Goal: Contribute content: Contribute content

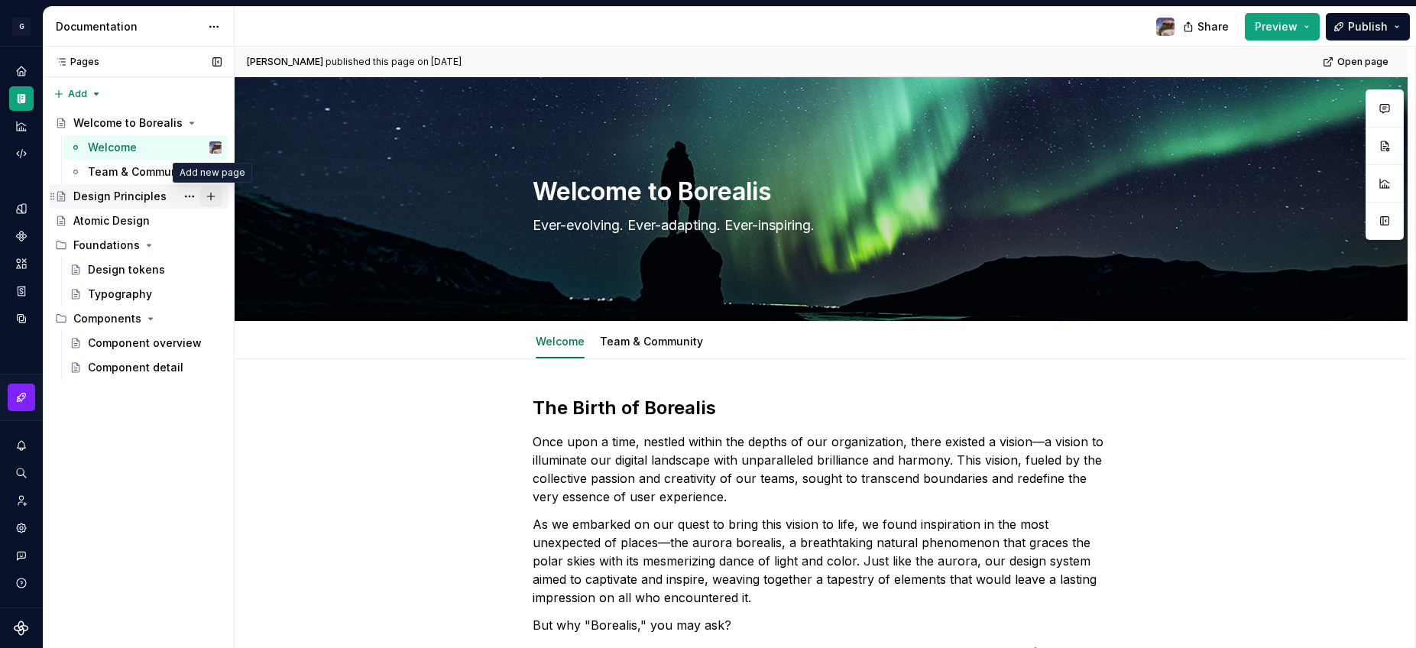
click at [210, 196] on button "Page tree" at bounding box center [210, 196] width 21 height 21
type textarea "*"
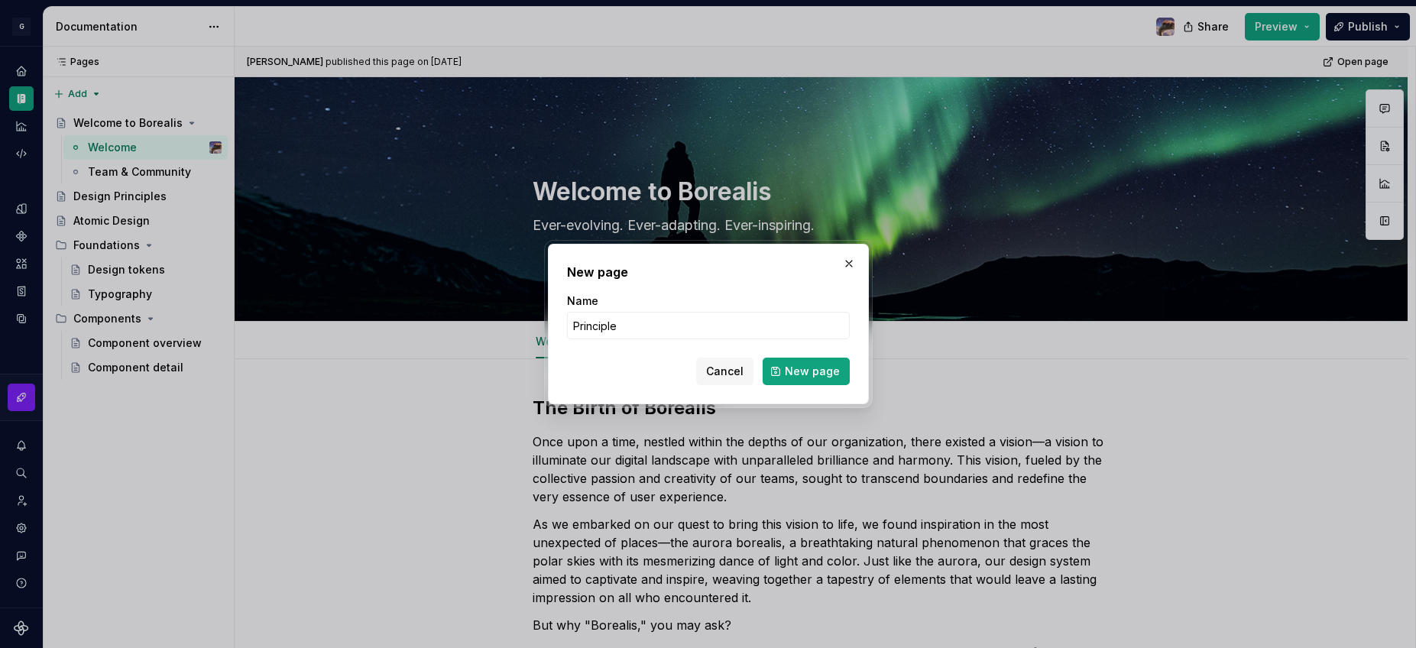
type input "Principles"
click button "New page" at bounding box center [806, 372] width 87 height 28
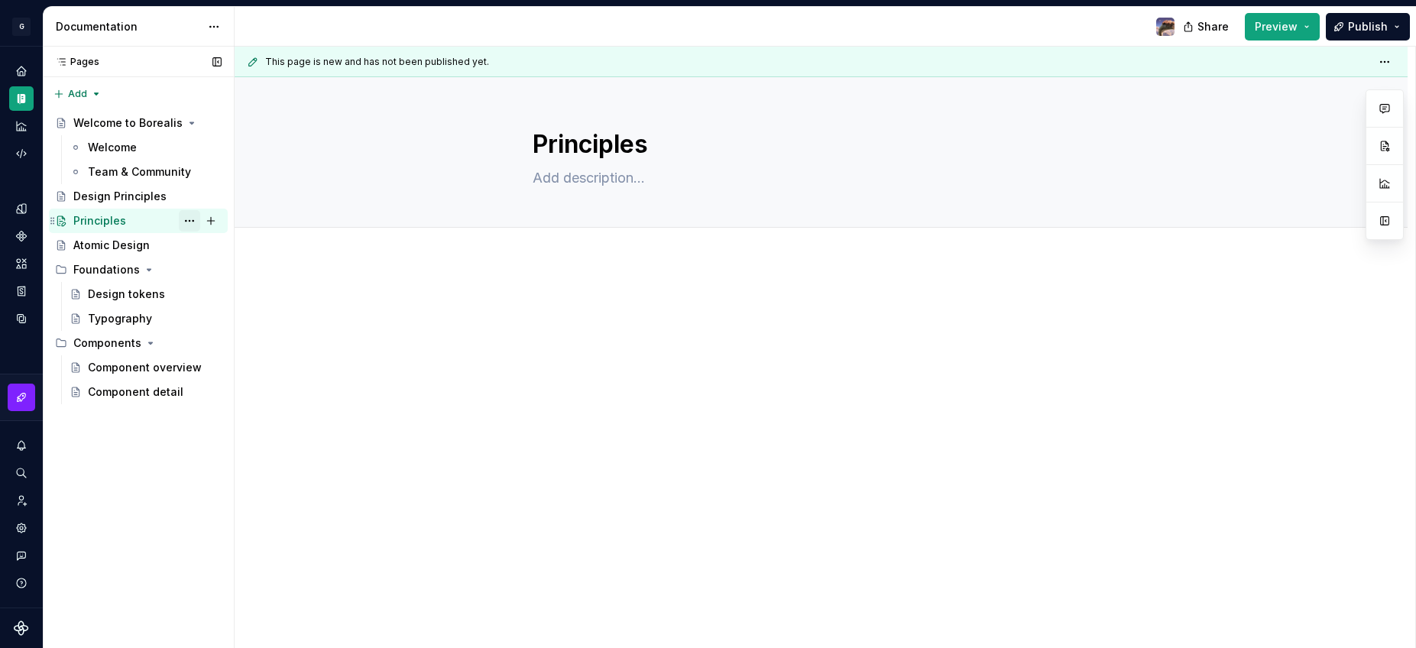
click at [188, 219] on button "Page tree" at bounding box center [189, 220] width 21 height 21
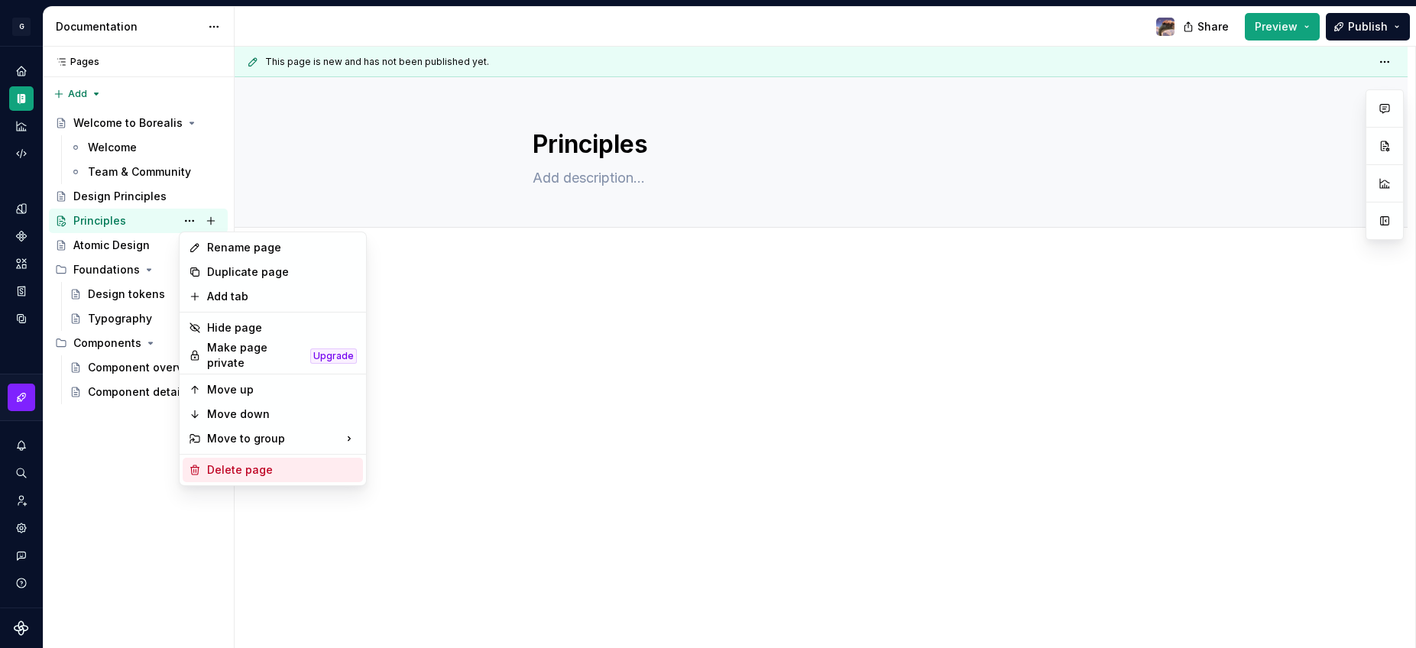
click at [228, 463] on div "Delete page" at bounding box center [282, 469] width 150 height 15
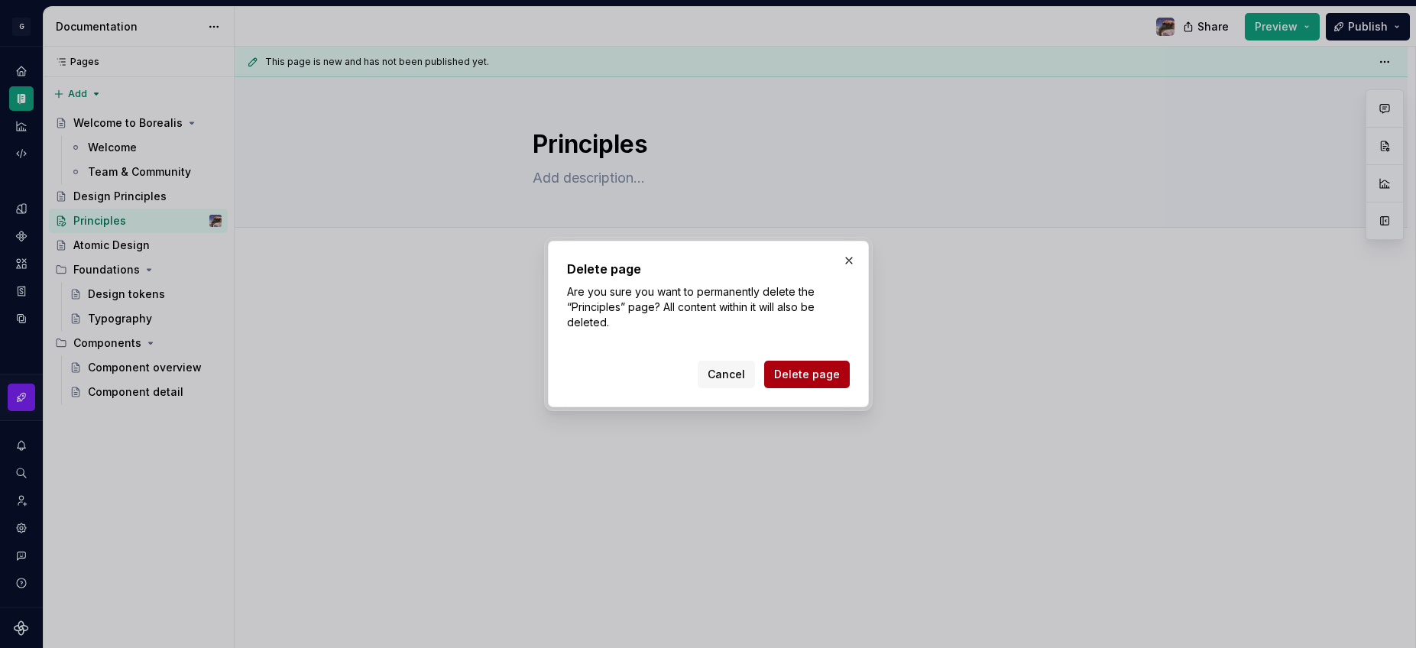
click at [785, 380] on span "Delete page" at bounding box center [807, 374] width 66 height 15
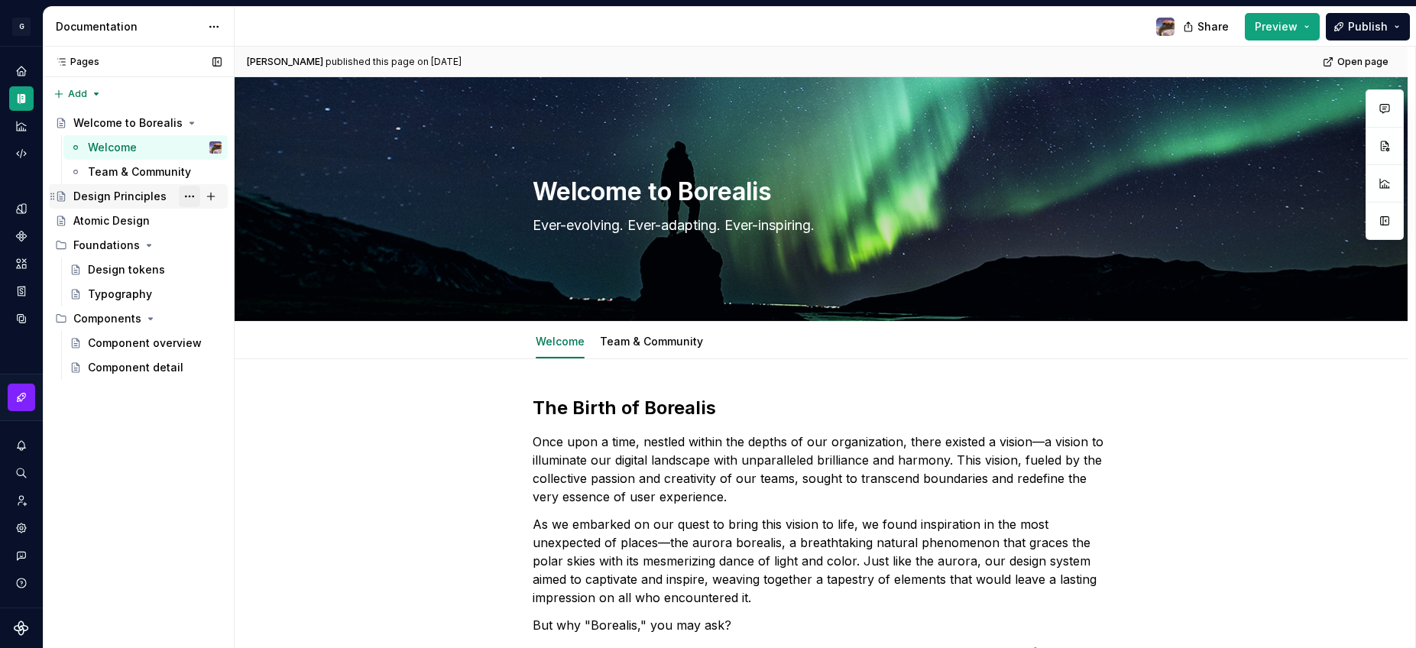
click at [193, 196] on button "Page tree" at bounding box center [189, 196] width 21 height 21
type textarea "*"
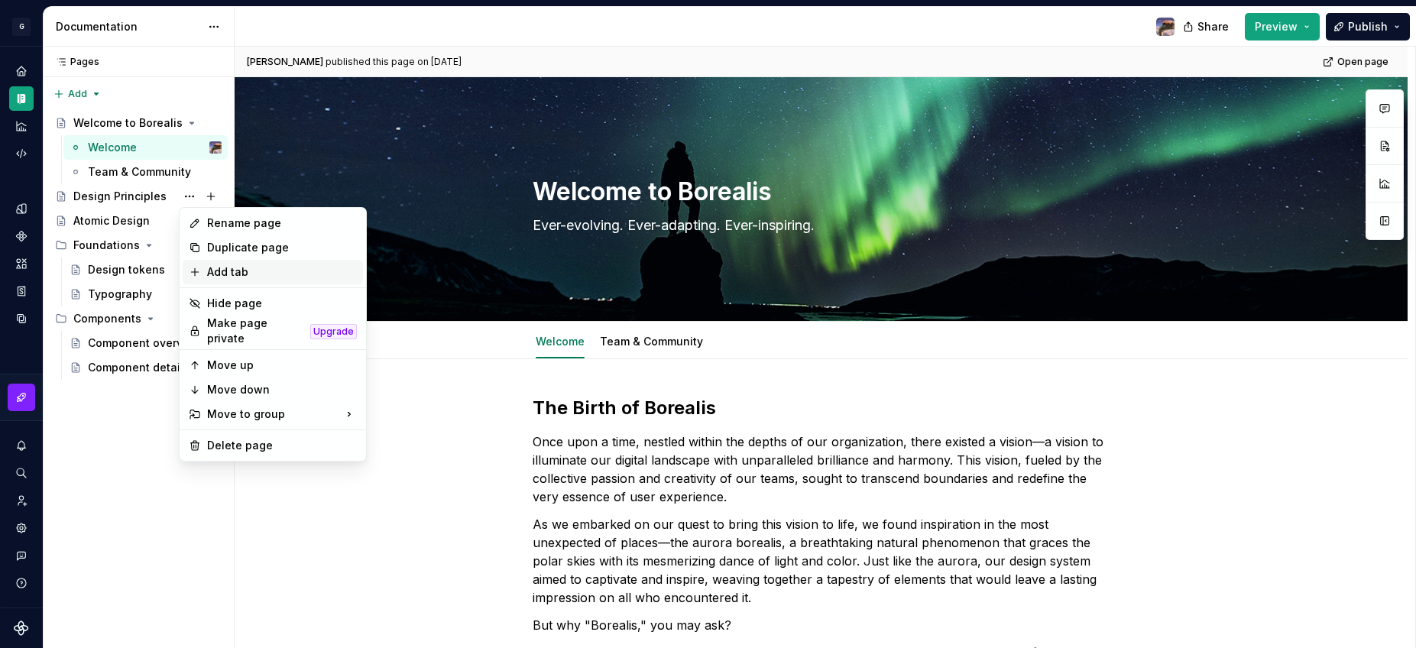
click at [243, 277] on div "Add tab" at bounding box center [282, 271] width 150 height 15
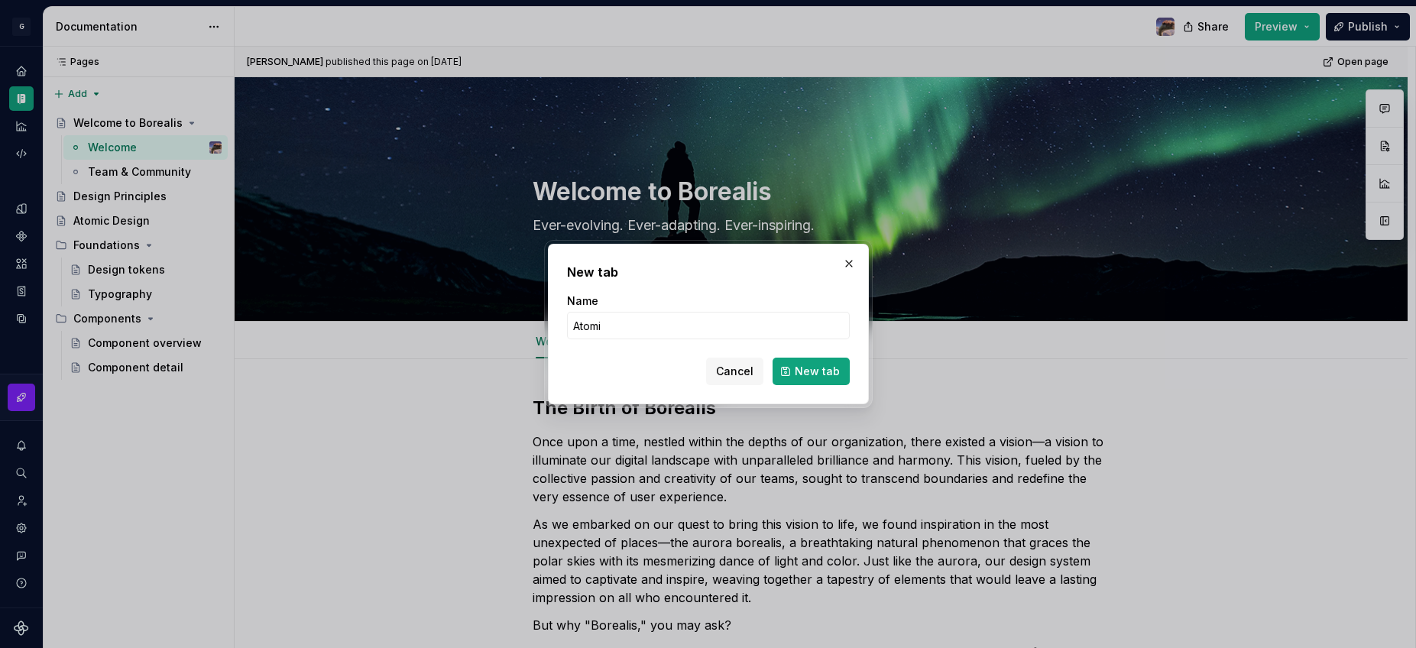
type input "Atomic"
click button "New tab" at bounding box center [811, 372] width 77 height 28
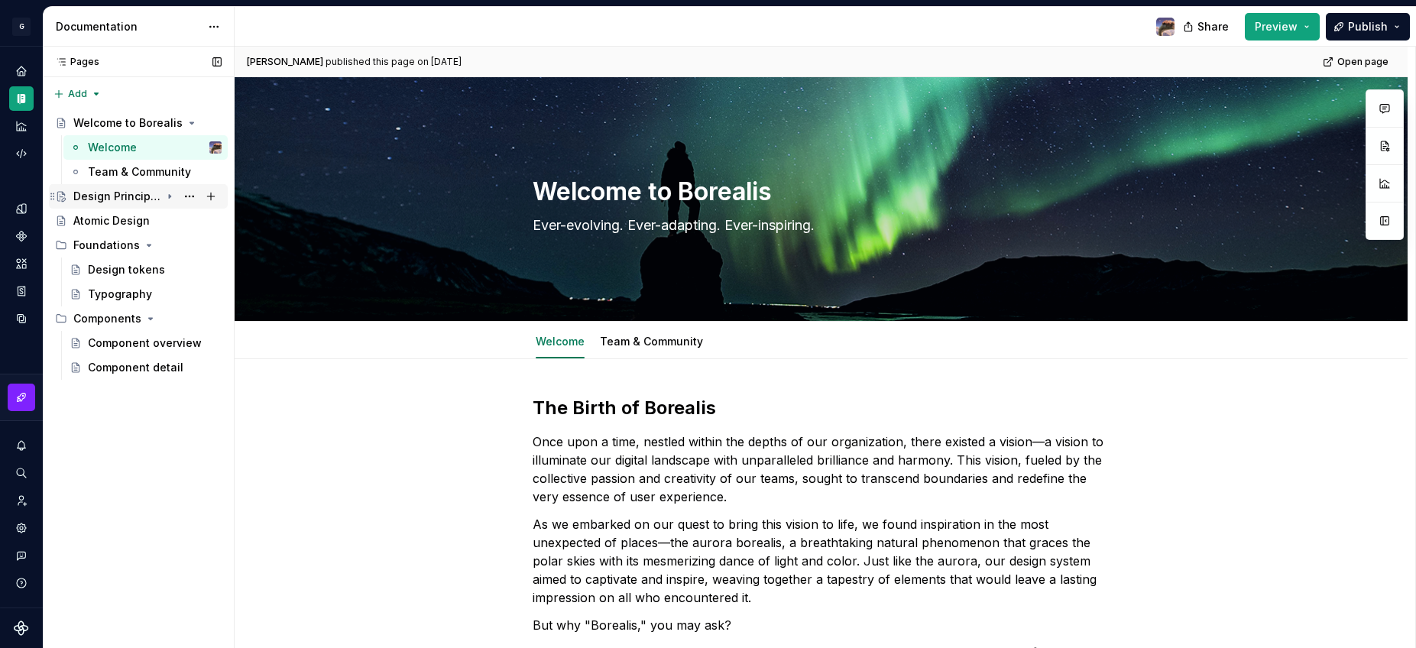
click at [167, 199] on icon "Page tree" at bounding box center [170, 196] width 12 height 12
click at [185, 241] on button "Page tree" at bounding box center [189, 245] width 21 height 21
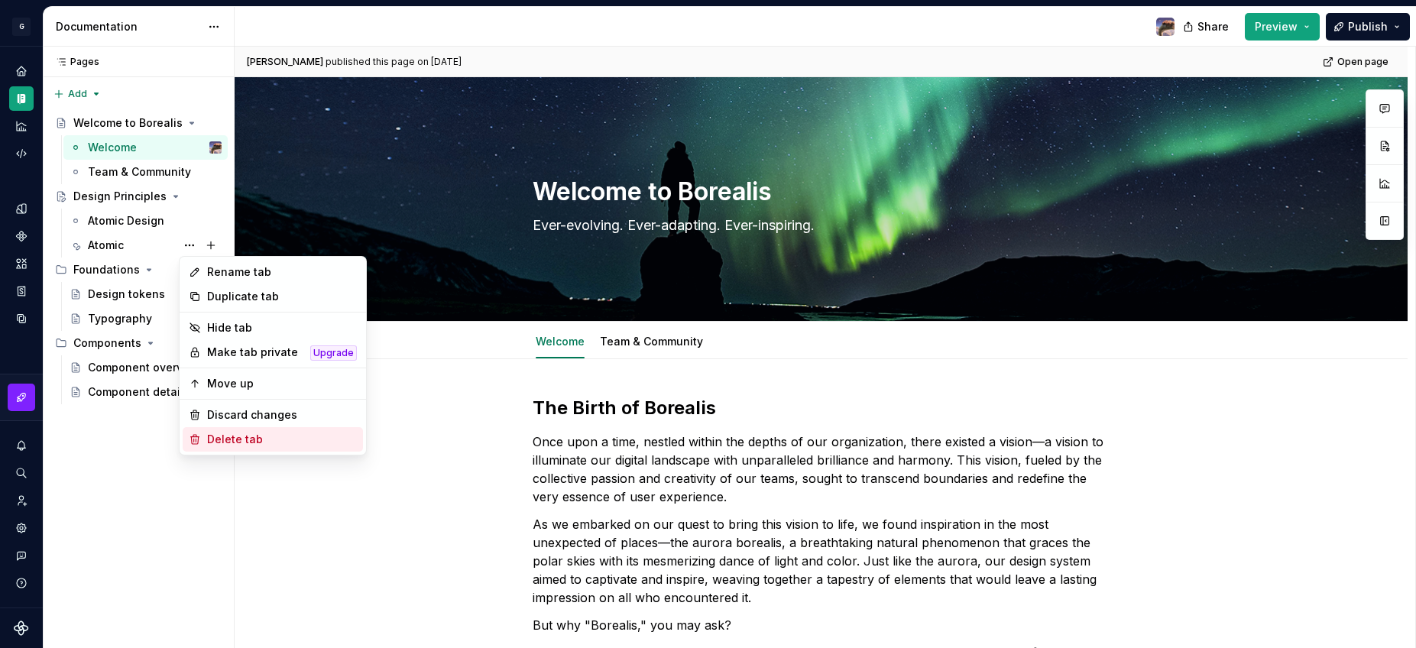
click at [243, 438] on div "Delete tab" at bounding box center [282, 439] width 150 height 15
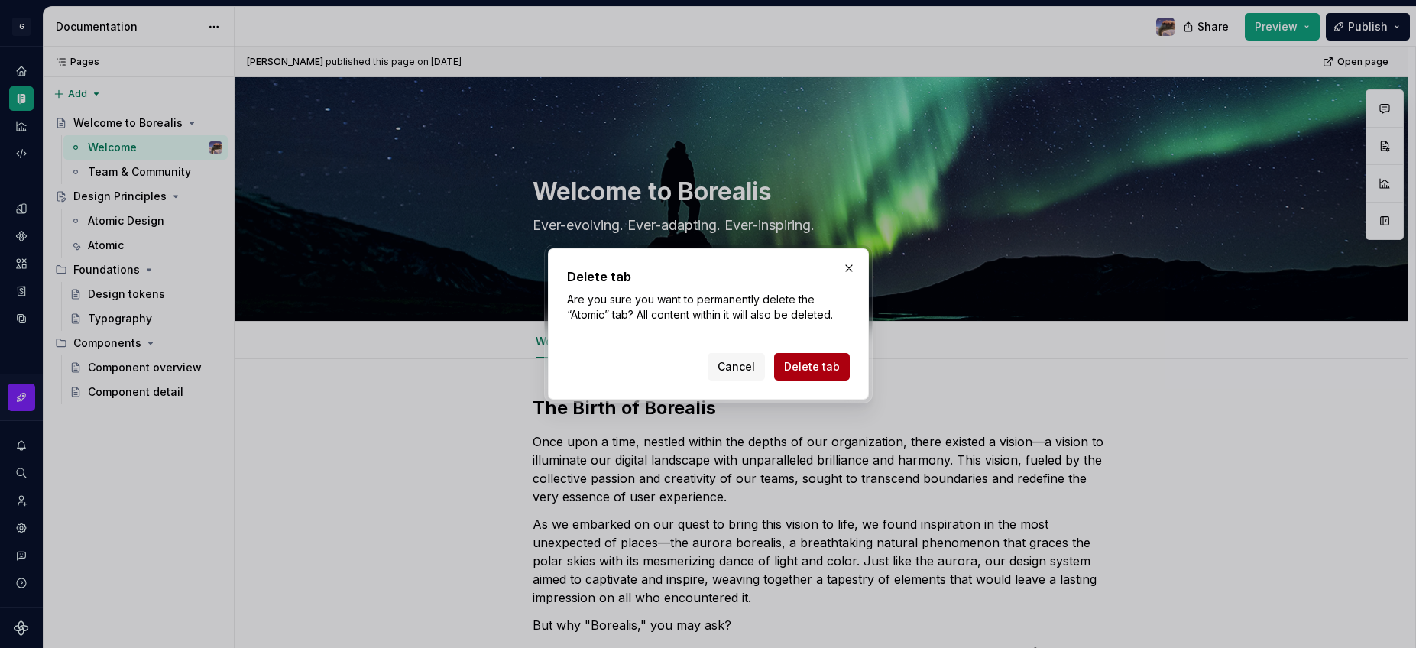
click at [828, 364] on span "Delete tab" at bounding box center [812, 366] width 56 height 15
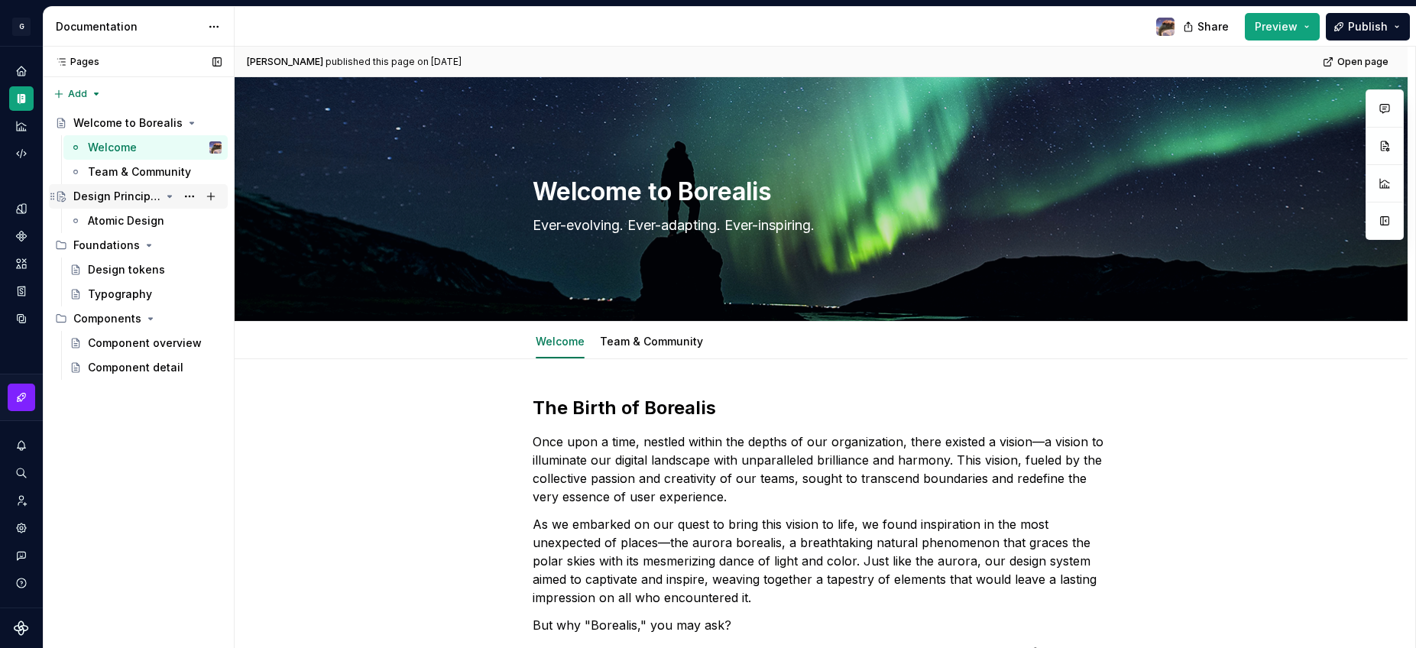
click at [119, 196] on div "Design Principles" at bounding box center [116, 196] width 87 height 15
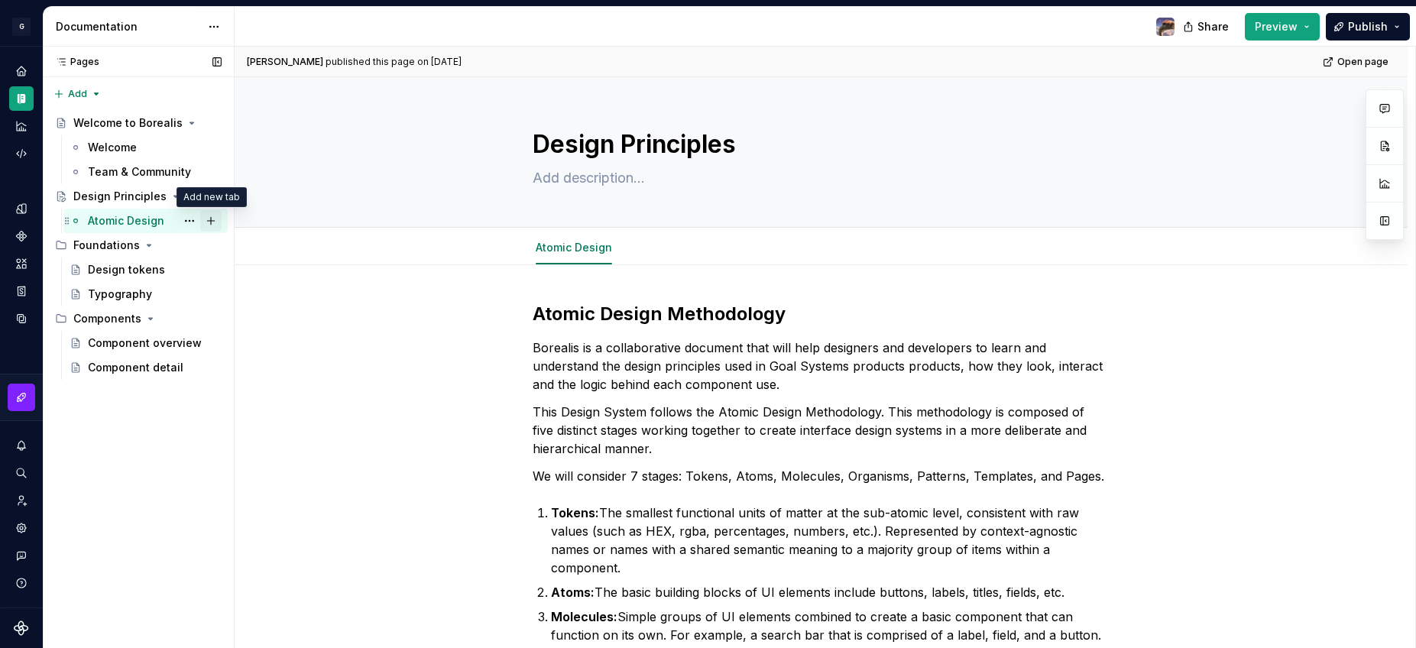
click at [204, 219] on button "Page tree" at bounding box center [210, 220] width 21 height 21
type textarea "*"
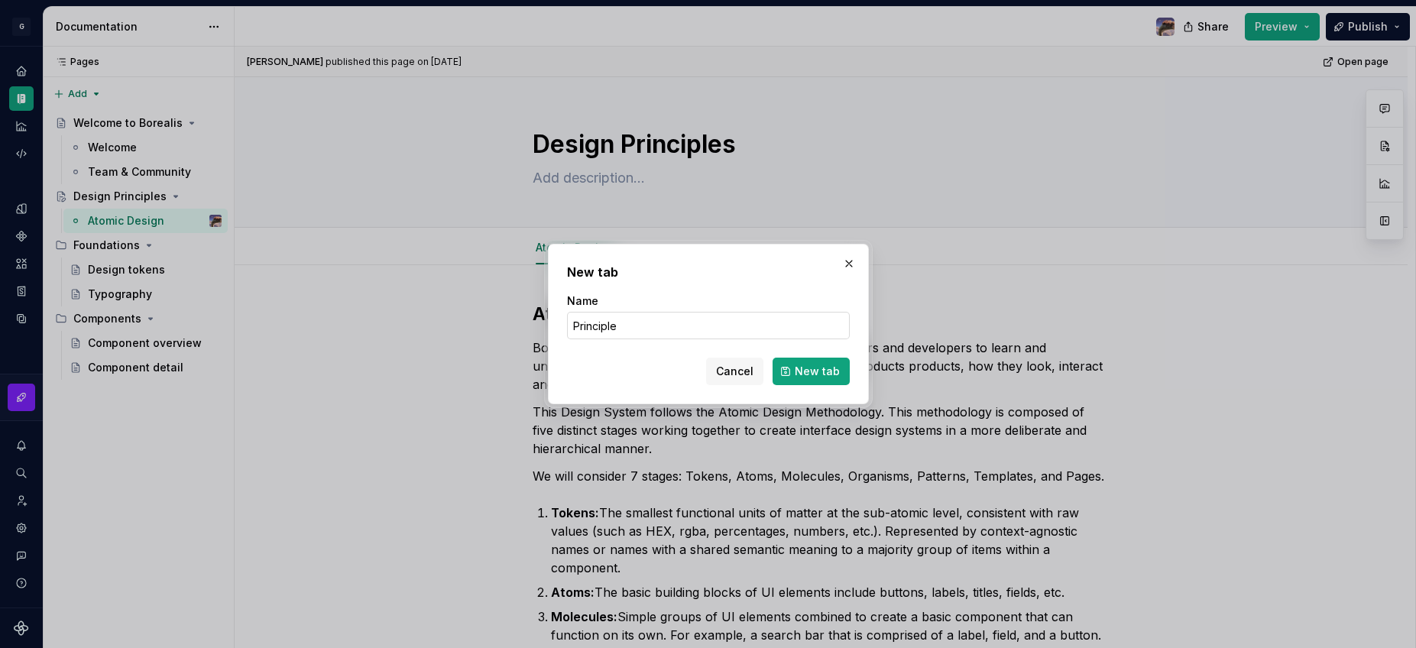
type input "Principles"
click button "New tab" at bounding box center [811, 372] width 77 height 28
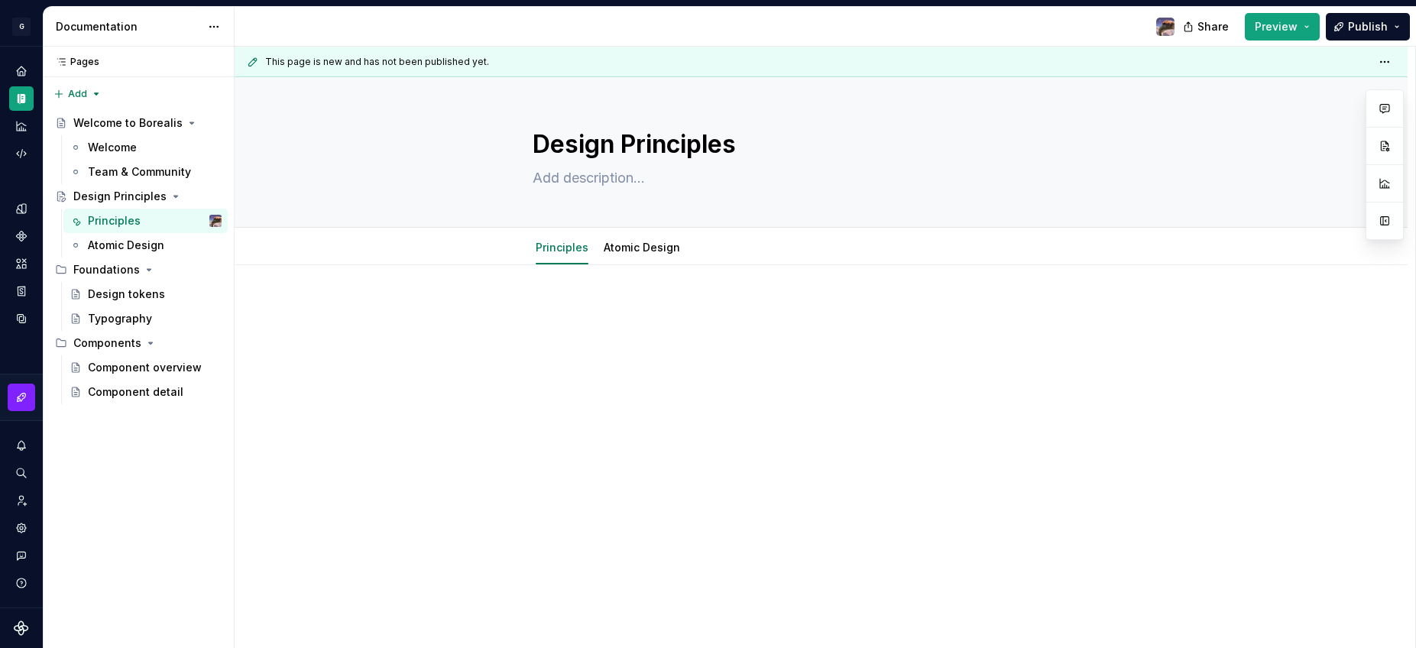
drag, startPoint x: 66, startPoint y: 243, endPoint x: 422, endPoint y: 4, distance: 428.3
click at [598, 316] on p at bounding box center [822, 311] width 578 height 18
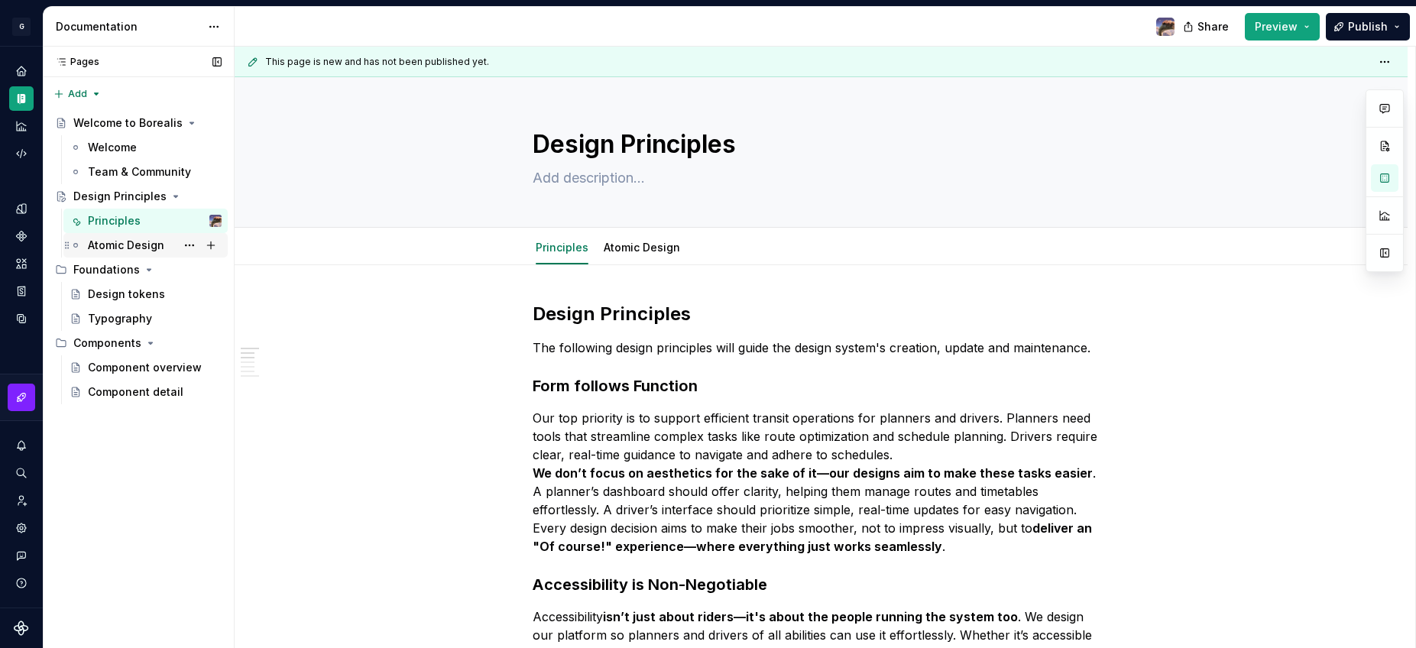
click at [136, 248] on div "Atomic Design" at bounding box center [126, 245] width 76 height 15
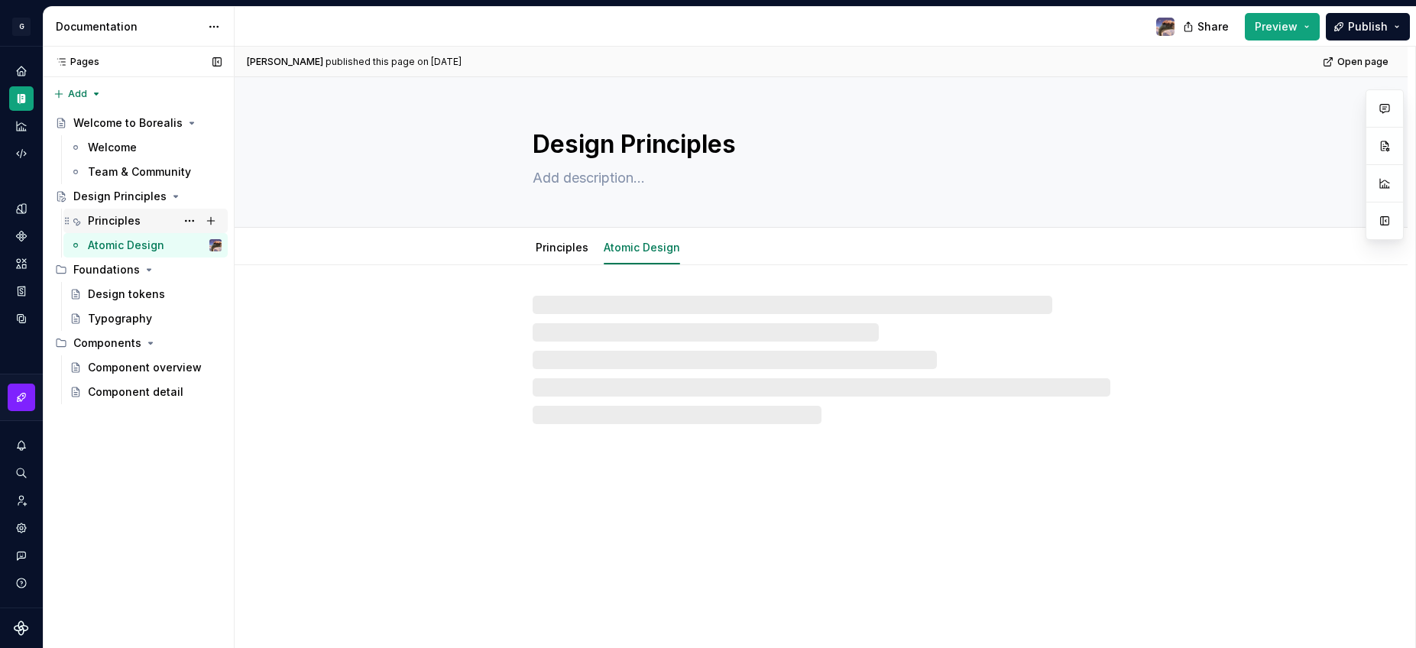
click at [118, 217] on div "Principles" at bounding box center [114, 220] width 53 height 15
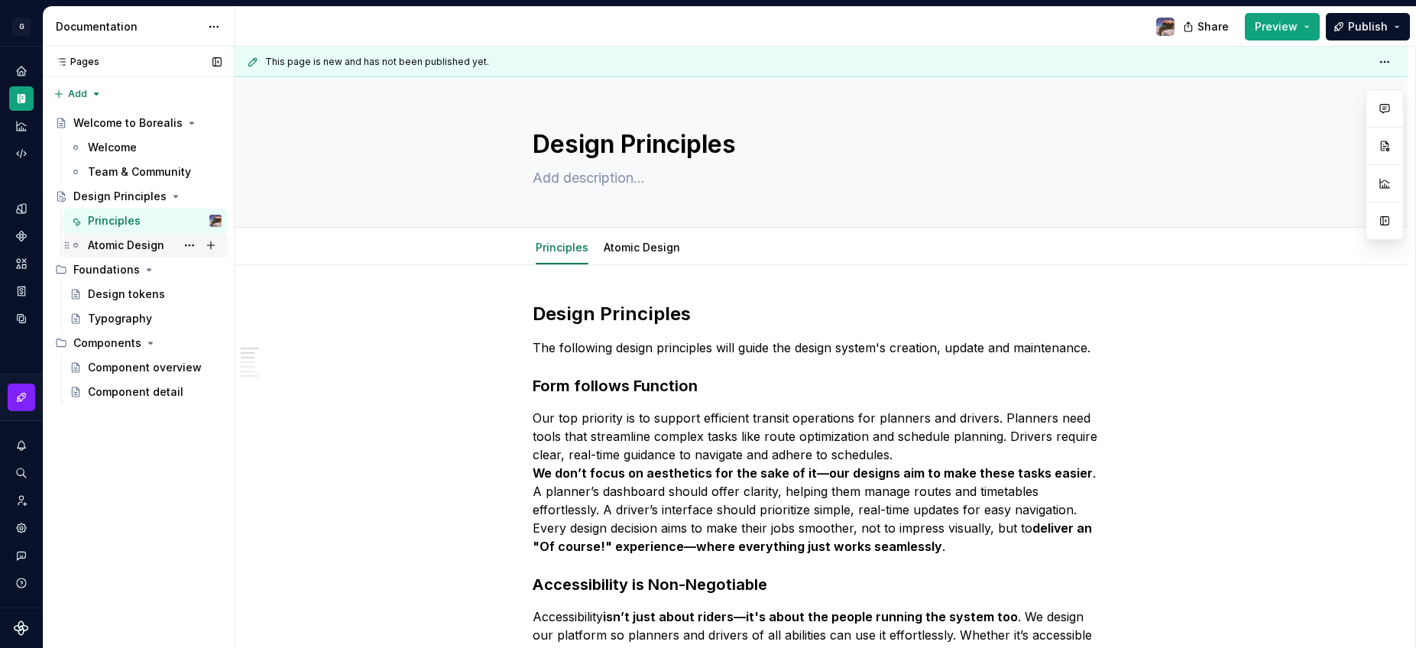
click at [121, 240] on div "Atomic Design" at bounding box center [126, 245] width 76 height 15
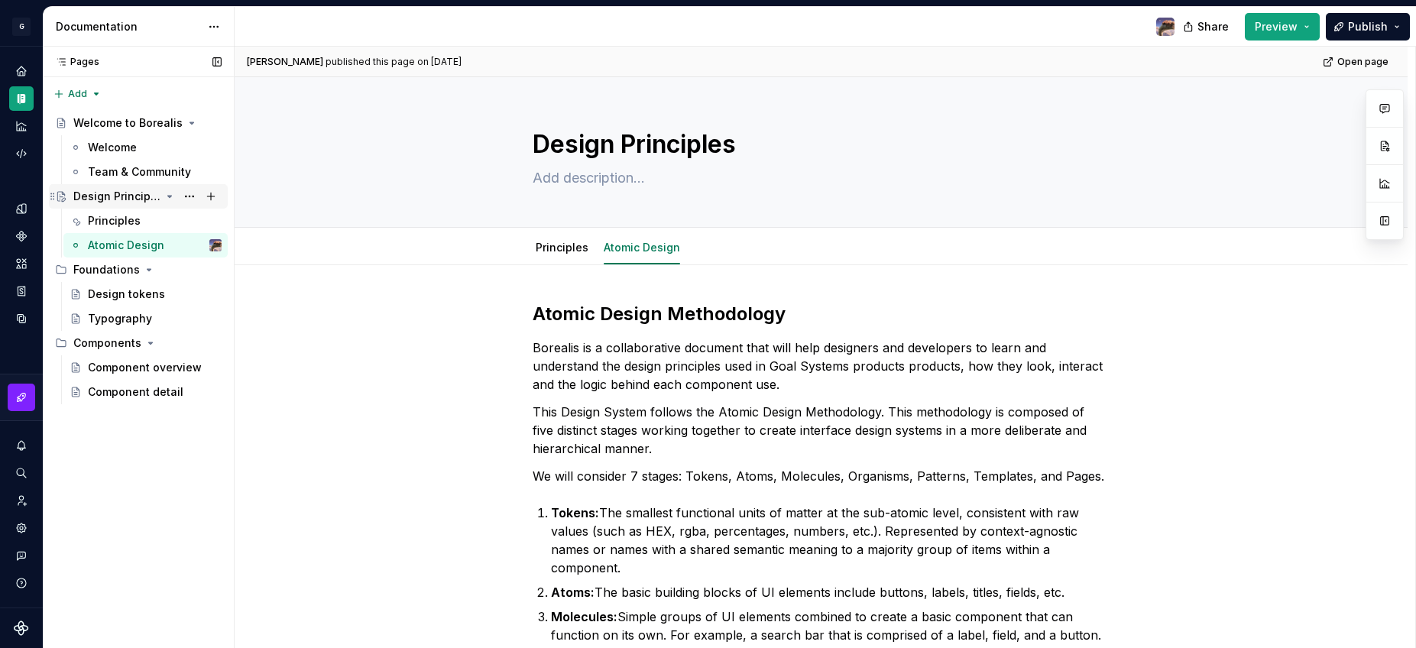
click at [171, 198] on icon "Page tree" at bounding box center [170, 196] width 12 height 12
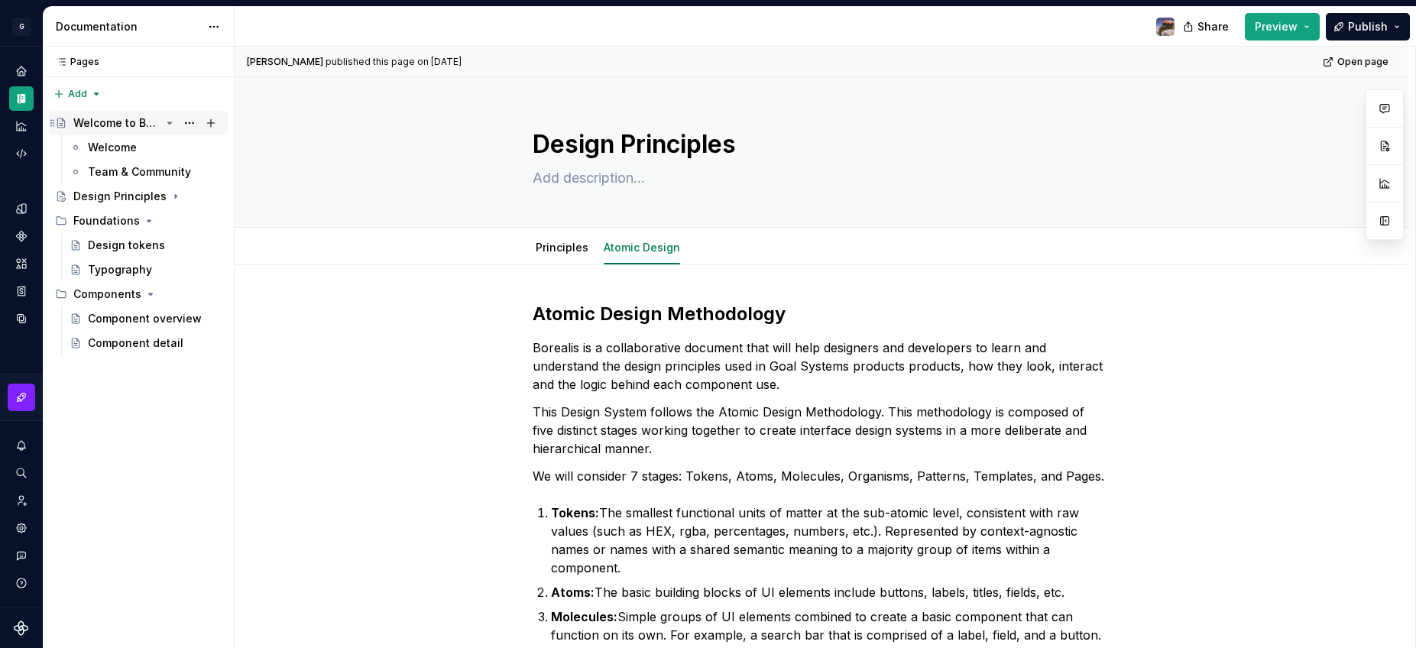
click at [170, 120] on icon "Page tree" at bounding box center [170, 123] width 12 height 12
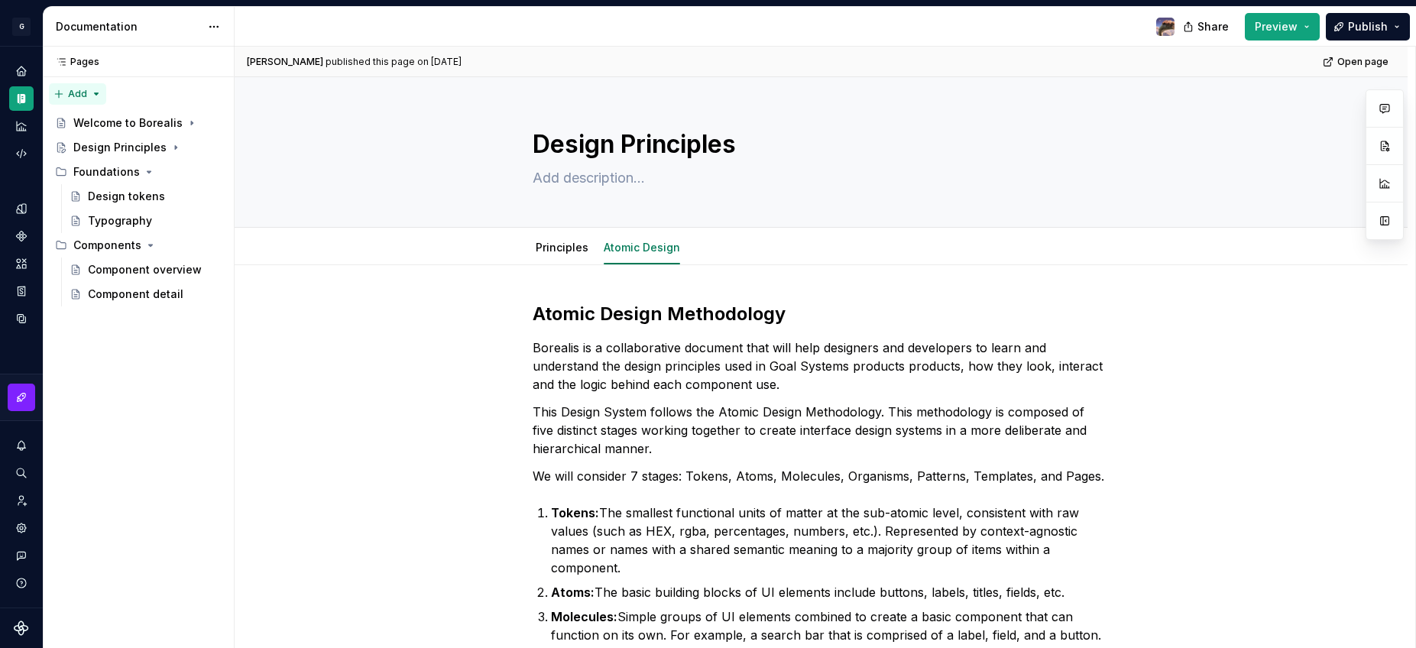
click at [85, 92] on div "Pages Pages Add Accessibility guide for tree Page tree. Navigate the tree with …" at bounding box center [138, 348] width 191 height 602
click at [102, 118] on div "New page" at bounding box center [126, 123] width 99 height 15
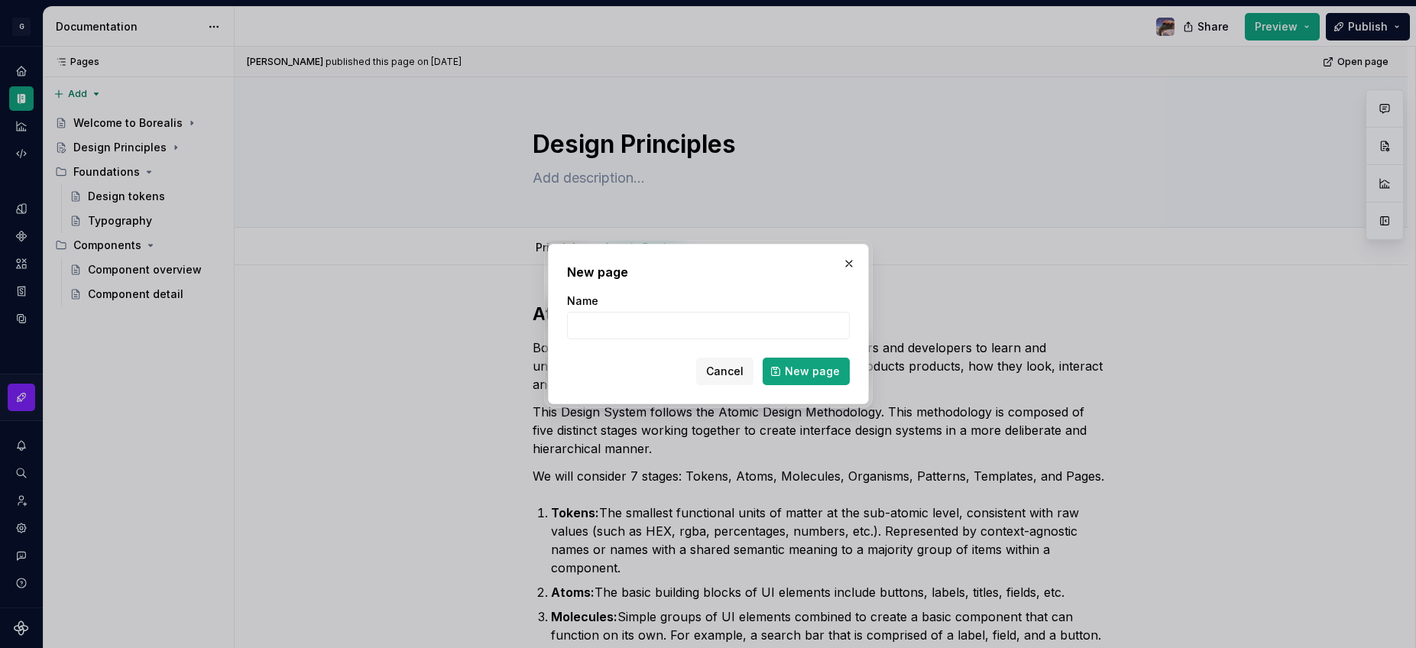
type textarea "*"
type input "Setup"
click button "New page" at bounding box center [806, 372] width 87 height 28
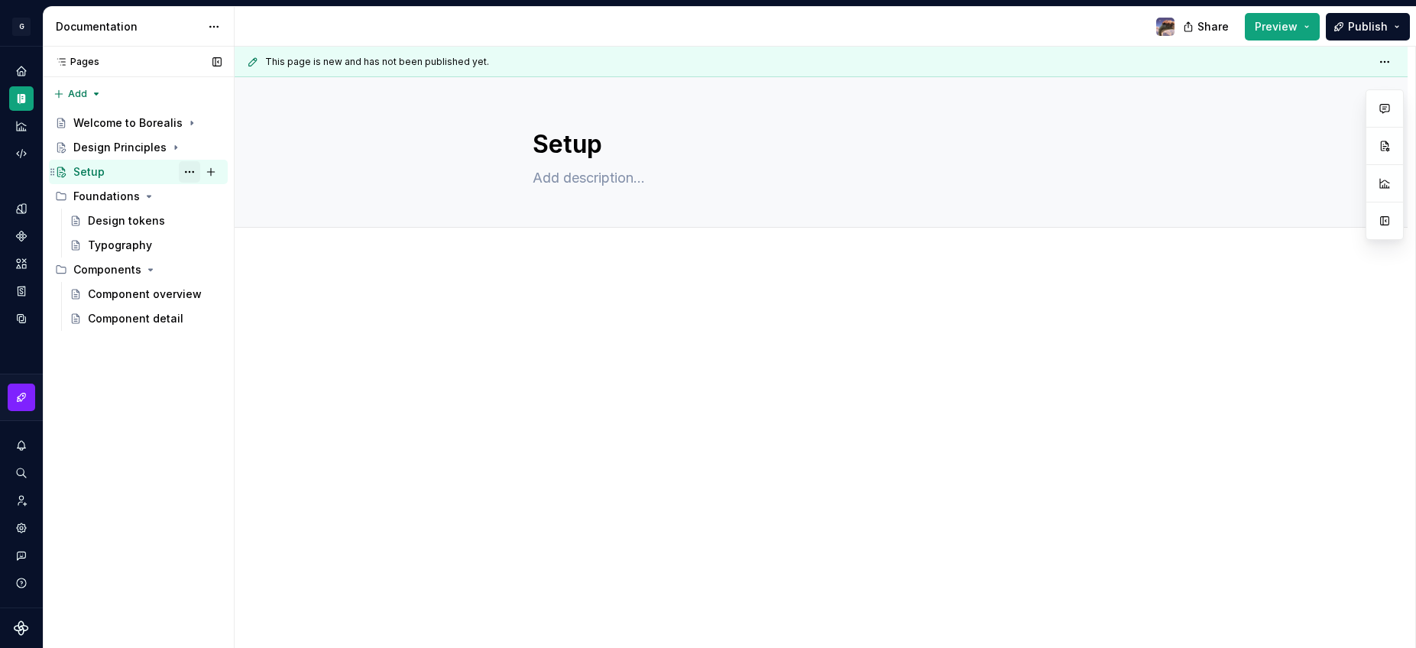
click at [183, 172] on button "Page tree" at bounding box center [189, 171] width 21 height 21
click at [590, 335] on html "G Borealis Design system data Documentation Share Preview Publish Pages Pages A…" at bounding box center [708, 324] width 1416 height 648
drag, startPoint x: 48, startPoint y: 170, endPoint x: 602, endPoint y: 2, distance: 579.2
click at [594, 182] on textarea at bounding box center [819, 178] width 578 height 24
paste textarea "Everything you need to access our tools and start designing or building."
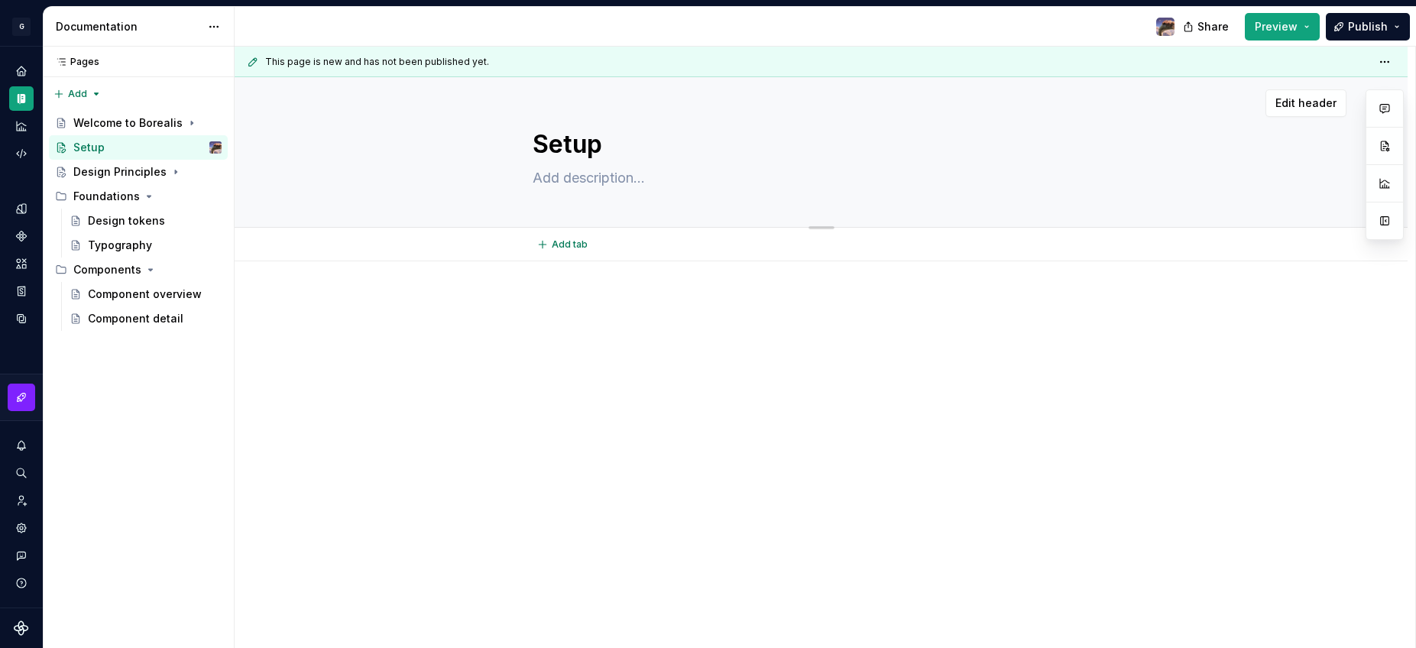
type textarea "*"
type textarea "Everything you need to access our tools and start designing or building."
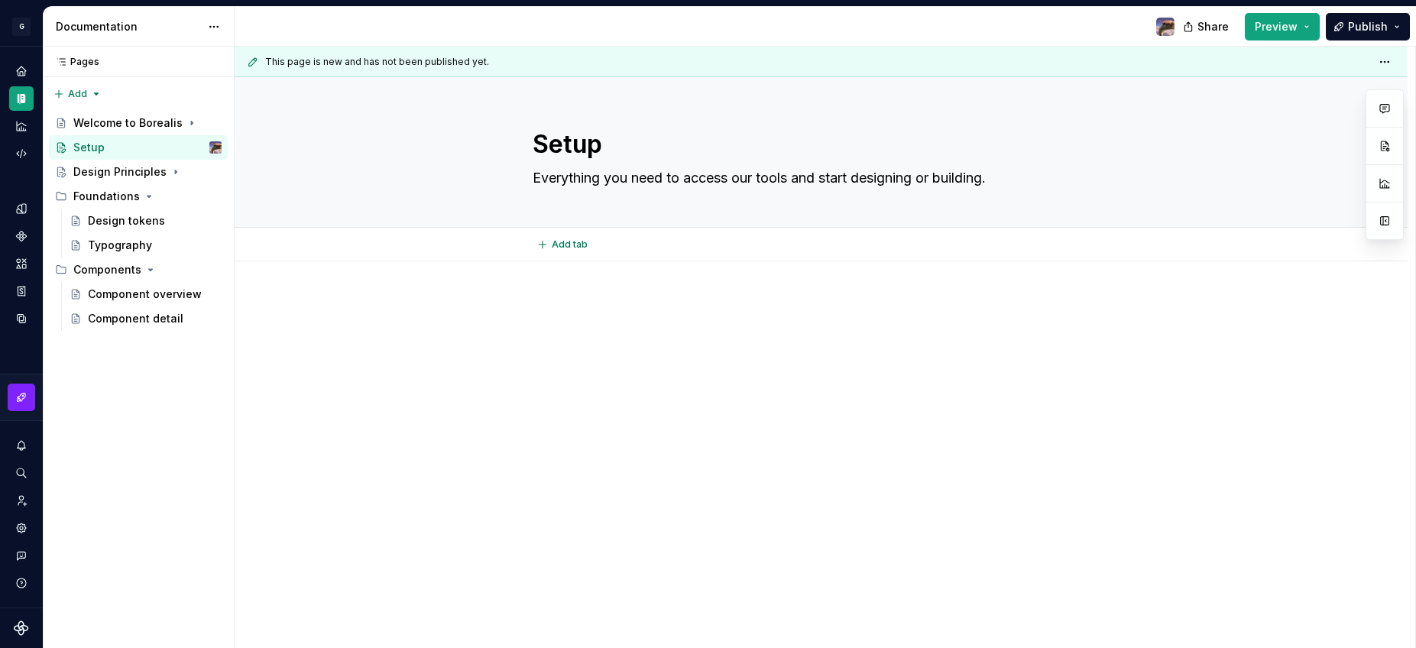
type textarea "*"
type textarea "Everything you need to access our tools and start designing or building."
click at [566, 310] on p at bounding box center [822, 307] width 578 height 18
click at [183, 147] on button "Page tree" at bounding box center [189, 147] width 21 height 21
type textarea "*"
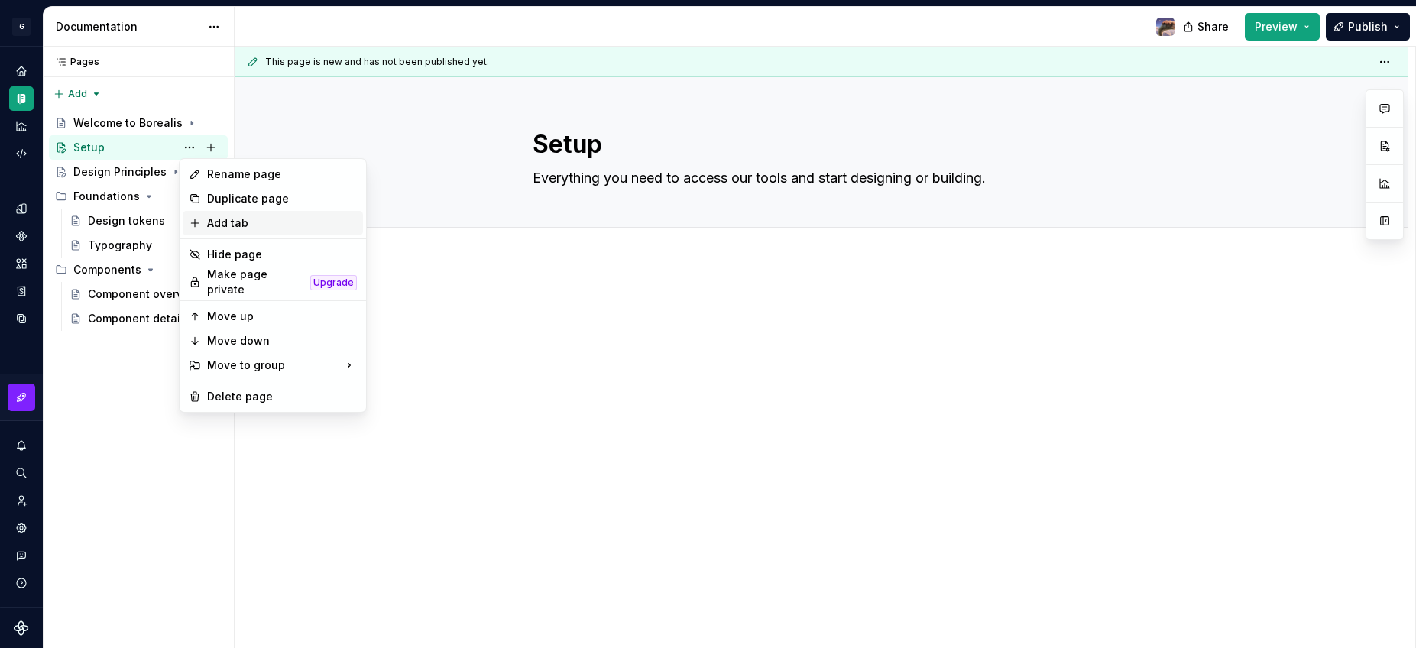
click at [243, 224] on div "Add tab" at bounding box center [282, 222] width 150 height 15
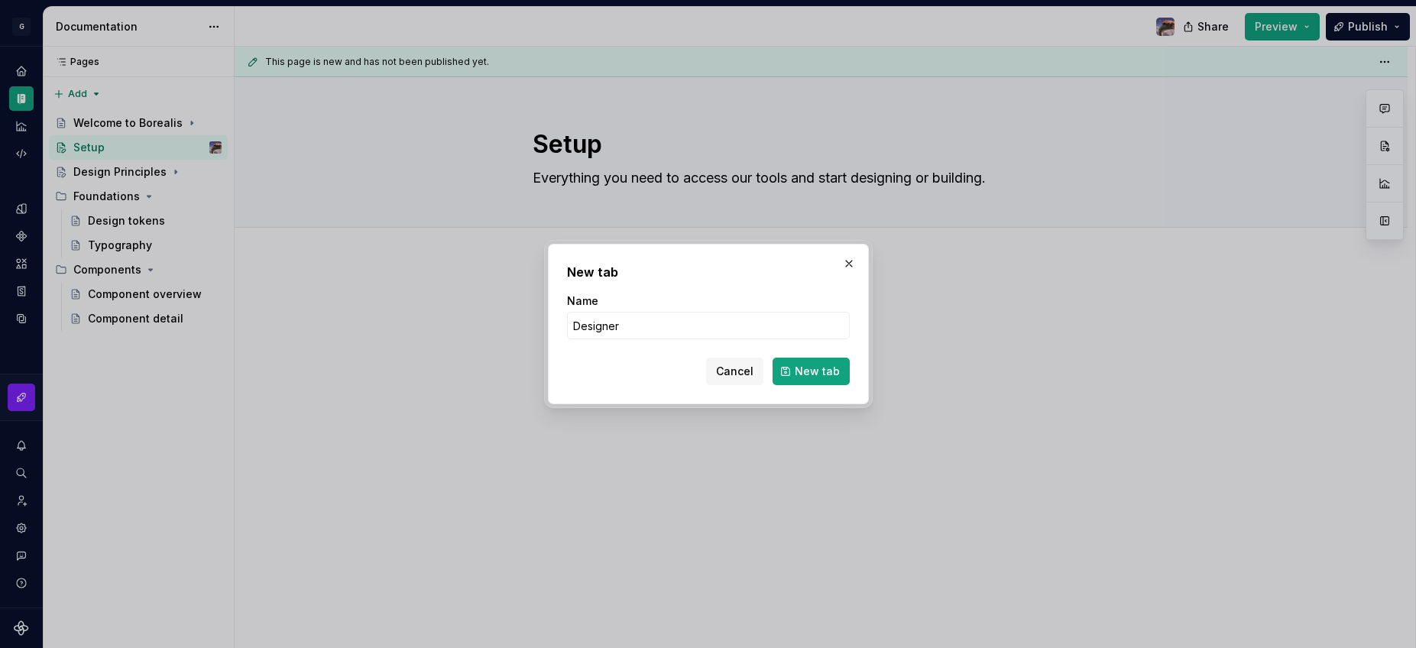
type input "Designers"
click button "New tab" at bounding box center [811, 372] width 77 height 28
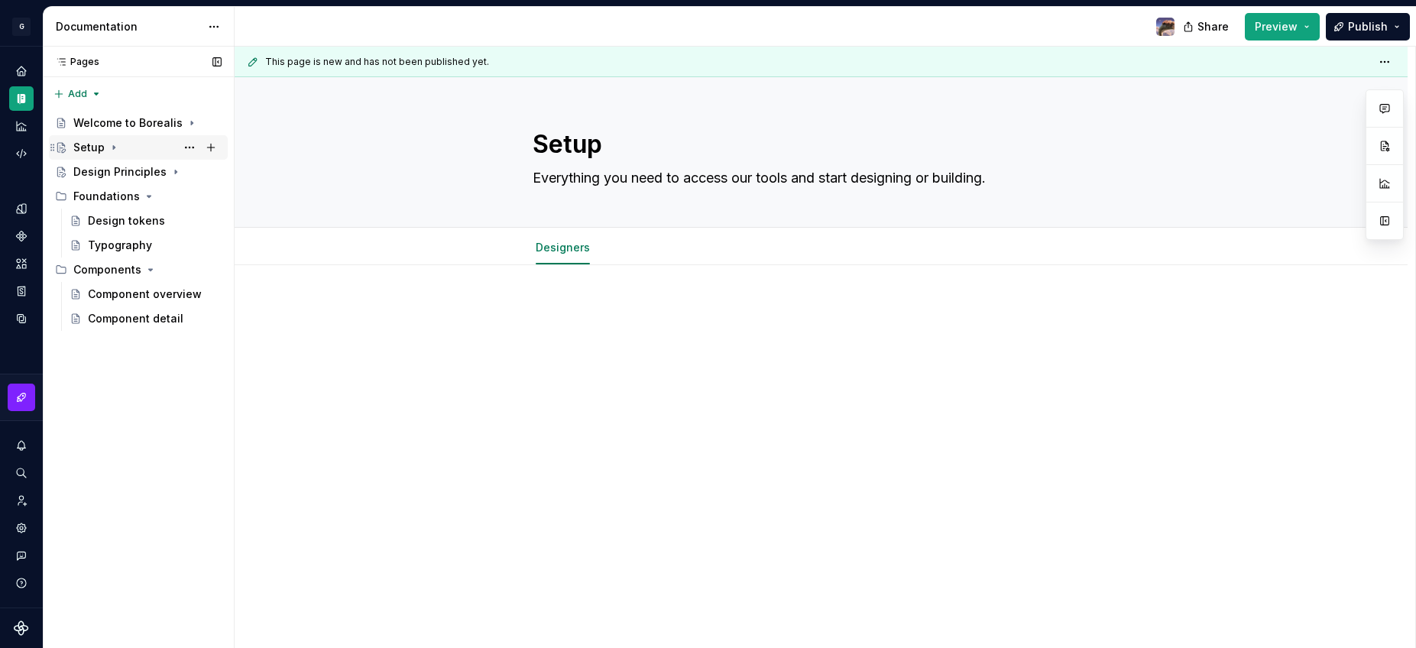
click at [110, 147] on icon "Page tree" at bounding box center [114, 147] width 12 height 12
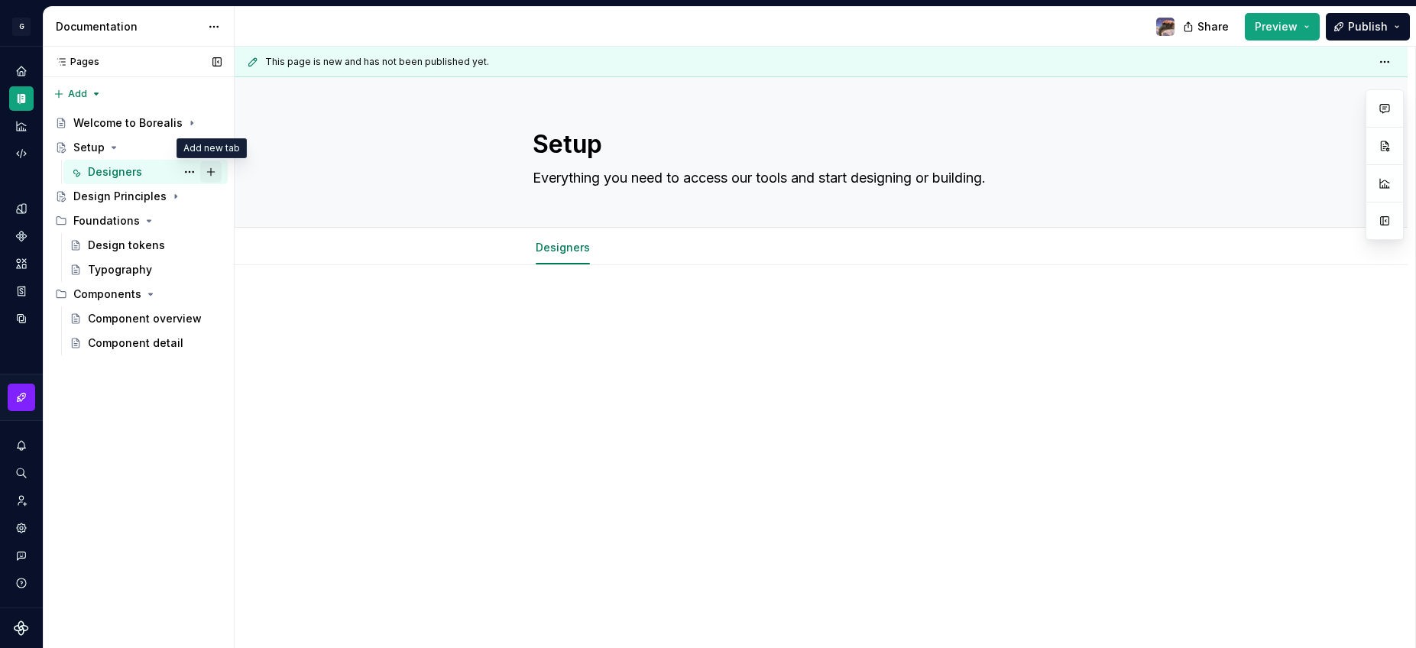
click at [208, 167] on button "Page tree" at bounding box center [210, 171] width 21 height 21
type textarea "*"
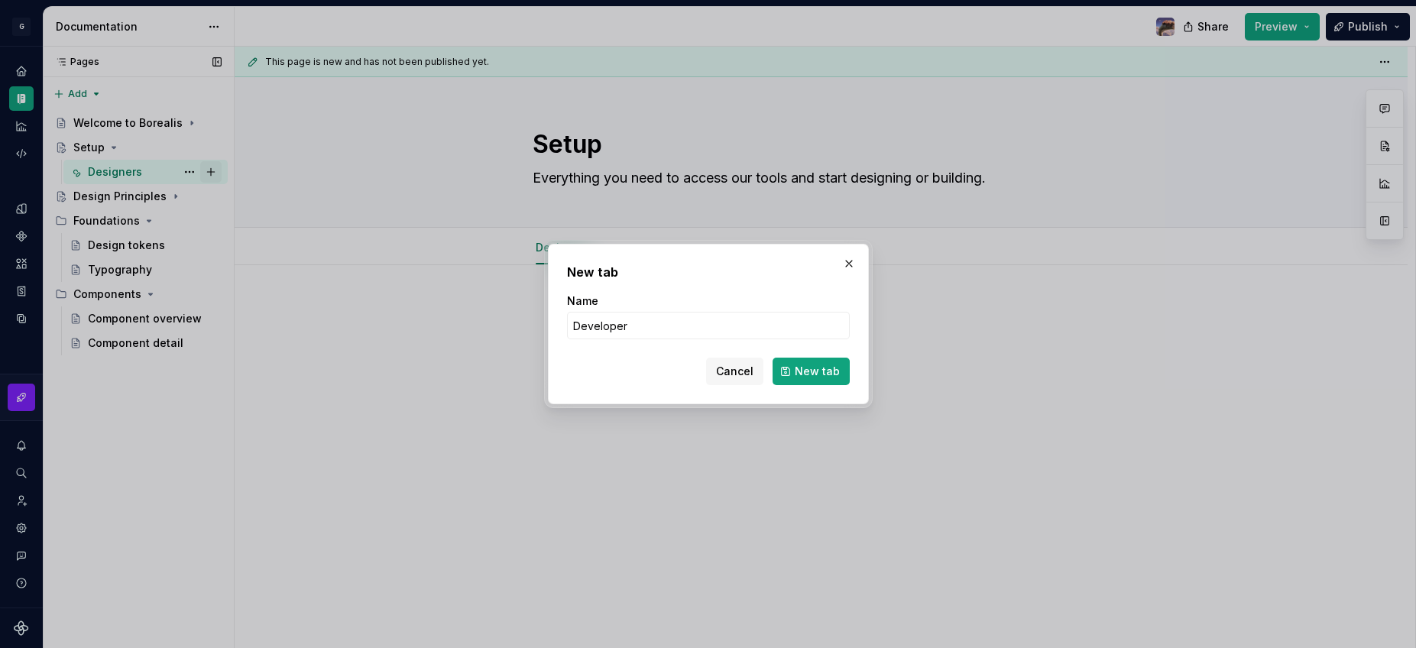
type input "Developers"
click button "New tab" at bounding box center [811, 372] width 77 height 28
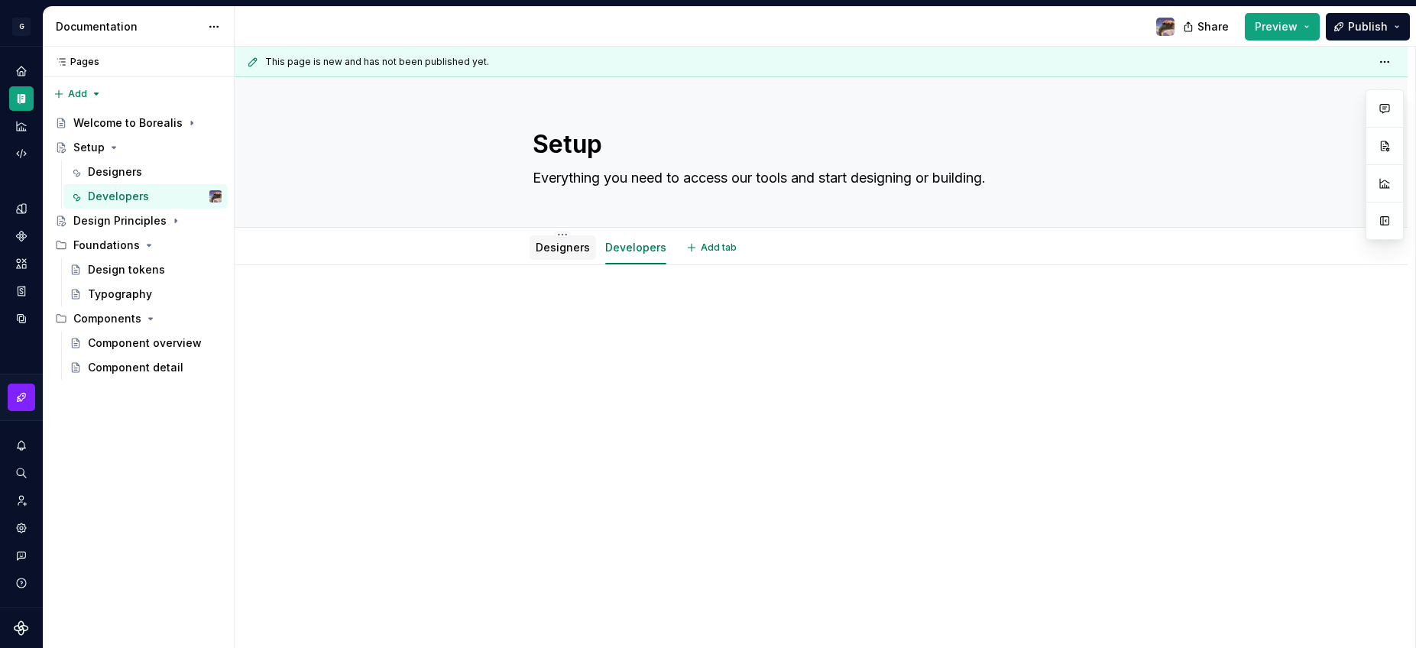
click at [553, 256] on div "Designers" at bounding box center [563, 247] width 54 height 18
click at [557, 238] on div "Designers" at bounding box center [563, 247] width 54 height 18
click at [572, 245] on link "Designers" at bounding box center [563, 247] width 54 height 13
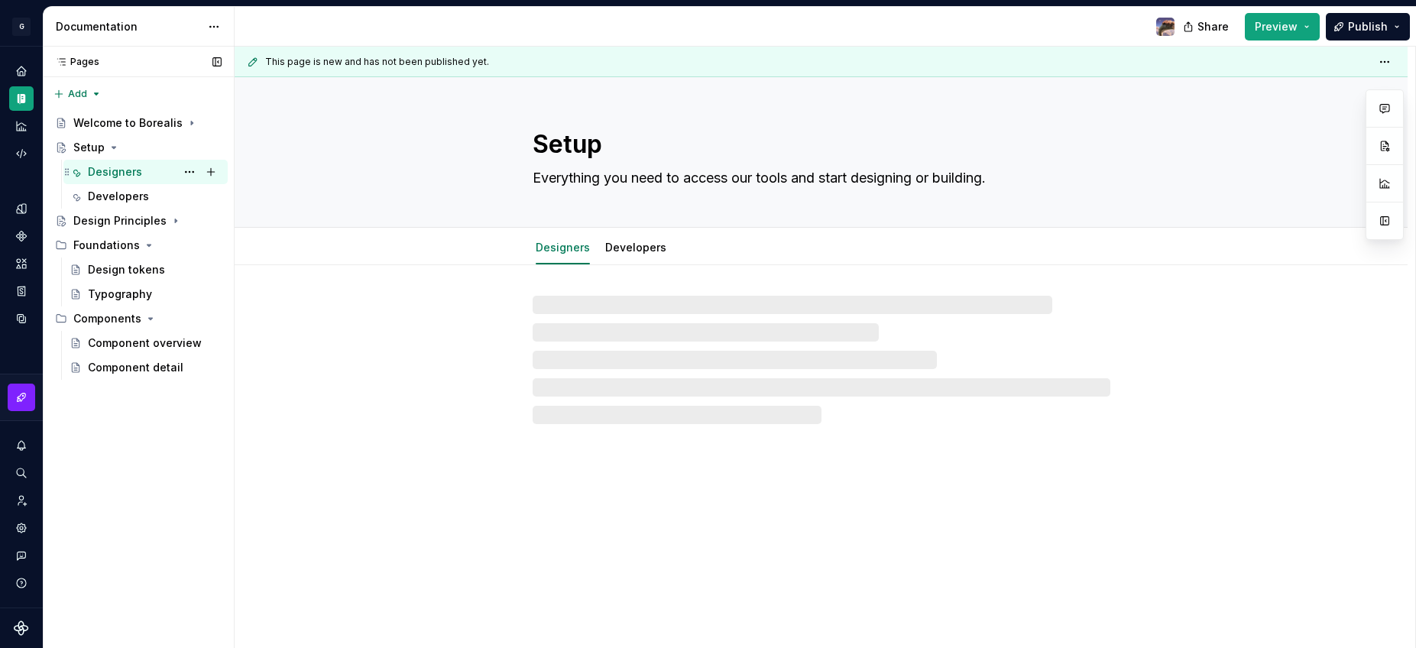
click at [123, 174] on div "Designers" at bounding box center [115, 171] width 54 height 15
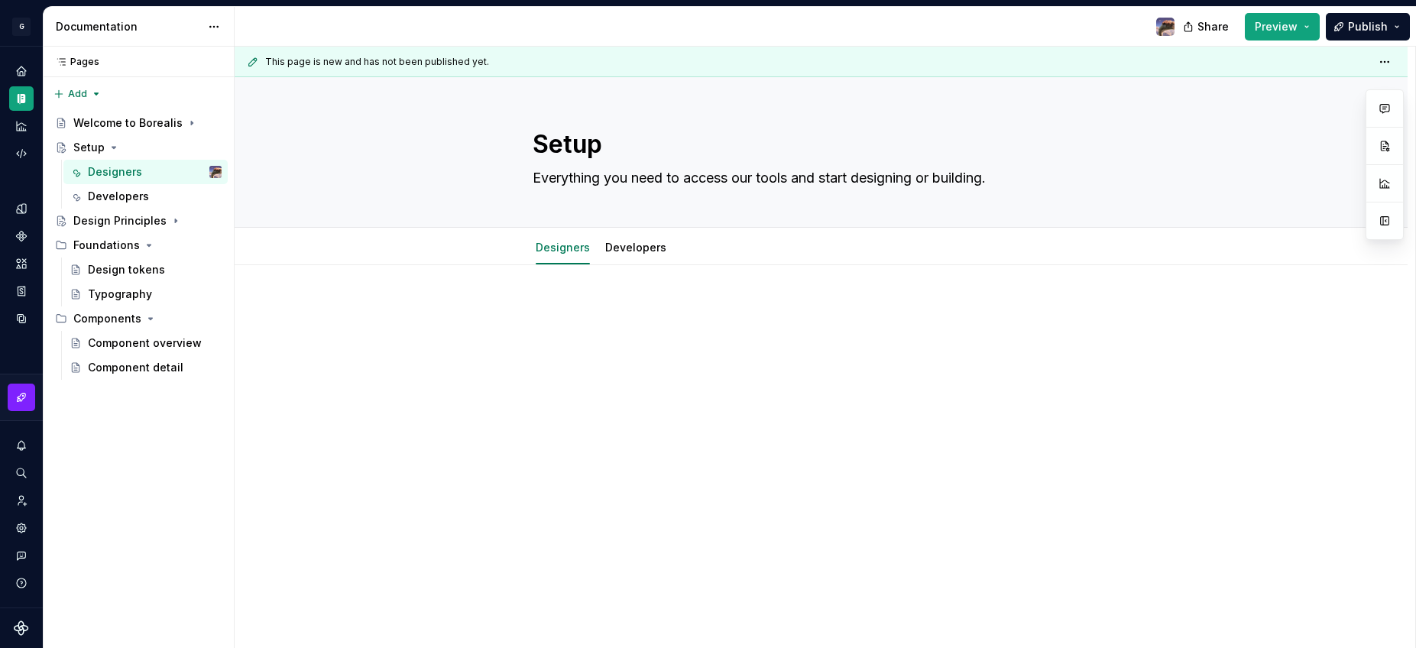
click at [643, 347] on div at bounding box center [822, 331] width 578 height 58
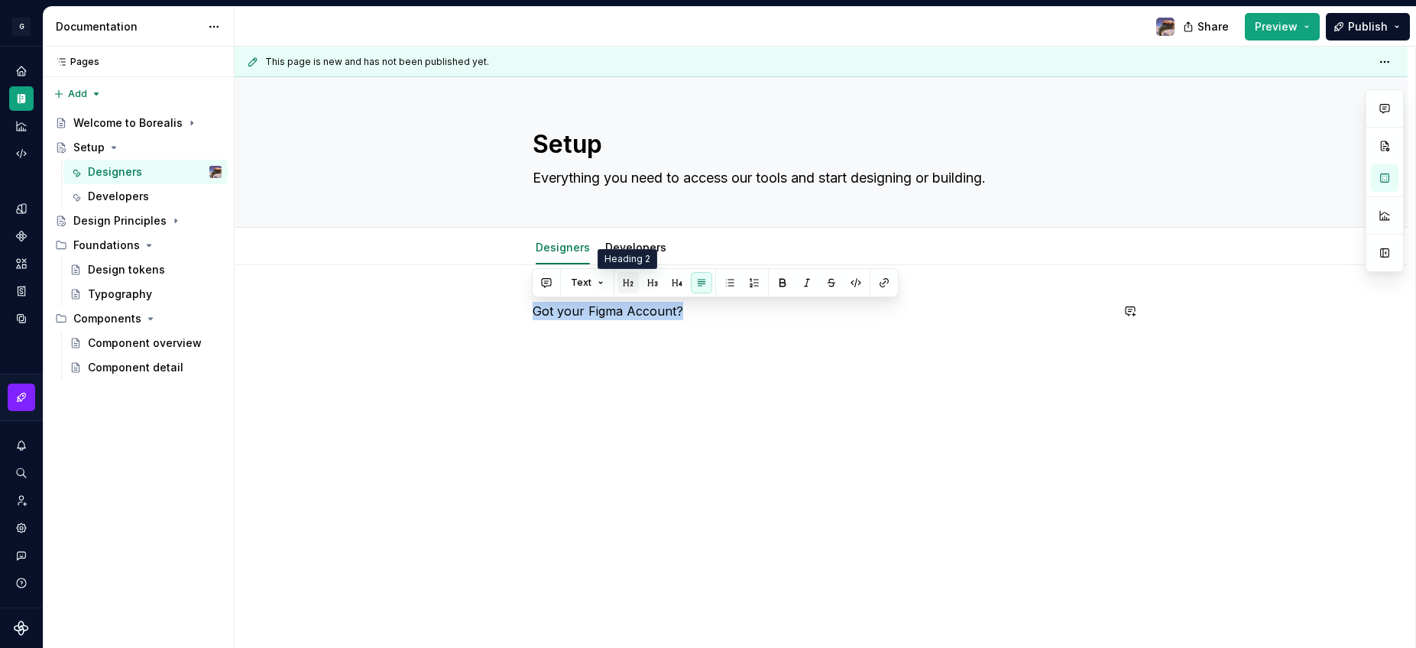
click at [635, 284] on button "button" at bounding box center [627, 282] width 21 height 21
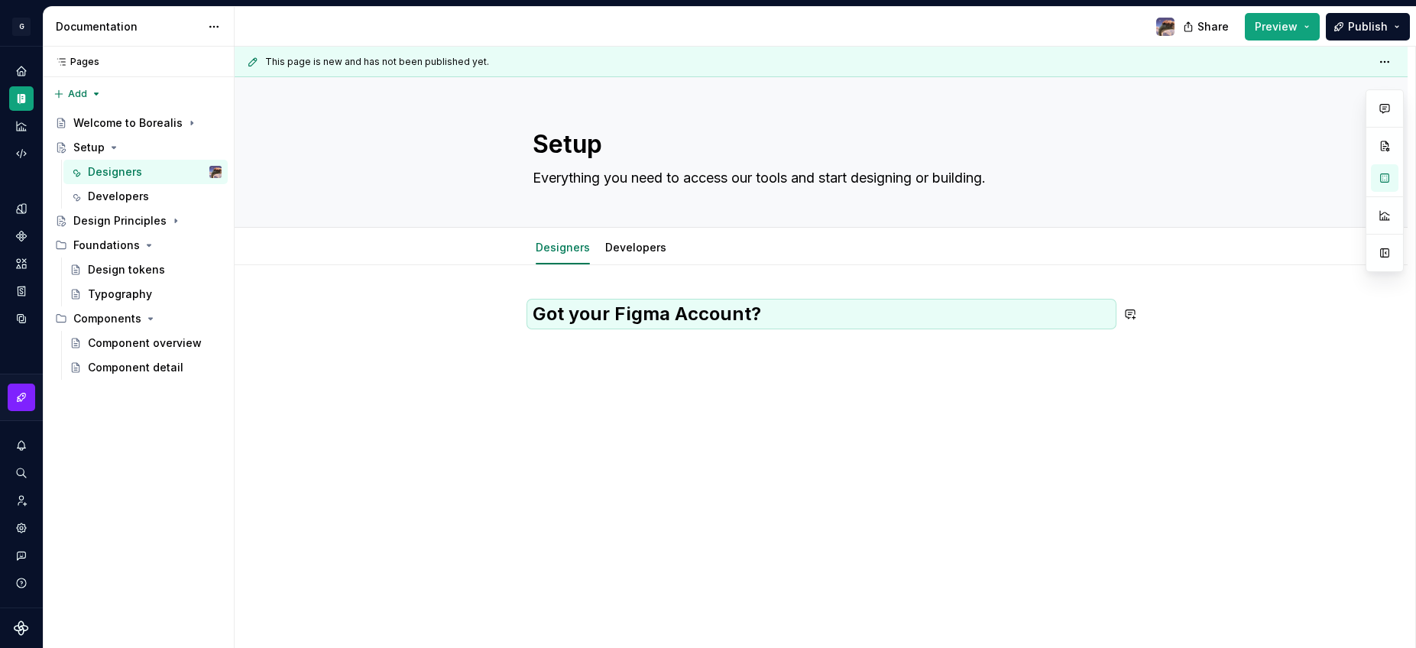
click at [619, 342] on div "Got your Figma Account?" at bounding box center [822, 331] width 578 height 58
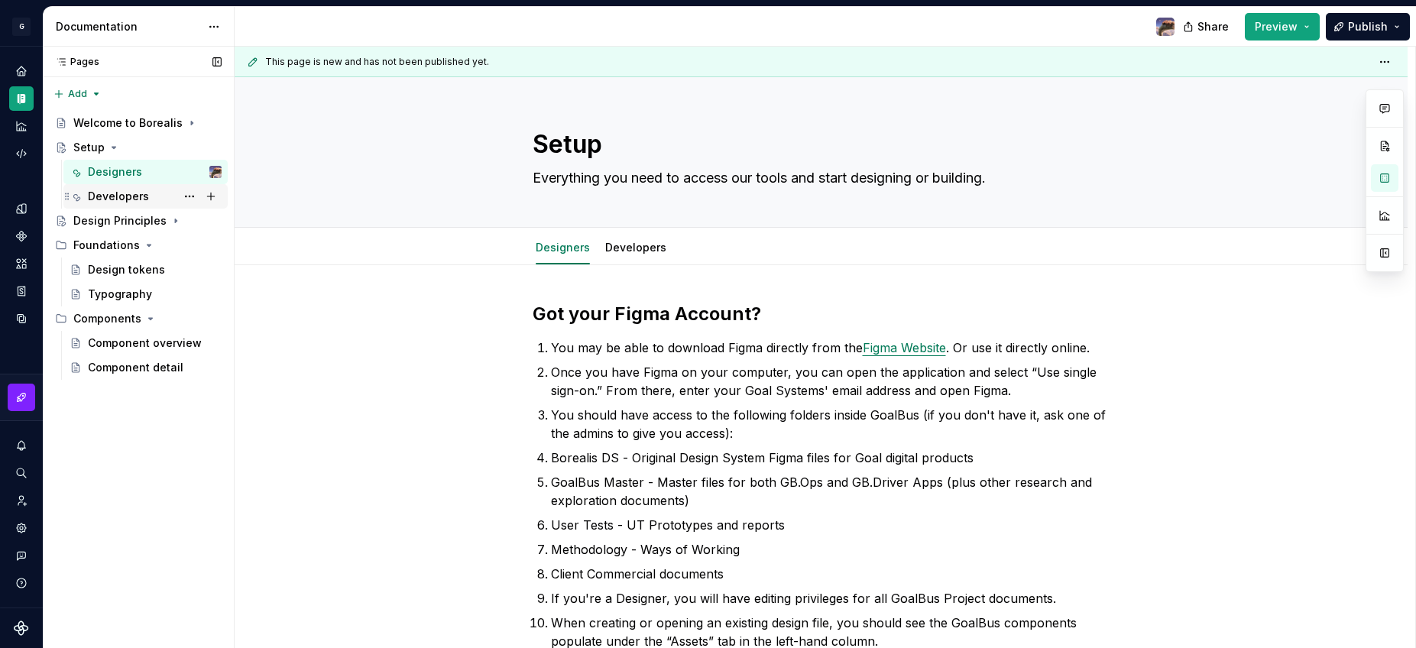
click at [96, 196] on div "Developers" at bounding box center [118, 196] width 61 height 15
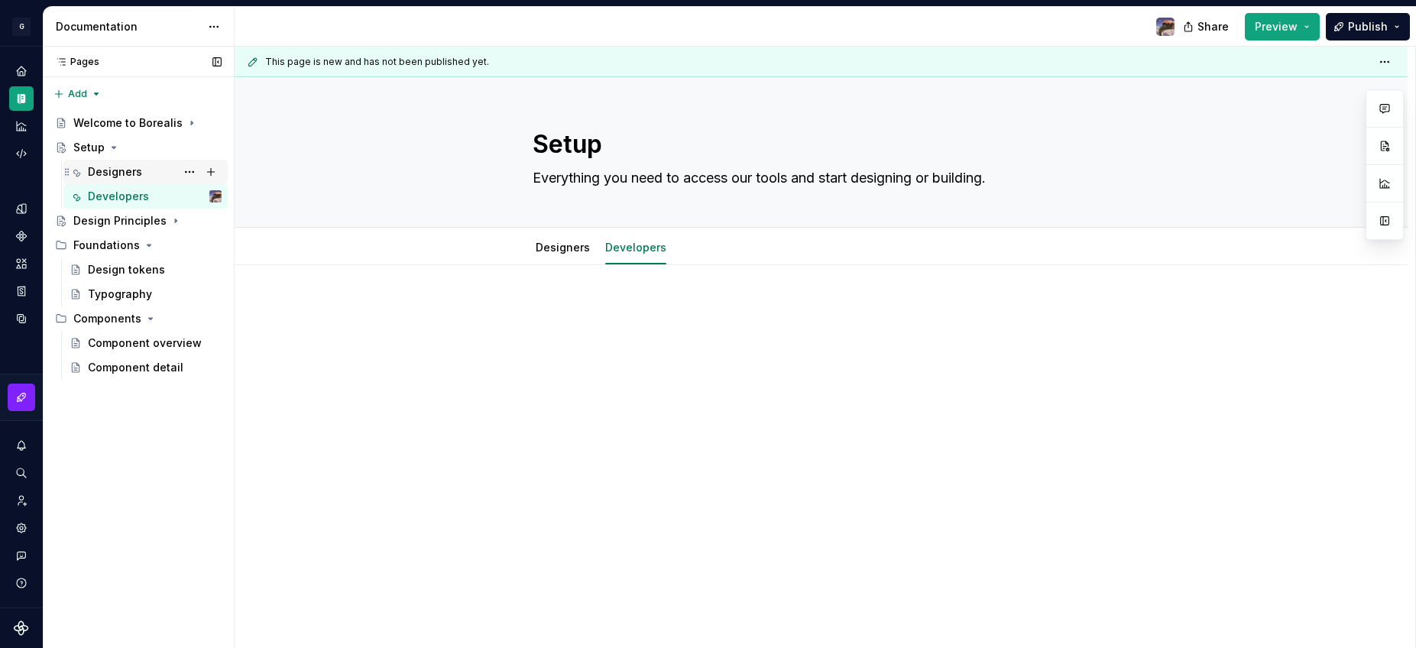
click at [125, 177] on div "Designers" at bounding box center [115, 171] width 54 height 15
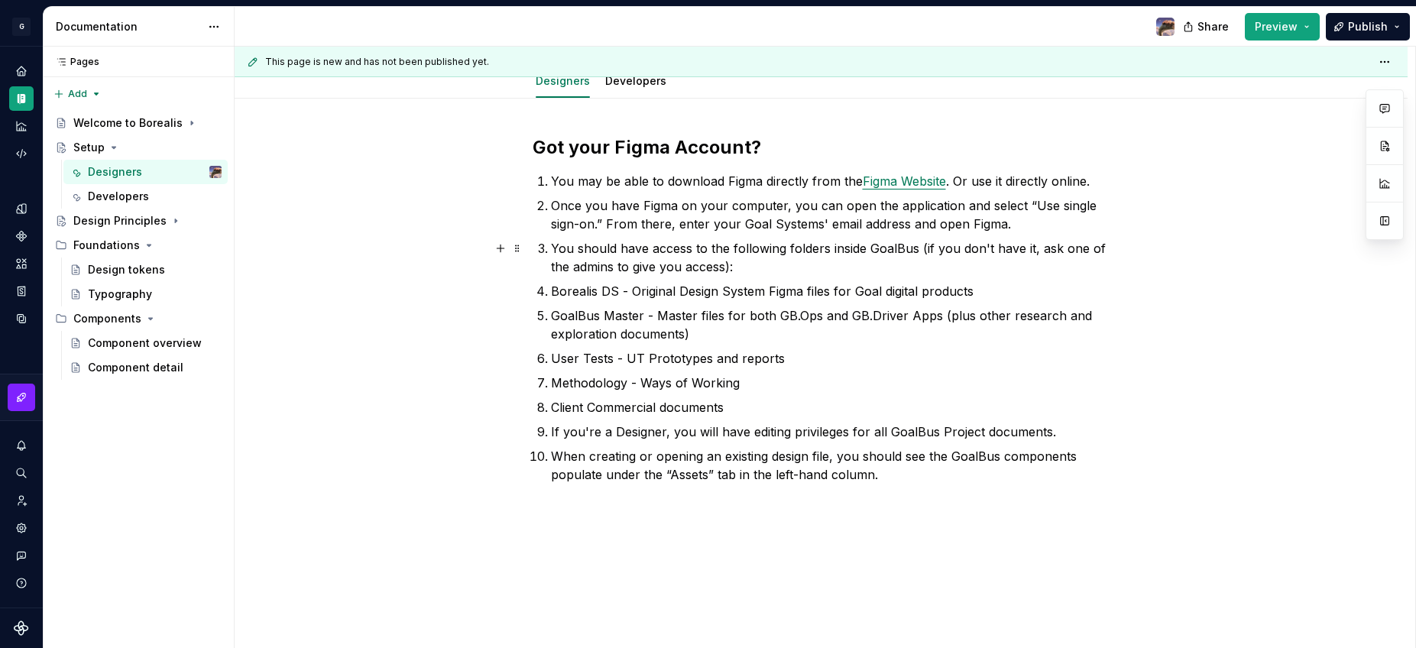
scroll to position [168, 0]
click at [532, 502] on div "This page is new and has not been published yet. Setup Everything you need to a…" at bounding box center [825, 348] width 1181 height 602
click at [539, 509] on div "Got your Figma Account? You may be able to download Figma directly from the Fig…" at bounding box center [821, 396] width 1173 height 598
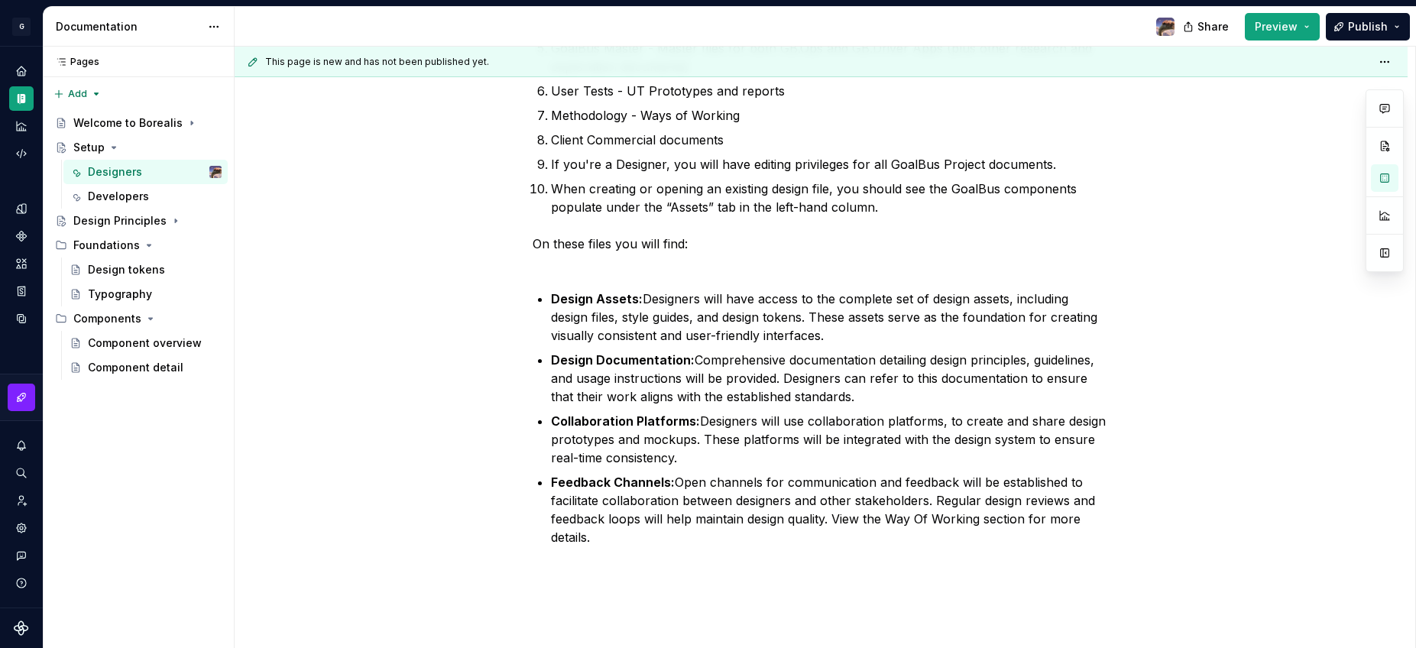
scroll to position [471, 0]
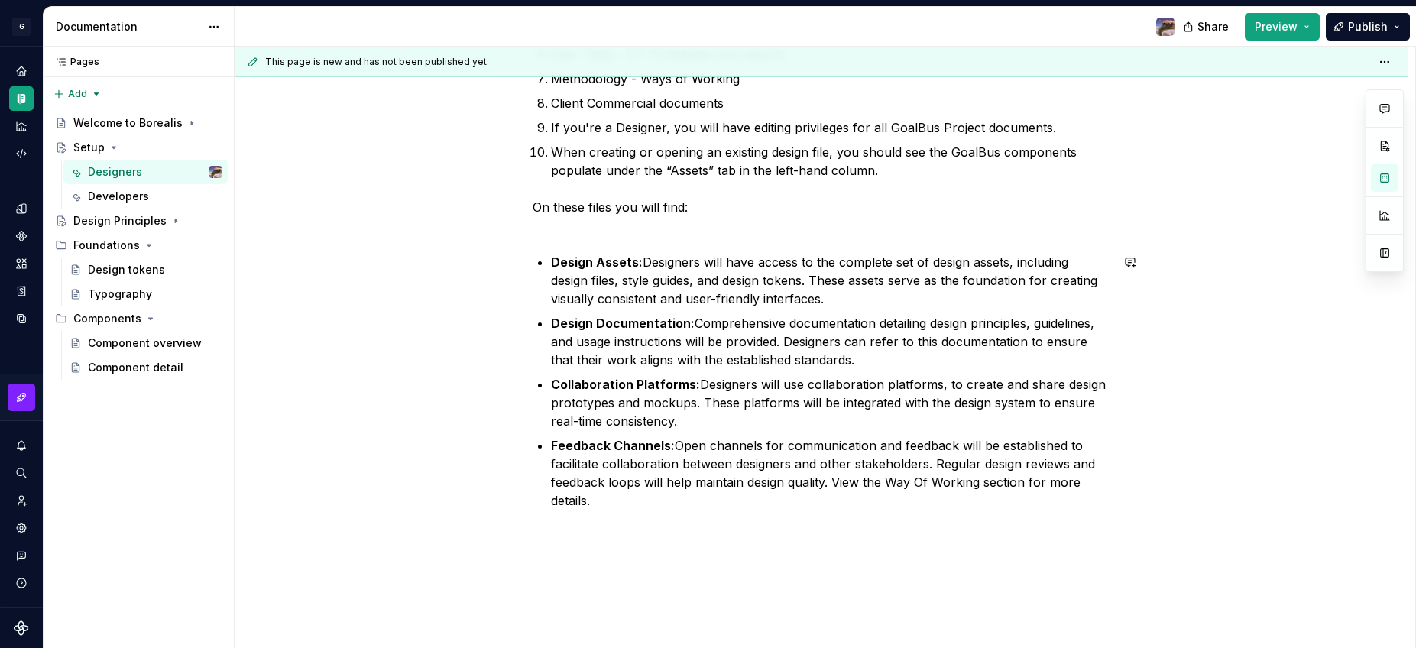
click at [630, 246] on div "Got your Figma Account? You may be able to download Figma directly from the Fig…" at bounding box center [822, 170] width 578 height 679
click at [628, 238] on div "Got your Figma Account? You may be able to download Figma directly from the Fig…" at bounding box center [822, 170] width 578 height 679
click at [627, 218] on p "On these files you will find:" at bounding box center [822, 216] width 578 height 37
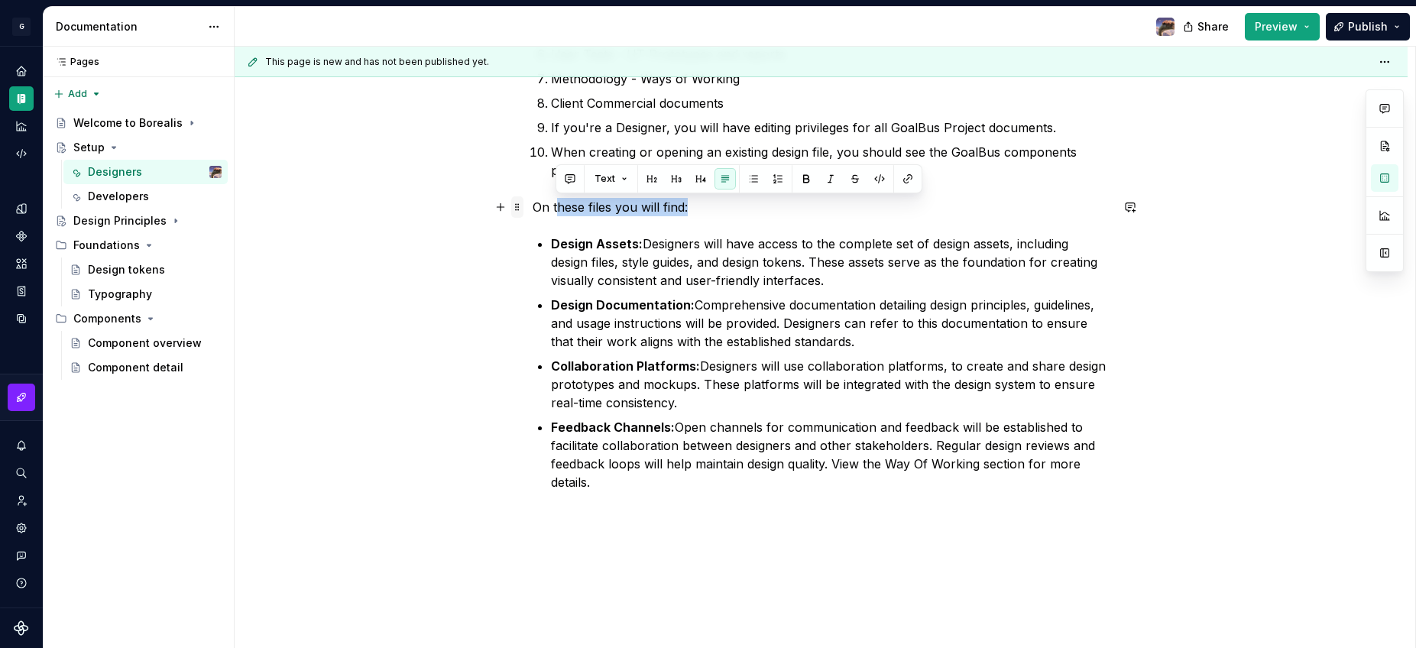
drag, startPoint x: 708, startPoint y: 212, endPoint x: 520, endPoint y: 202, distance: 187.5
click at [533, 202] on div "Got your Figma Account? You may be able to download Figma directly from the Fig…" at bounding box center [822, 170] width 578 height 679
click at [533, 206] on p "On these files you will find:" at bounding box center [822, 207] width 578 height 18
click at [649, 172] on button "button" at bounding box center [652, 178] width 21 height 21
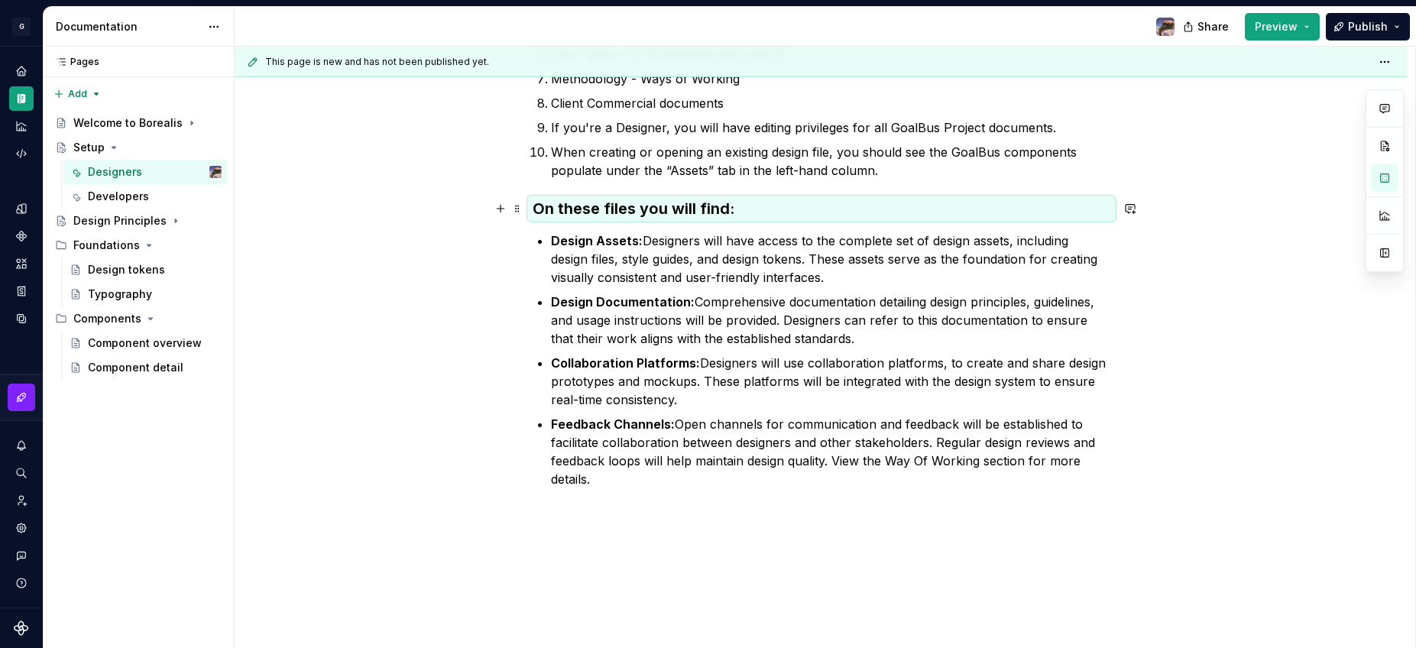
click at [678, 219] on h3 "On these files you will find:" at bounding box center [822, 208] width 578 height 21
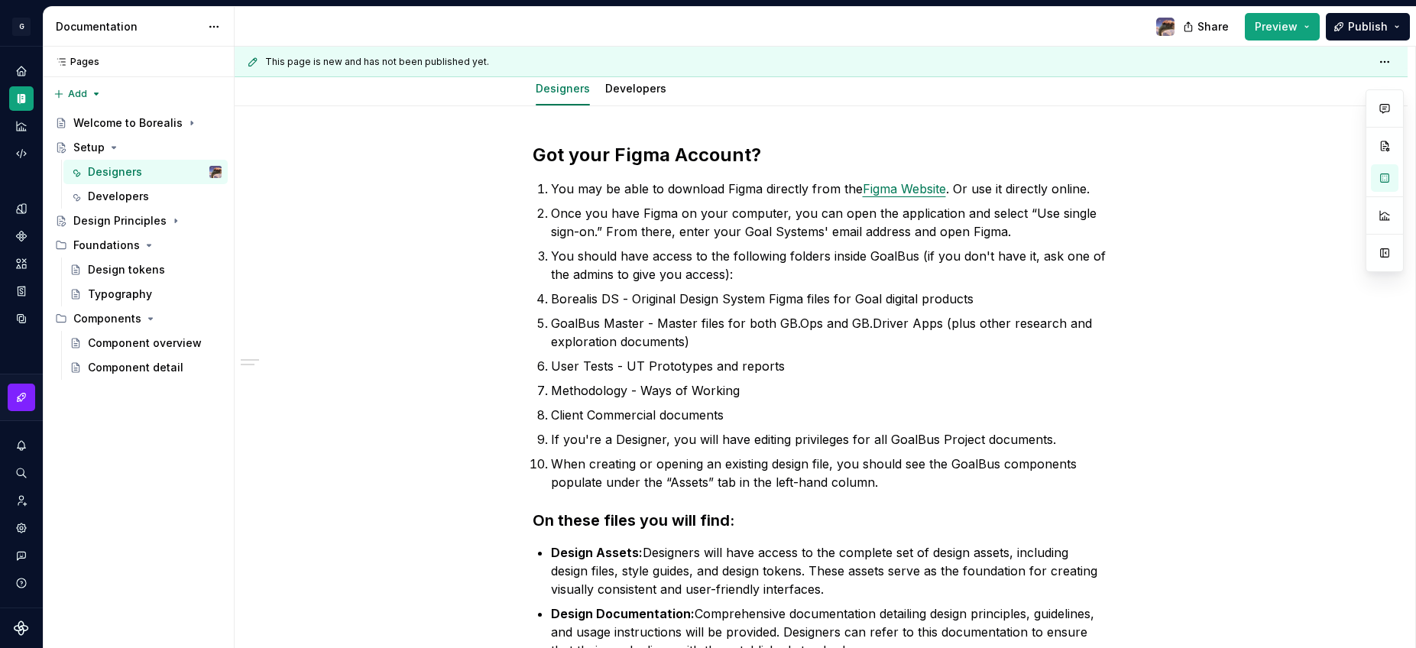
scroll to position [170, 0]
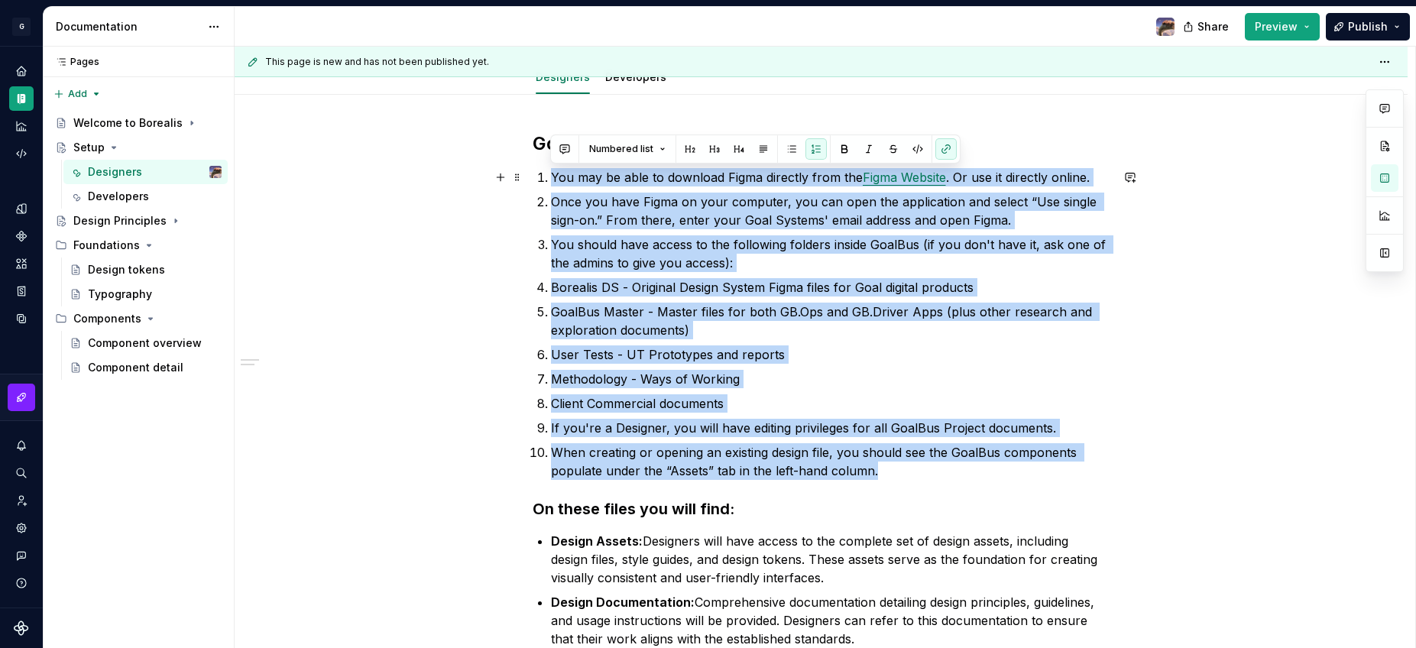
drag, startPoint x: 819, startPoint y: 462, endPoint x: 528, endPoint y: 178, distance: 406.9
click at [528, 178] on div "Got your Figma Account? You may be able to download Figma directly from the Fig…" at bounding box center [821, 548] width 1173 height 906
click at [517, 390] on div "Got your Figma Account? You may be able to download Figma directly from the Fig…" at bounding box center [821, 548] width 1173 height 906
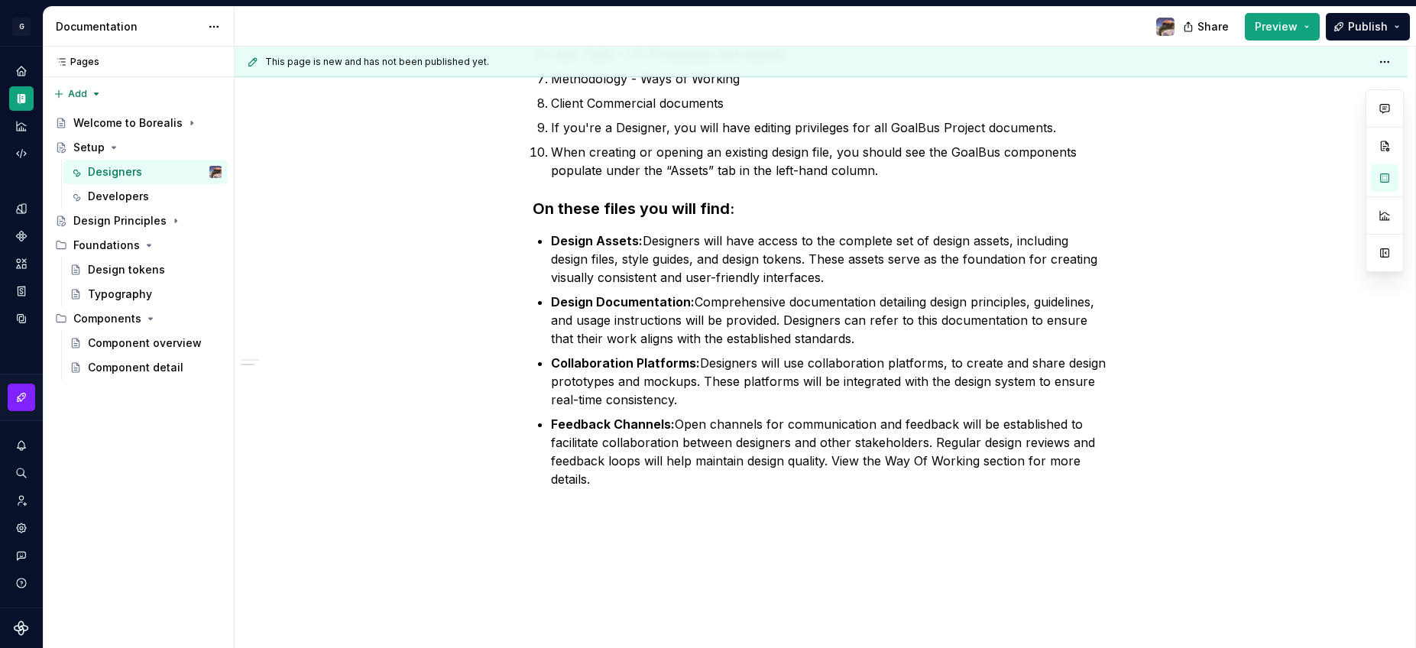
scroll to position [523, 0]
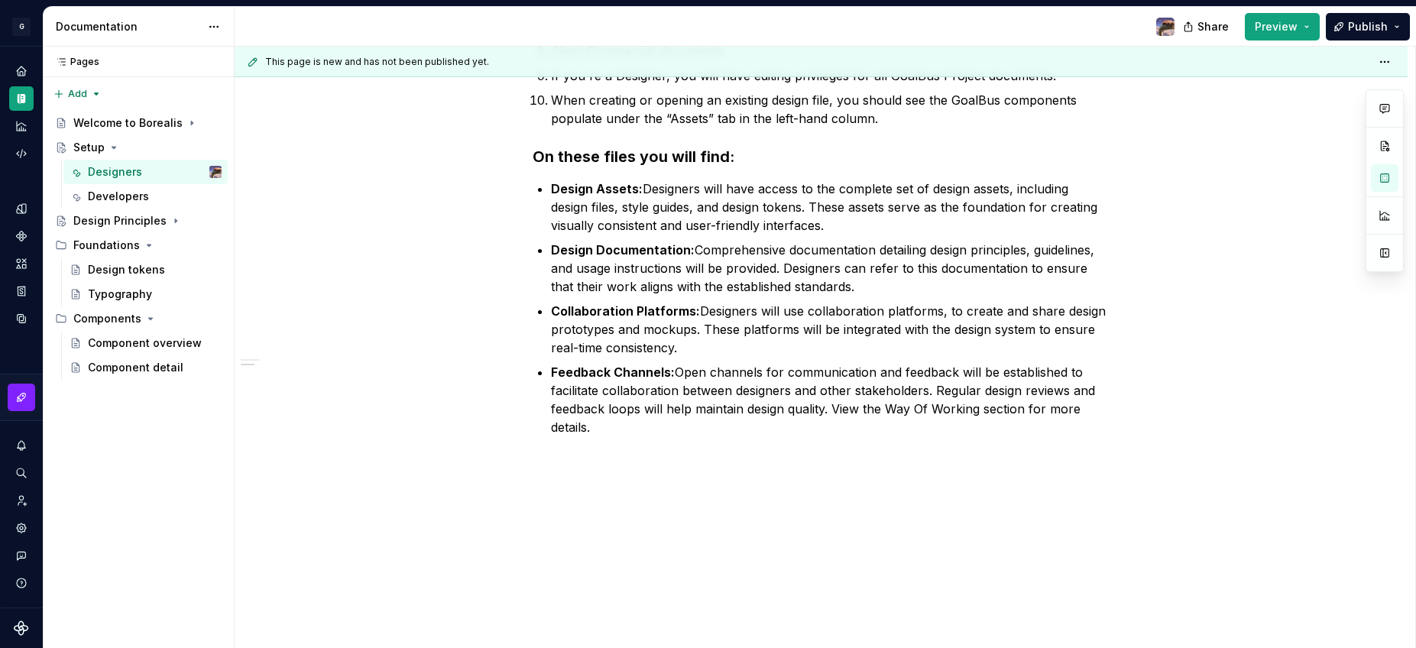
click at [661, 494] on div "Got your Figma Account? You may be able to download Figma directly from the Fig…" at bounding box center [821, 195] width 1173 height 906
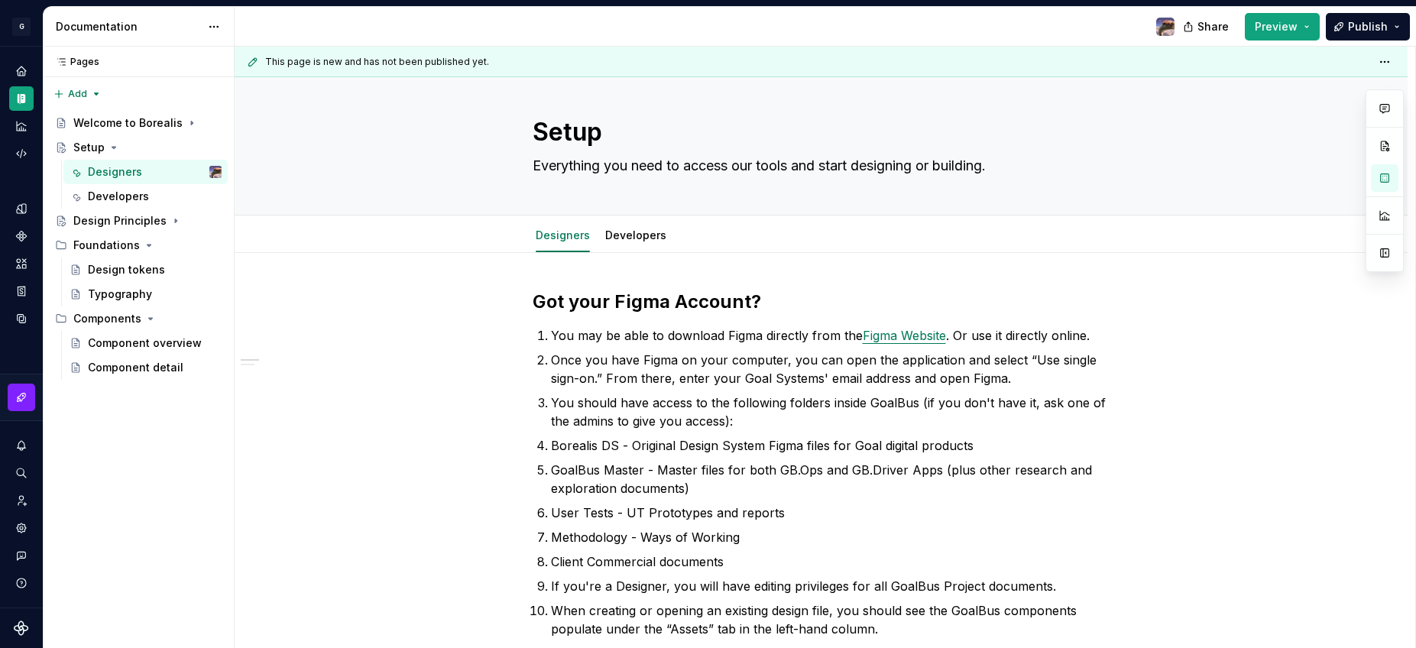
scroll to position [0, 0]
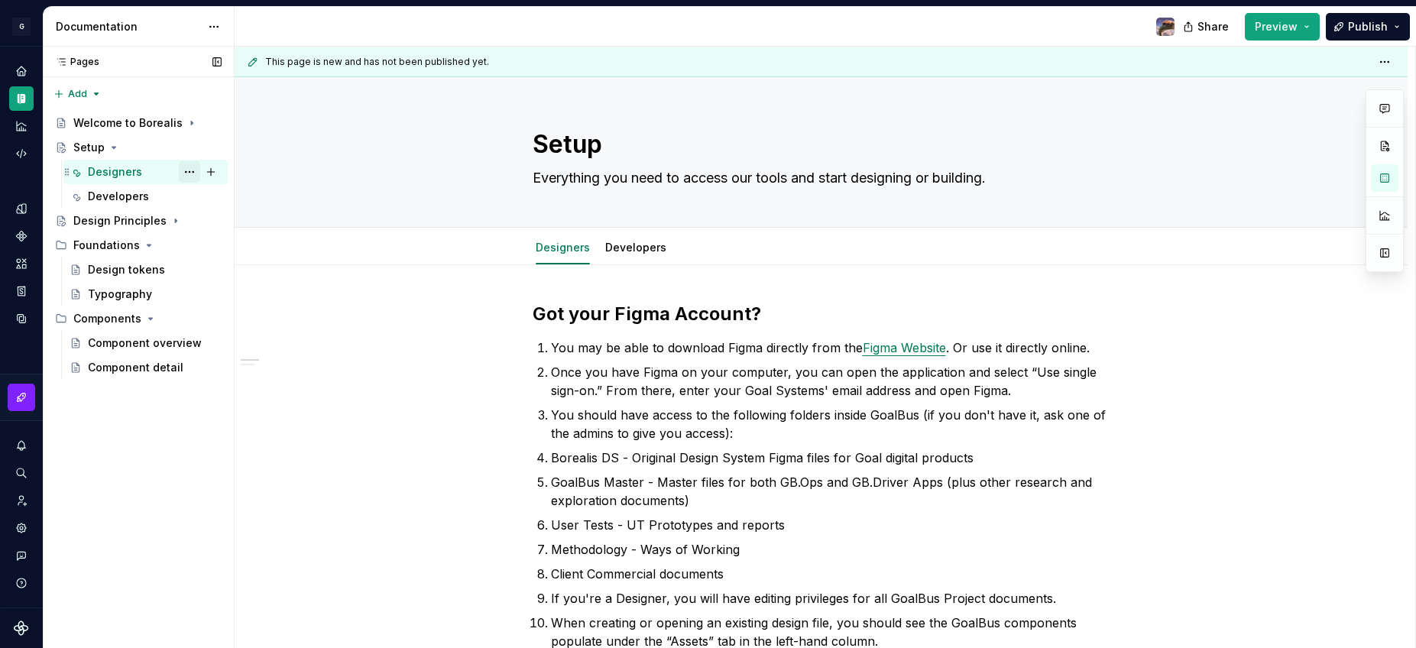
click at [190, 169] on button "Page tree" at bounding box center [189, 171] width 21 height 21
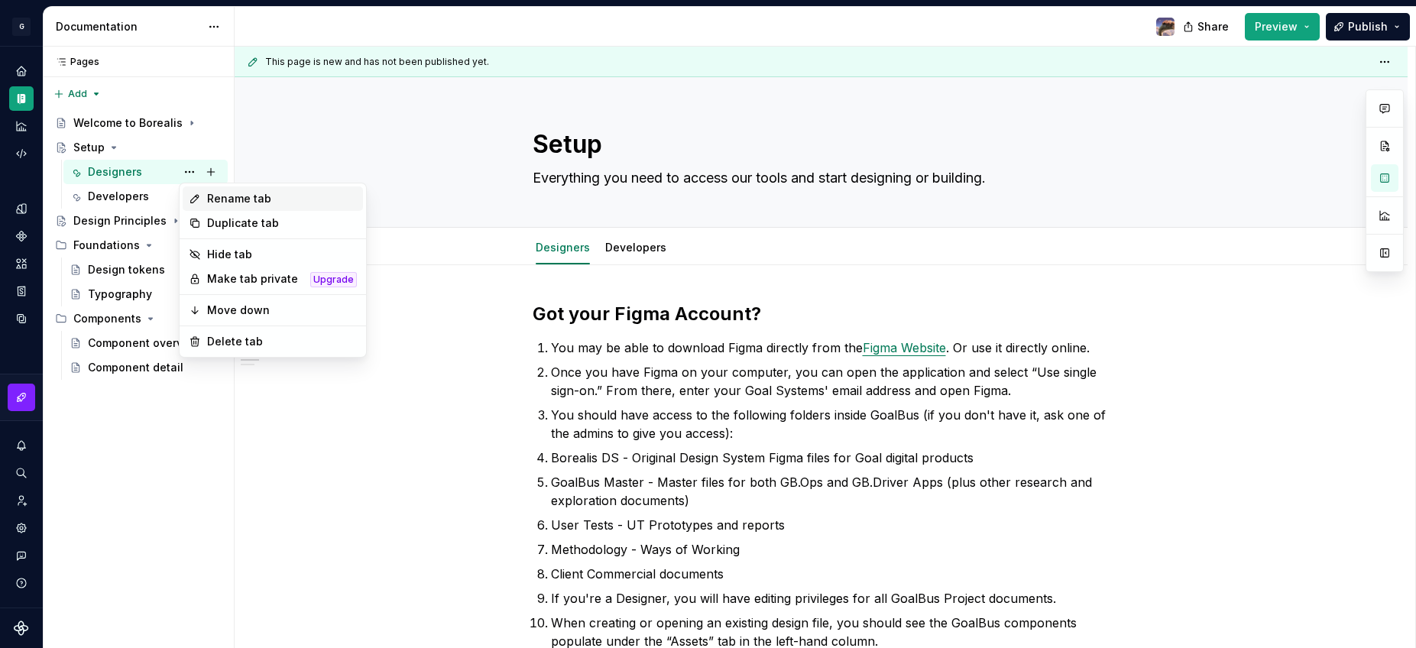
click at [238, 198] on div "Rename tab" at bounding box center [282, 198] width 150 height 15
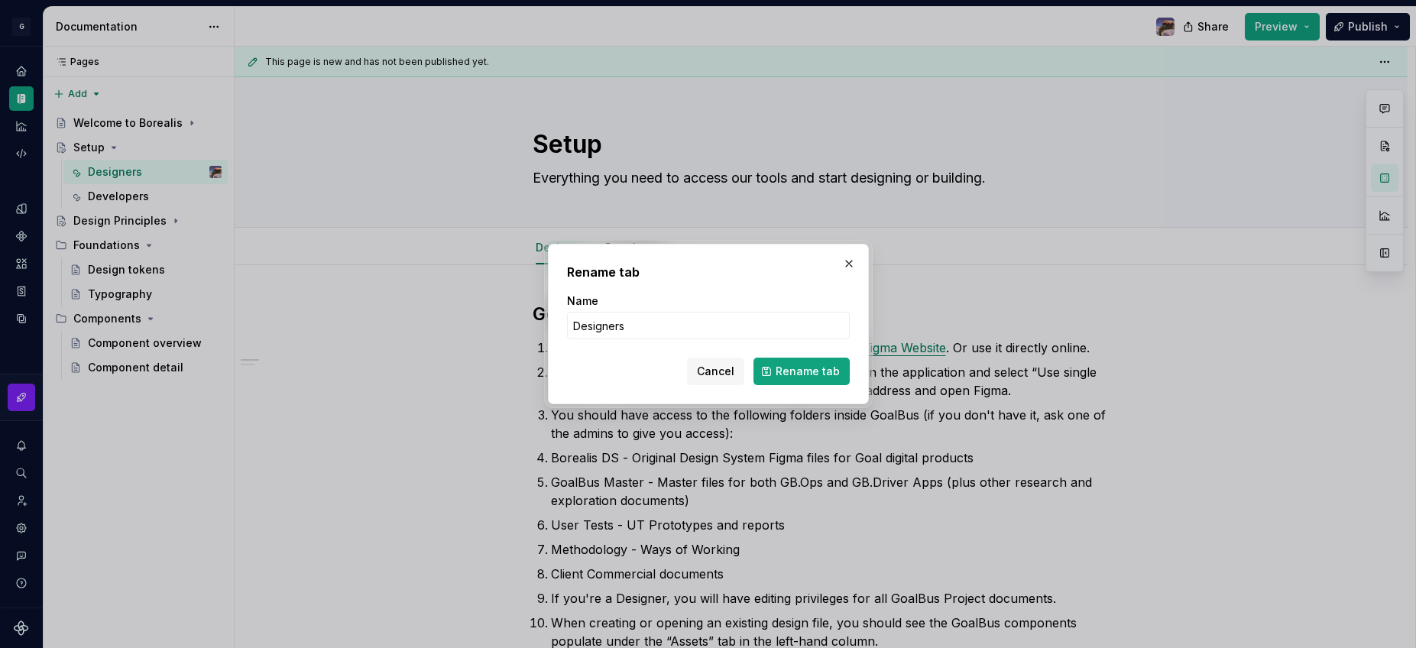
type textarea "*"
type input "Design"
click button "Rename tab" at bounding box center [801, 372] width 96 height 28
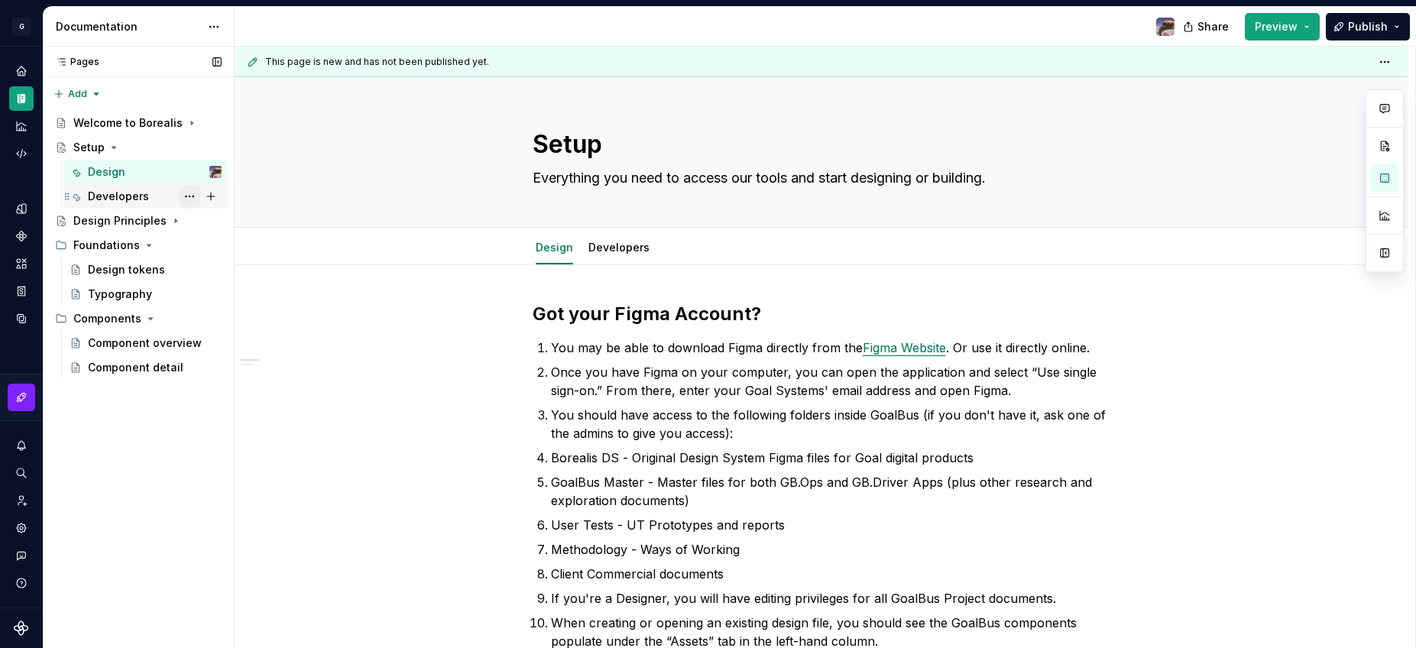
click at [186, 195] on button "Page tree" at bounding box center [189, 196] width 21 height 21
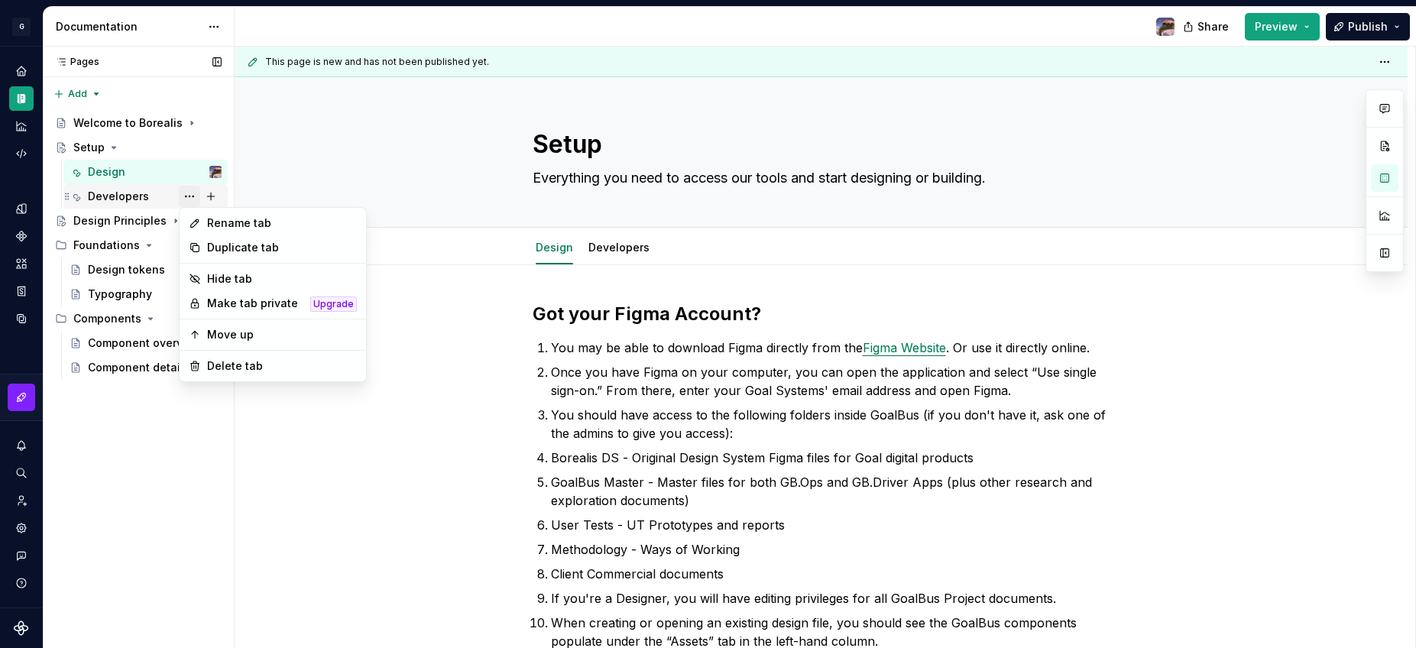
type textarea "*"
click at [209, 222] on div "Rename tab" at bounding box center [282, 222] width 150 height 15
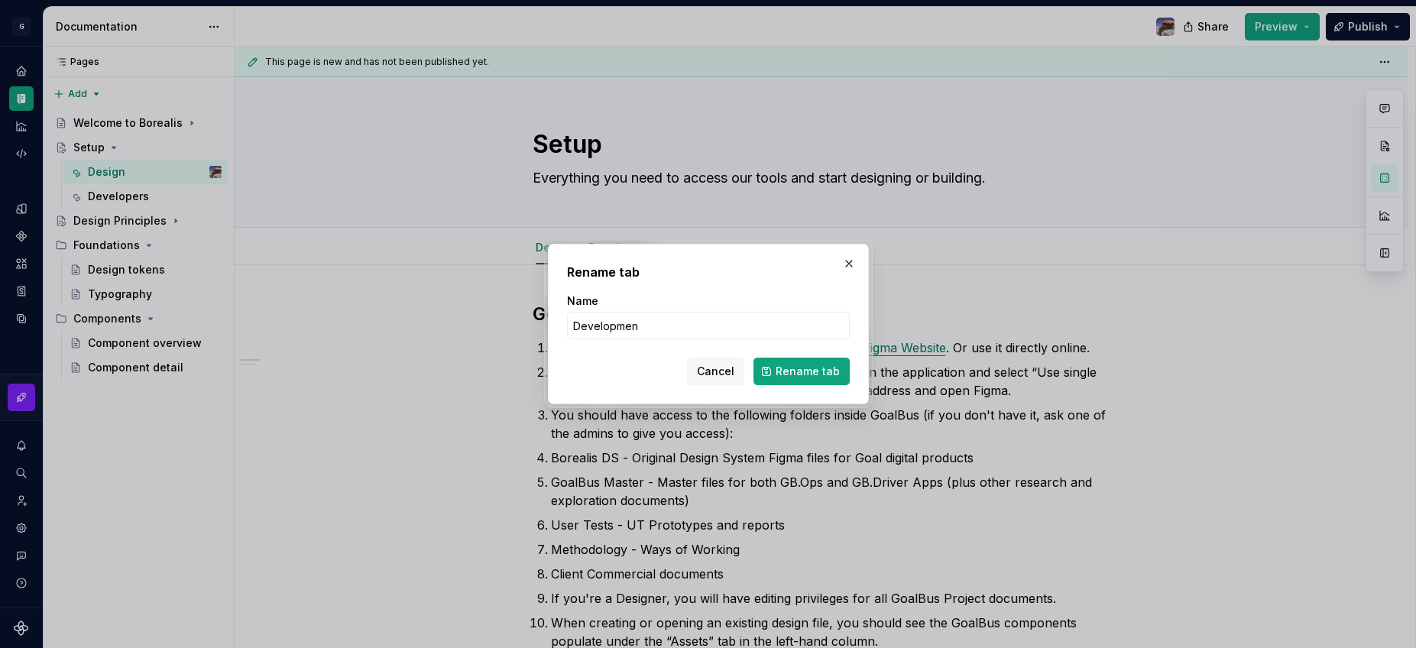
type input "Development"
click button "Rename tab" at bounding box center [801, 372] width 96 height 28
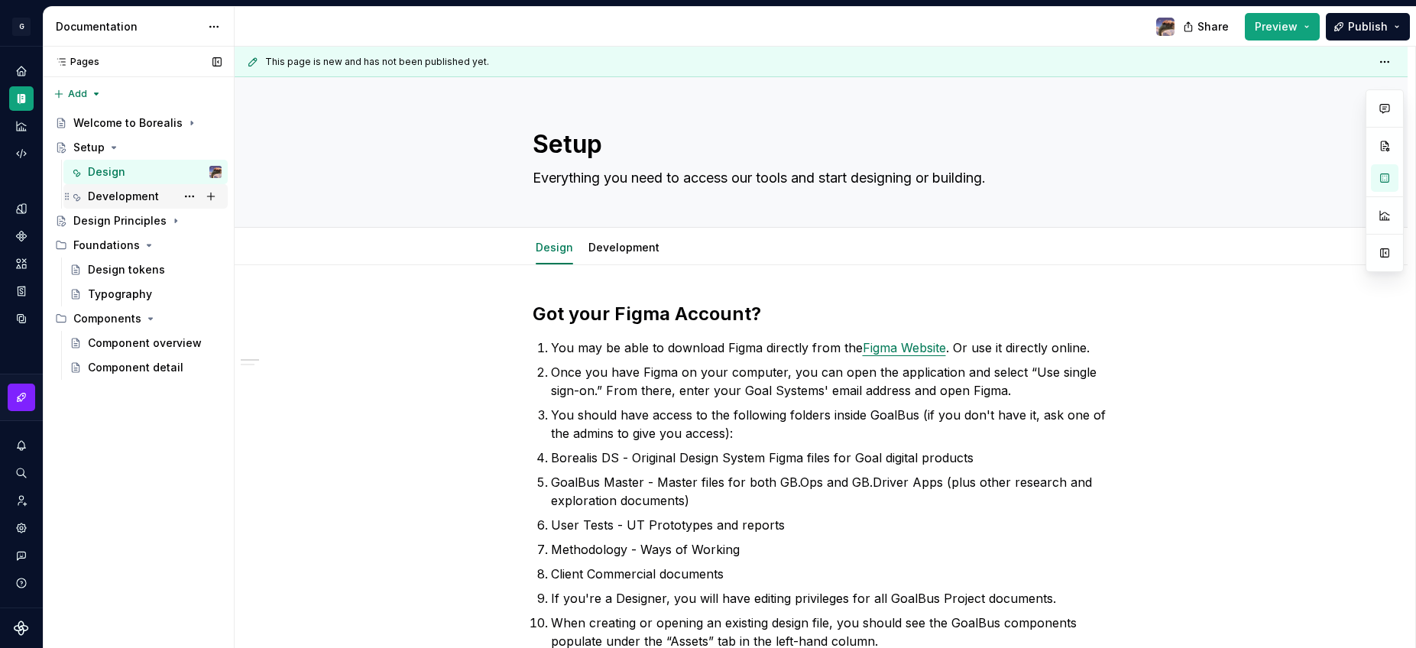
click at [137, 192] on div "Development" at bounding box center [123, 196] width 71 height 15
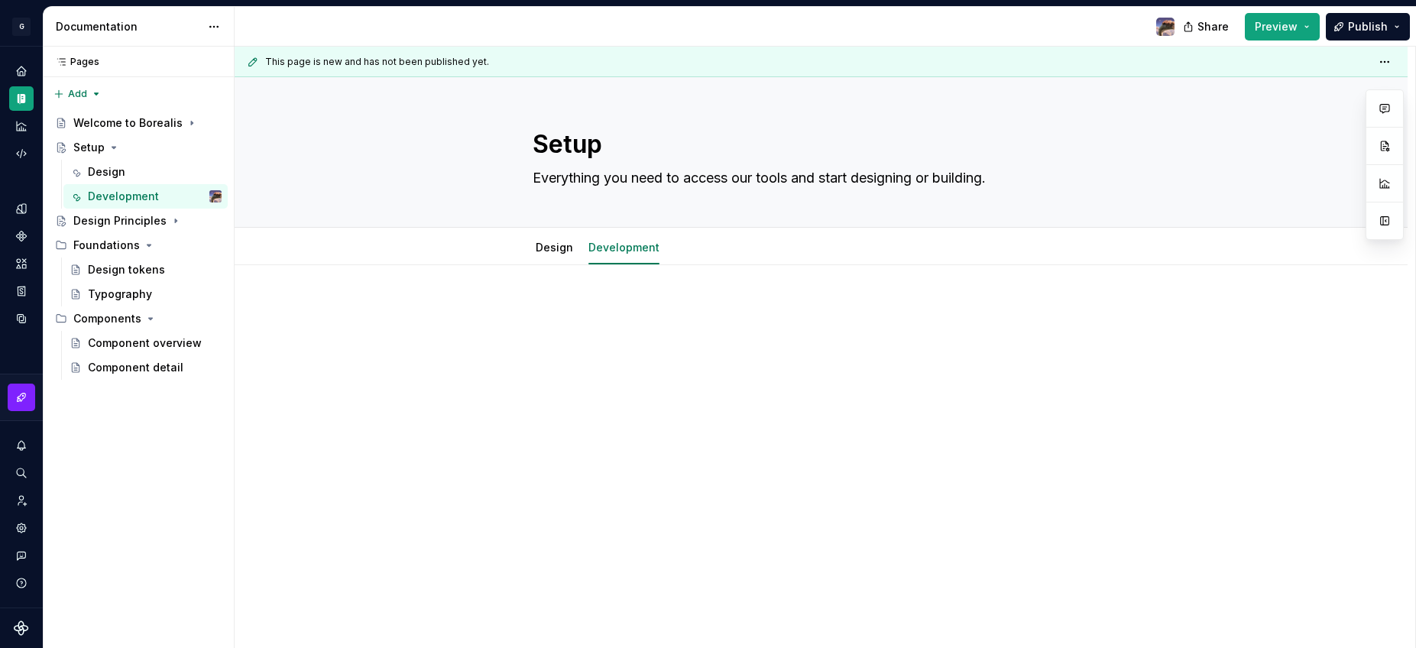
click at [624, 309] on p at bounding box center [822, 311] width 578 height 18
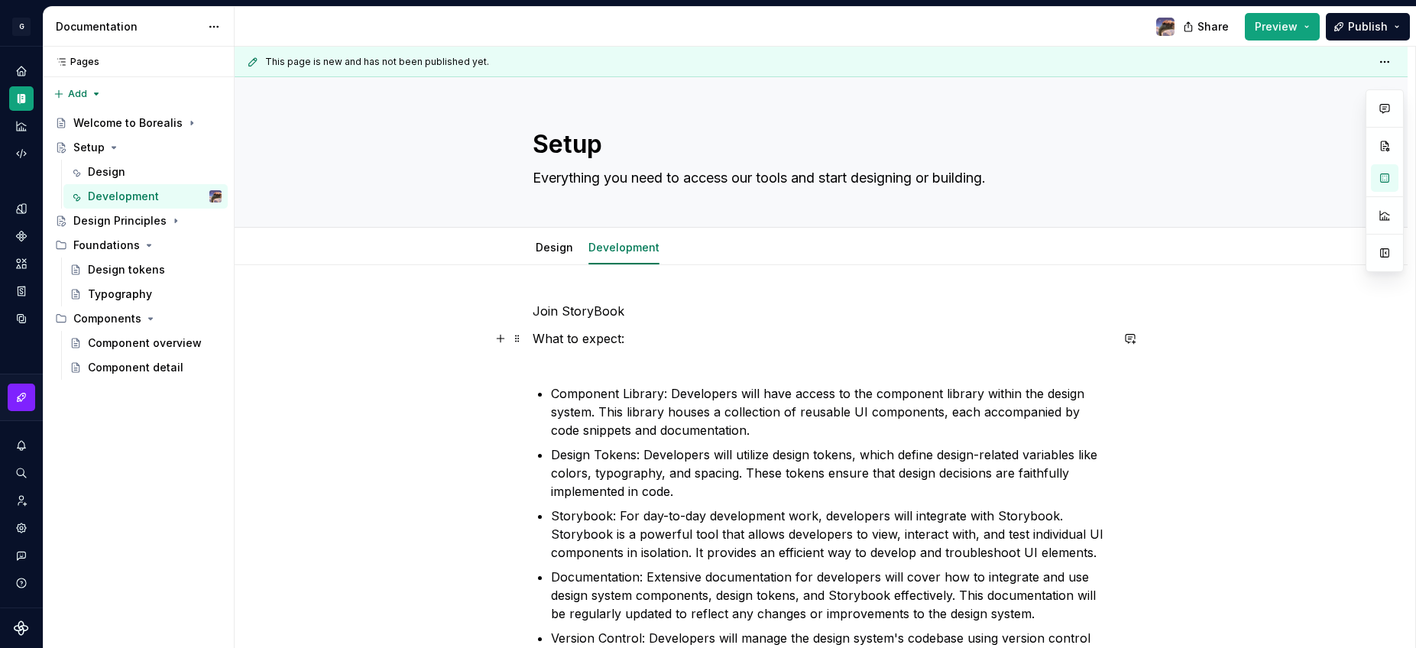
click at [600, 361] on p "What to expect:" at bounding box center [822, 347] width 578 height 37
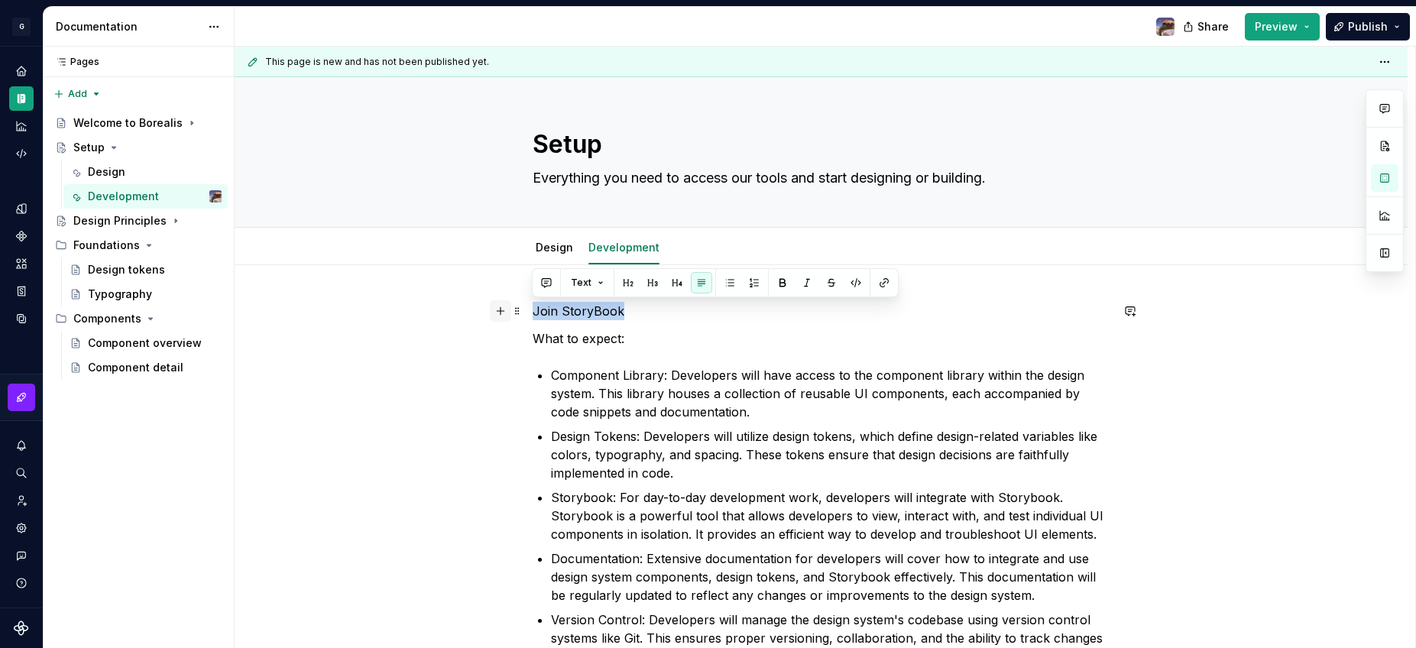
drag, startPoint x: 627, startPoint y: 310, endPoint x: 501, endPoint y: 309, distance: 126.1
click at [533, 309] on div "Join StoryBook What to expect: Component Library: Developers will have access t…" at bounding box center [822, 514] width 578 height 425
click at [630, 284] on button "button" at bounding box center [627, 282] width 21 height 21
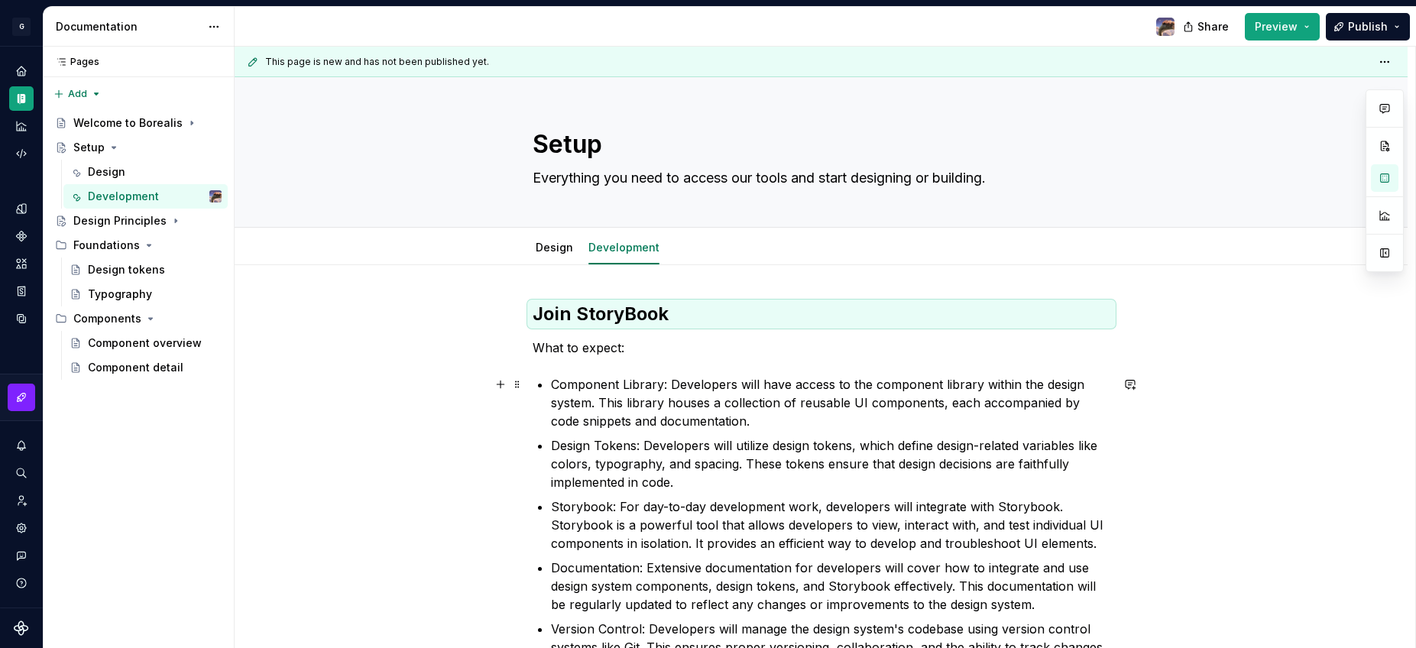
click at [448, 384] on div "Join StoryBook What to expect: Component Library: Developers will have access t…" at bounding box center [821, 597] width 1173 height 665
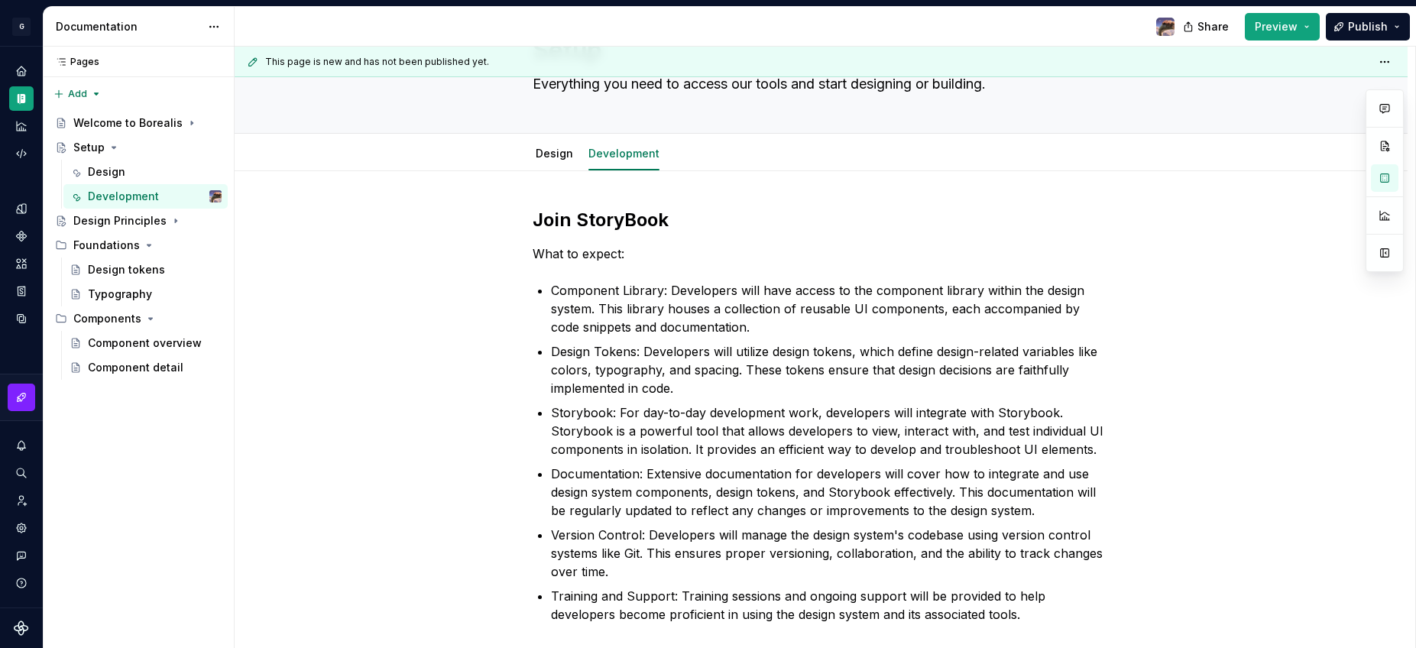
scroll to position [39, 0]
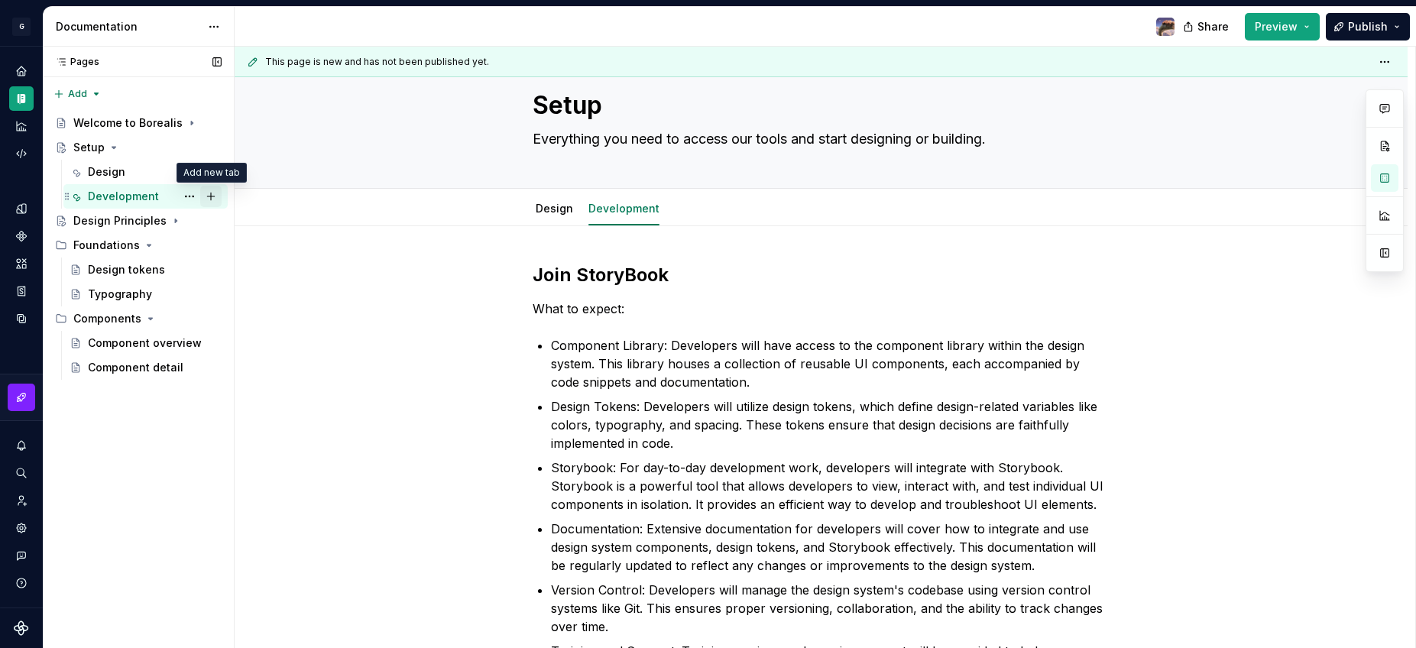
click at [203, 193] on button "Page tree" at bounding box center [210, 196] width 21 height 21
type textarea "*"
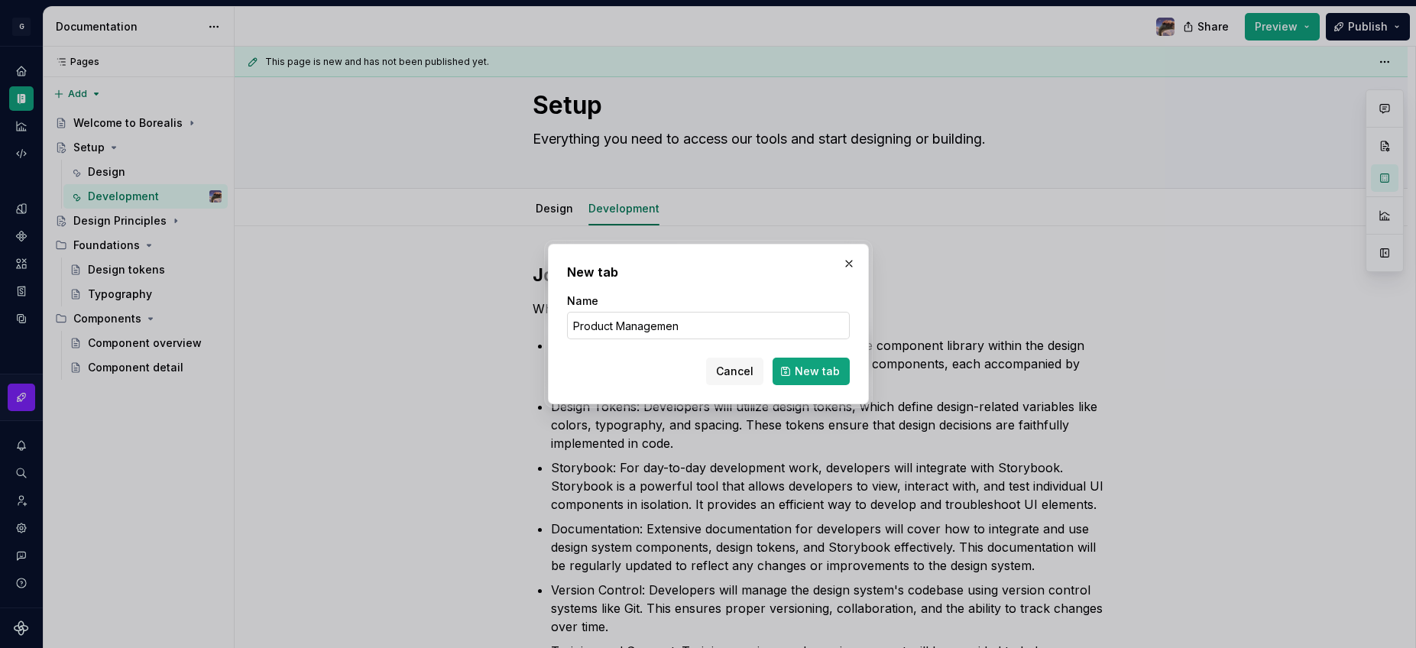
type input "Product Management"
click button "New tab" at bounding box center [811, 372] width 77 height 28
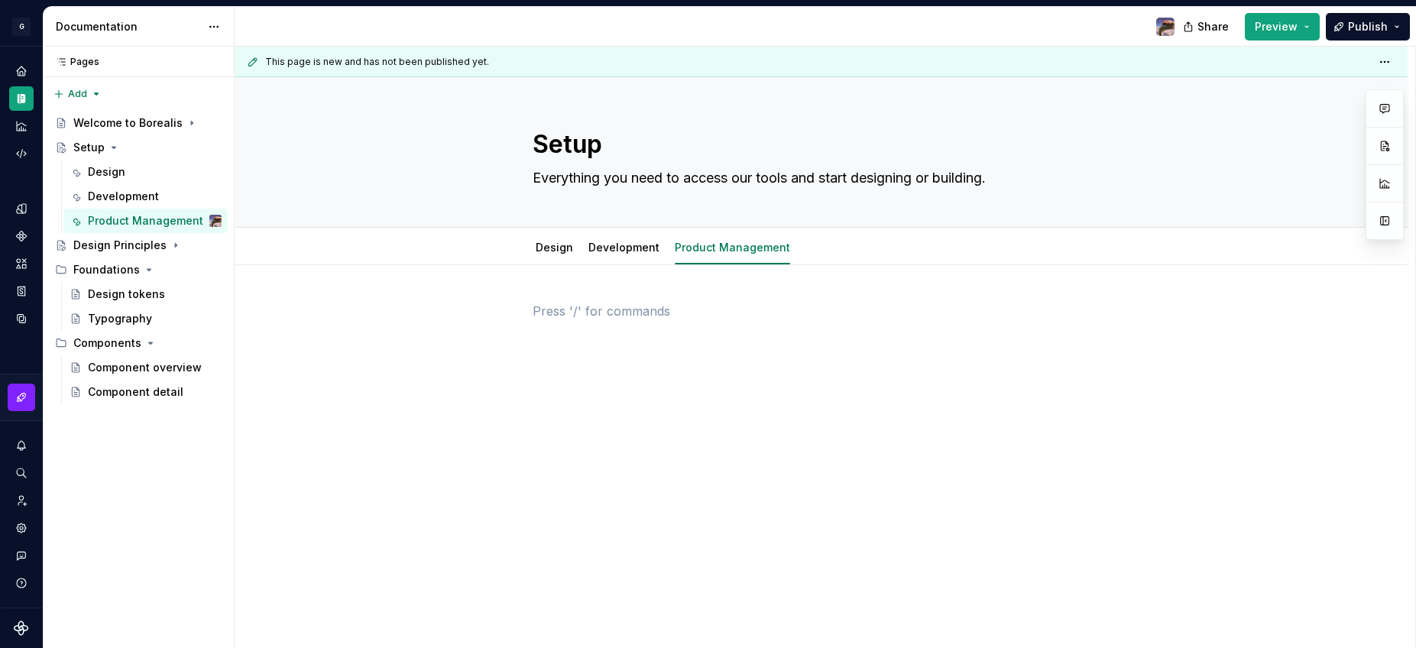
click at [646, 319] on p at bounding box center [822, 311] width 578 height 18
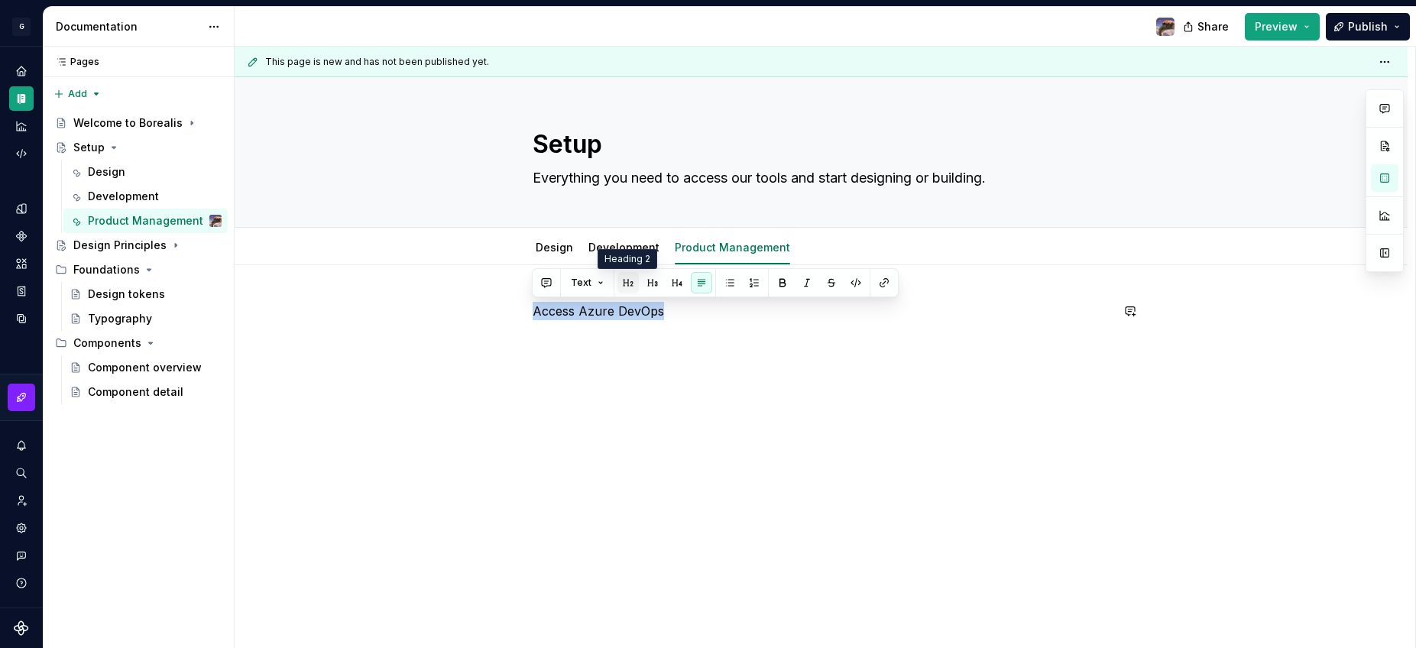
click at [624, 278] on button "button" at bounding box center [627, 282] width 21 height 21
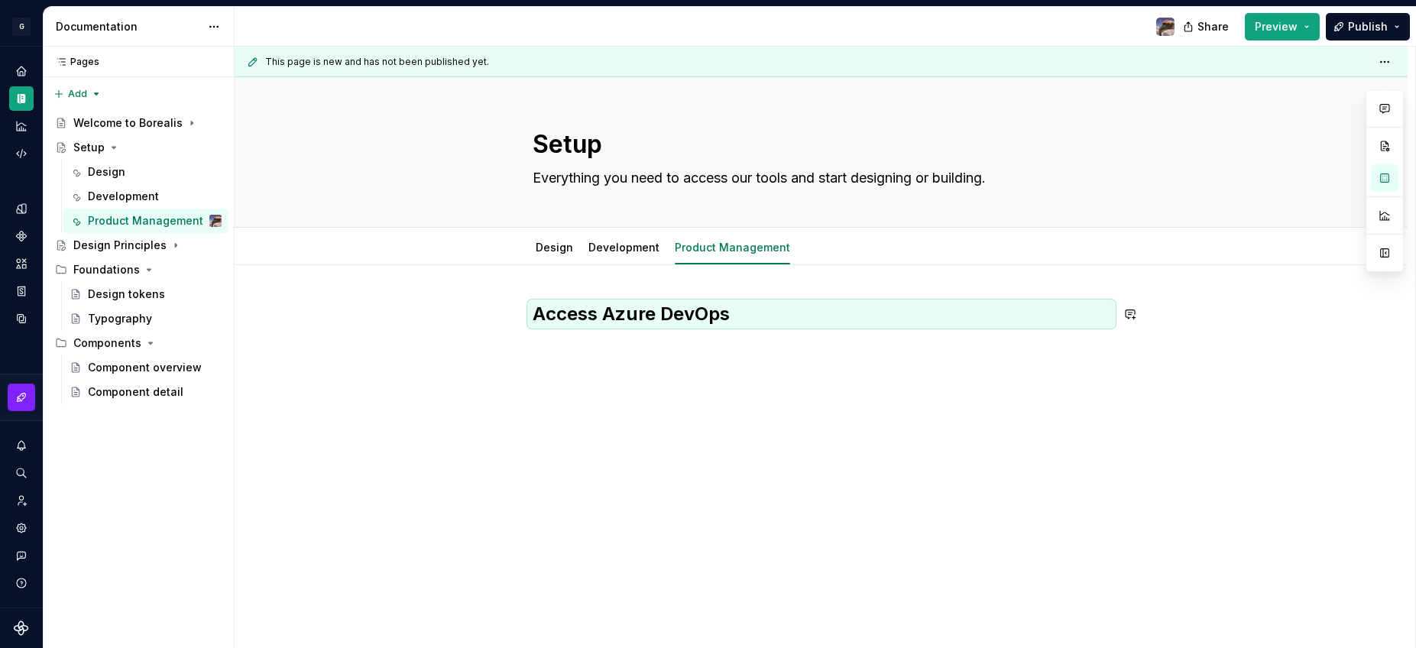
click at [664, 370] on div "Access Azure DevOps" at bounding box center [822, 340] width 578 height 76
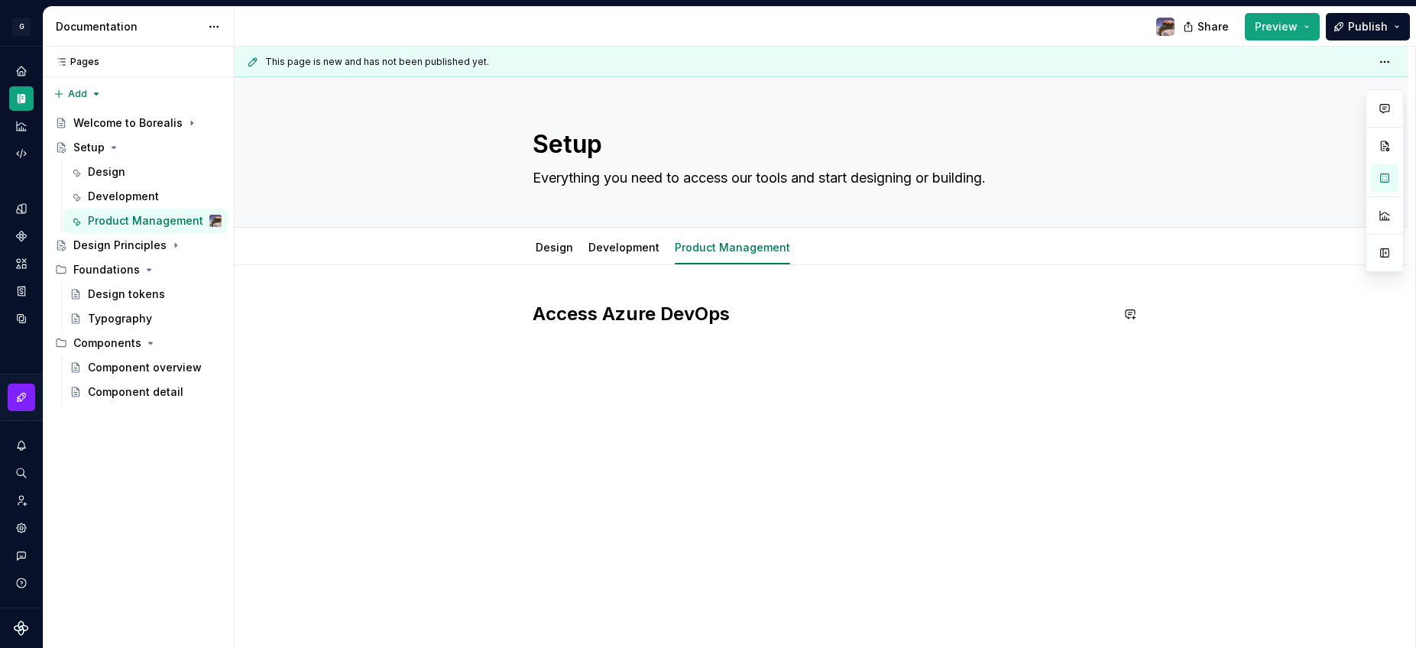
click at [671, 363] on div "Access Azure DevOps" at bounding box center [822, 340] width 578 height 76
click at [578, 367] on div "Access Azure DevOps" at bounding box center [822, 340] width 578 height 76
click at [761, 319] on h2 "Access Azure DevOps" at bounding box center [822, 314] width 578 height 24
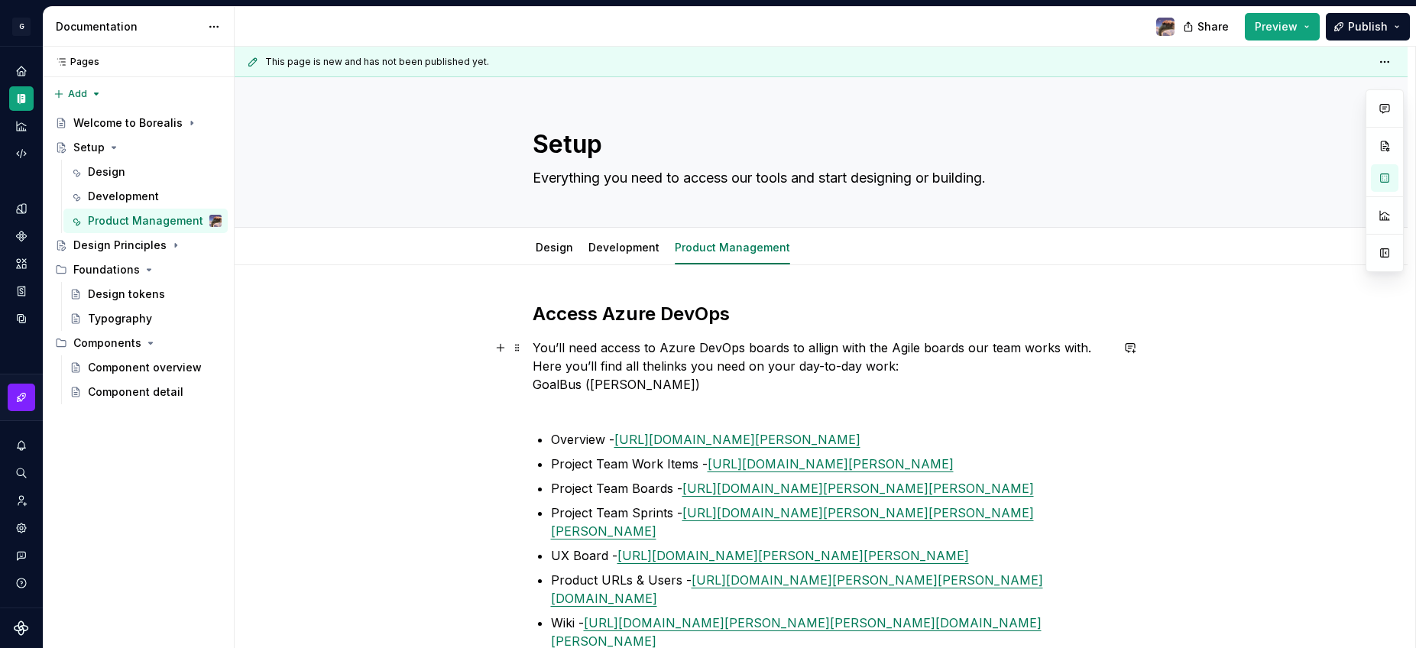
click at [650, 406] on p "You’ll need access to Azure DevOps boards to allign with the Agile boards our t…" at bounding box center [822, 375] width 578 height 73
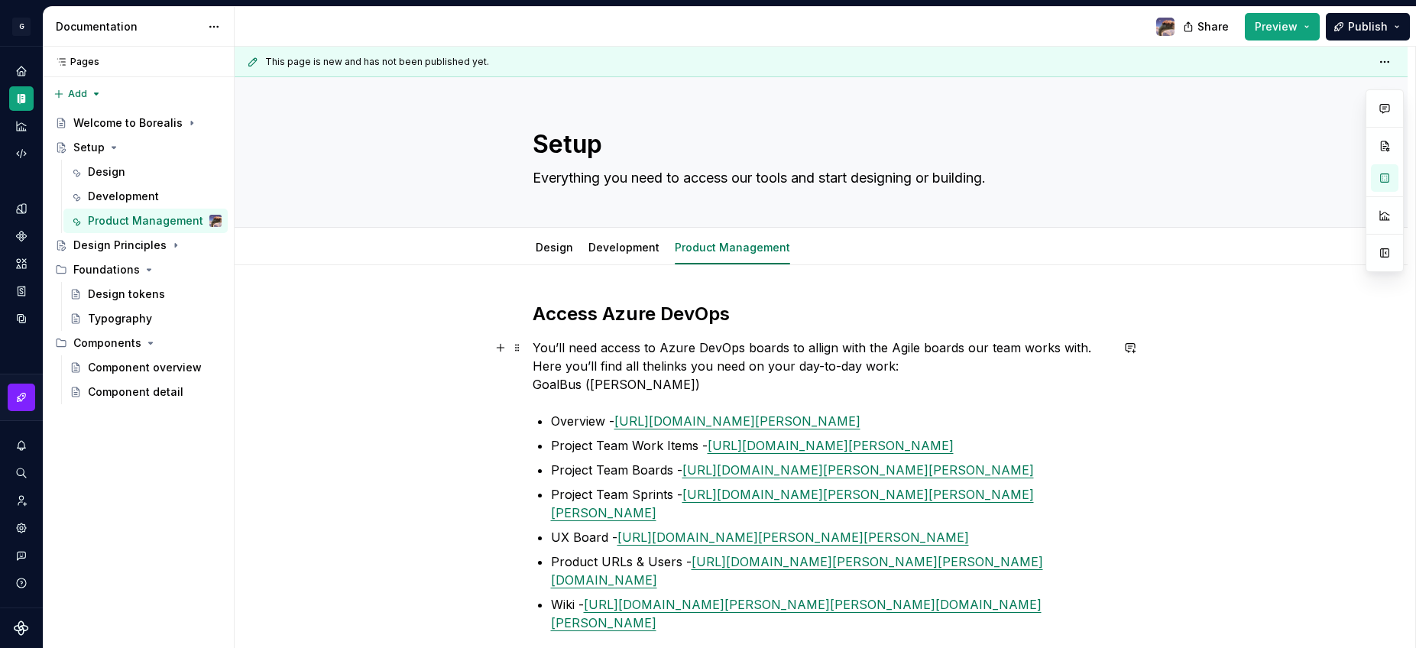
click at [533, 384] on p "You’ll need access to Azure DevOps boards to allign with the Agile boards our t…" at bounding box center [822, 366] width 578 height 55
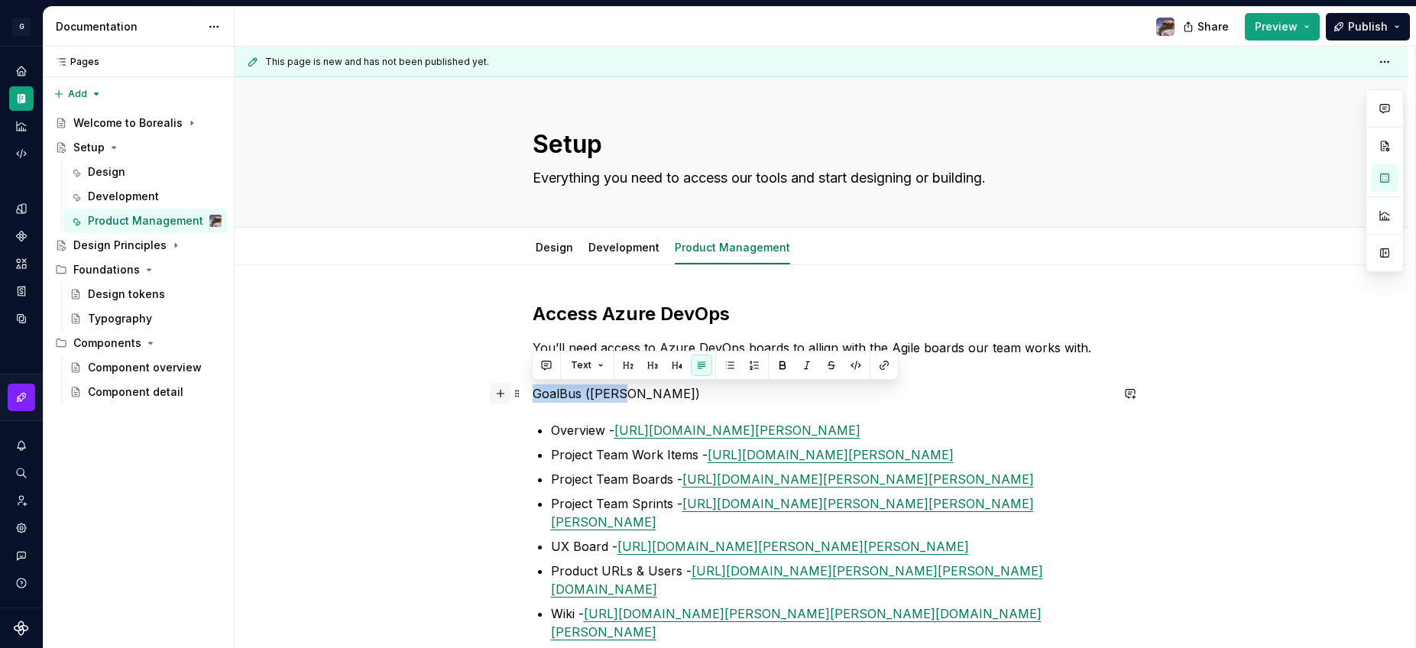
drag, startPoint x: 627, startPoint y: 397, endPoint x: 492, endPoint y: 401, distance: 134.6
click at [533, 401] on div "Access Azure DevOps You’ll need access to Azure DevOps boards to allign with th…" at bounding box center [822, 481] width 578 height 358
click at [677, 365] on button "button" at bounding box center [676, 365] width 21 height 21
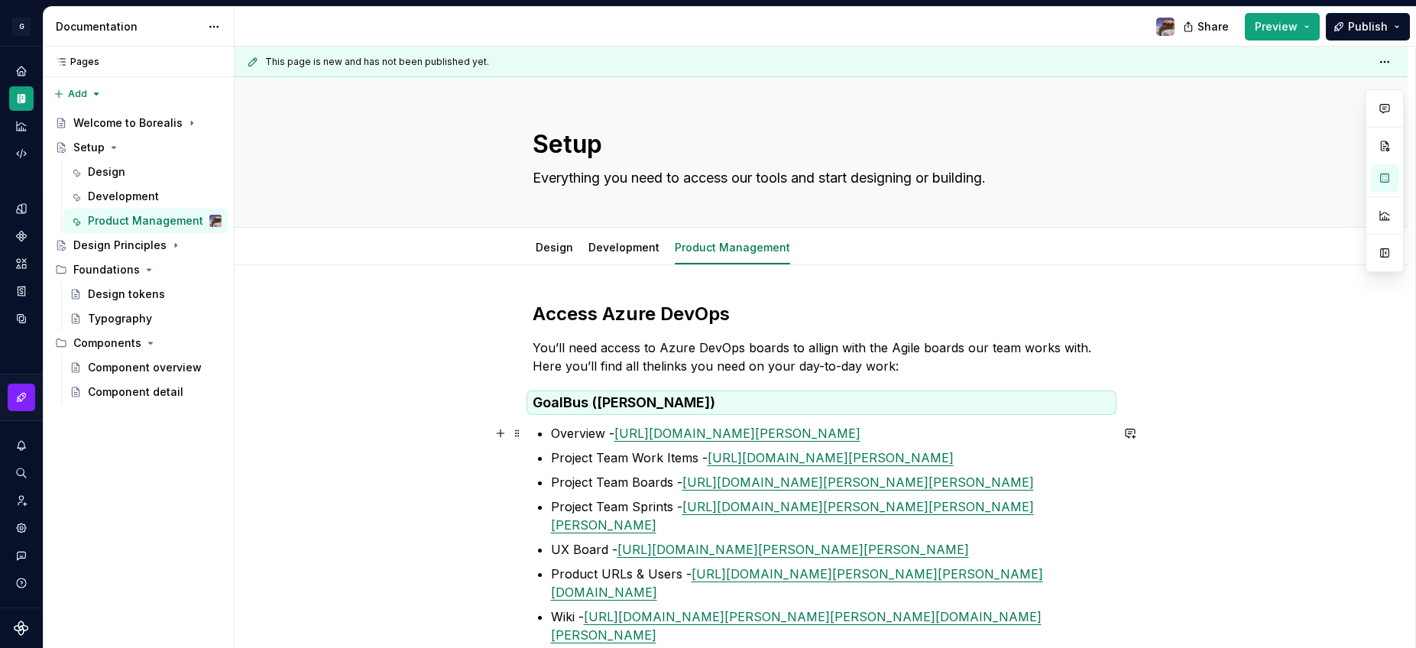
click at [455, 427] on div "Access Azure DevOps You’ll need access to Azure DevOps boards to allign with th…" at bounding box center [821, 560] width 1173 height 591
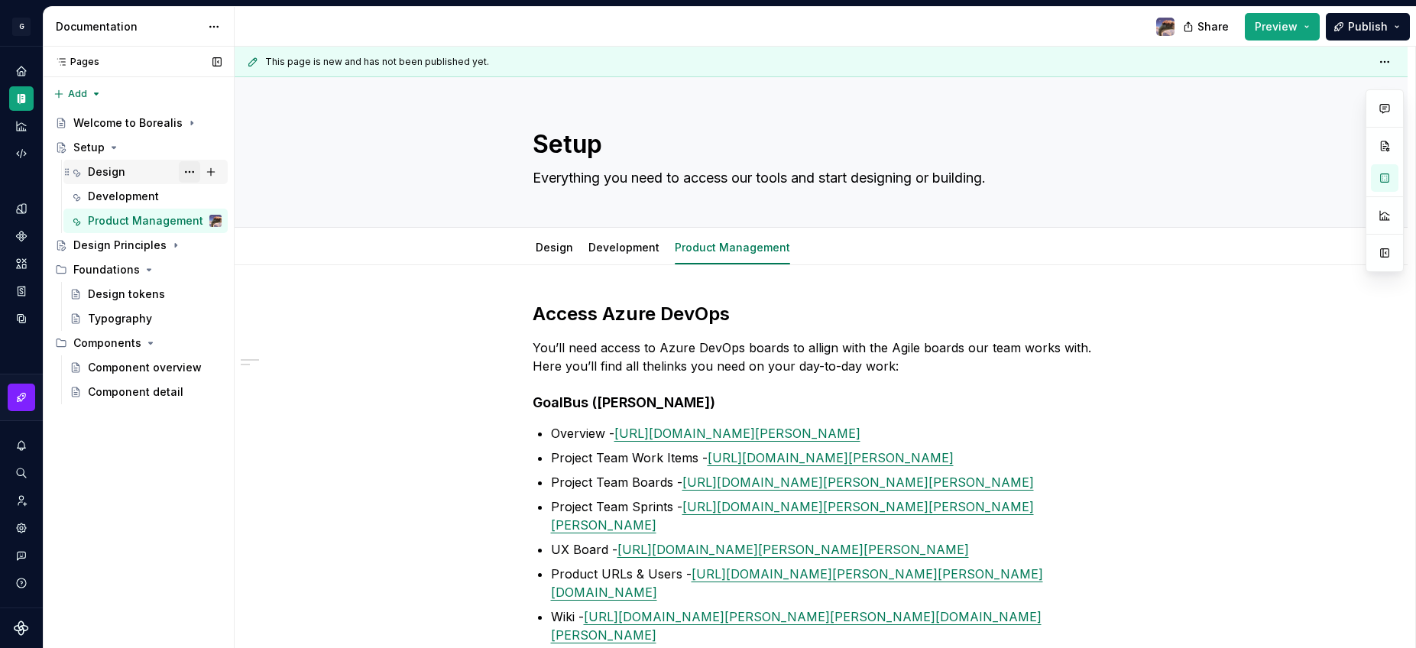
click at [190, 171] on button "Page tree" at bounding box center [189, 171] width 21 height 21
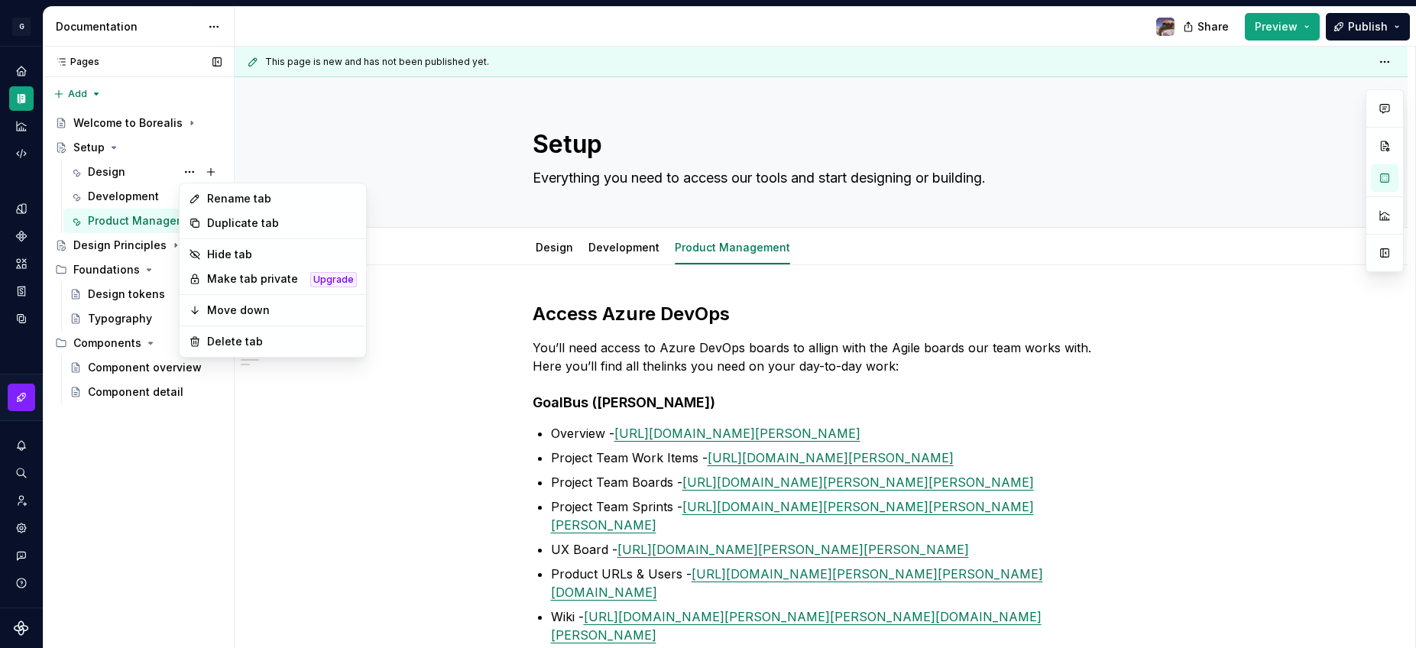
click at [154, 467] on div "Pages Pages Add Accessibility guide for tree Page tree. Navigate the tree with …" at bounding box center [138, 348] width 191 height 602
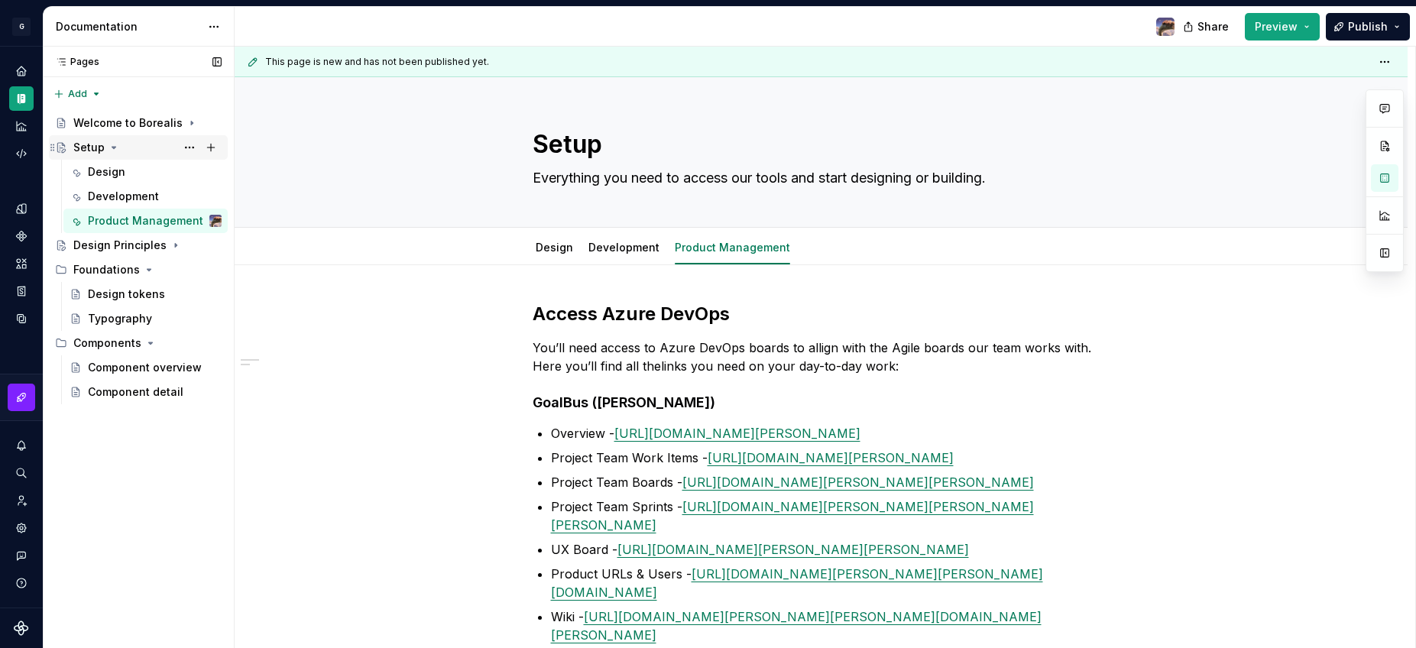
click at [115, 148] on icon "Page tree" at bounding box center [114, 147] width 12 height 12
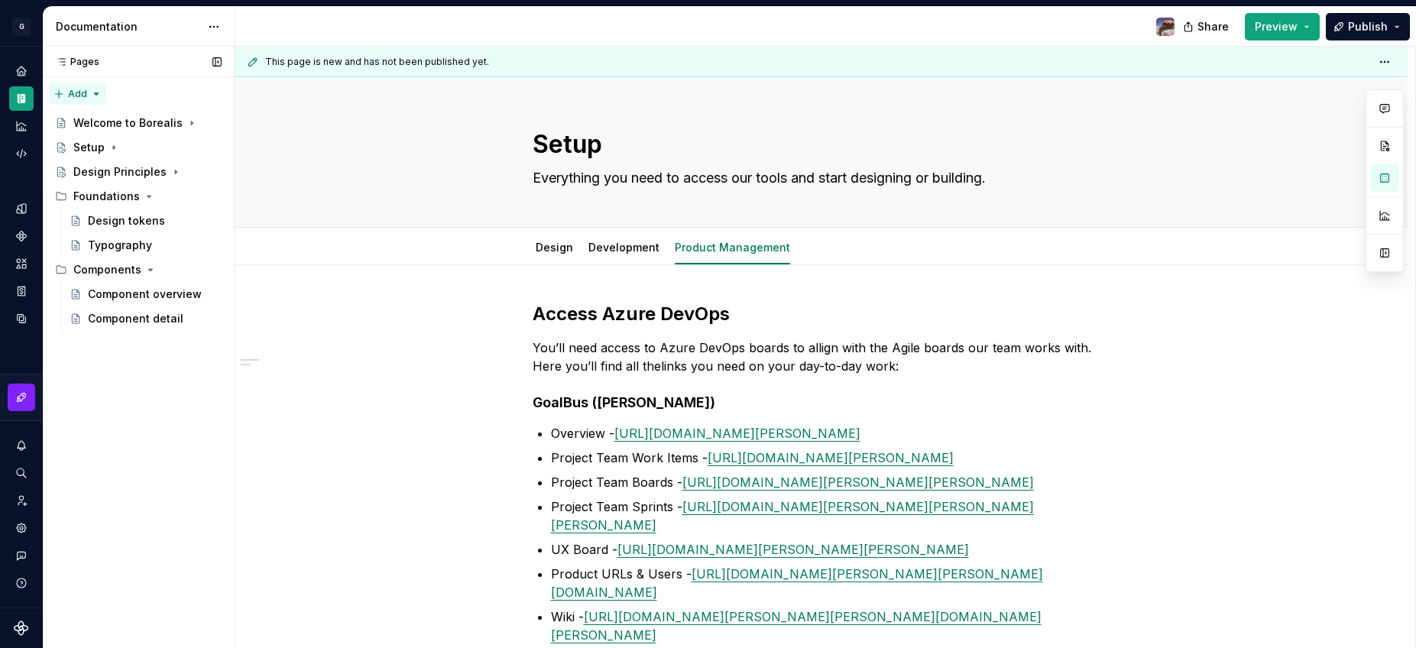
type textarea "*"
click at [82, 92] on div "Pages Pages Add Accessibility guide for tree Page tree. Navigate the tree with …" at bounding box center [138, 348] width 191 height 602
click at [91, 120] on div "New page" at bounding box center [126, 123] width 99 height 15
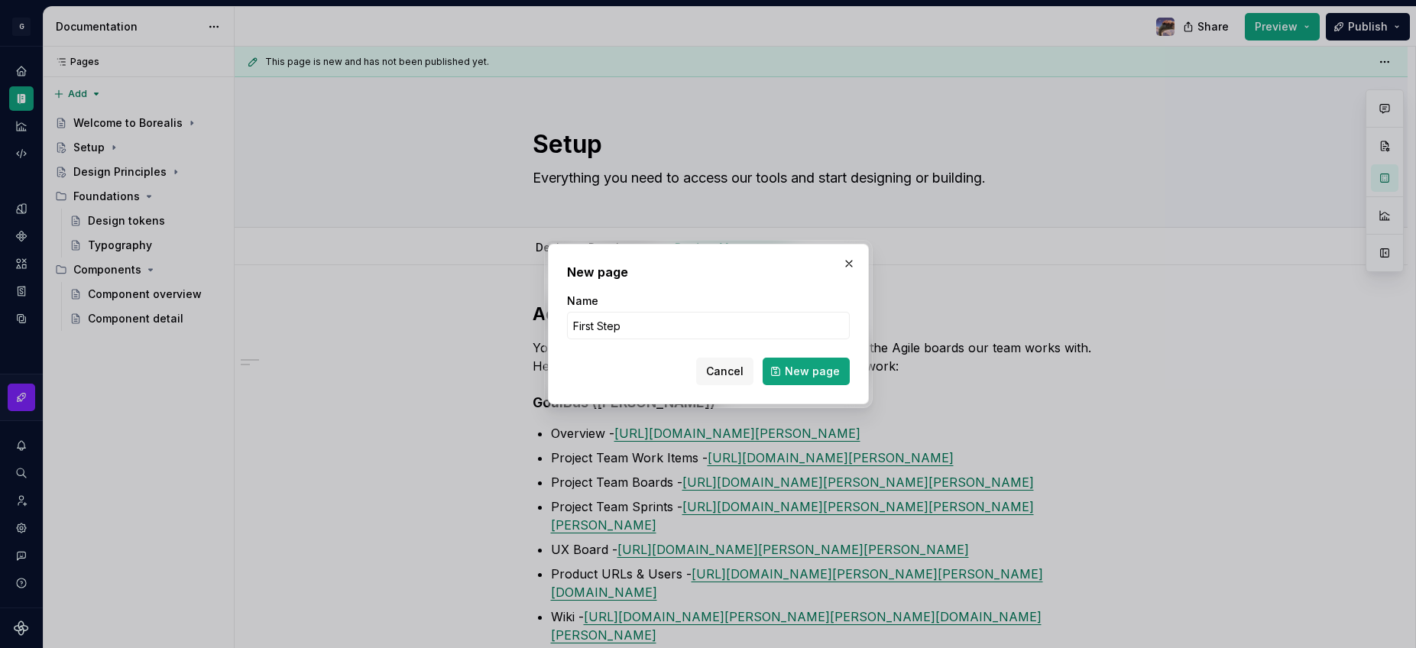
type input "First Steps"
click button "New page" at bounding box center [806, 372] width 87 height 28
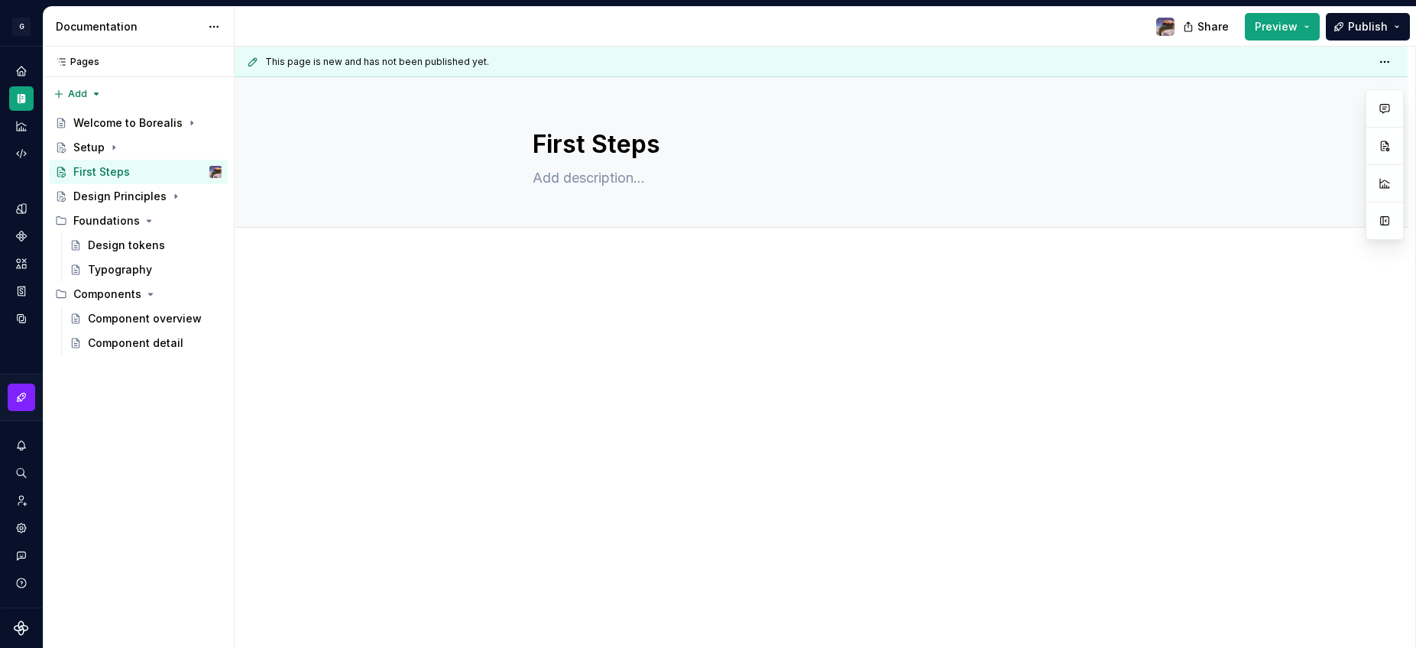
drag, startPoint x: 50, startPoint y: 342, endPoint x: 448, endPoint y: 5, distance: 522.1
click at [550, 173] on textarea at bounding box center [819, 178] width 578 height 24
type textarea "*"
type textarea "E"
type textarea "*"
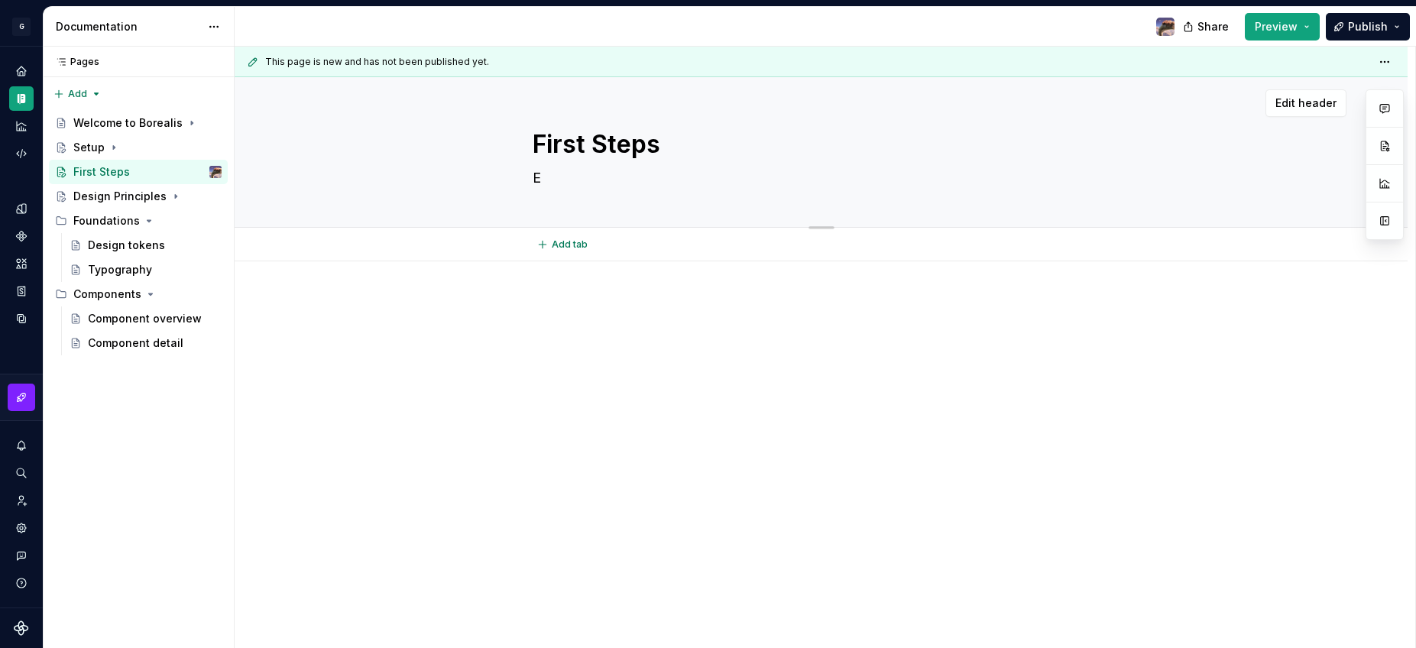
type textarea "El"
type textarea "*"
type textarea "Ele"
type textarea "*"
type textarea "Elev"
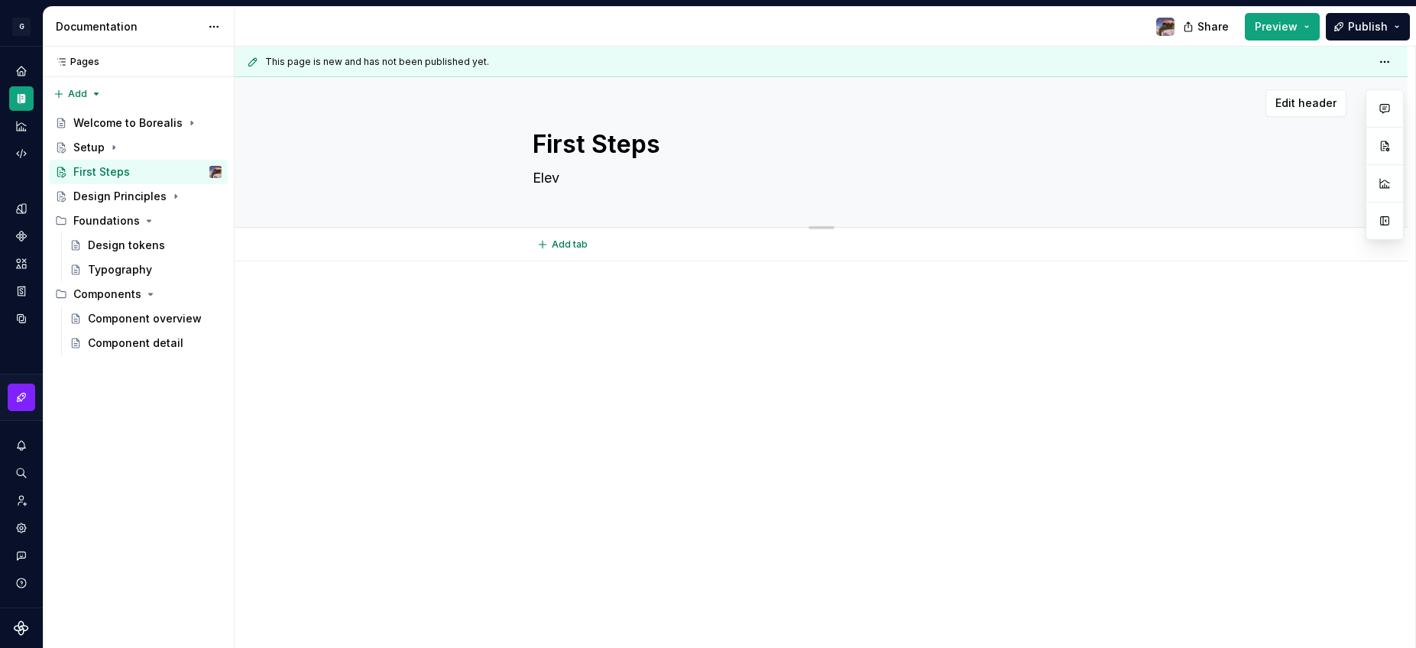
type textarea "*"
type textarea "Eleva"
type textarea "*"
type textarea "Elevat"
type textarea "*"
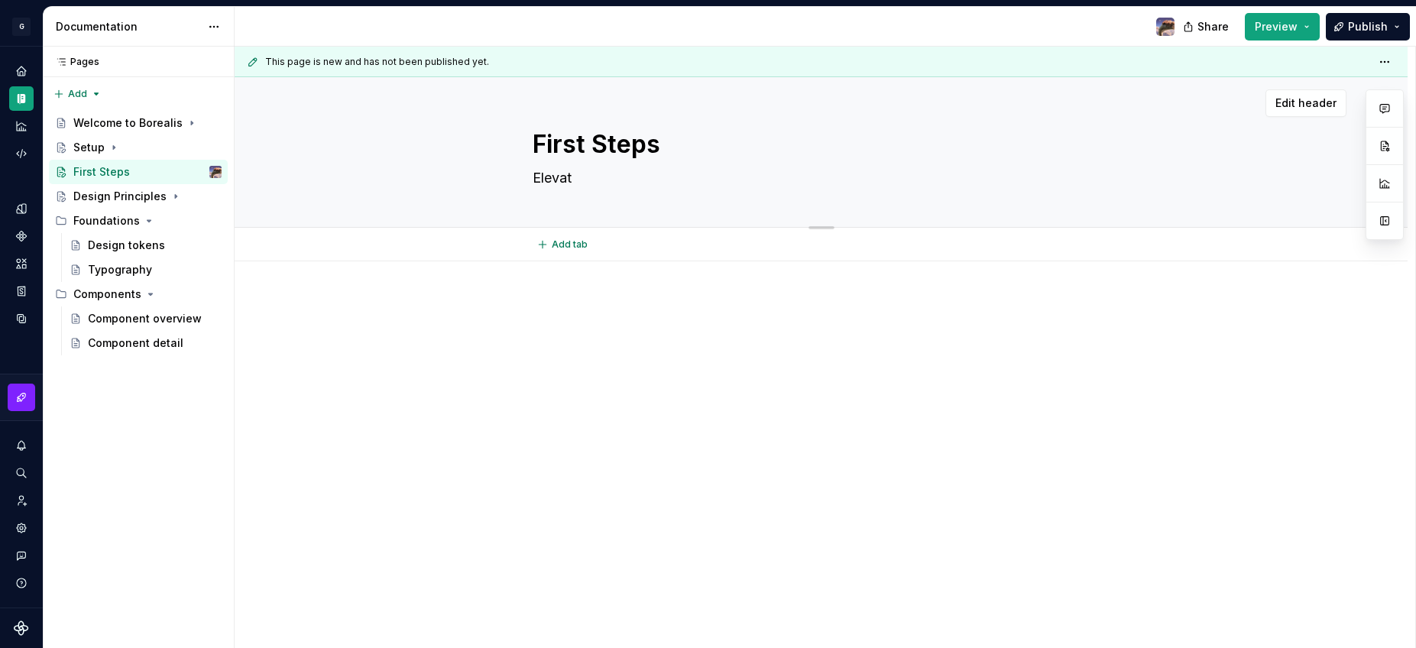
type textarea "Elevati"
type textarea "*"
type textarea "Elevatin"
type textarea "*"
type textarea "Elevating"
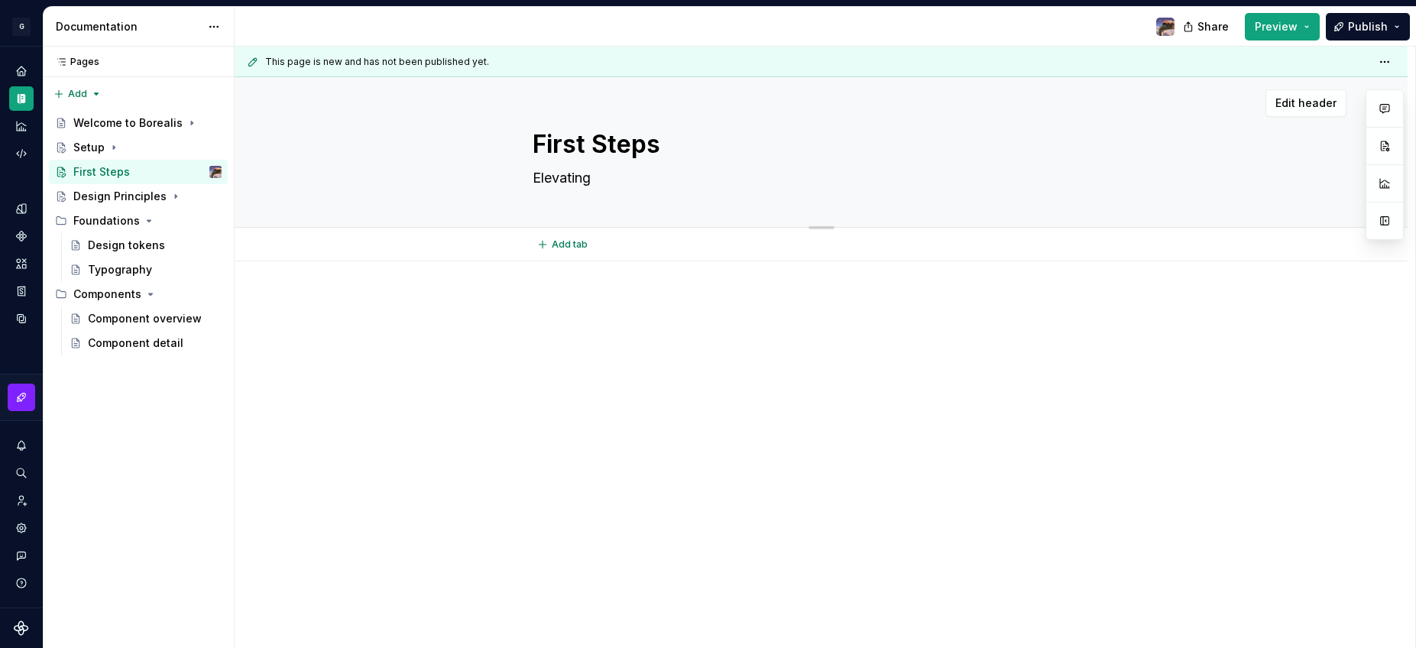
type textarea "*"
type textarea "Elevating"
type textarea "*"
type textarea "Elevating y"
type textarea "*"
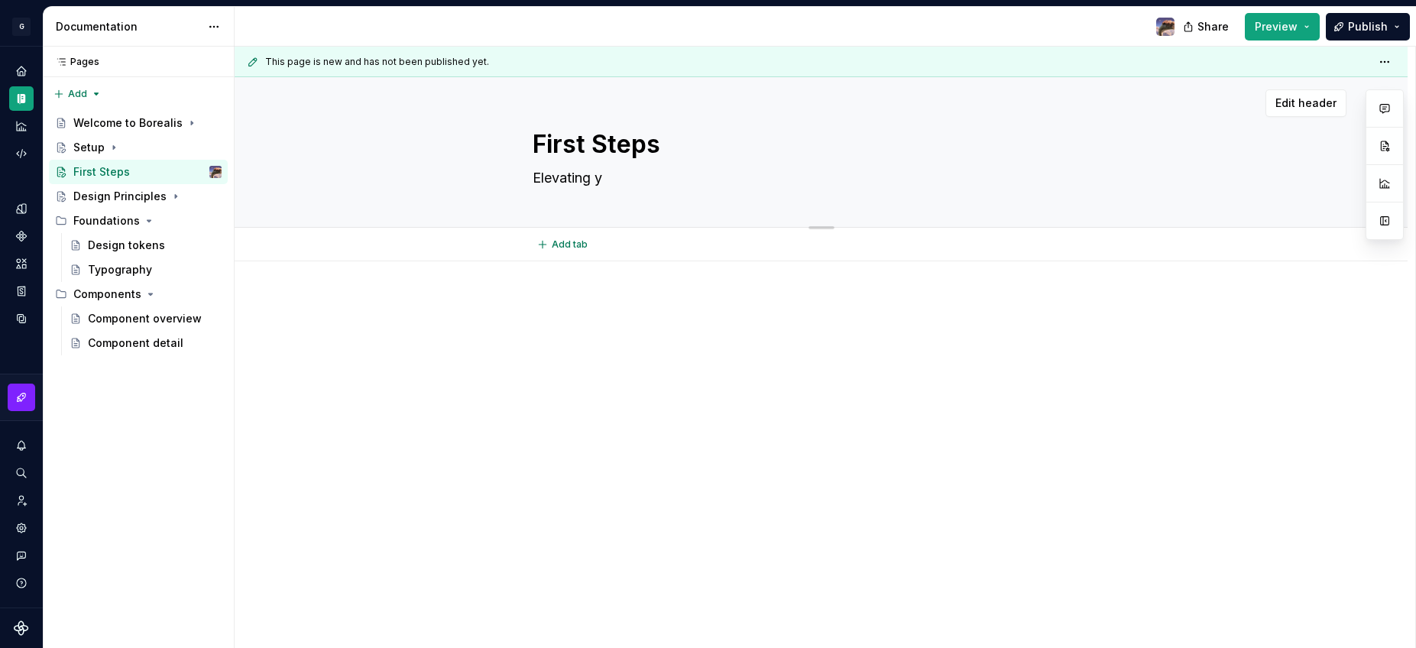
type textarea "Elevating yo"
type textarea "*"
type textarea "Elevating you"
type textarea "*"
type textarea "Elevating your"
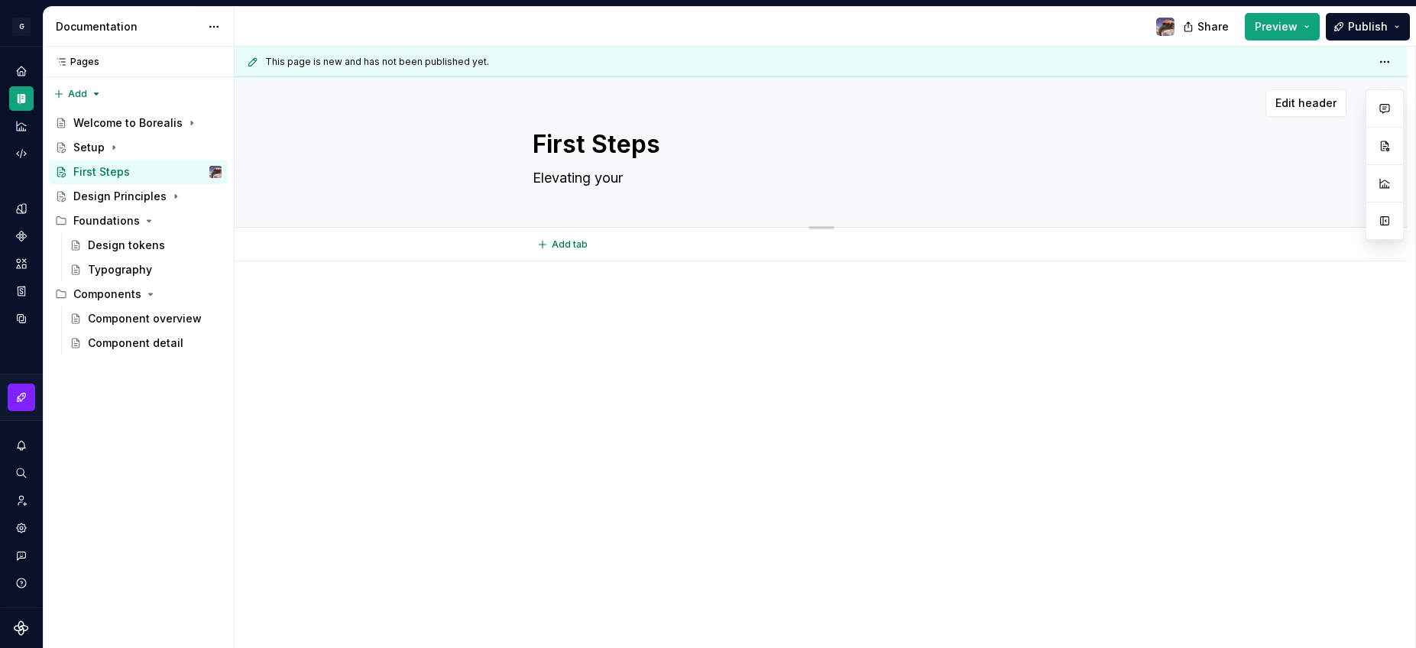
type textarea "*"
type textarea "Elevating your"
type textarea "*"
type textarea "Elevating your e"
type textarea "*"
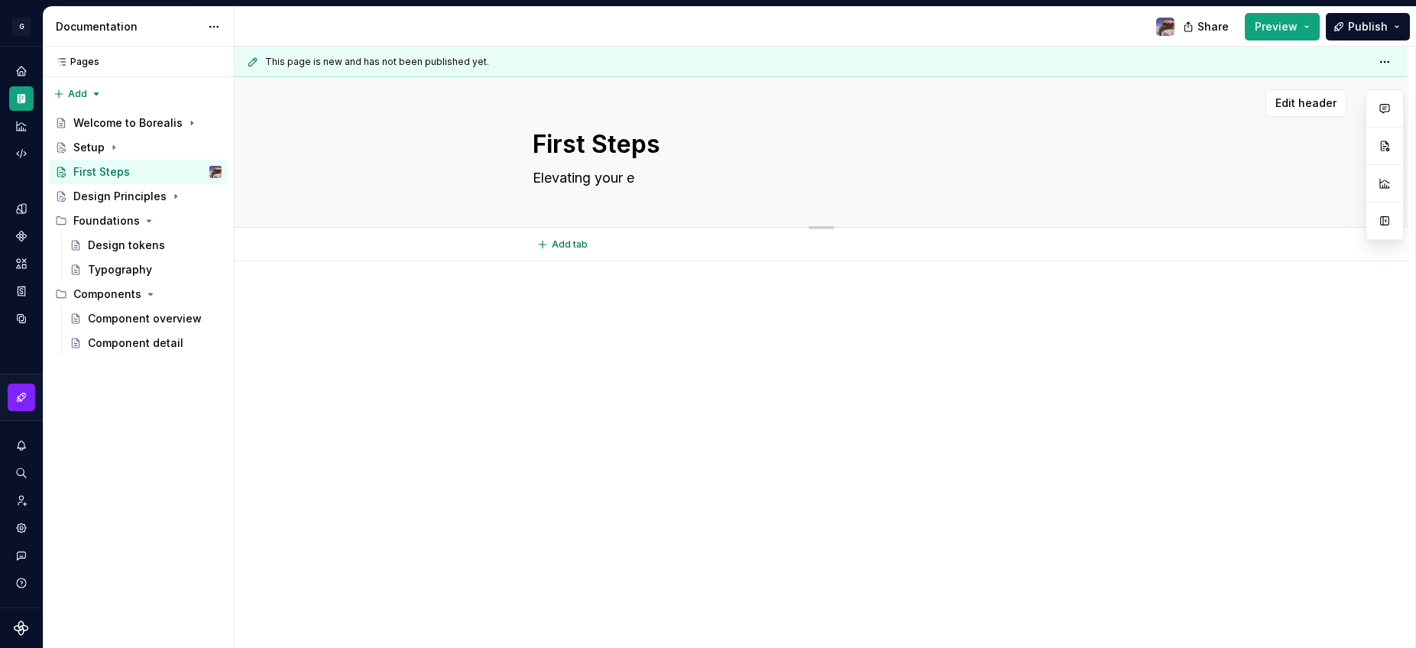
type textarea "Elevating your ex"
type textarea "*"
type textarea "Elevating your exp"
type textarea "*"
type textarea "Elevating your expe"
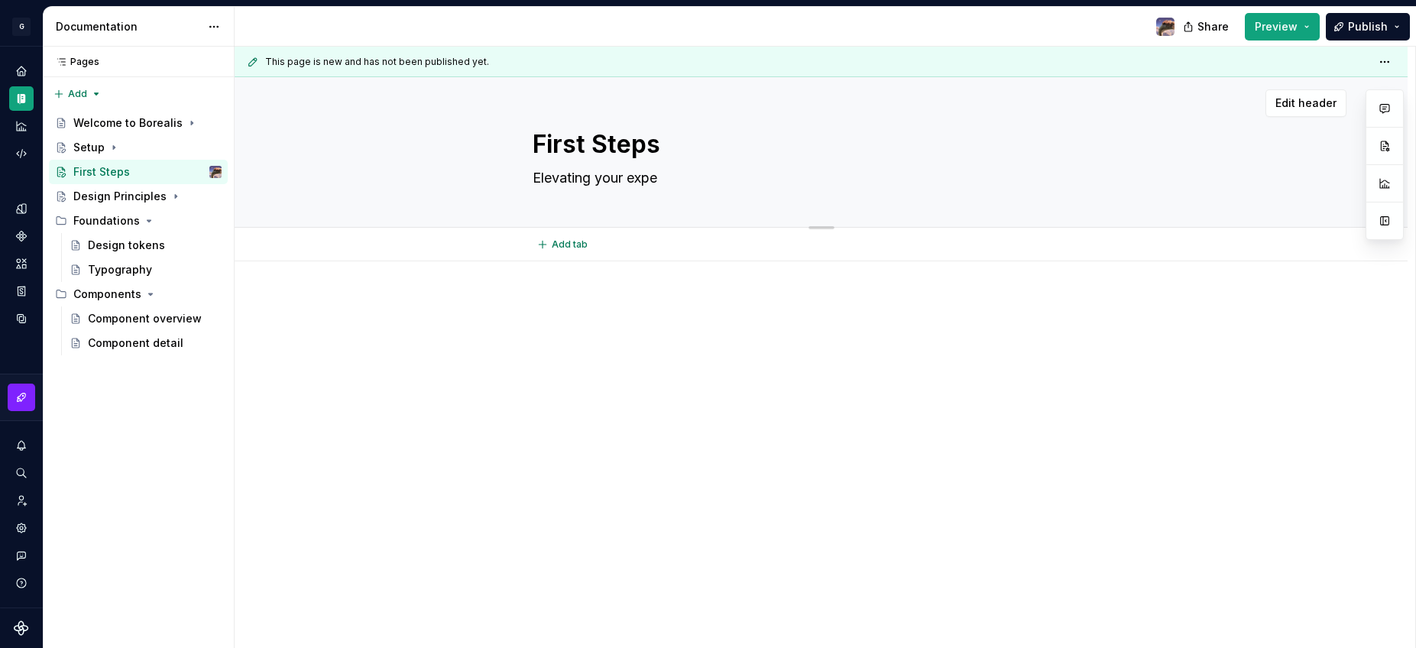
type textarea "*"
type textarea "Elevating your exper"
type textarea "*"
type textarea "Elevating your experi"
type textarea "*"
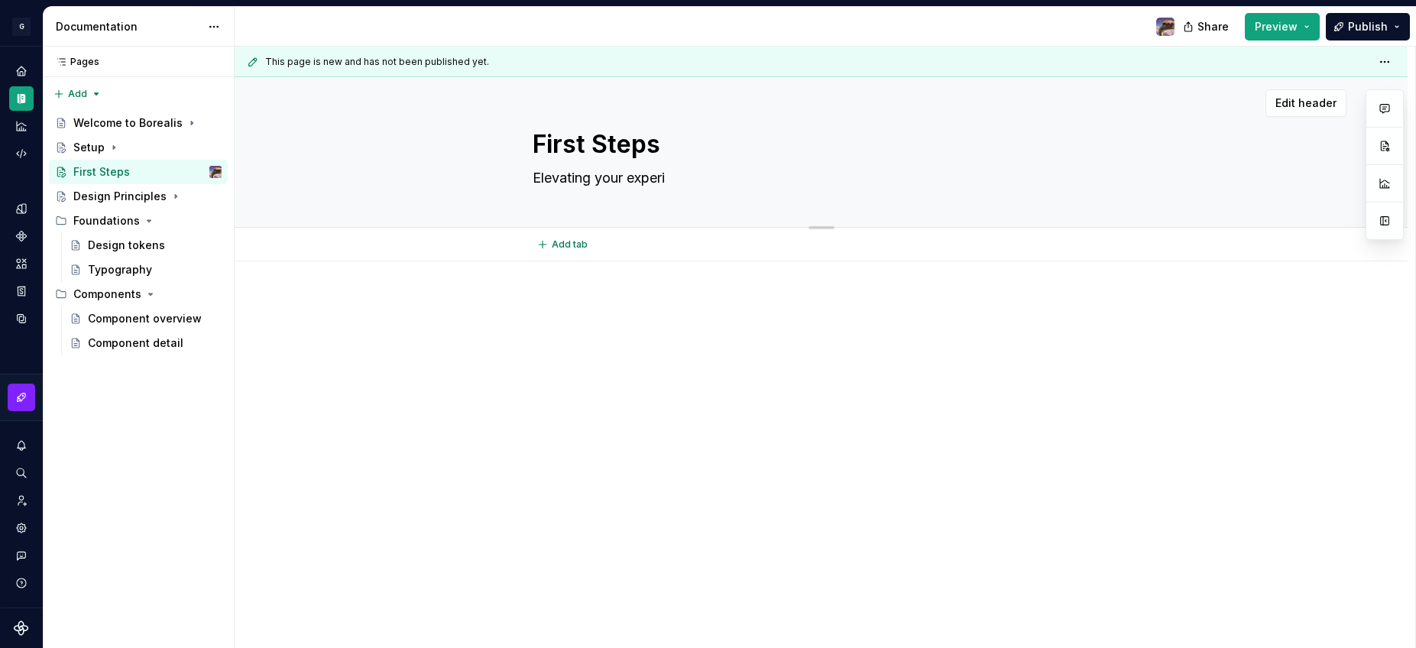
type textarea "Elevating your experie"
type textarea "*"
type textarea "Elevating your experien"
type textarea "*"
type textarea "Elevating your experienc"
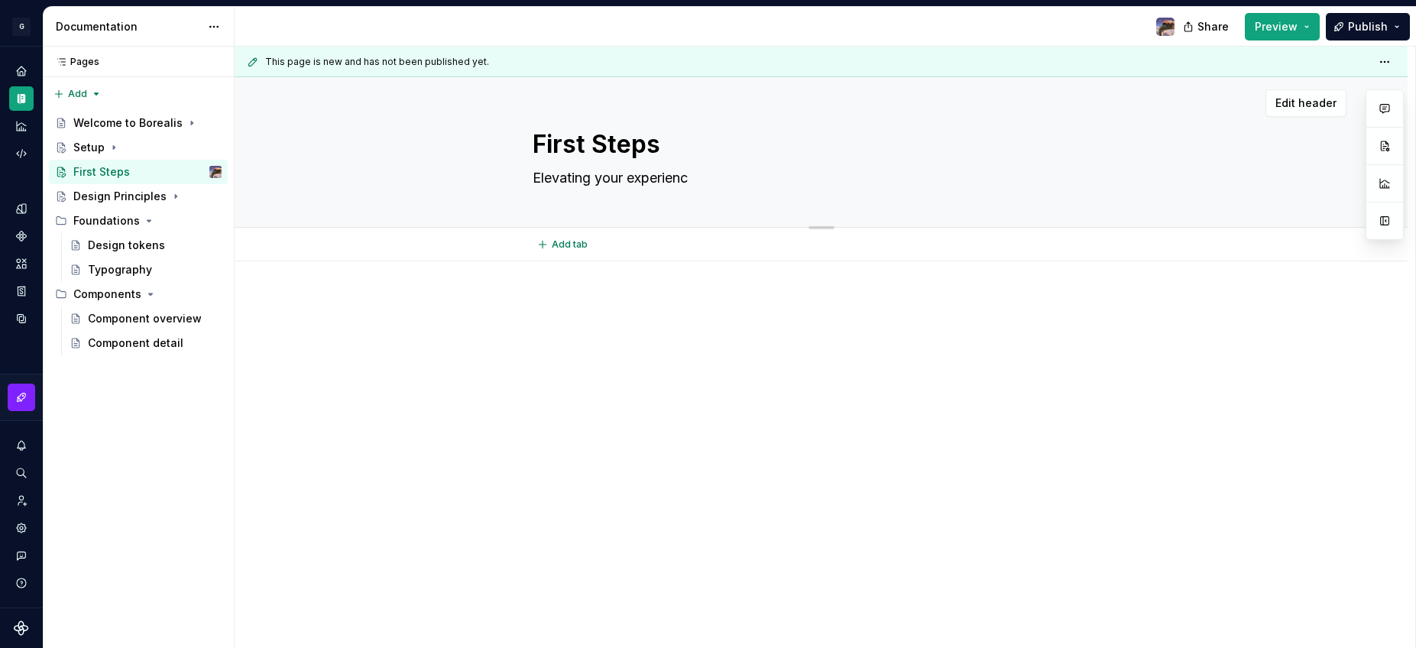
type textarea "*"
type textarea "Elevating your experience"
type textarea "*"
type textarea "Elevating your experience"
click at [775, 325] on div at bounding box center [822, 327] width 578 height 58
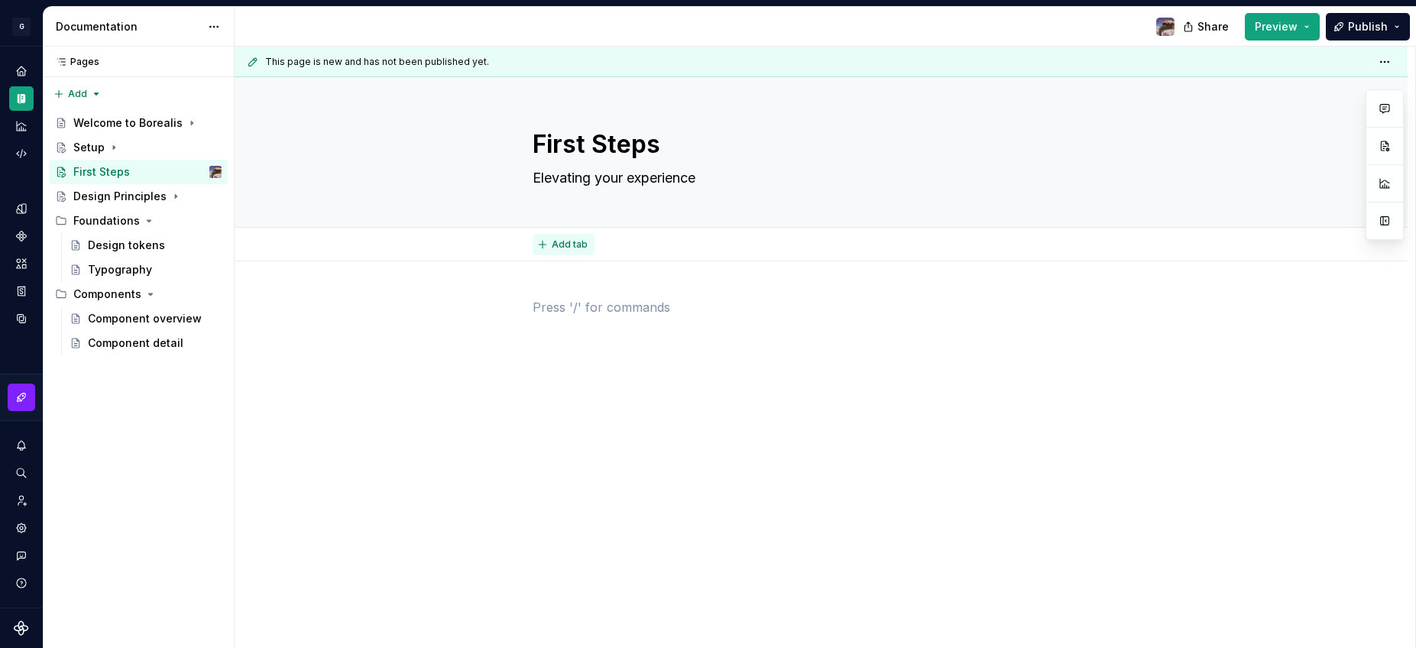
click at [575, 241] on span "Add tab" at bounding box center [570, 244] width 36 height 12
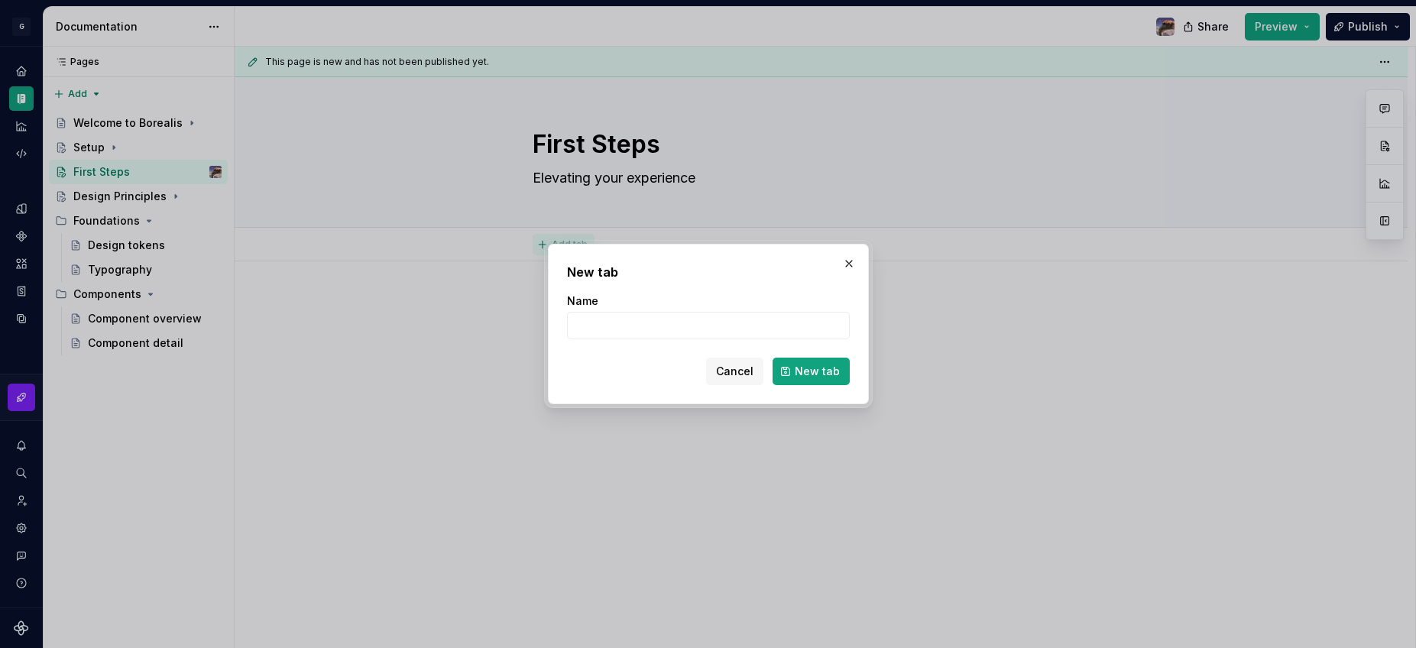
type textarea "*"
type input "Design"
type textarea "*"
type input "Design"
type textarea "*"
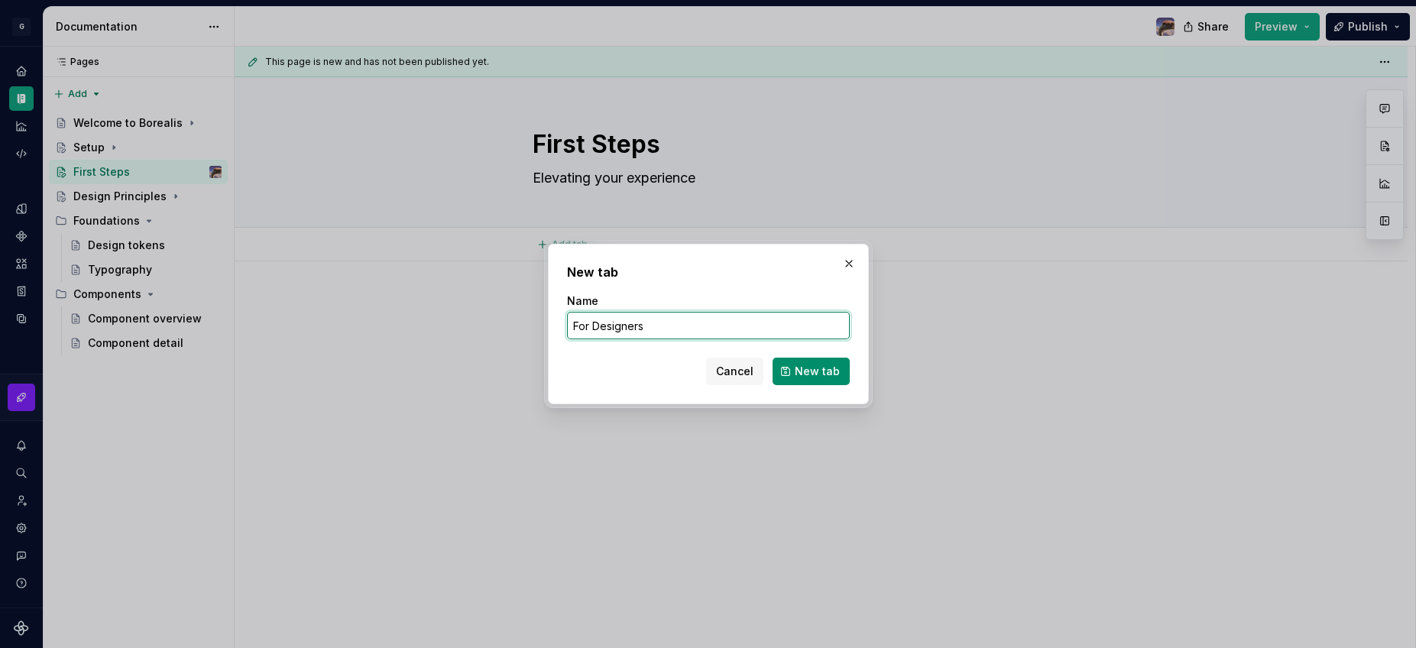
type input "For Designers"
click at [828, 371] on span "New tab" at bounding box center [817, 371] width 45 height 15
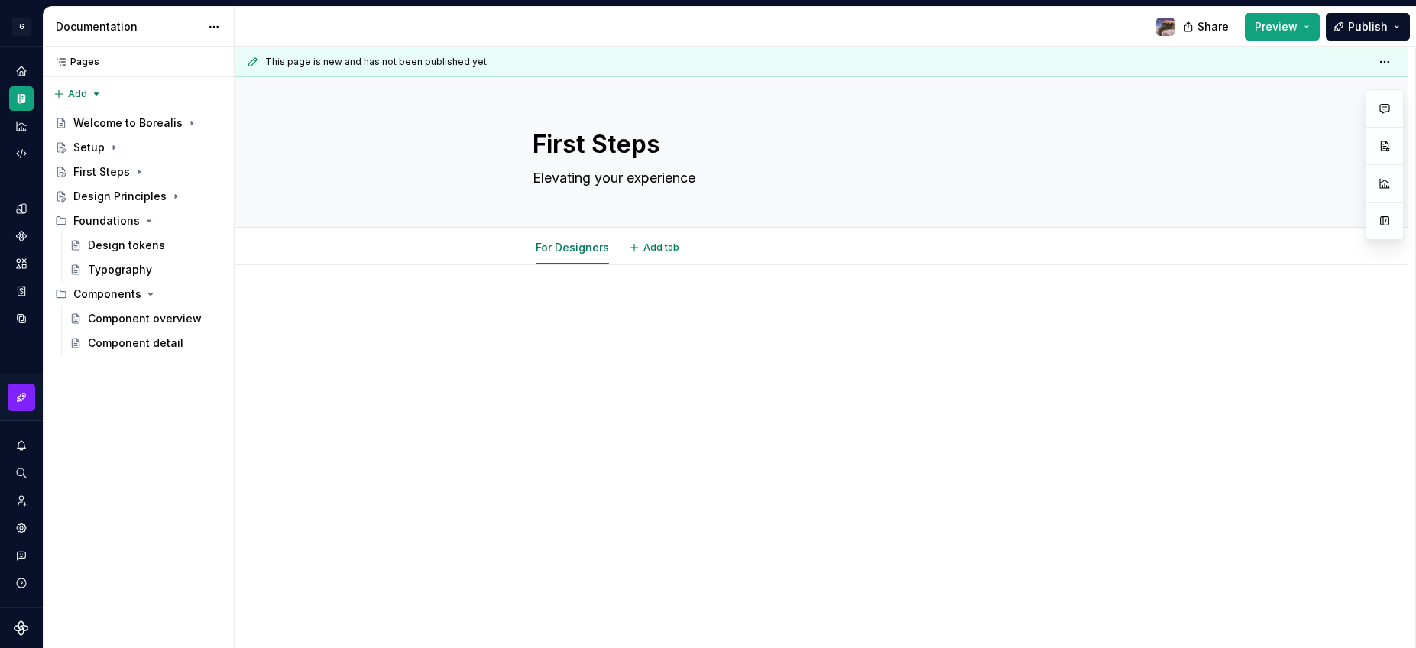
click at [632, 317] on p at bounding box center [822, 311] width 578 height 18
type textarea "*"
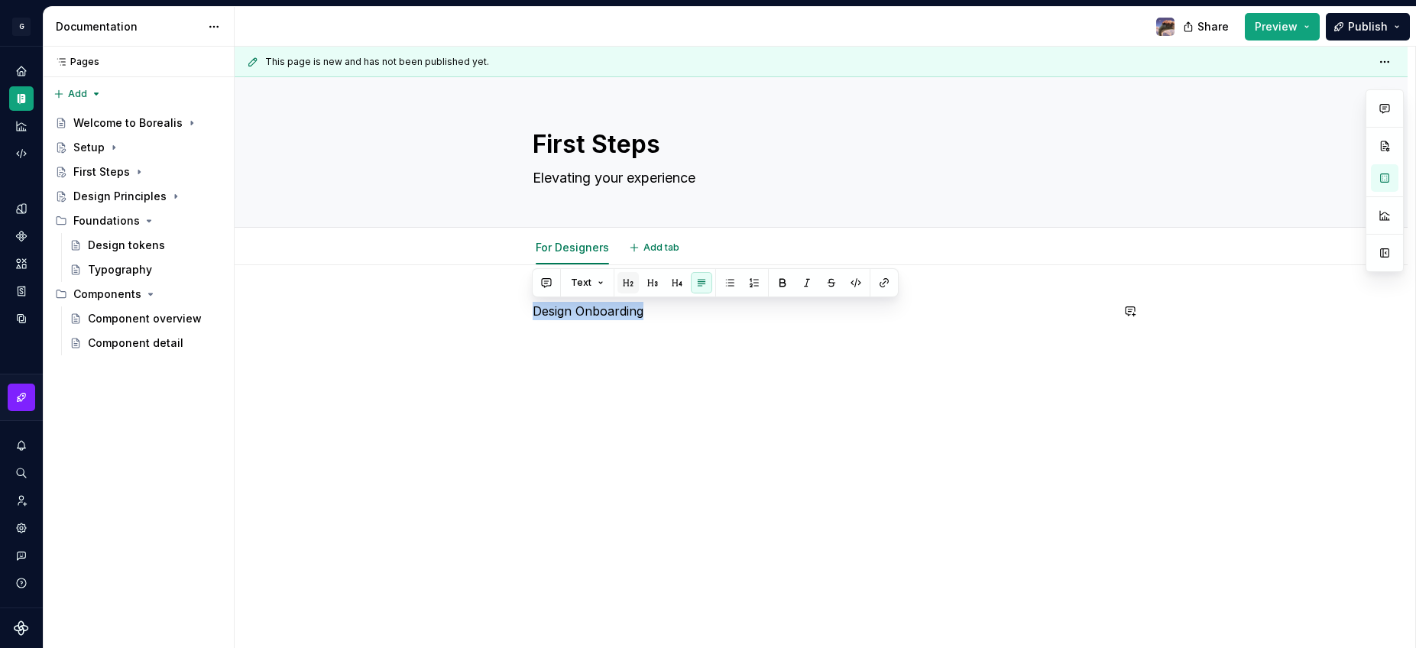
click at [622, 280] on button "button" at bounding box center [627, 282] width 21 height 21
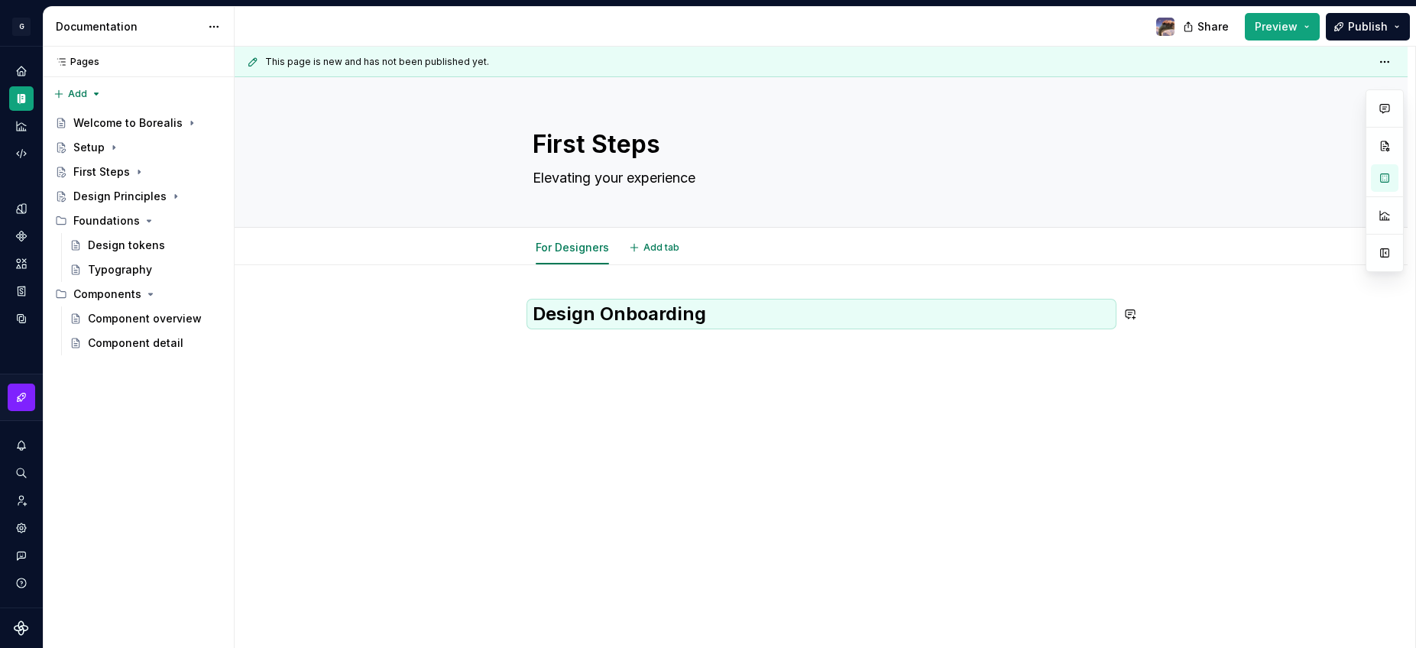
click at [695, 391] on div "Design Onboarding" at bounding box center [821, 418] width 1173 height 307
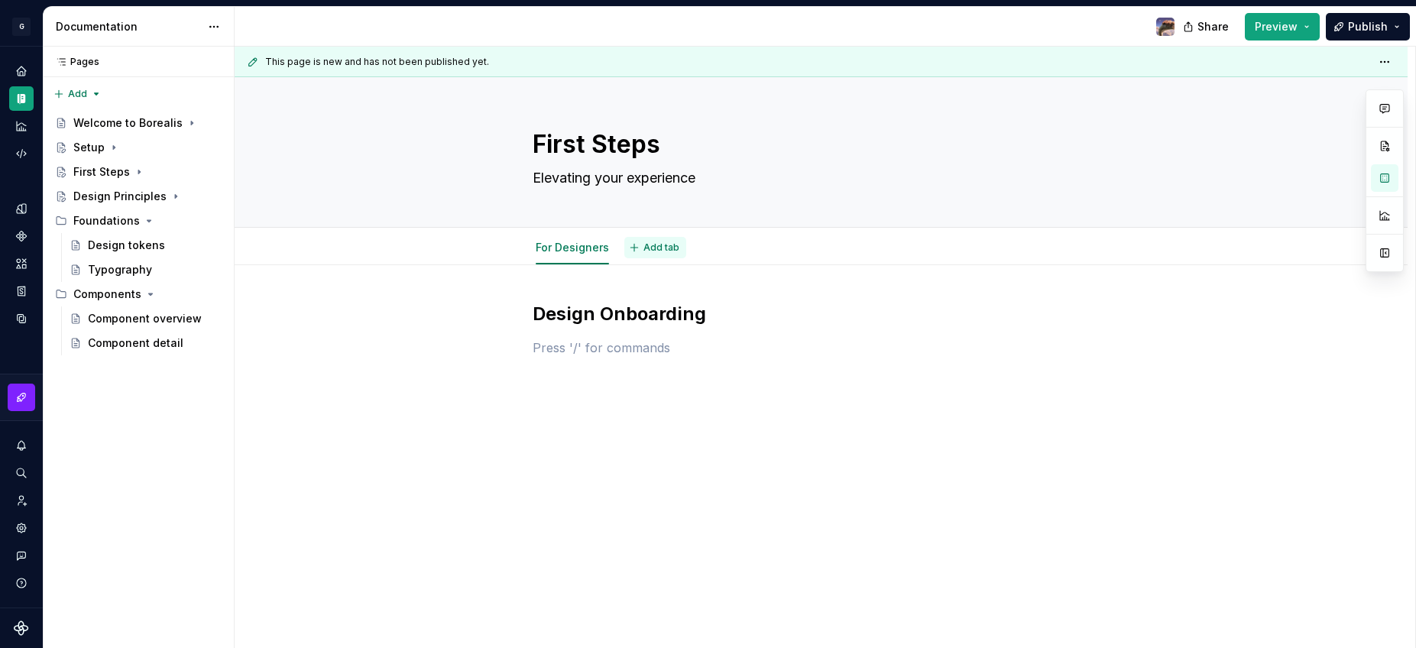
click at [649, 249] on span "Add tab" at bounding box center [661, 247] width 36 height 12
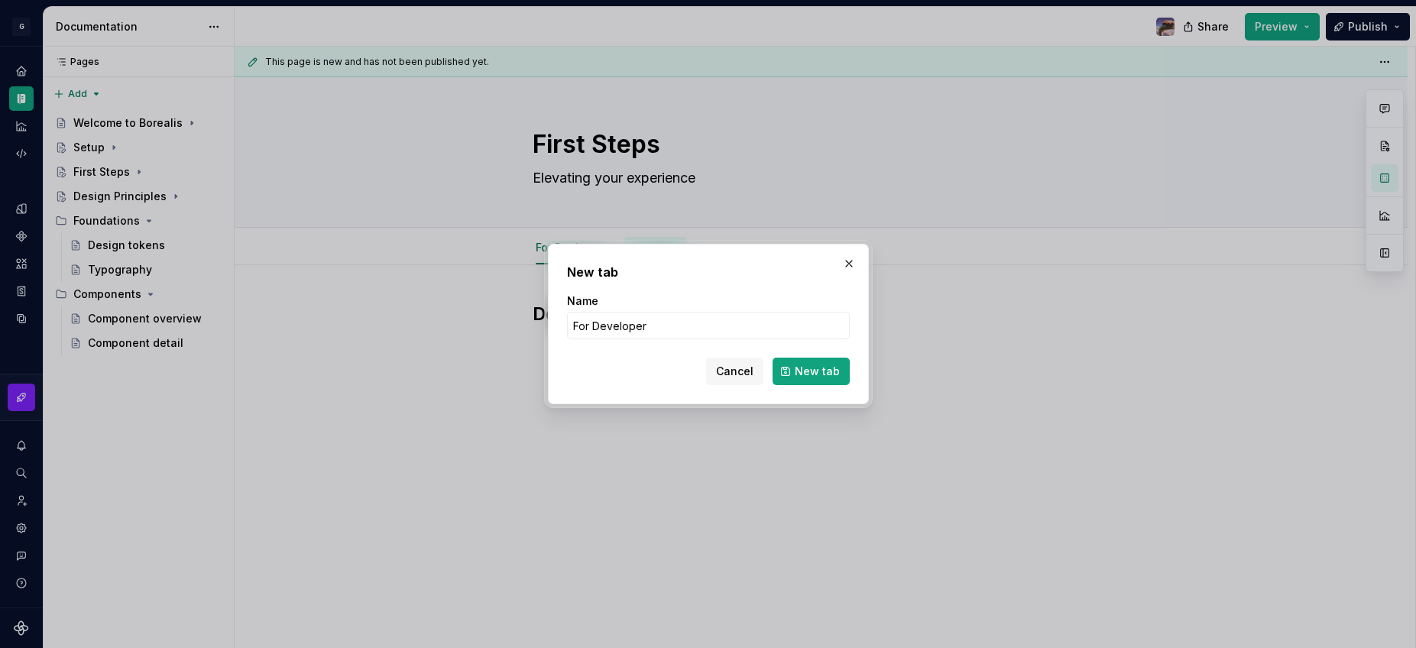
type input "For Developers"
click button "New tab" at bounding box center [811, 372] width 77 height 28
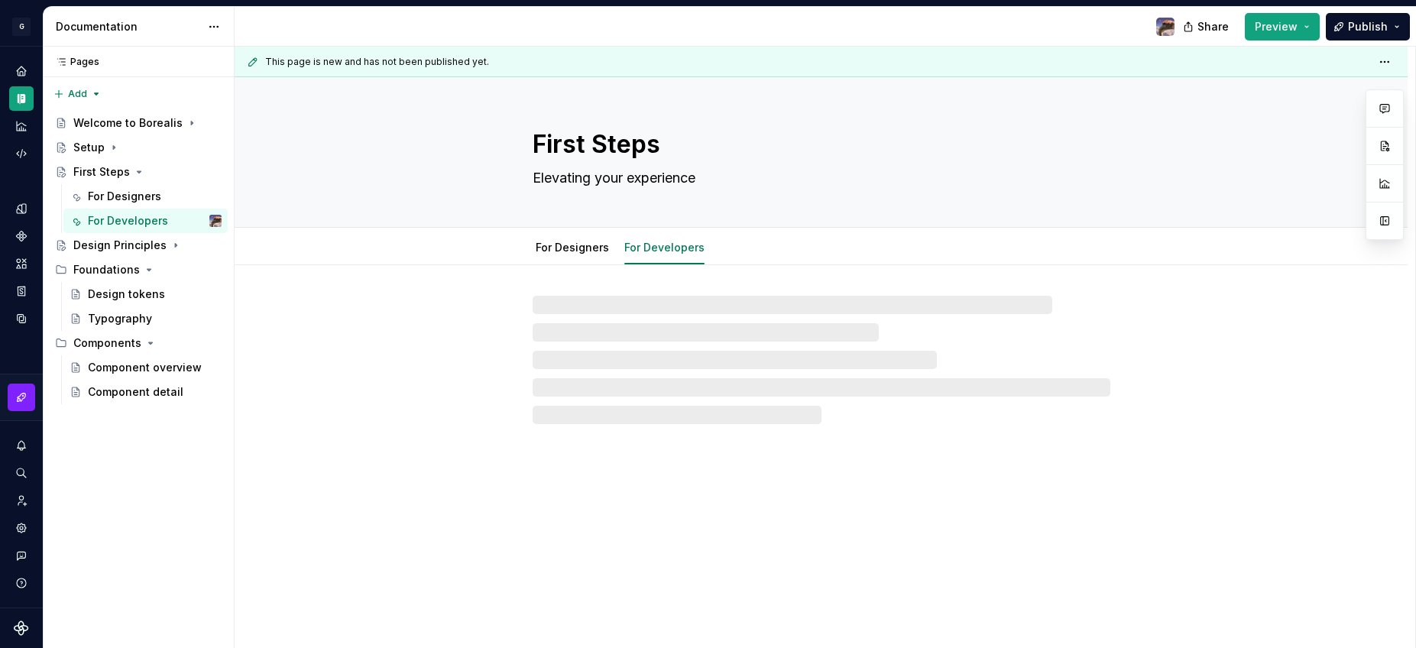
type textarea "*"
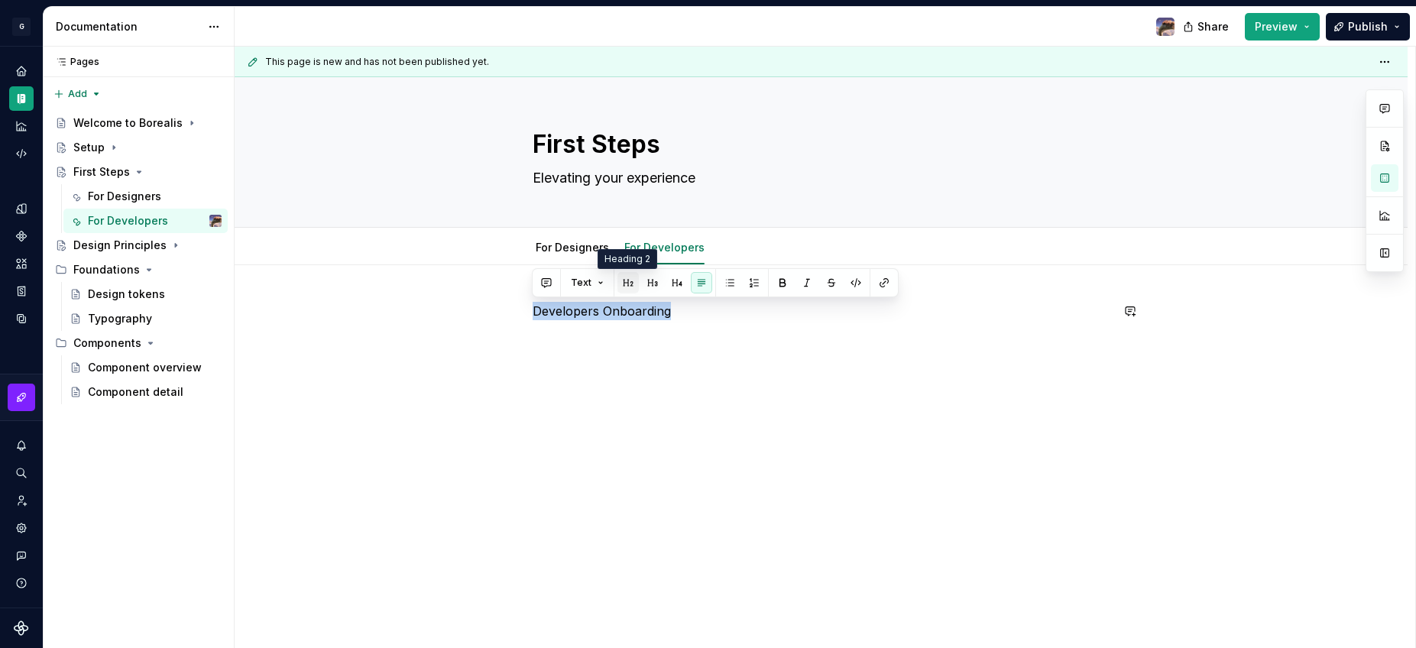
click at [625, 280] on button "button" at bounding box center [627, 282] width 21 height 21
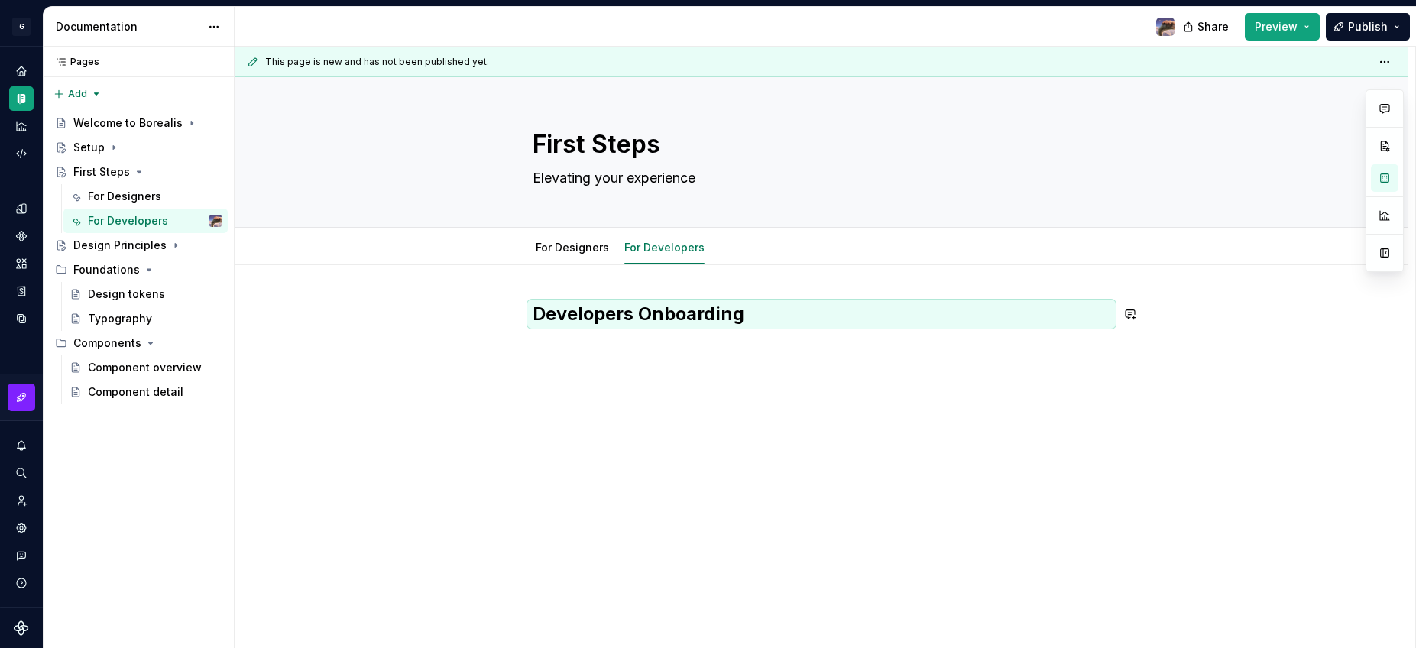
click at [704, 376] on div "Developers Onboarding" at bounding box center [822, 340] width 578 height 76
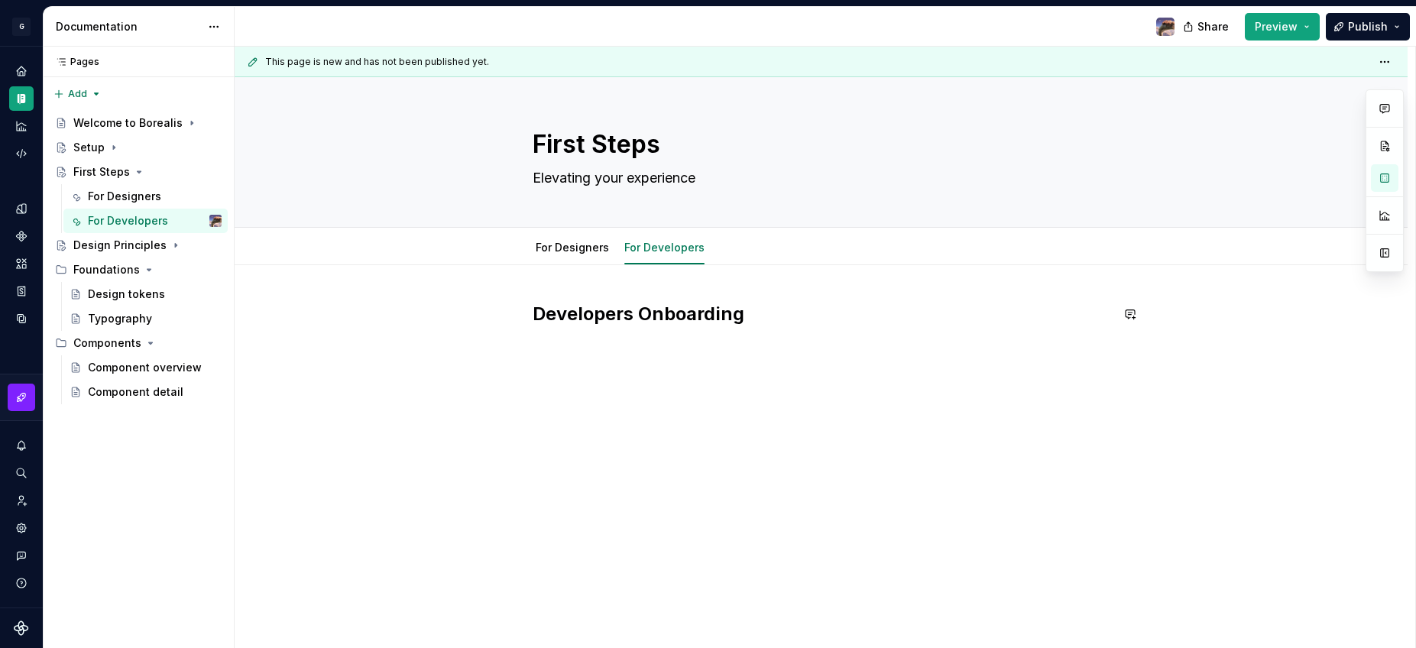
click at [643, 377] on div "Developers Onboarding" at bounding box center [822, 340] width 578 height 76
click at [135, 170] on icon "Page tree" at bounding box center [139, 172] width 12 height 12
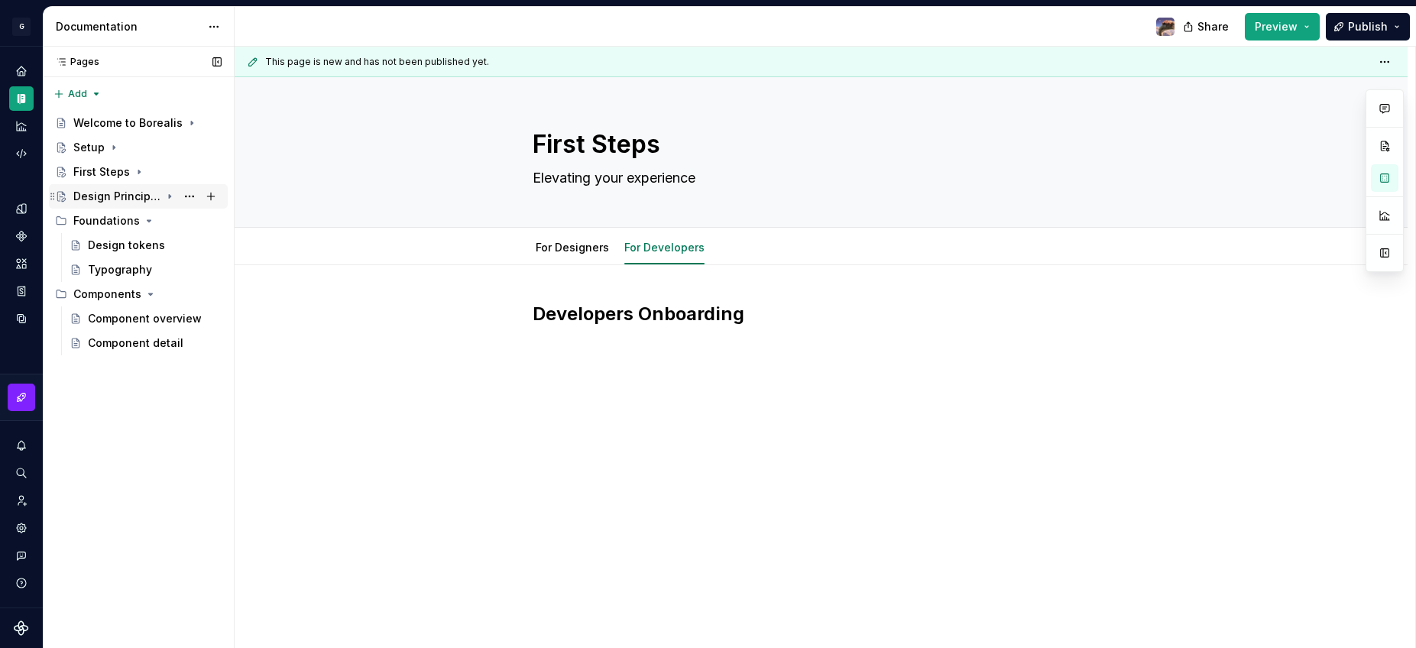
click at [134, 199] on div "Design Principles" at bounding box center [116, 196] width 87 height 15
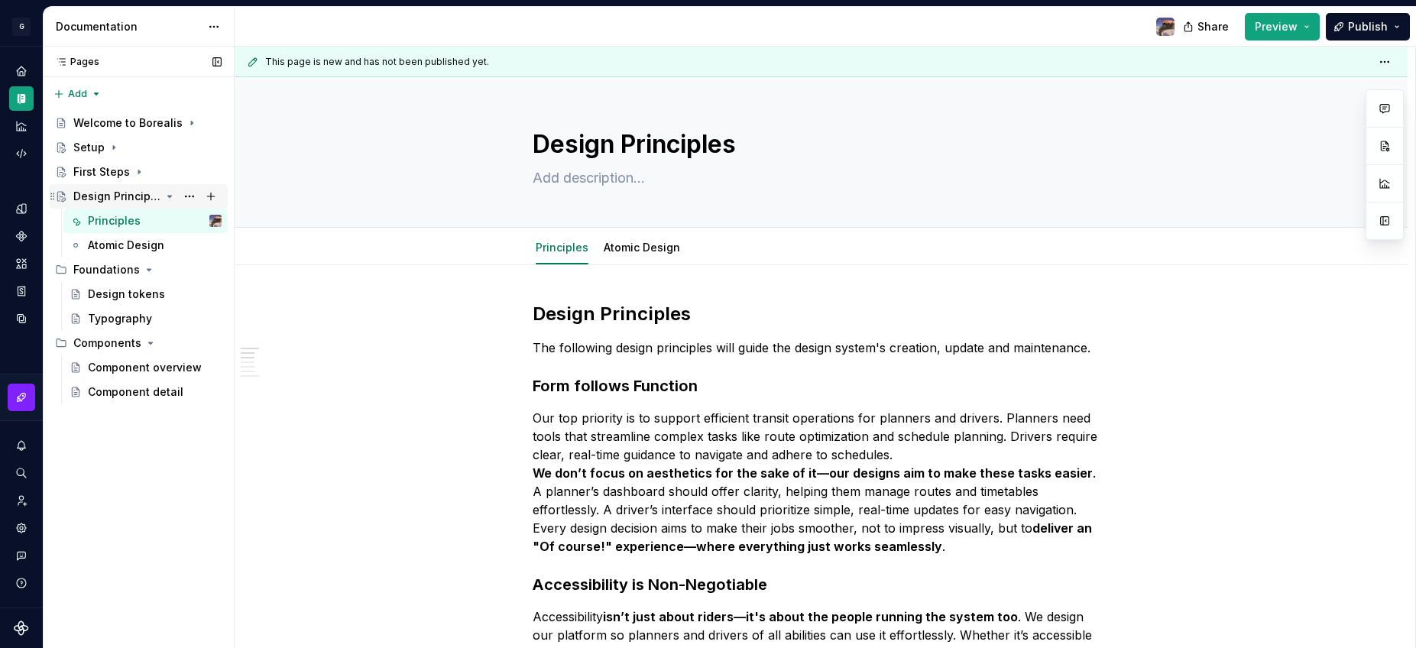
click at [168, 197] on icon "Page tree" at bounding box center [170, 196] width 12 height 12
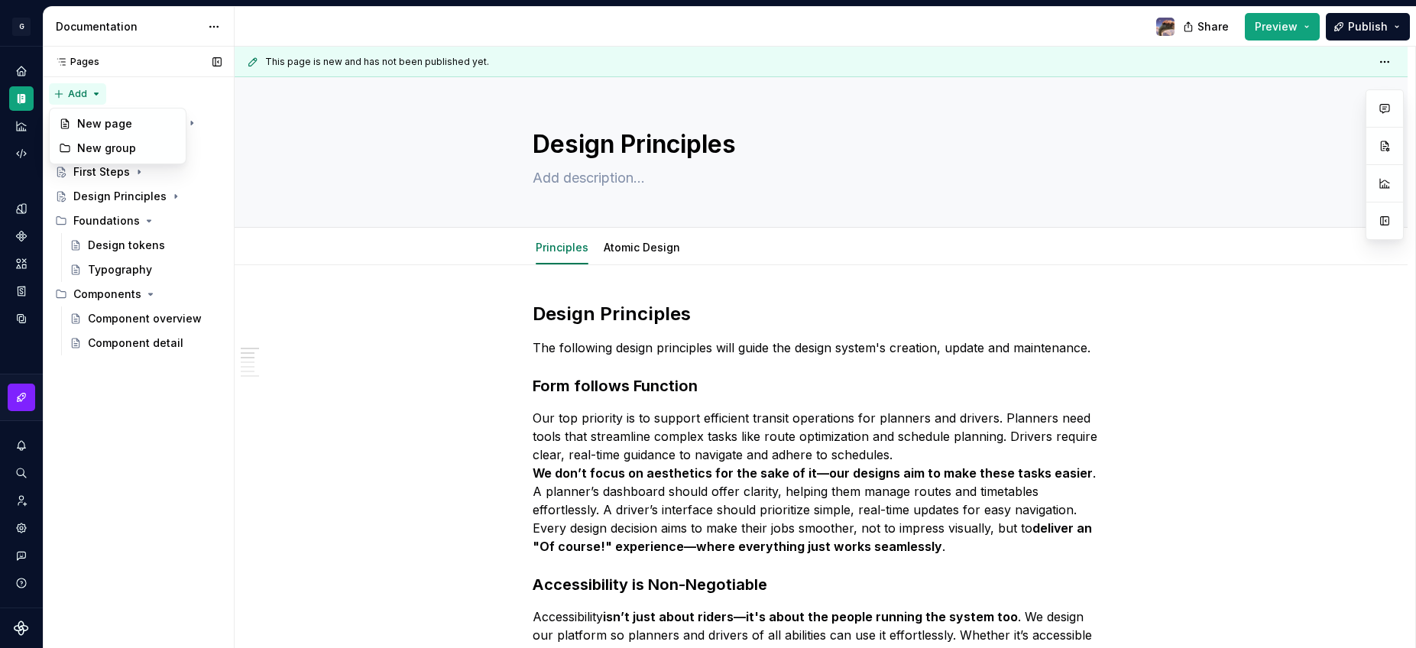
type textarea "*"
click at [80, 96] on div "Pages Pages Add Accessibility guide for tree Page tree. Navigate the tree with …" at bounding box center [138, 348] width 191 height 602
click at [86, 118] on div "New page" at bounding box center [126, 123] width 99 height 15
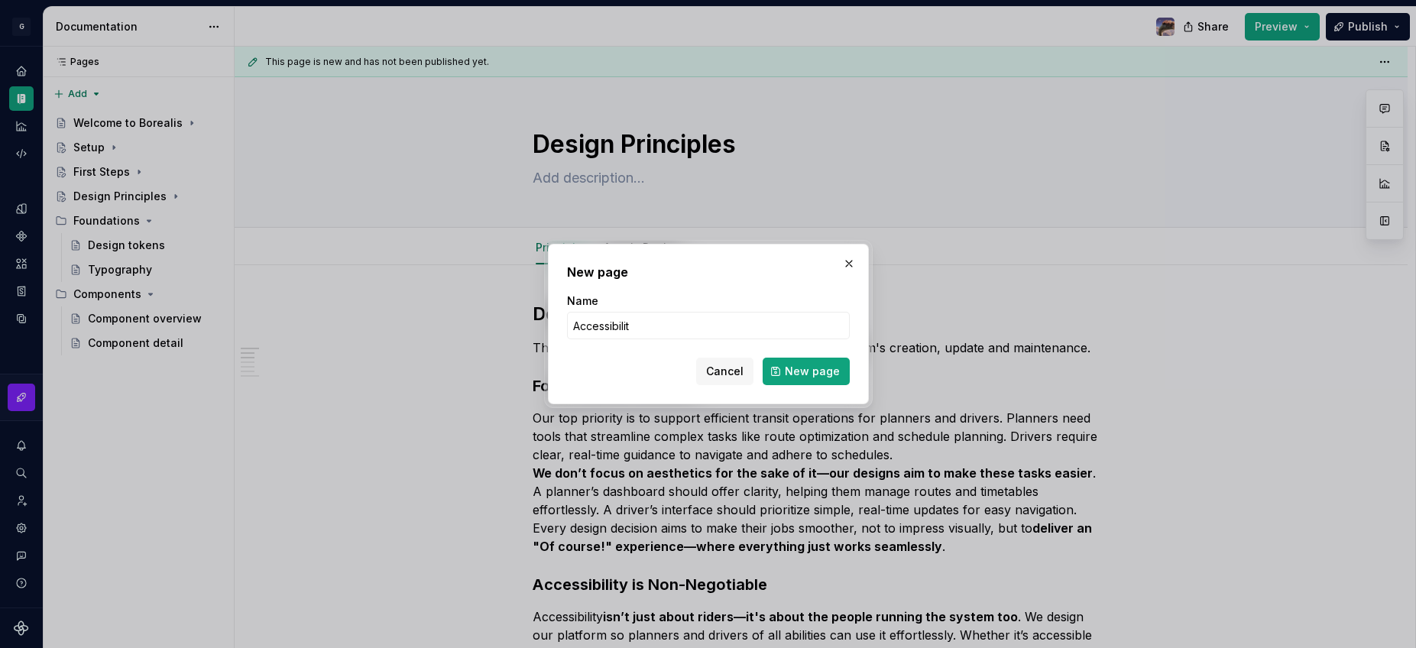
type input "Accessibility"
click button "New page" at bounding box center [806, 372] width 87 height 28
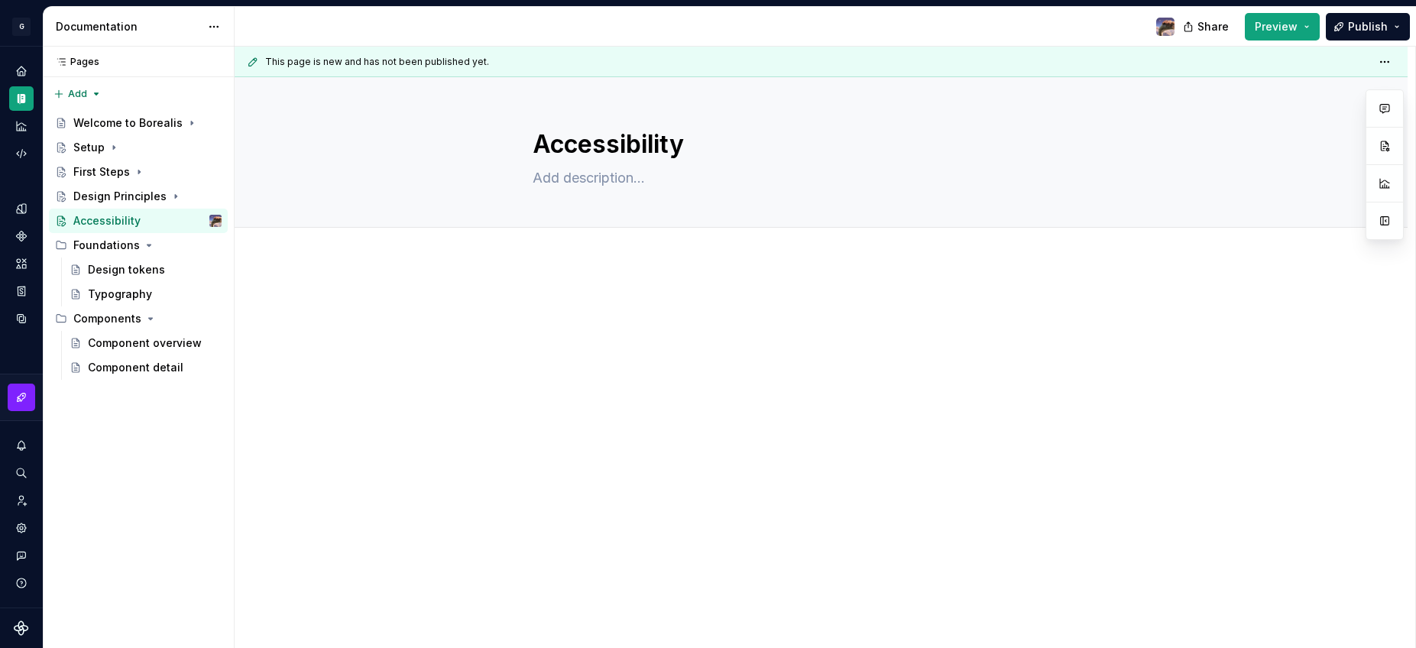
click at [401, 339] on div at bounding box center [821, 414] width 1173 height 307
click at [579, 175] on textarea at bounding box center [819, 178] width 578 height 24
type textarea "*"
type textarea "A"
paste textarea "ccessibility isn’t just a requirement—it’s a commitment to inclusivity and equa…"
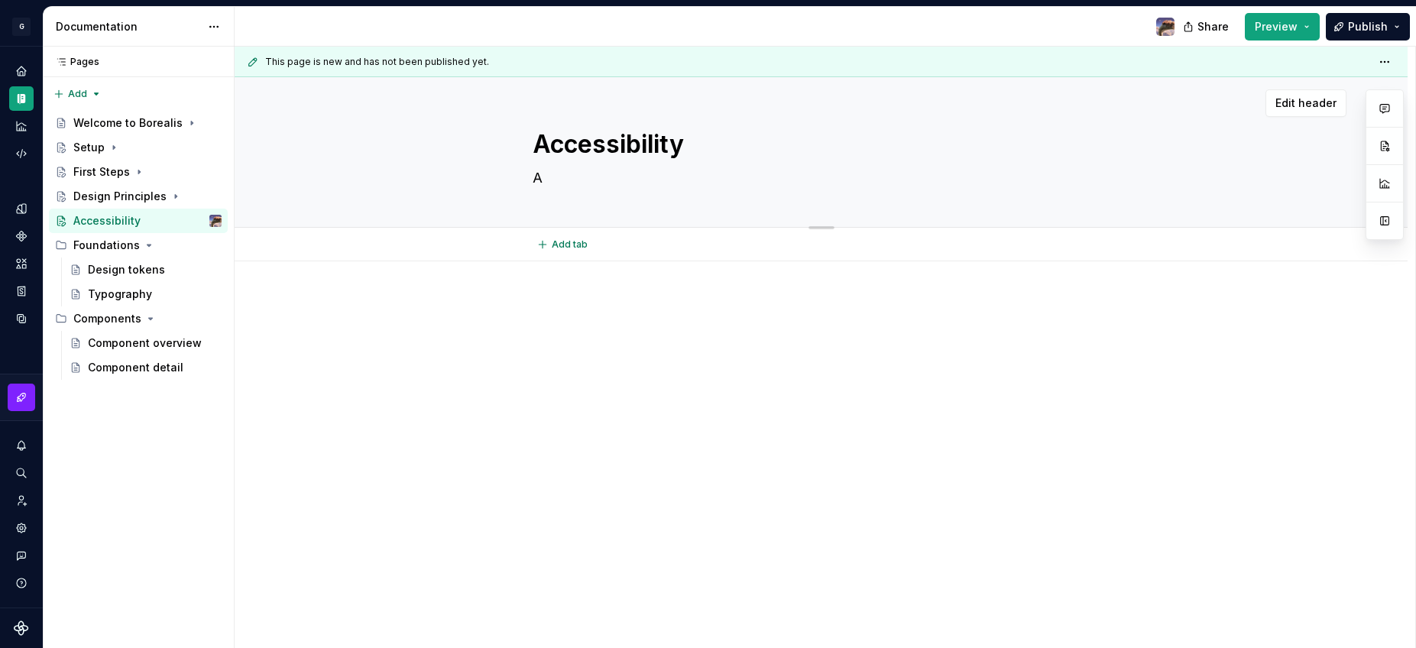
type textarea "*"
type textarea "Accessibility isn’t just a requirement—it’s a commitment to inclusivity and equ…"
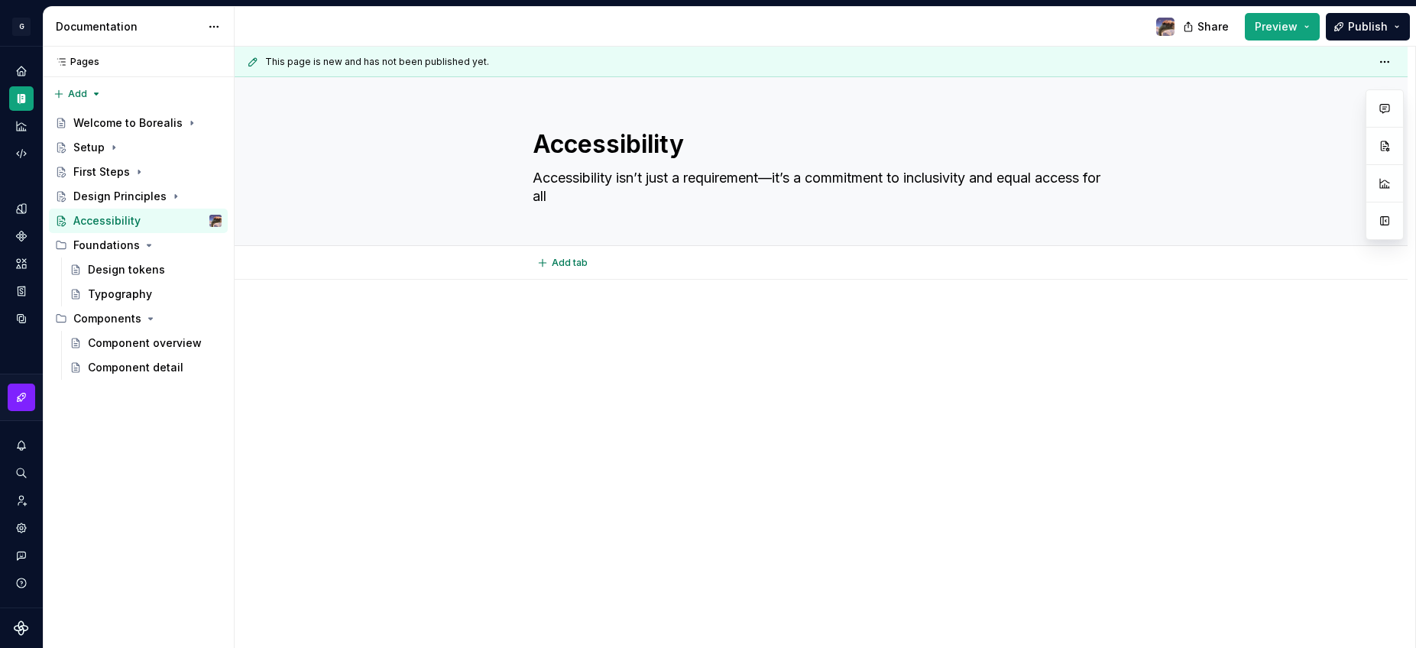
type textarea "*"
type textarea "Accessibility isn’t just a requirement—it’s a commitment to inclusivity and equ…"
click at [630, 410] on div at bounding box center [821, 433] width 1173 height 307
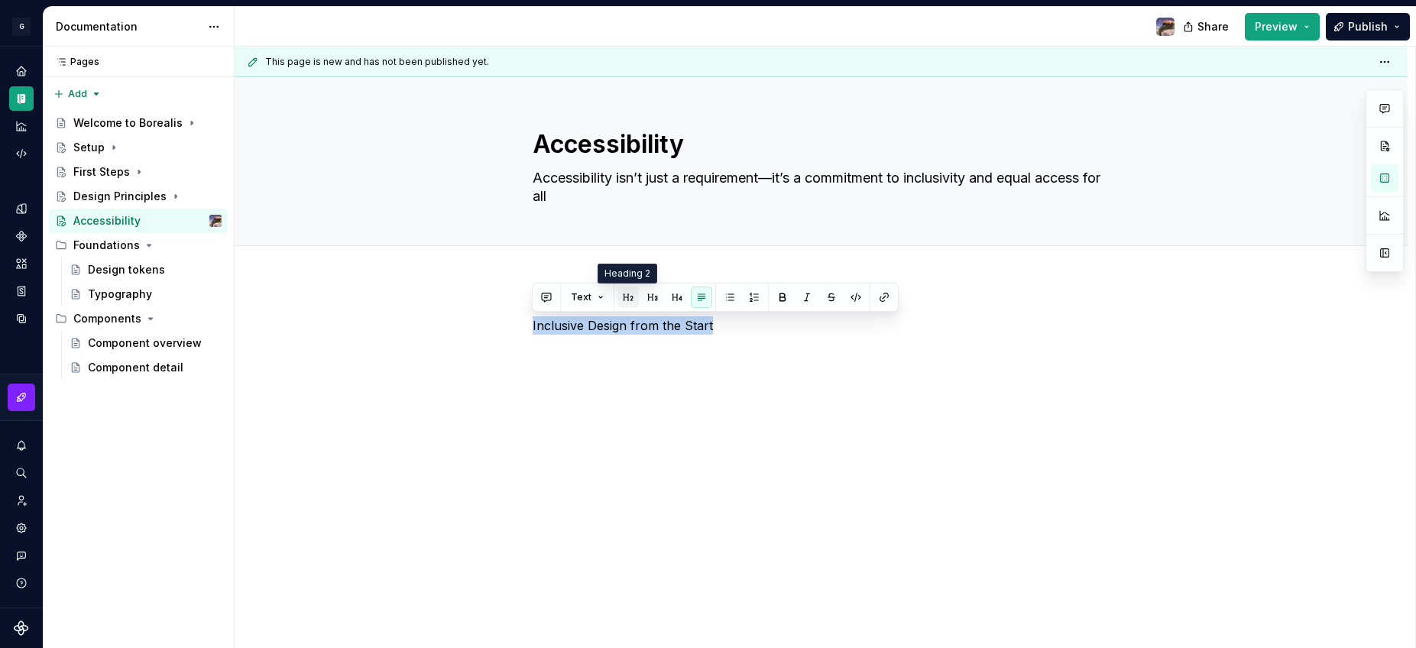
click at [633, 296] on button "button" at bounding box center [627, 297] width 21 height 21
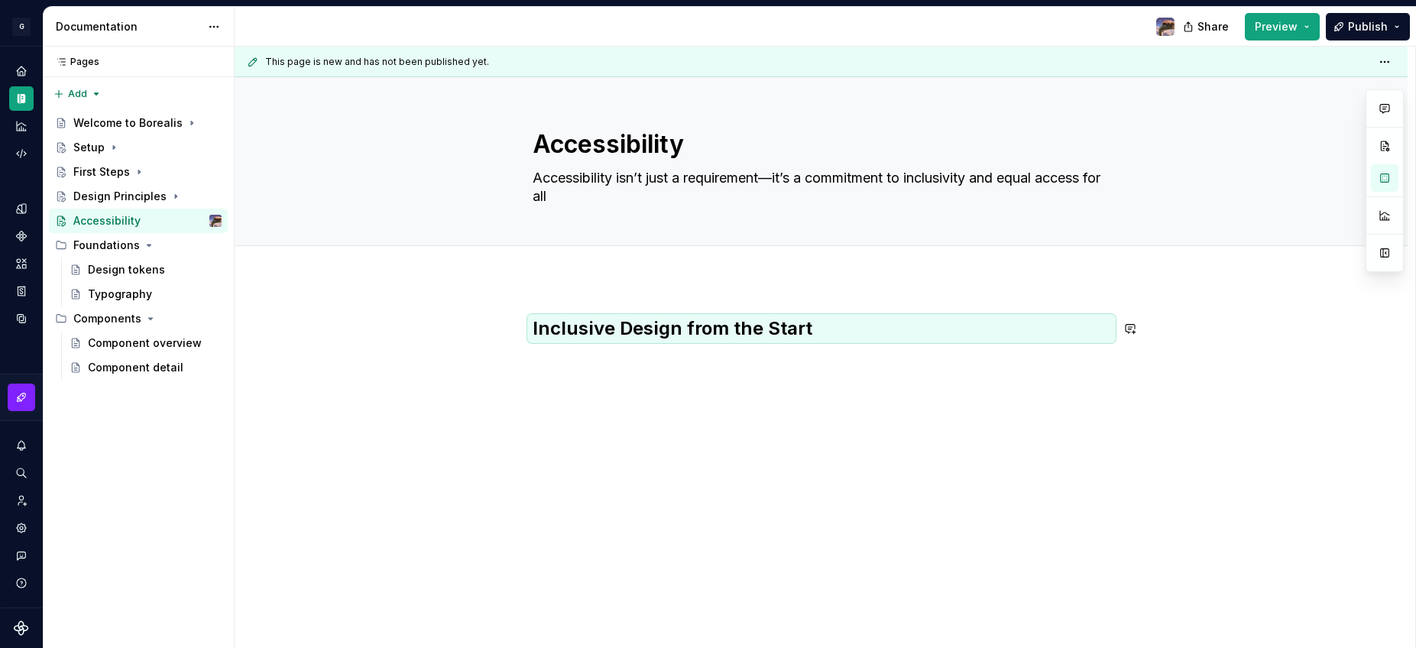
click at [617, 399] on div "Inclusive Design from the Start" at bounding box center [821, 433] width 1173 height 307
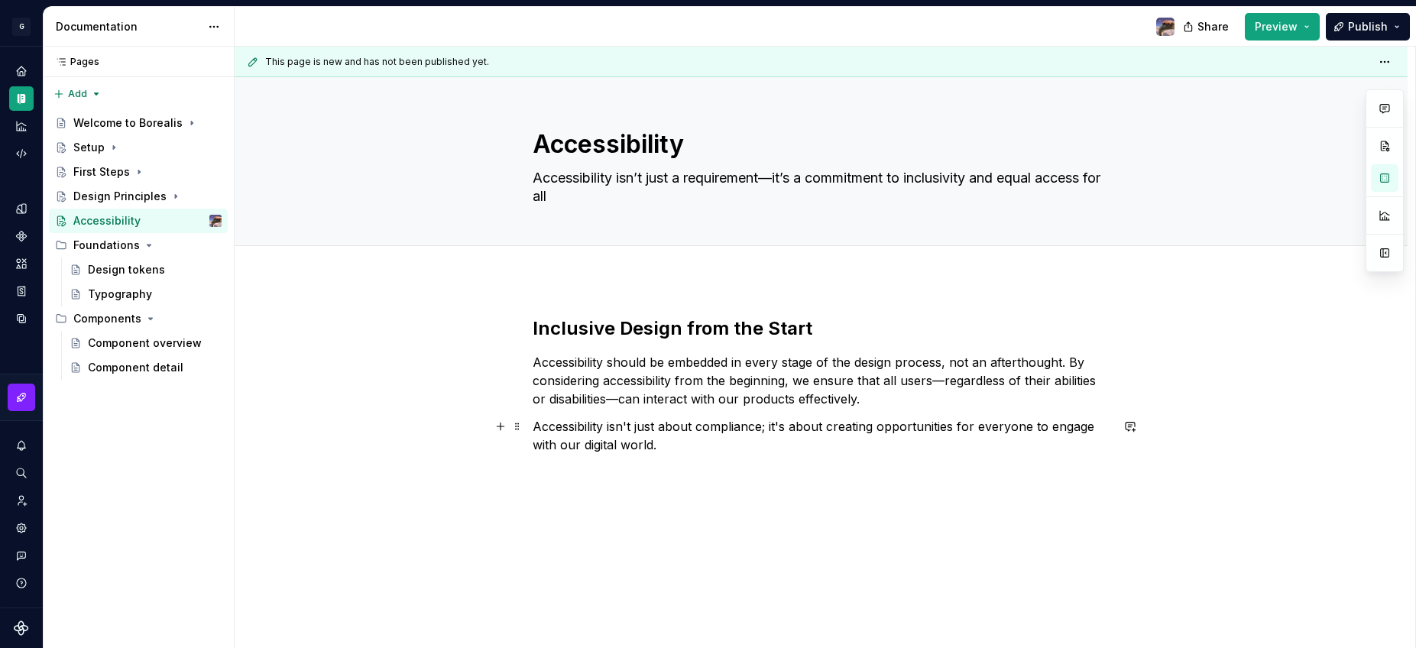
click at [601, 445] on p "Accessibility isn't just about compliance; it's about creating opportunities fo…" at bounding box center [822, 435] width 578 height 37
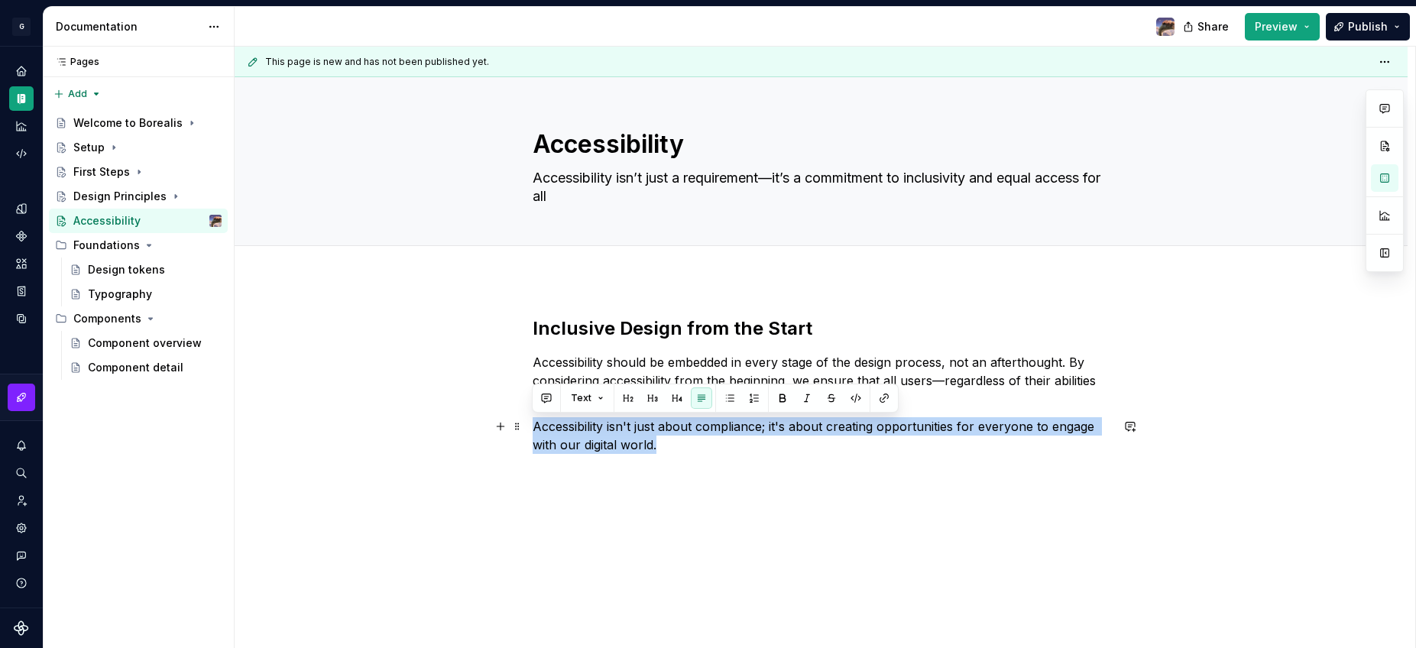
drag, startPoint x: 686, startPoint y: 448, endPoint x: 527, endPoint y: 435, distance: 160.2
click at [527, 435] on div "Inclusive Design from the Start Accessibility should be embedded in every stage…" at bounding box center [821, 473] width 1173 height 387
click at [584, 396] on span "Text" at bounding box center [581, 398] width 21 height 12
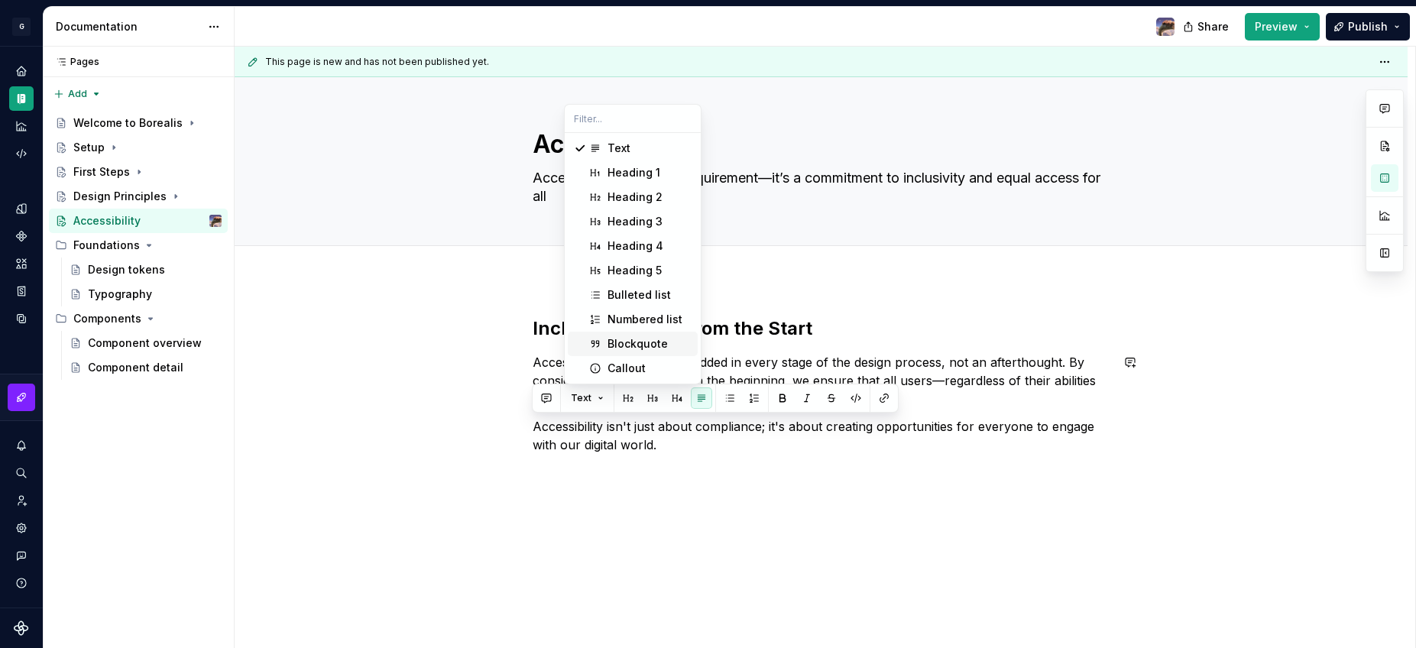
click at [640, 341] on div "Blockquote" at bounding box center [638, 343] width 60 height 15
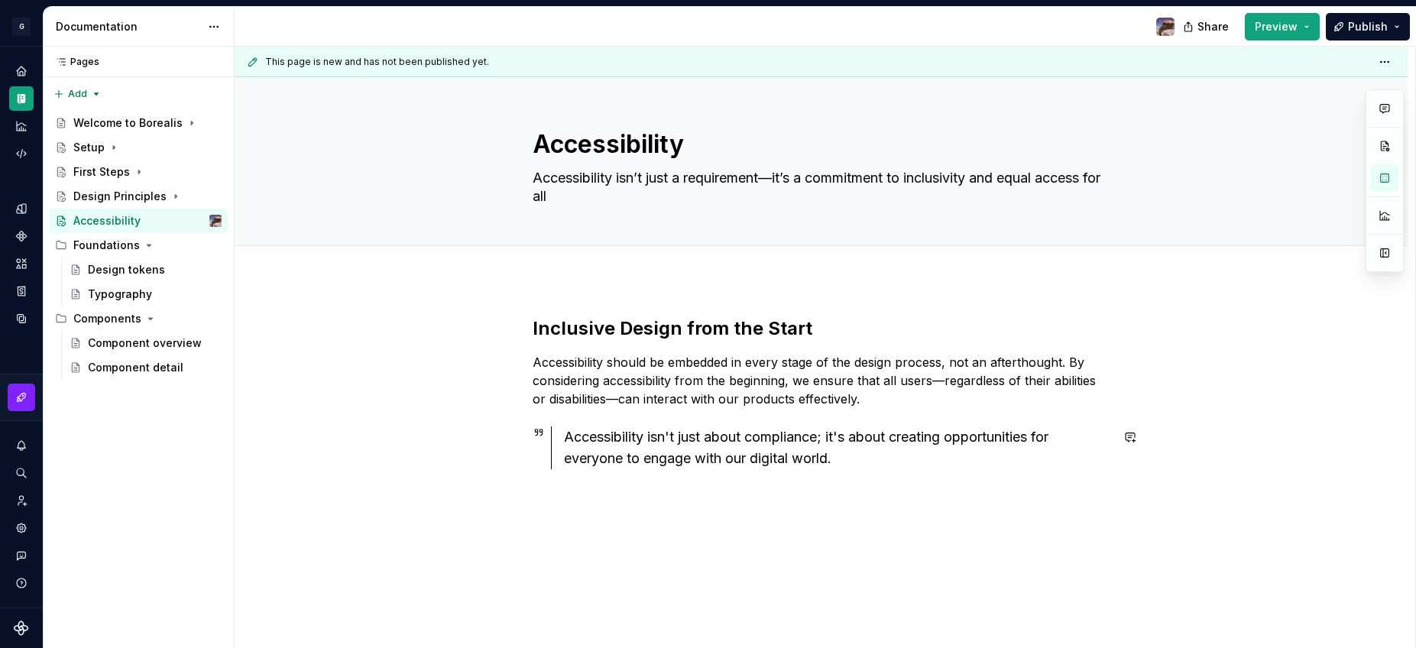
click at [684, 516] on div "Inclusive Design from the Start Accessibility should be embedded in every stage…" at bounding box center [821, 481] width 1173 height 402
click at [767, 181] on textarea "Accessibility isn’t just a requirement—it’s a commitment to inclusivity and equ…" at bounding box center [819, 187] width 578 height 43
click at [763, 183] on textarea "Accessibility isn’t just a requirement—it’s a commitment to inclusivity and equ…" at bounding box center [819, 187] width 578 height 43
type textarea "*"
type textarea "Accessibility isn’t just a requirement —it’s a commitment to inclusivity and eq…"
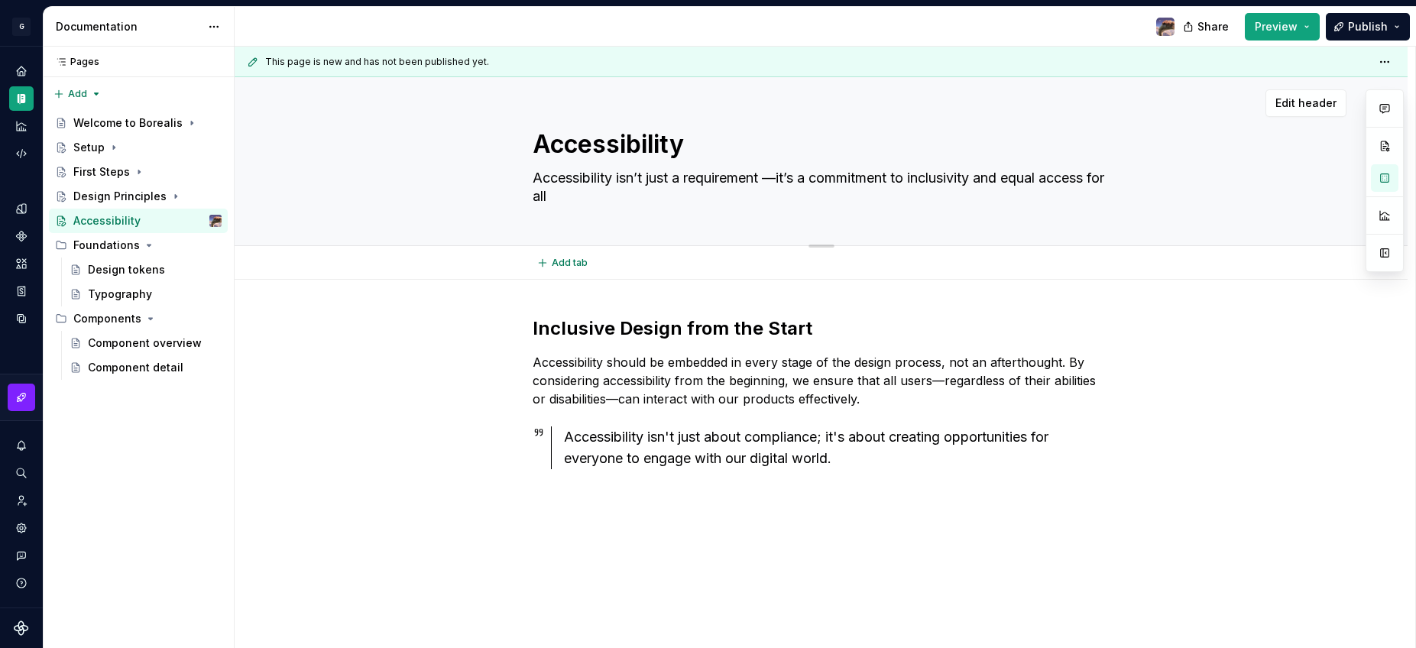
click at [782, 179] on textarea "Accessibility isn’t just a requirement —it’s a commitment to inclusivity and eq…" at bounding box center [819, 187] width 578 height 43
type textarea "*"
type textarea "Accessibility isn’t just a requirement it’s a commitment to inclusivity and equ…"
type textarea "*"
type textarea "Accessibility isn’t just a requirement -it’s a commitment to inclusivity and eq…"
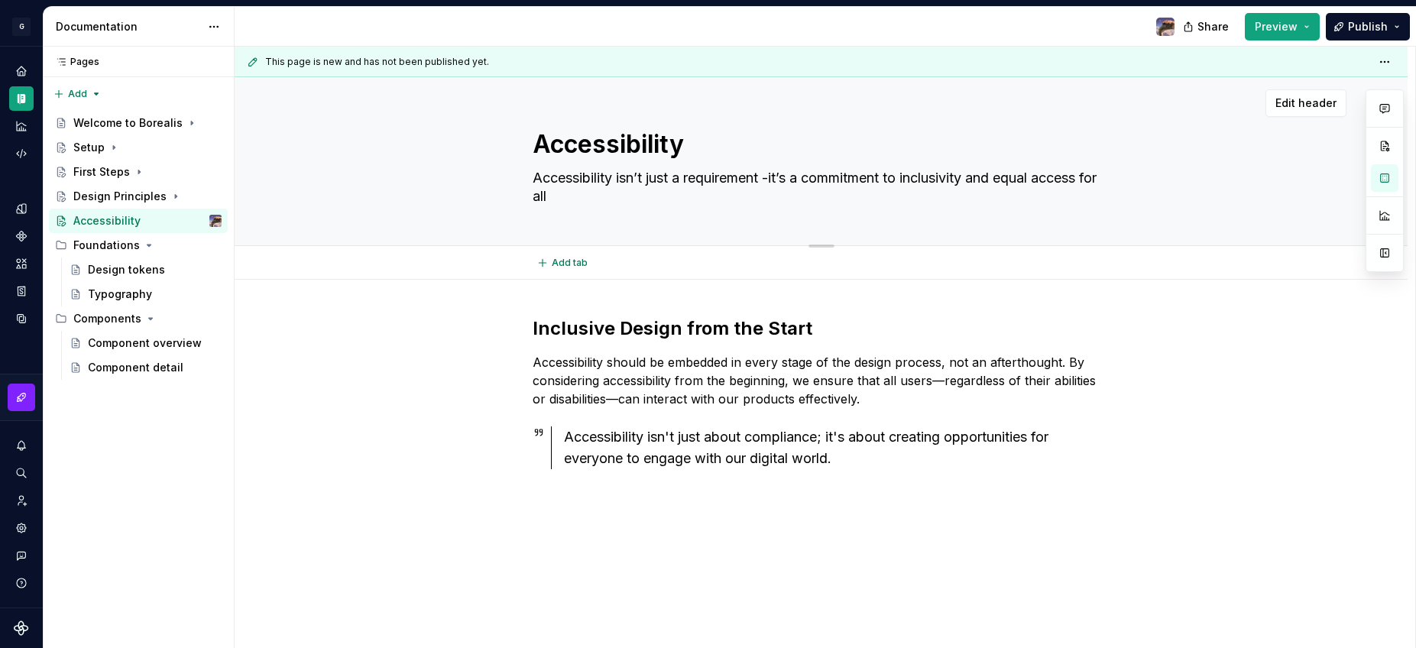
type textarea "*"
type textarea "Accessibility isn’t just a requirement - it’s a commitment to inclusivity and e…"
type textarea "*"
type textarea "Accessibility isn’t just a requirement - it’s a commitment to inclusivity and e…"
click at [583, 516] on div "Inclusive Design from the Start Accessibility should be embedded in every stage…" at bounding box center [822, 420] width 578 height 208
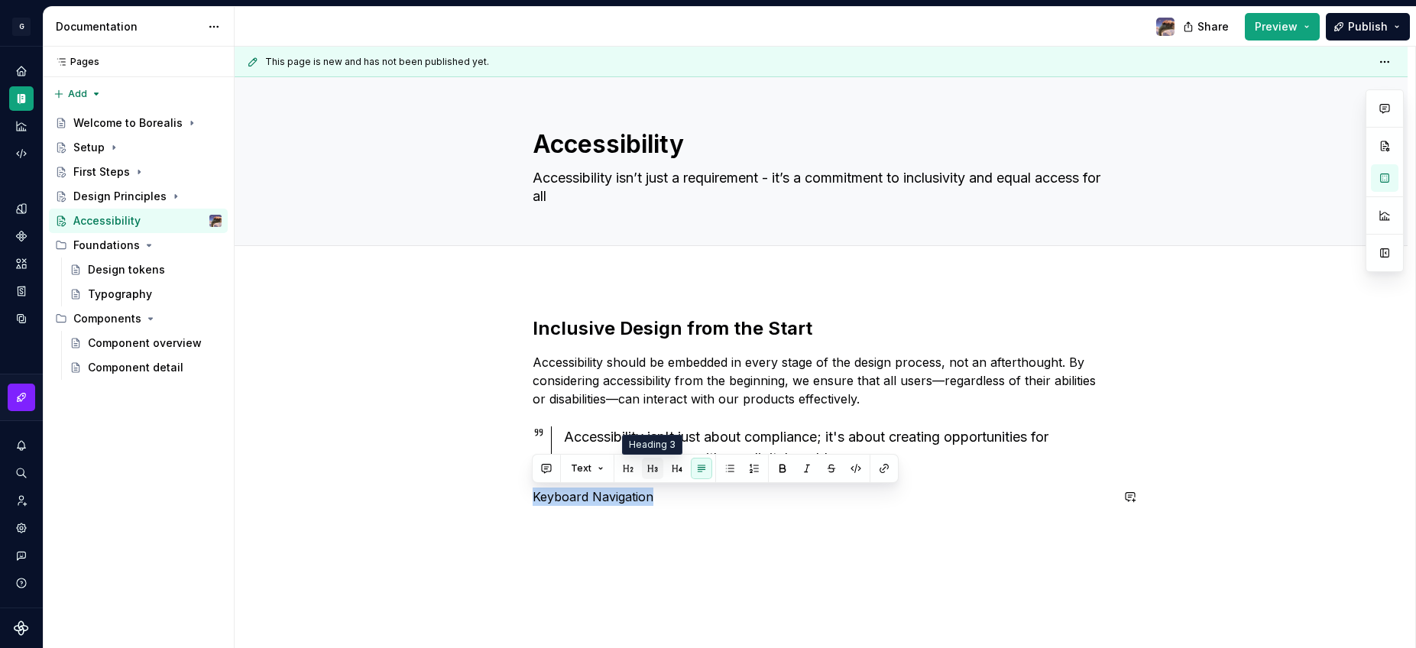
click at [654, 469] on button "button" at bounding box center [652, 468] width 21 height 21
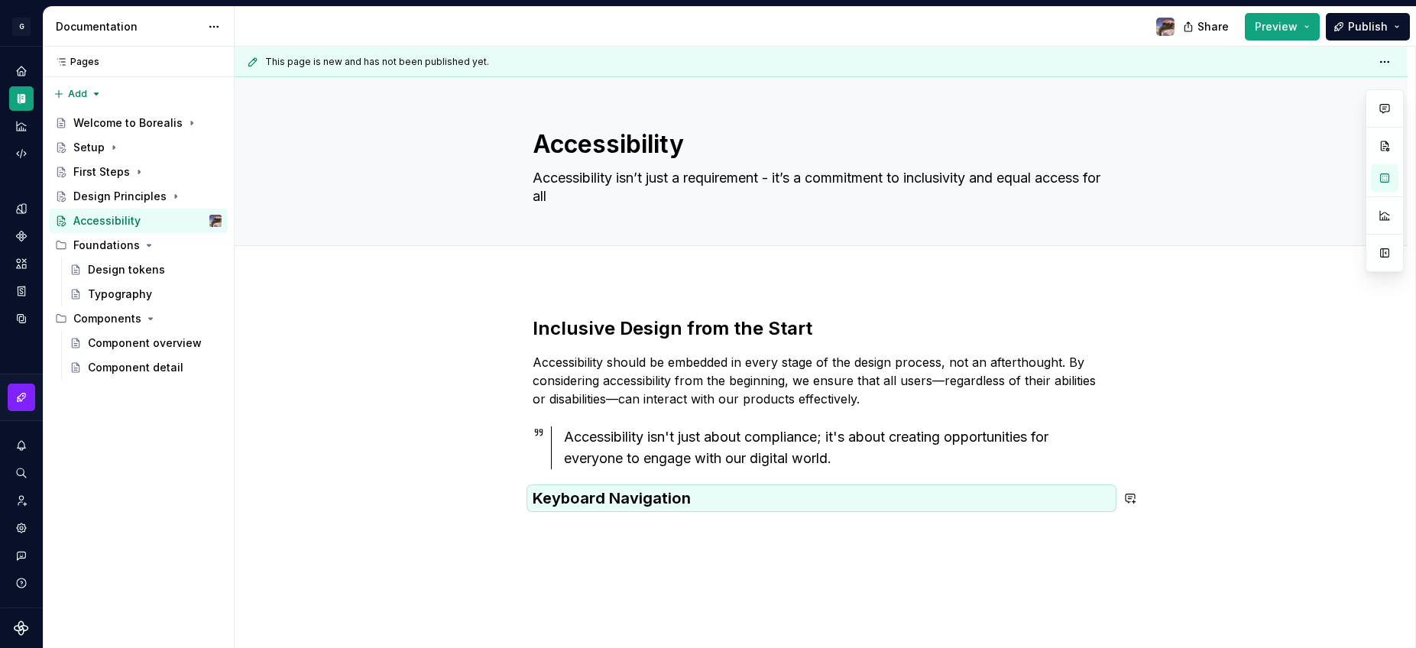
click at [629, 527] on div "Inclusive Design from the Start Accessibility should be embedded in every stage…" at bounding box center [821, 501] width 1173 height 442
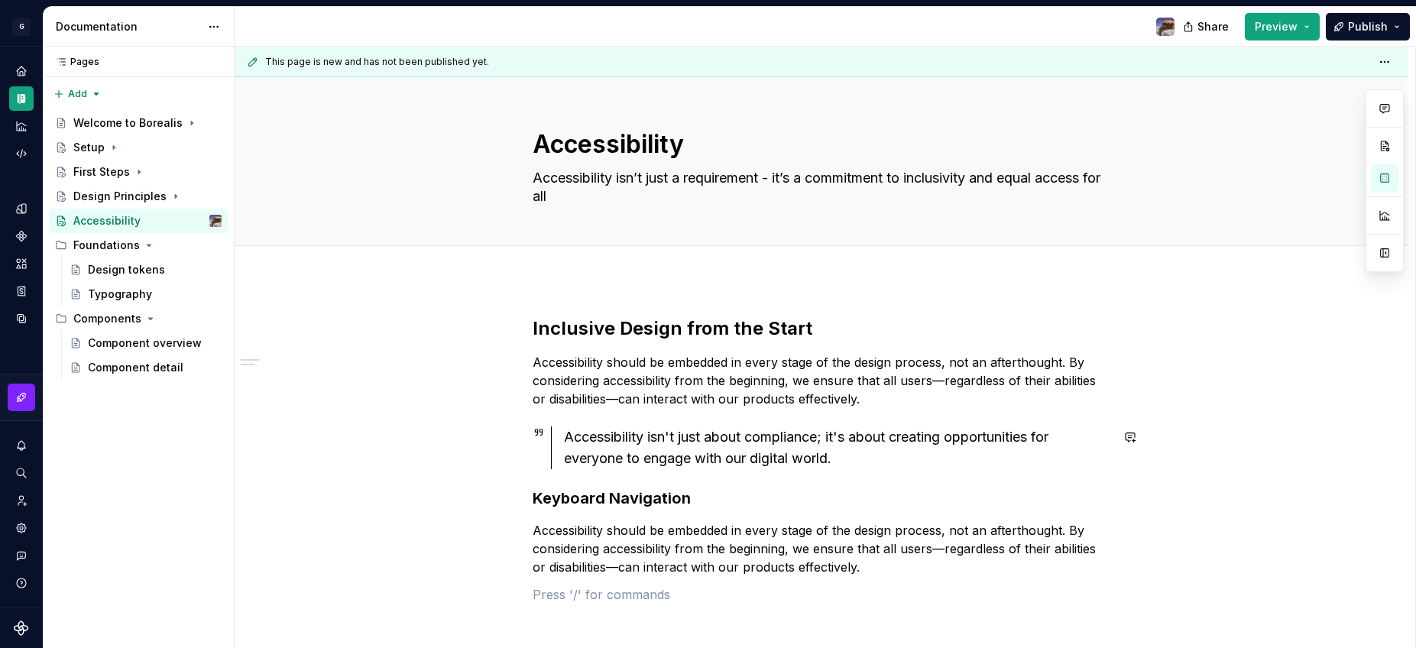
click at [812, 480] on div "Inclusive Design from the Start Accessibility should be embedded in every stage…" at bounding box center [822, 459] width 578 height 287
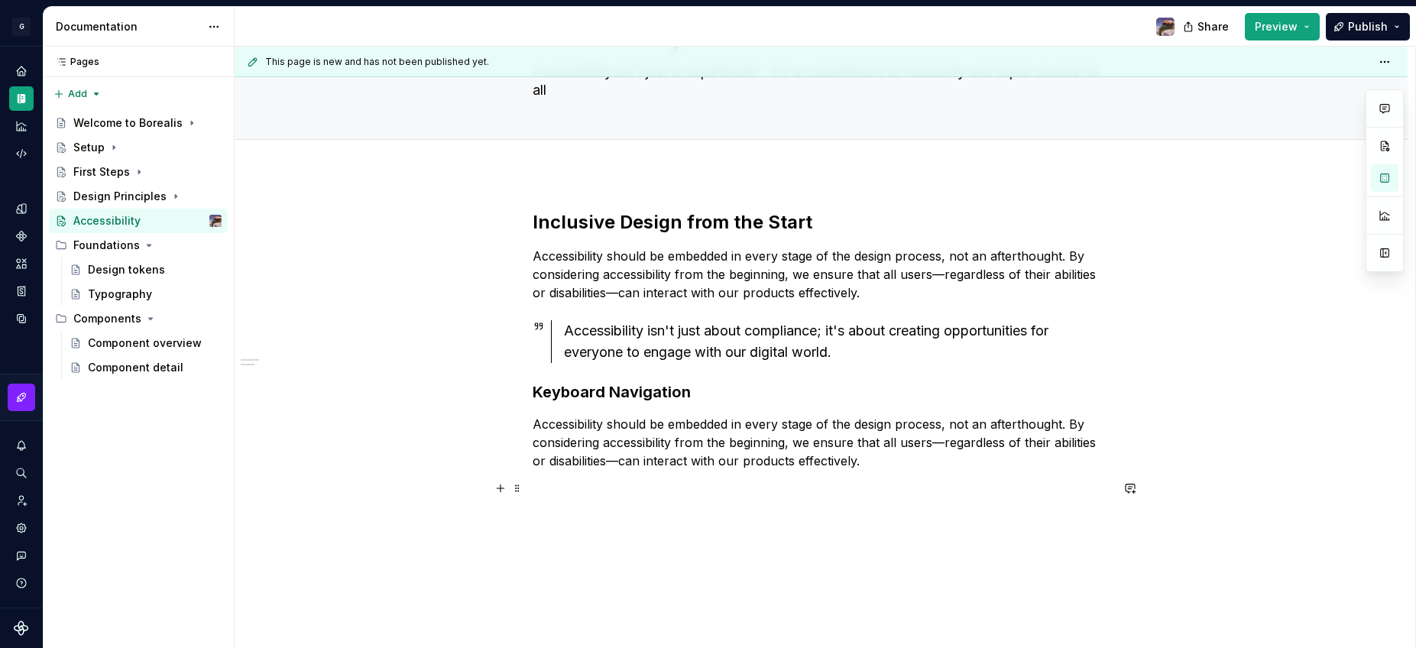
click at [702, 493] on p at bounding box center [822, 488] width 578 height 18
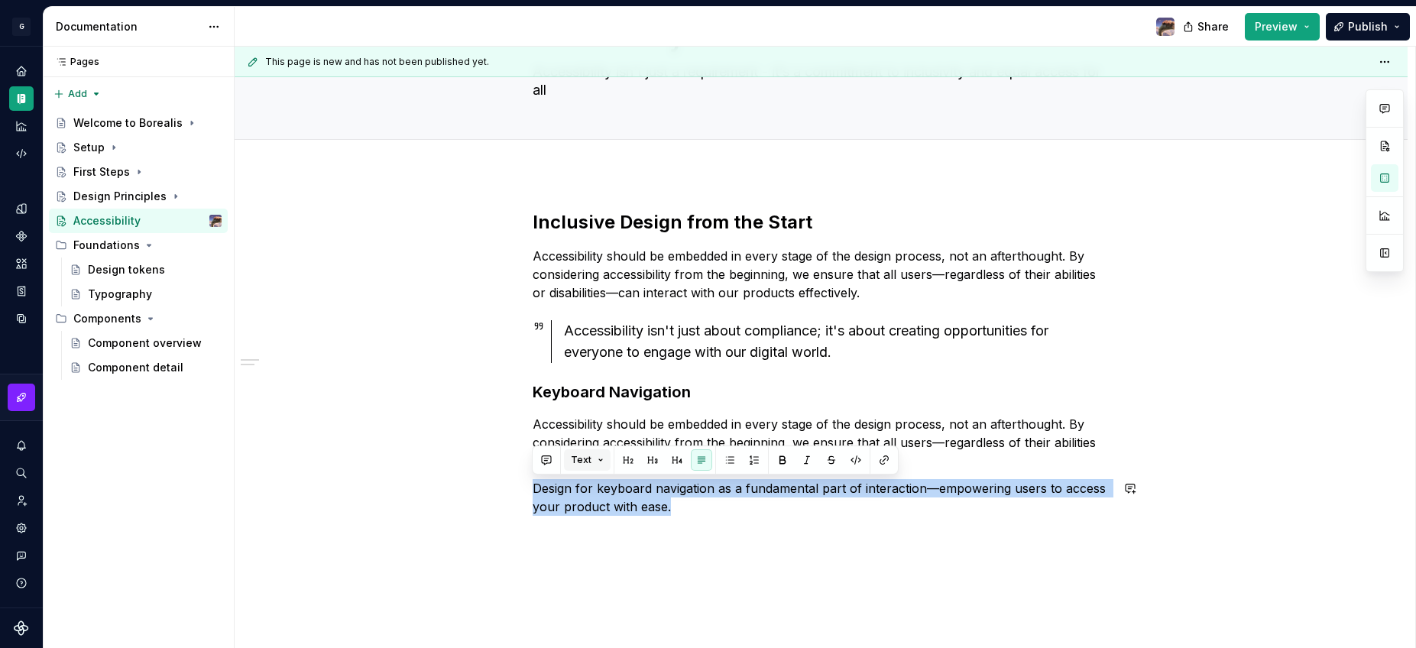
click at [601, 460] on button "Text" at bounding box center [587, 459] width 47 height 21
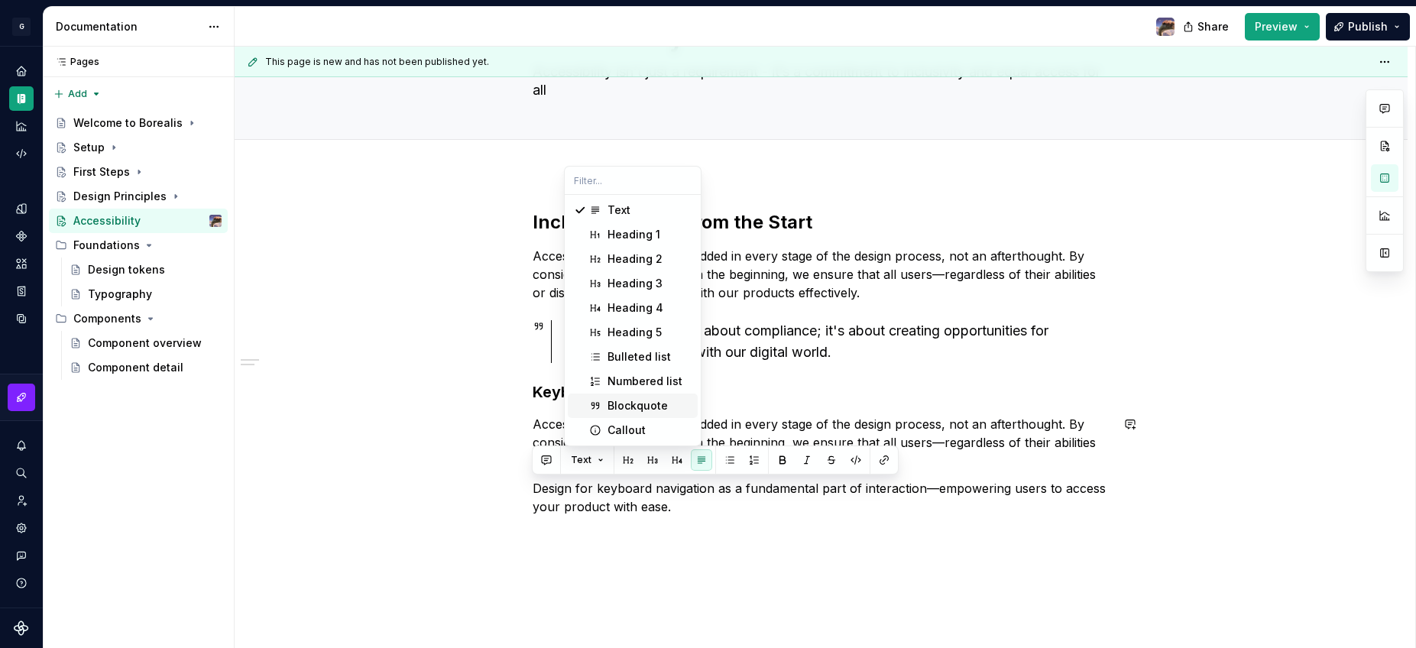
click at [620, 407] on div "Blockquote" at bounding box center [638, 405] width 60 height 15
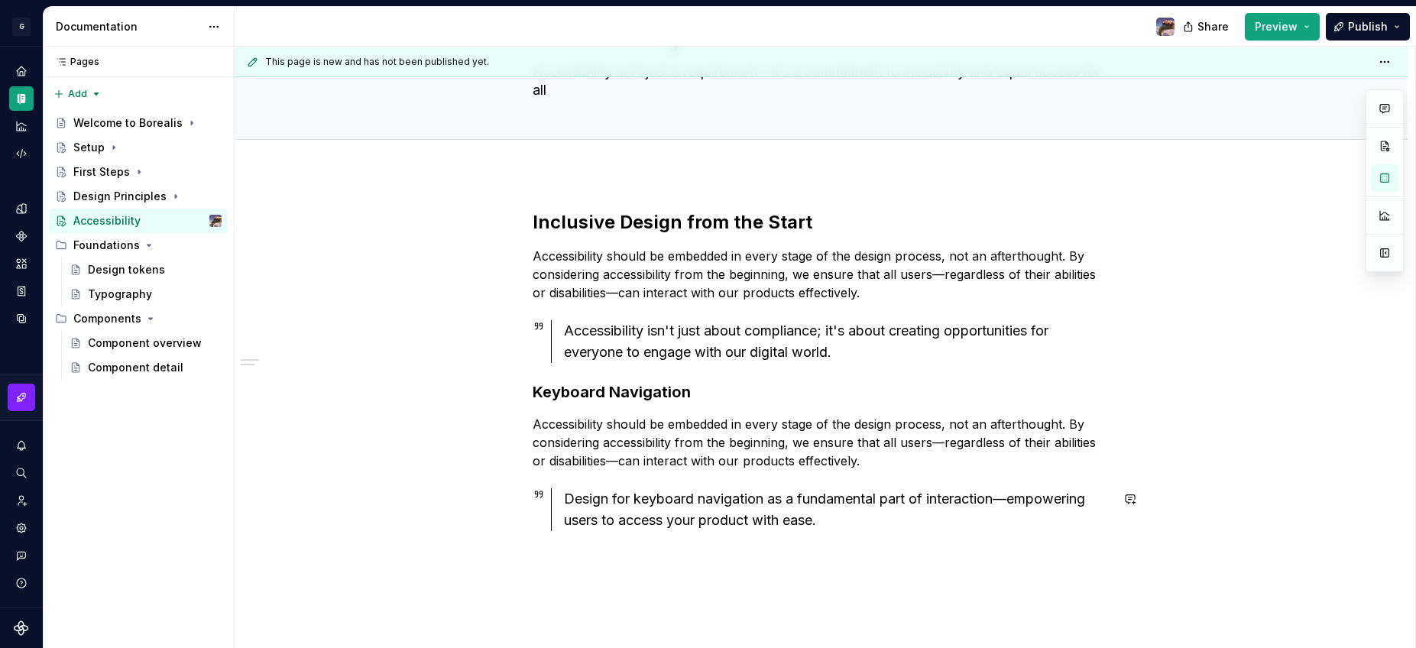
click at [623, 547] on div "Inclusive Design from the Start Accessibility should be embedded in every stage…" at bounding box center [822, 379] width 578 height 339
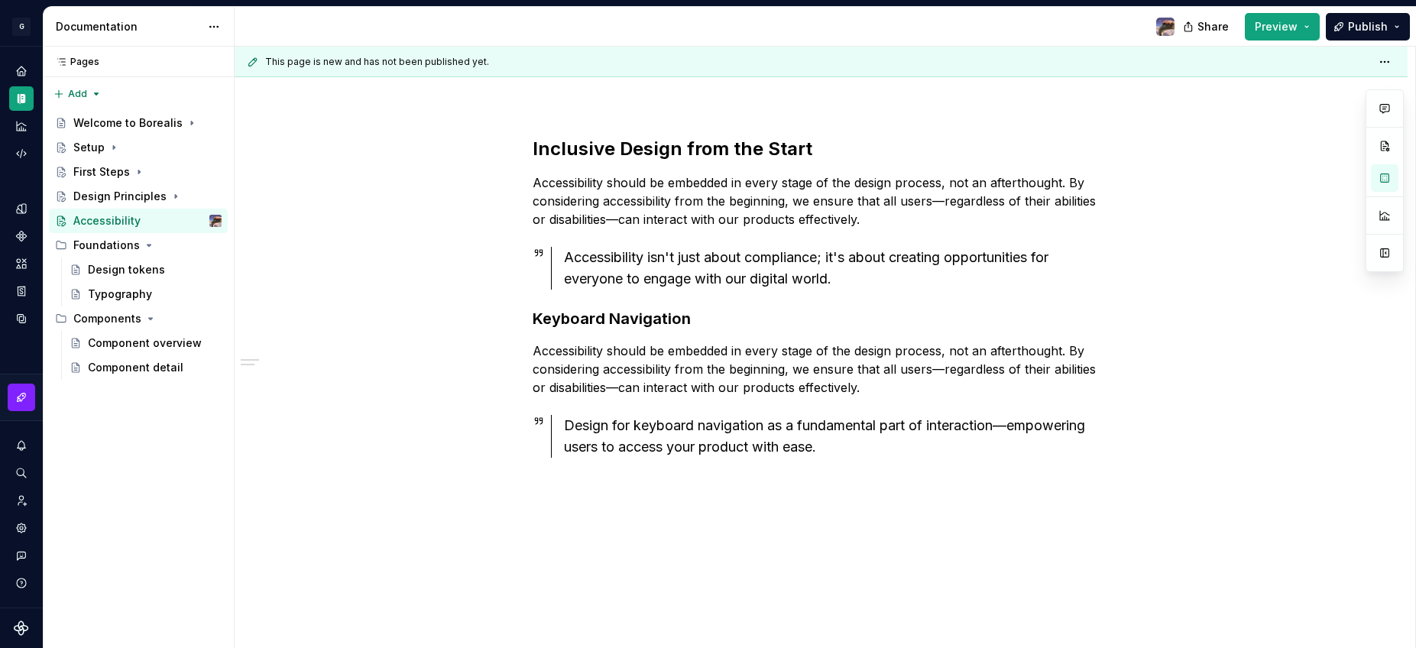
scroll to position [201, 0]
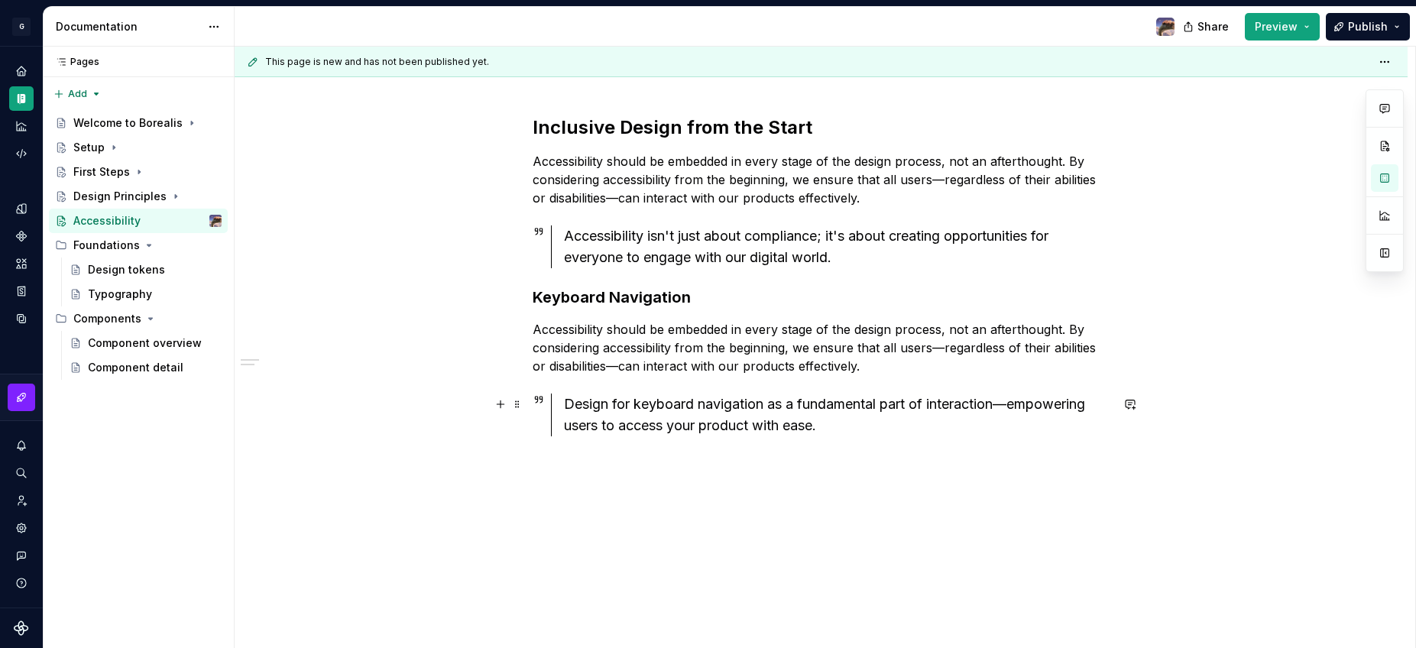
click at [695, 411] on div "Design for keyboard navigation as a fundamental part of interaction—empowering …" at bounding box center [837, 415] width 546 height 43
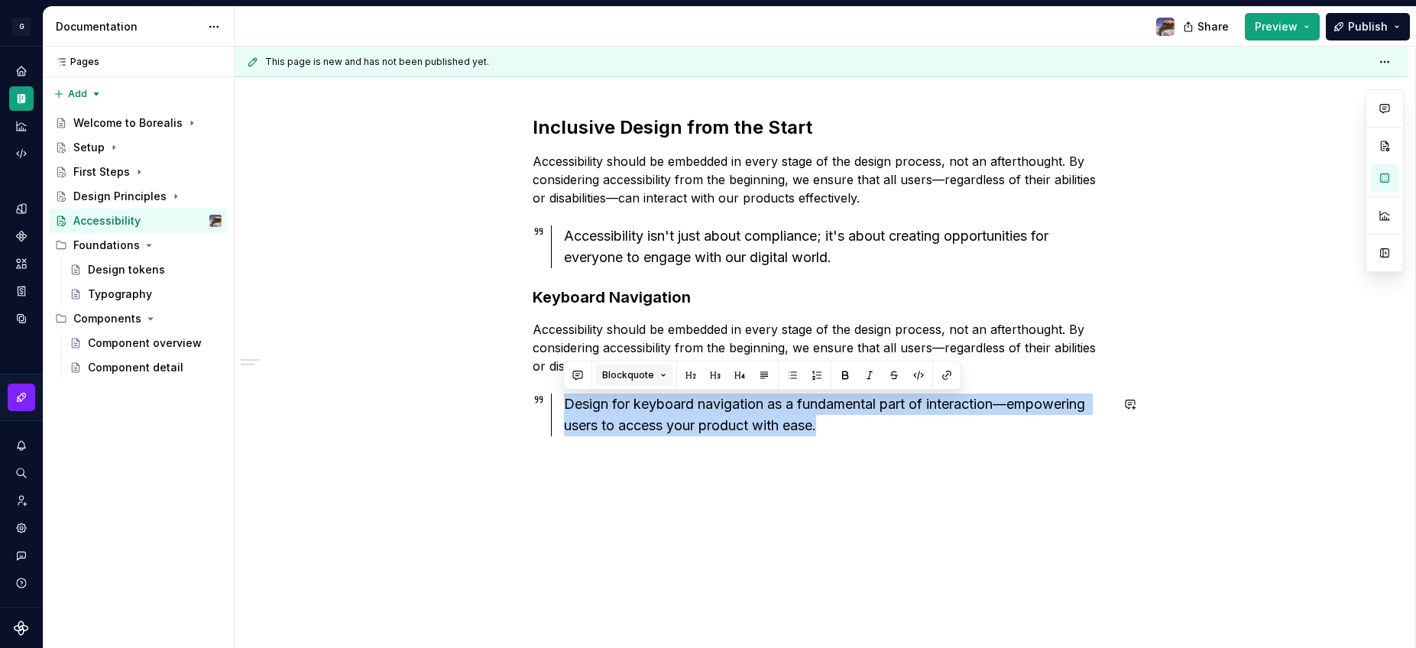
click at [633, 380] on span "Blockquote" at bounding box center [628, 375] width 52 height 12
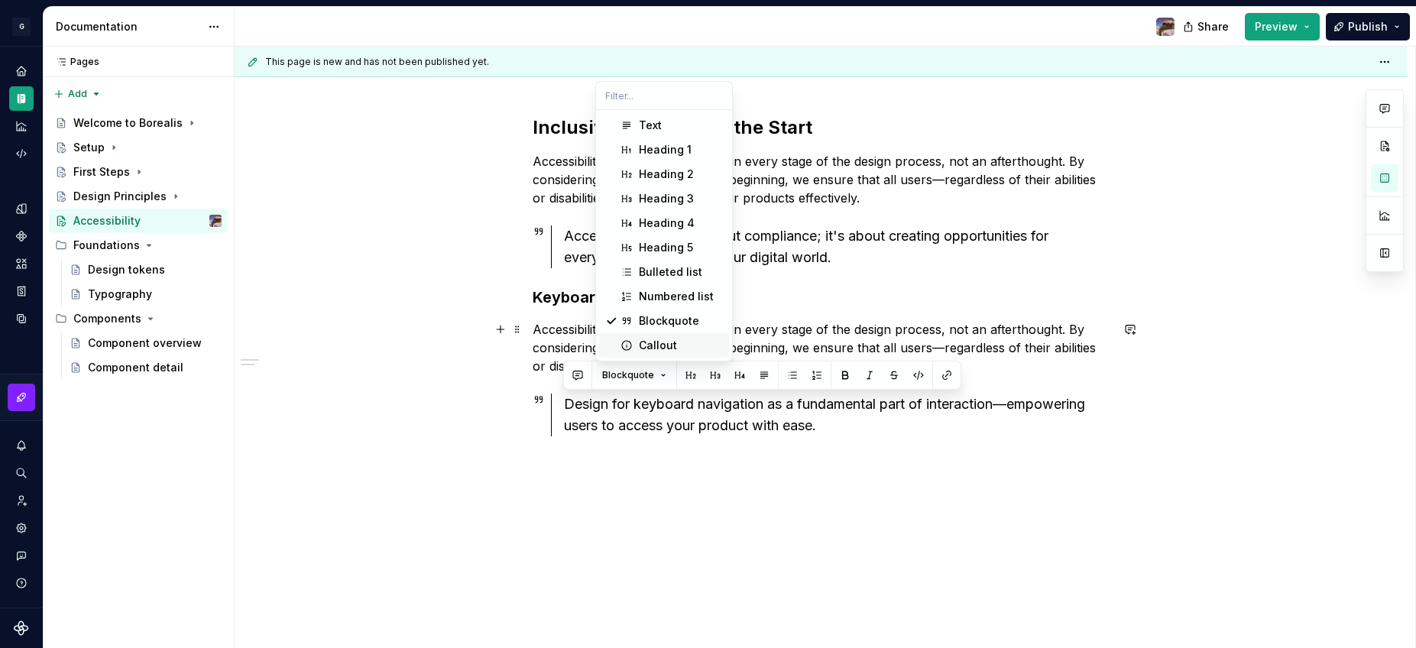
click at [649, 347] on div "Callout" at bounding box center [658, 345] width 38 height 15
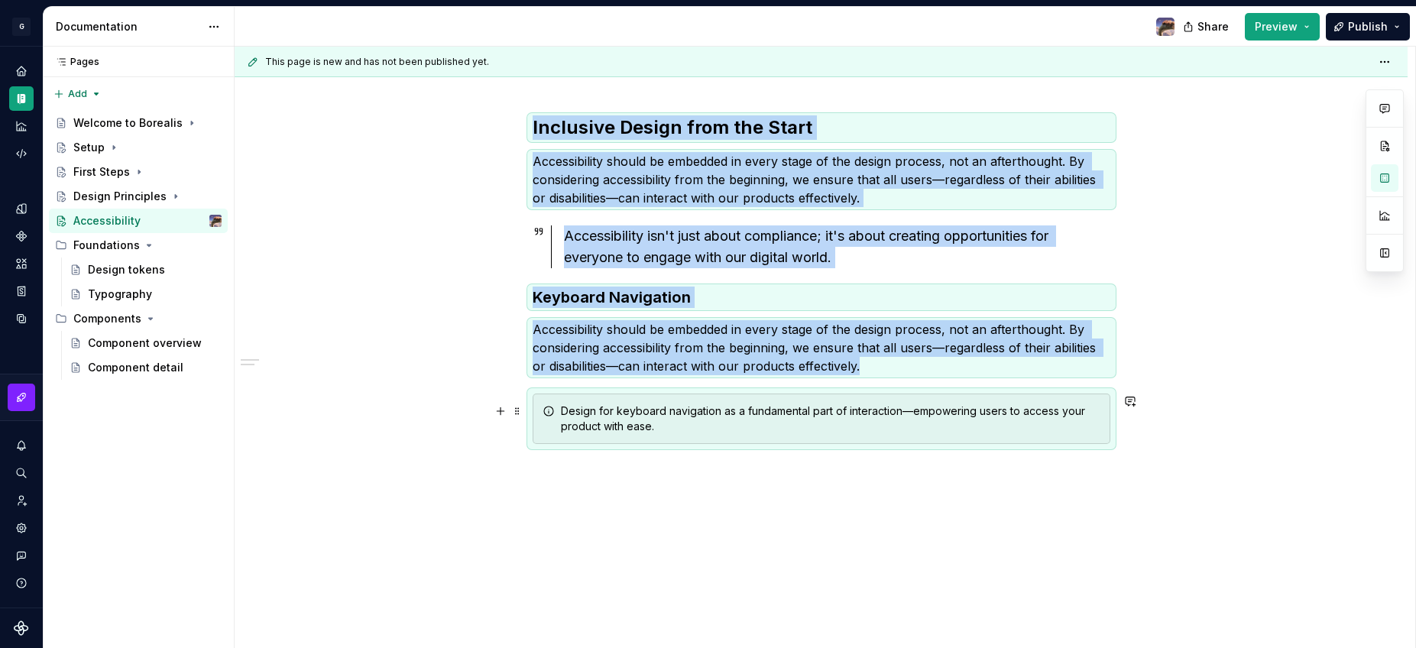
click at [667, 436] on div "Design for keyboard navigation as a fundamental part of interaction—empowering …" at bounding box center [822, 419] width 578 height 50
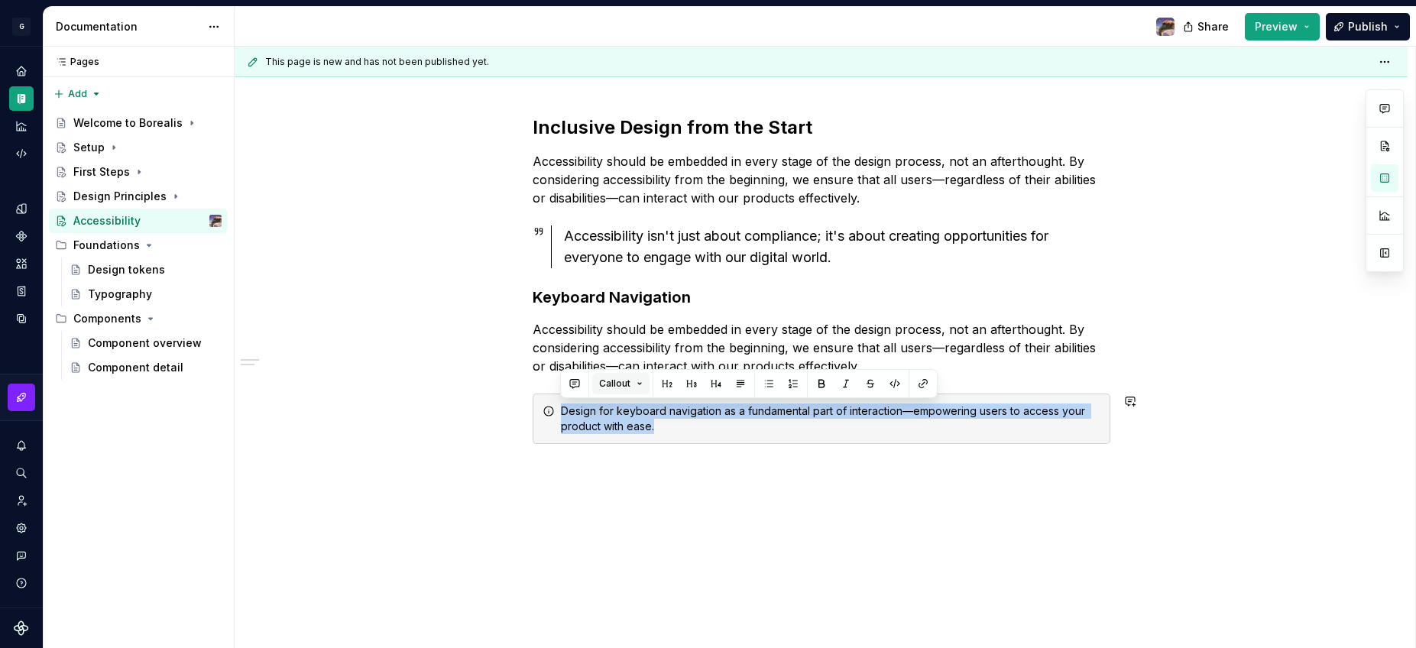
click at [610, 387] on span "Callout" at bounding box center [614, 383] width 31 height 12
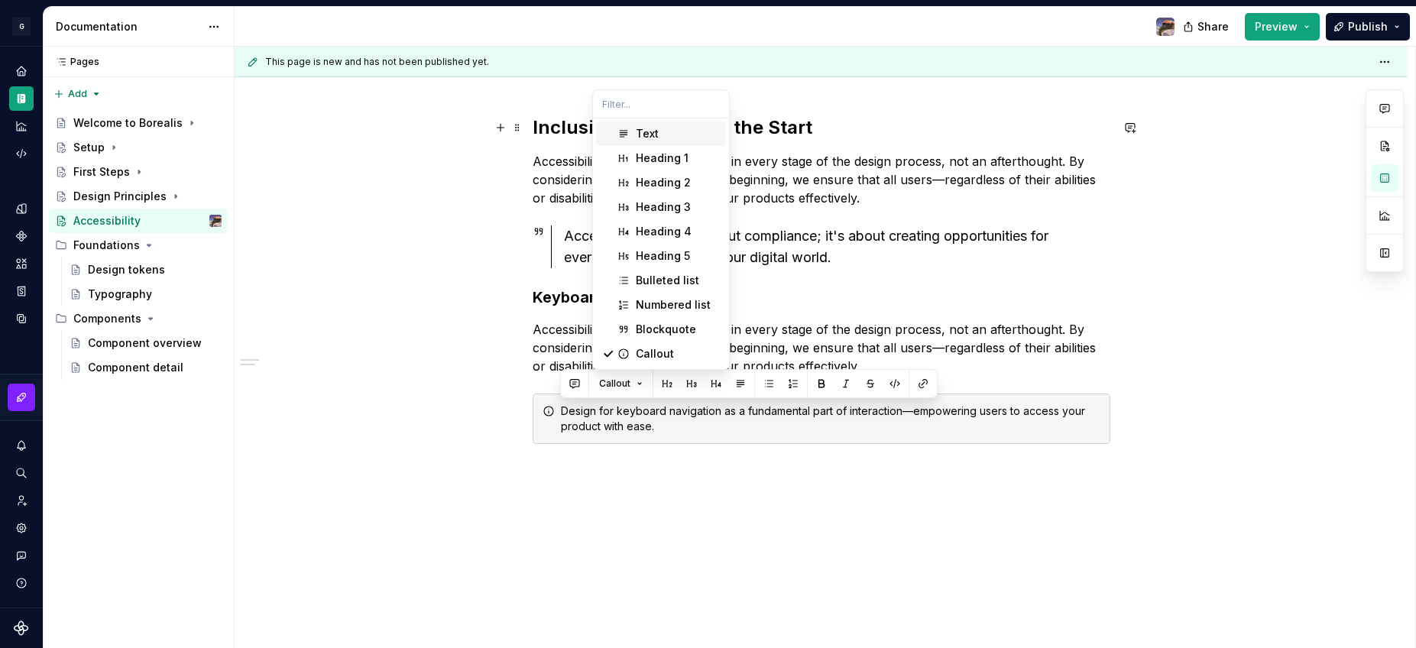
click at [642, 134] on div "Text" at bounding box center [647, 133] width 23 height 15
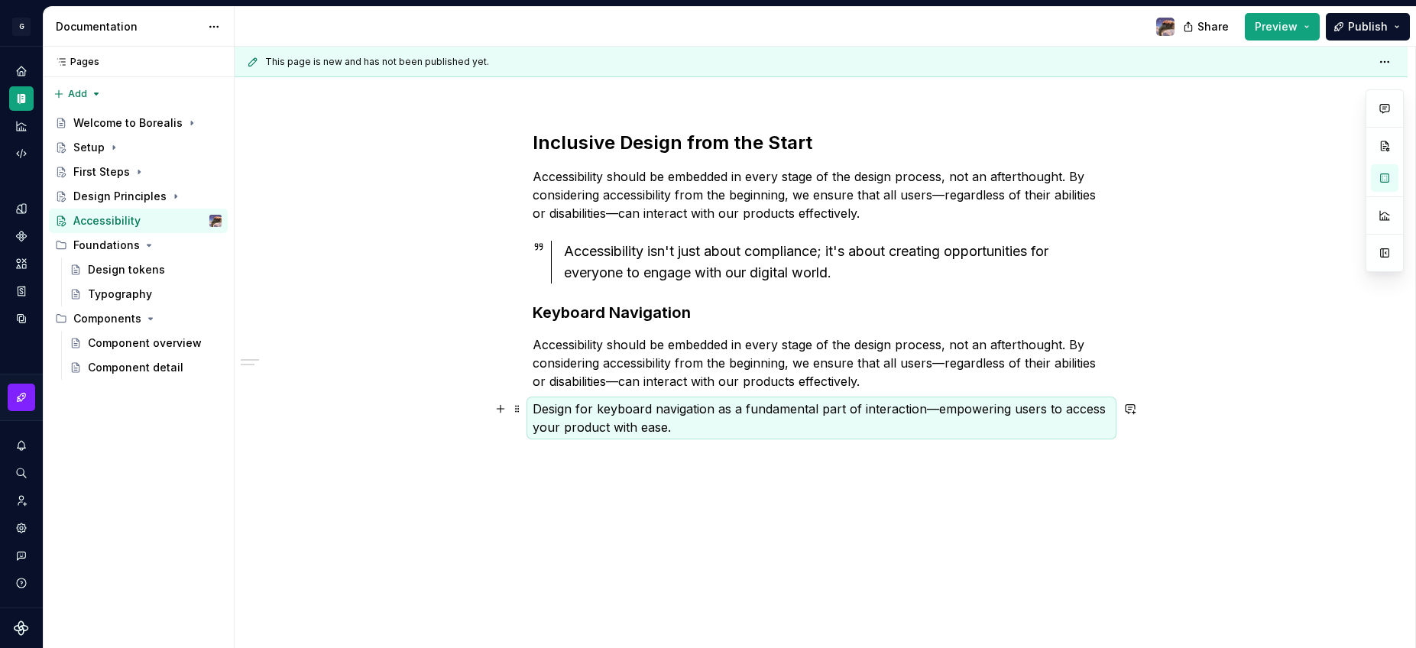
click at [640, 425] on p "Design for keyboard navigation as a fundamental part of interaction—empowering …" at bounding box center [822, 418] width 578 height 37
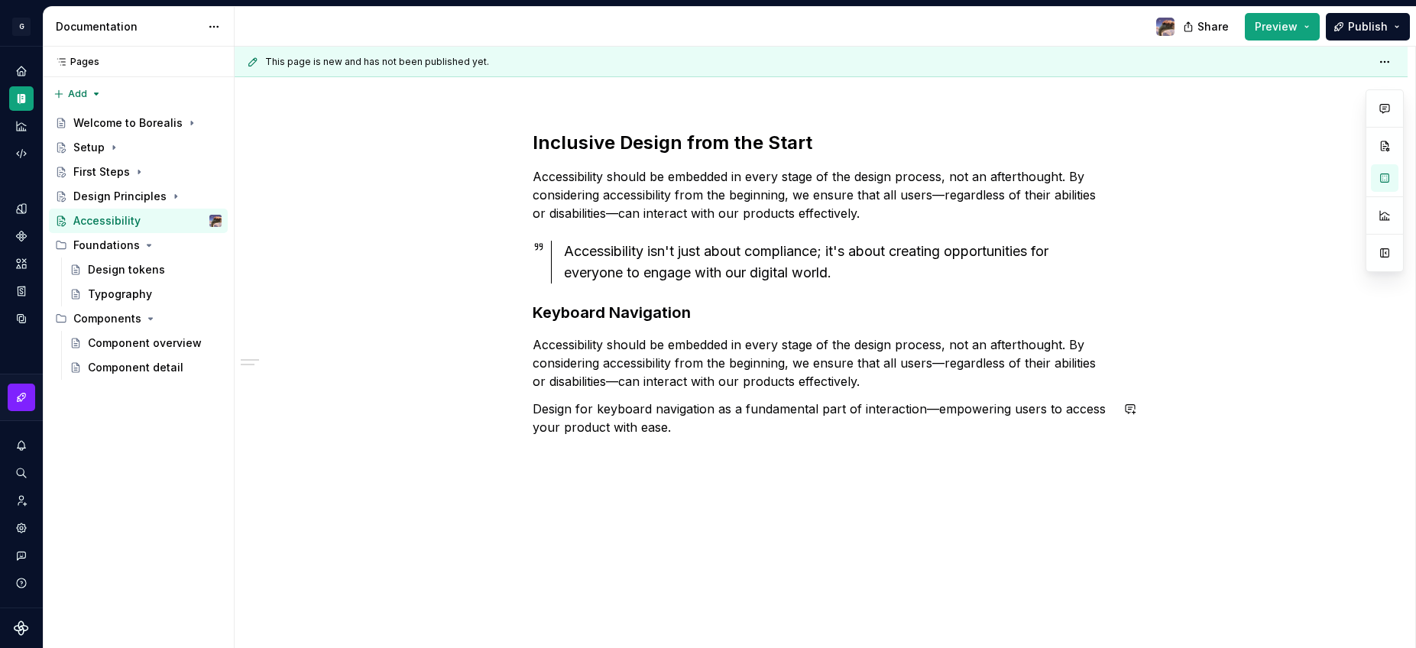
click at [657, 508] on div "Inclusive Design from the Start Accessibility should be embedded in every stage…" at bounding box center [821, 371] width 1173 height 555
click at [649, 420] on button "button" at bounding box center [652, 426] width 21 height 21
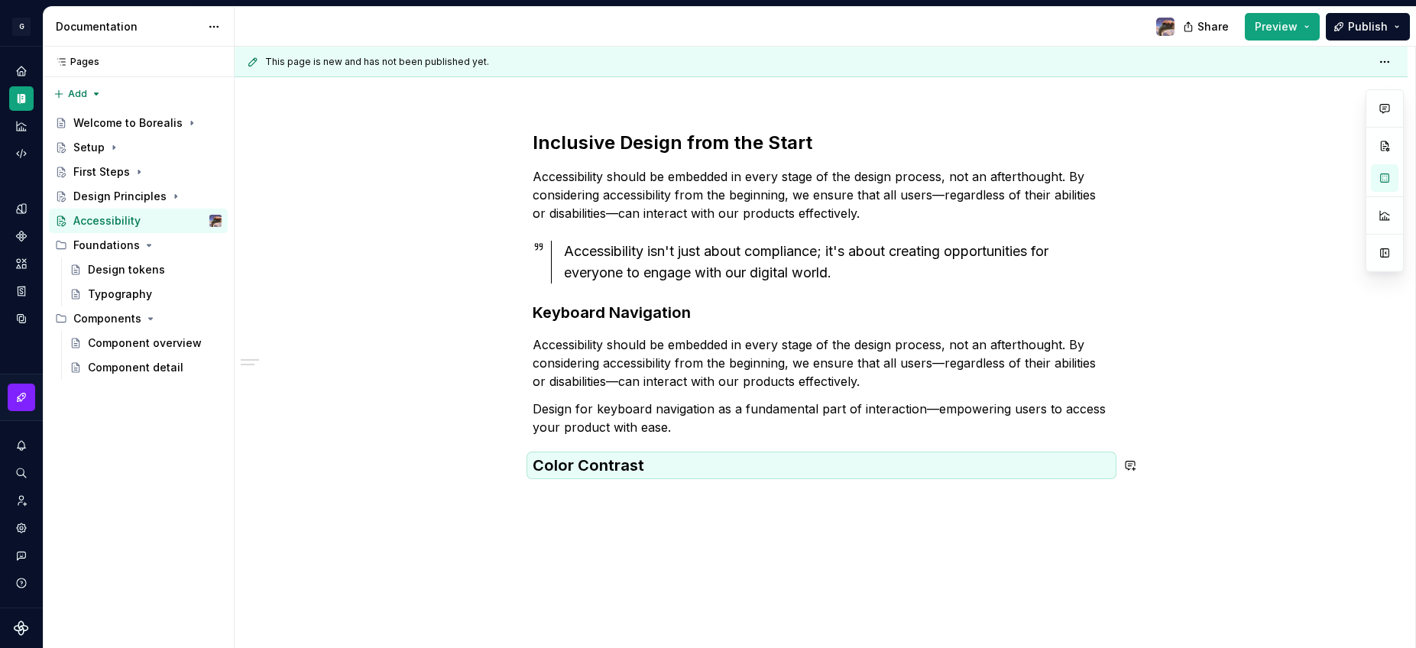
click at [591, 512] on div "Inclusive Design from the Start Accessibility should be embedded in every stage…" at bounding box center [821, 391] width 1173 height 595
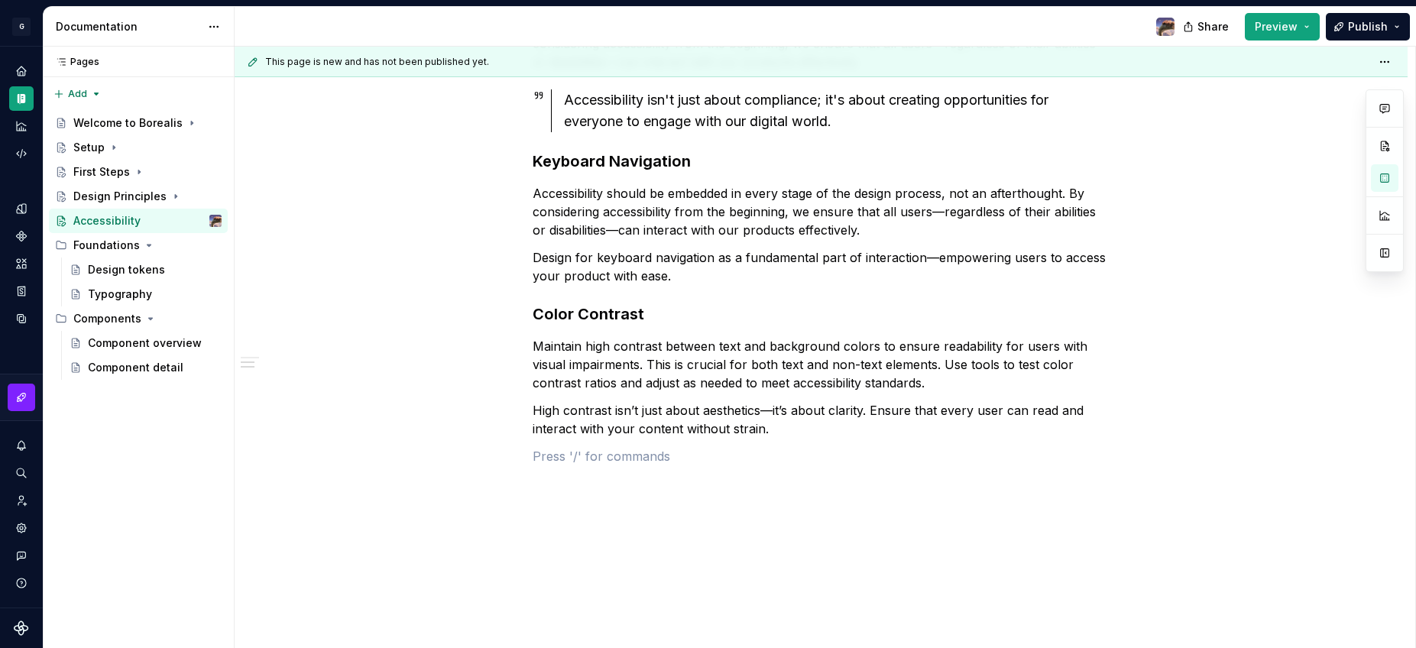
scroll to position [366, 0]
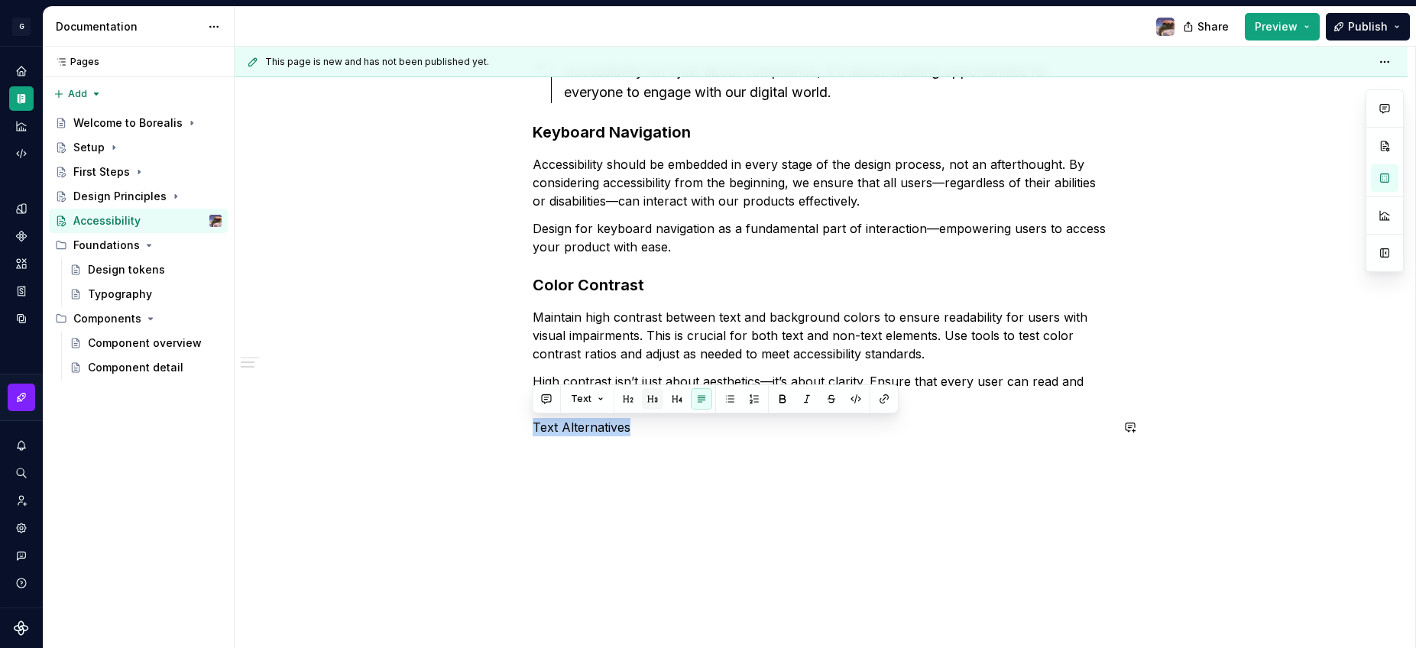
click at [643, 396] on button "button" at bounding box center [652, 398] width 21 height 21
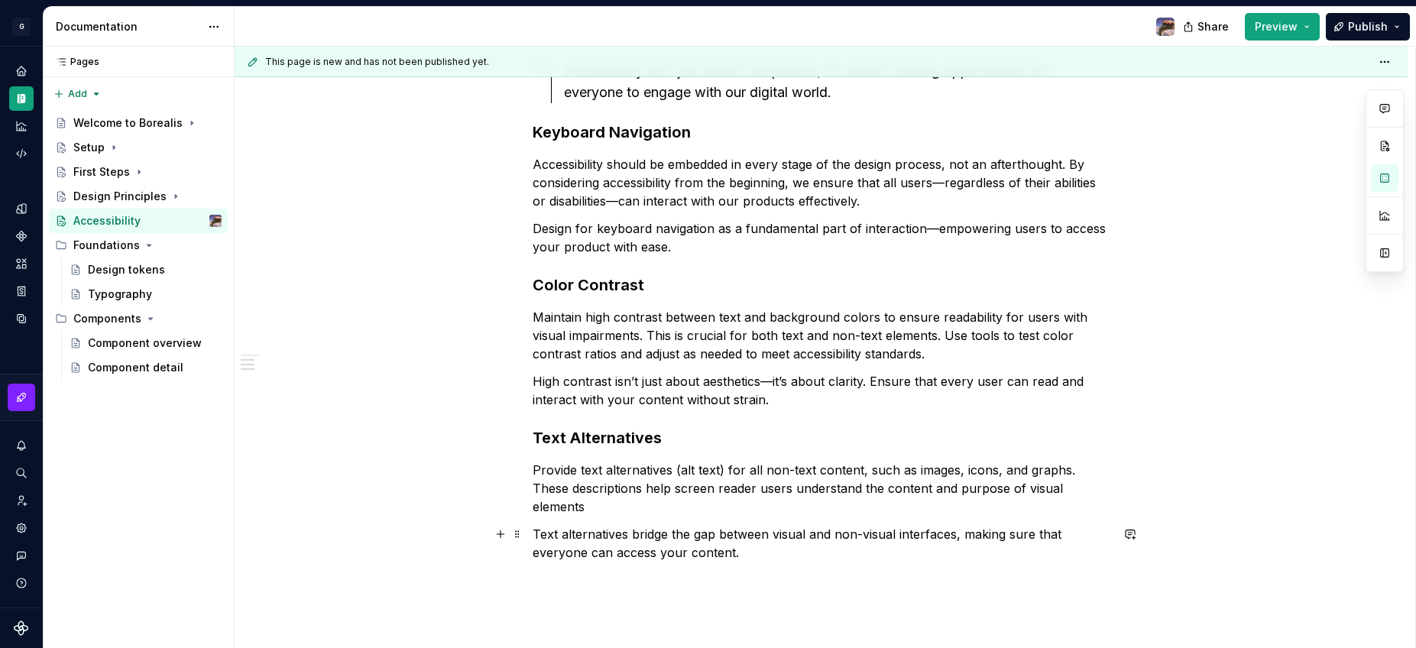
click at [743, 555] on p "Text alternatives bridge the gap between visual and non-visual interfaces, maki…" at bounding box center [822, 543] width 578 height 37
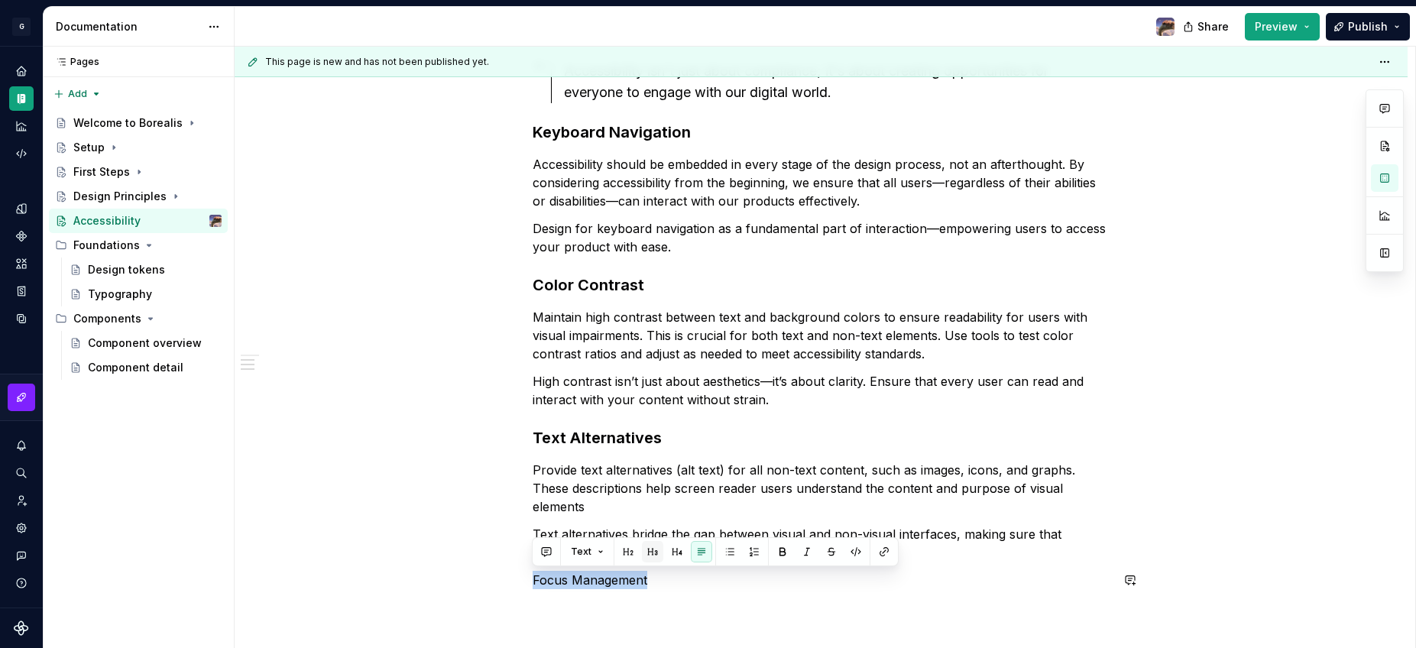
click at [650, 555] on button "button" at bounding box center [652, 551] width 21 height 21
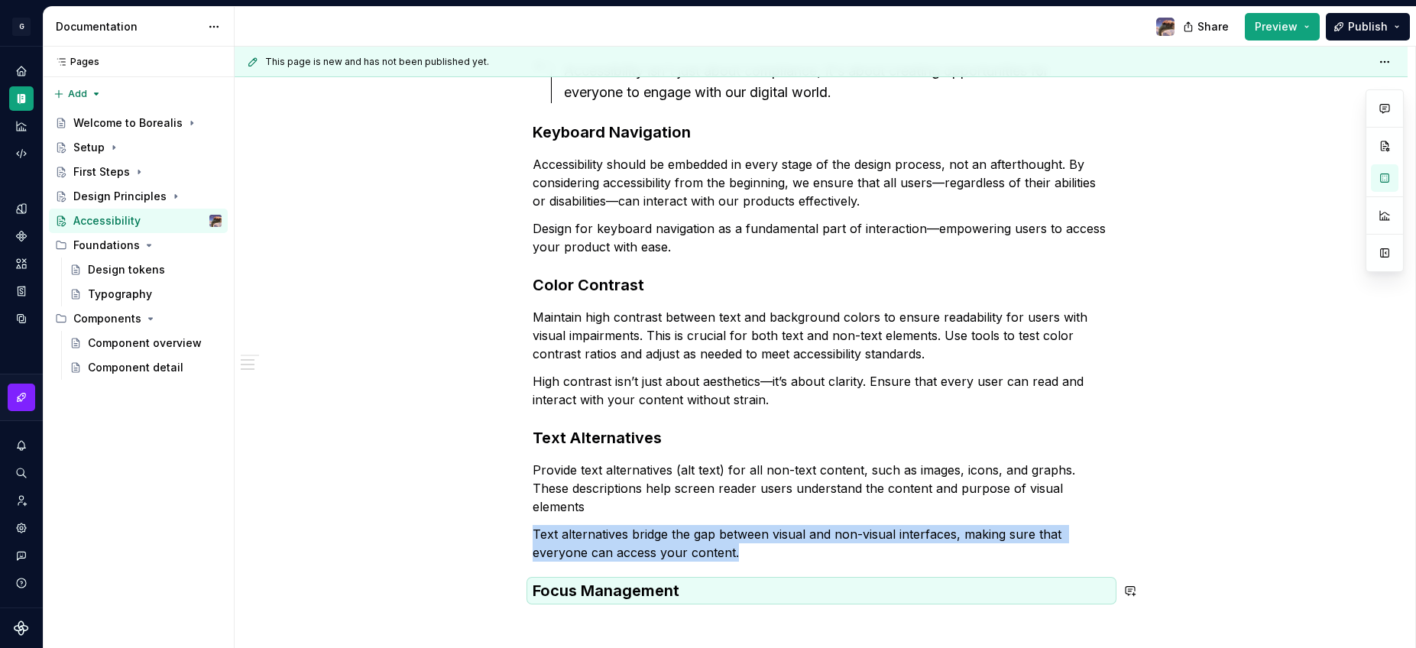
click at [609, 624] on div "Inclusive Design from the Start Accessibility should be embedded in every stage…" at bounding box center [821, 364] width 1173 height 900
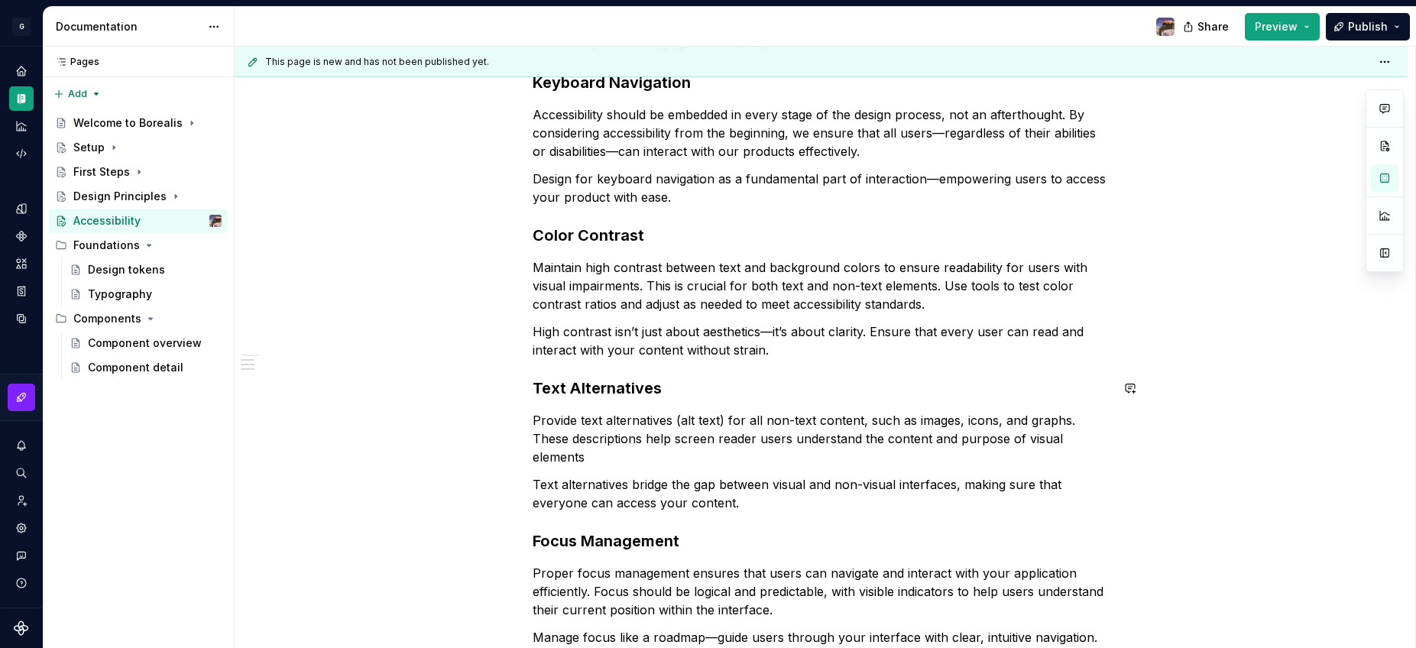
scroll to position [443, 0]
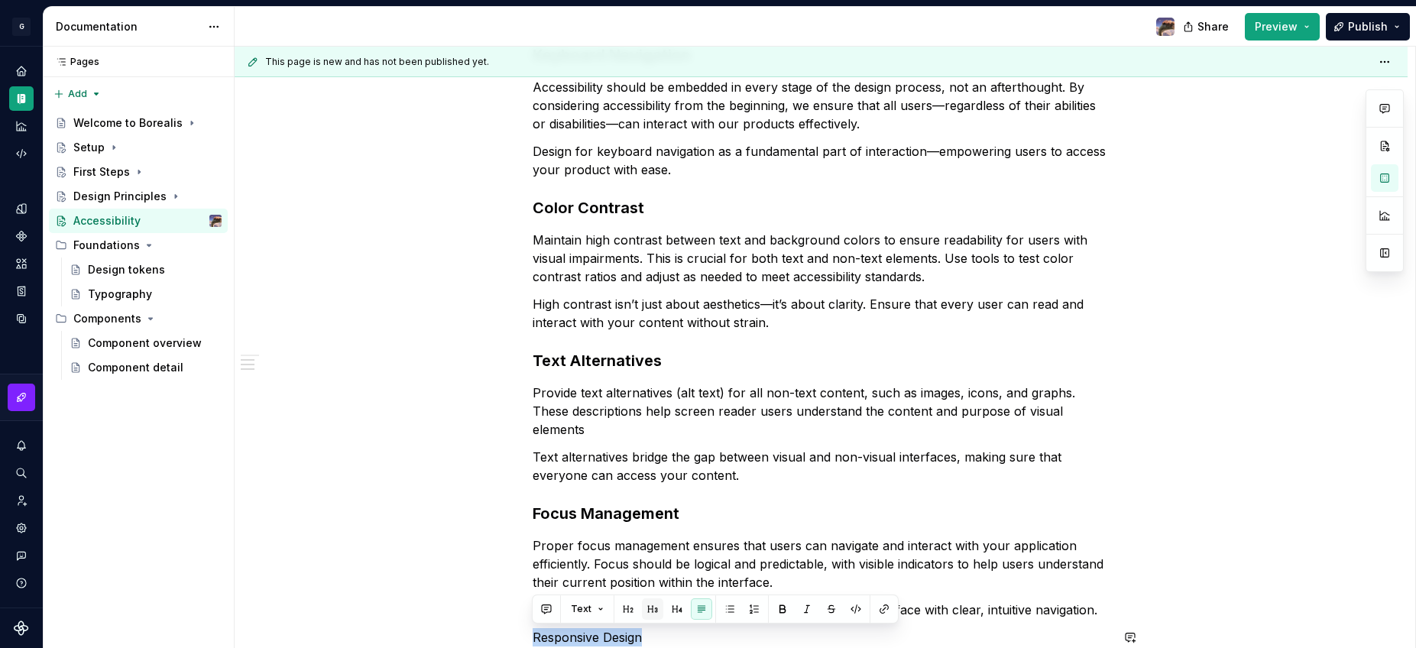
click at [644, 610] on button "button" at bounding box center [652, 608] width 21 height 21
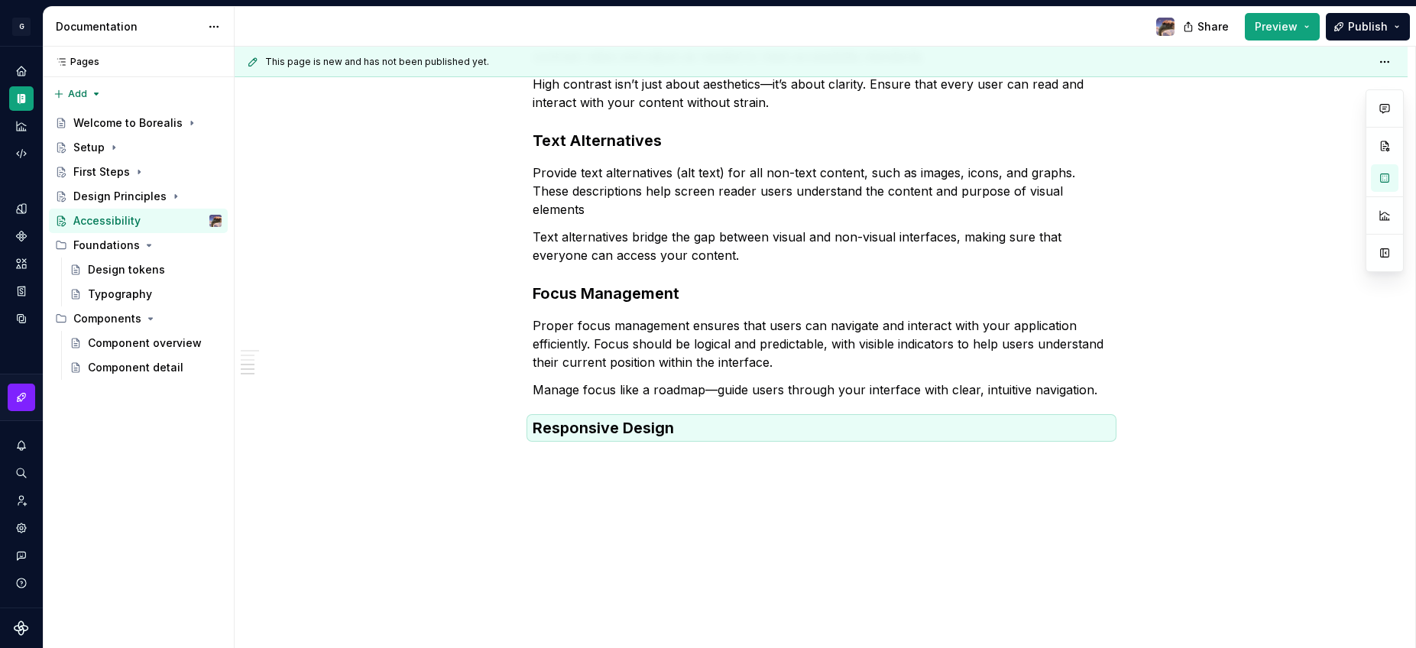
scroll to position [666, 0]
click at [637, 475] on div "Inclusive Design from the Start Accessibility should be embedded in every stage…" at bounding box center [821, 131] width 1173 height 1035
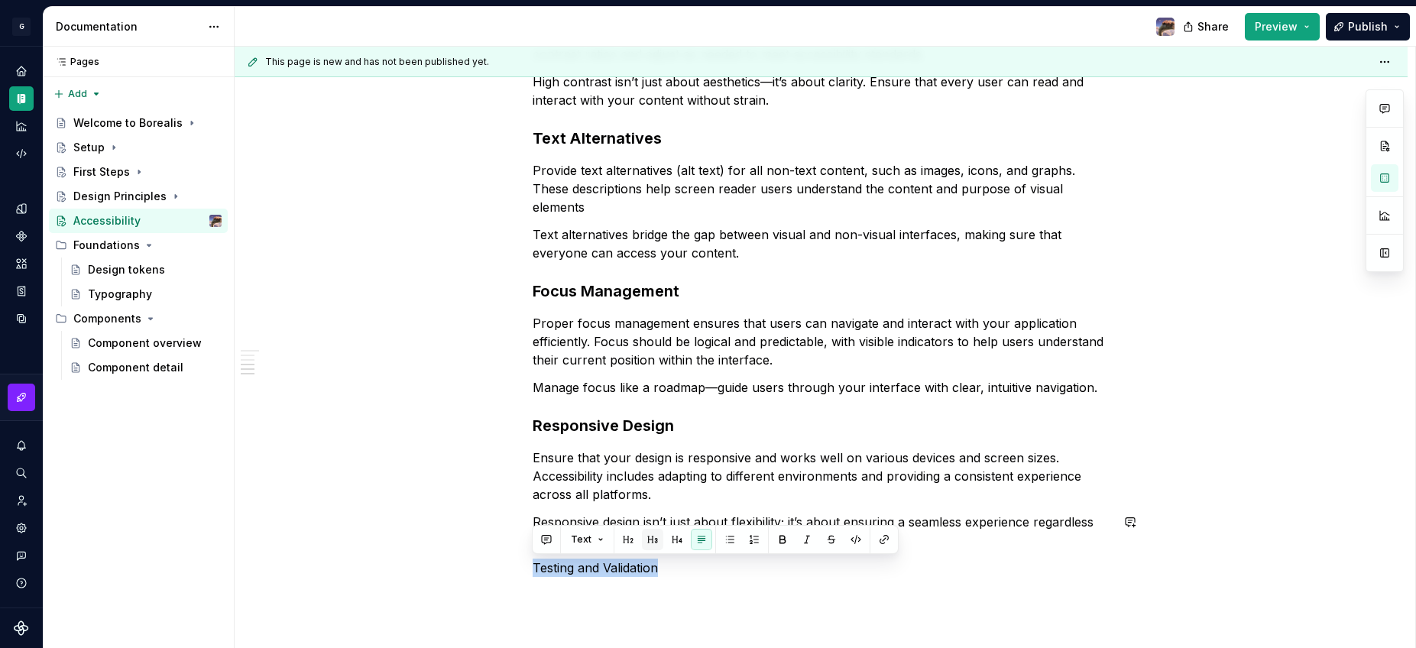
click at [658, 539] on button "button" at bounding box center [652, 539] width 21 height 21
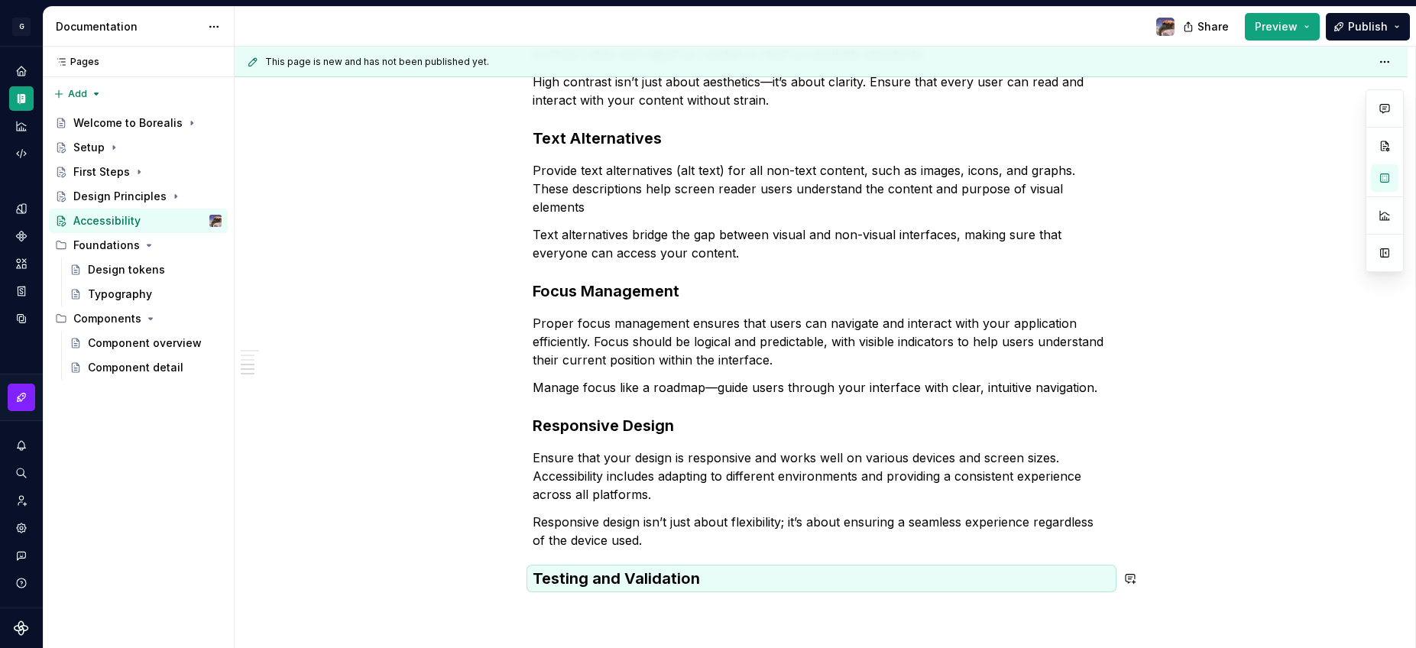
click at [610, 635] on div "Inclusive Design from the Start Accessibility should be embedded in every stage…" at bounding box center [821, 208] width 1173 height 1188
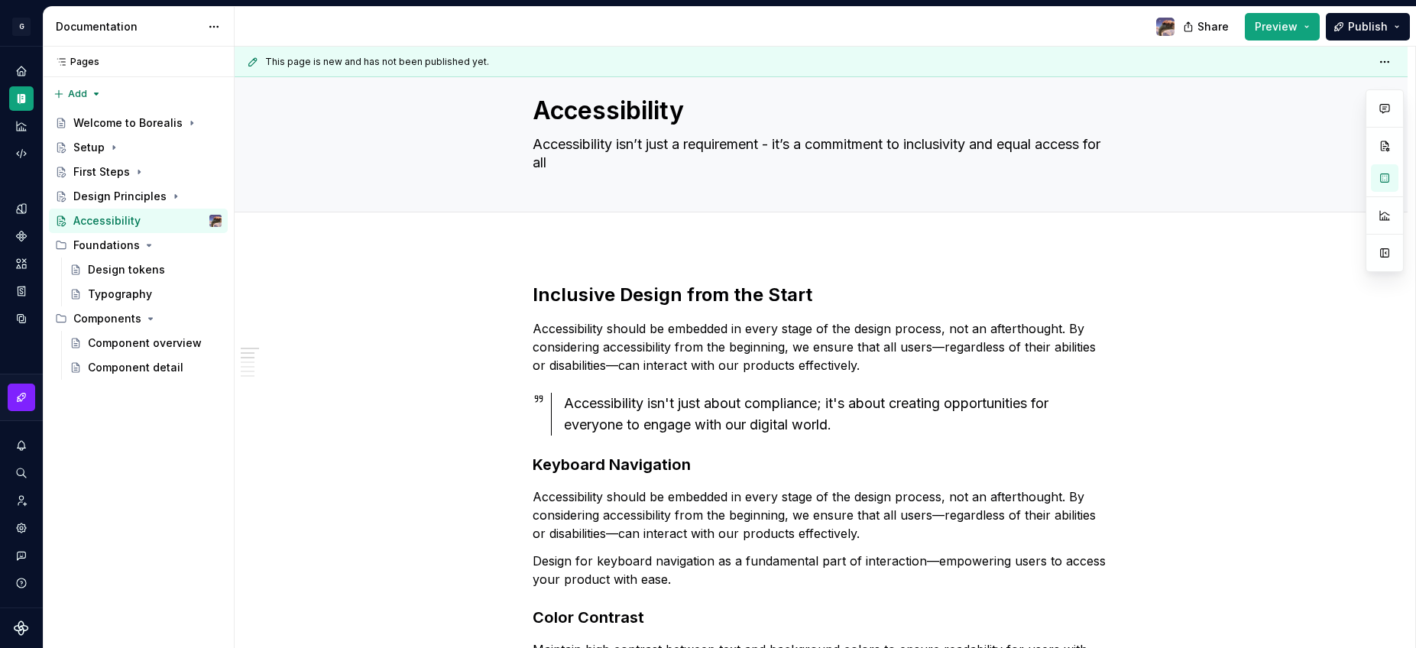
scroll to position [0, 0]
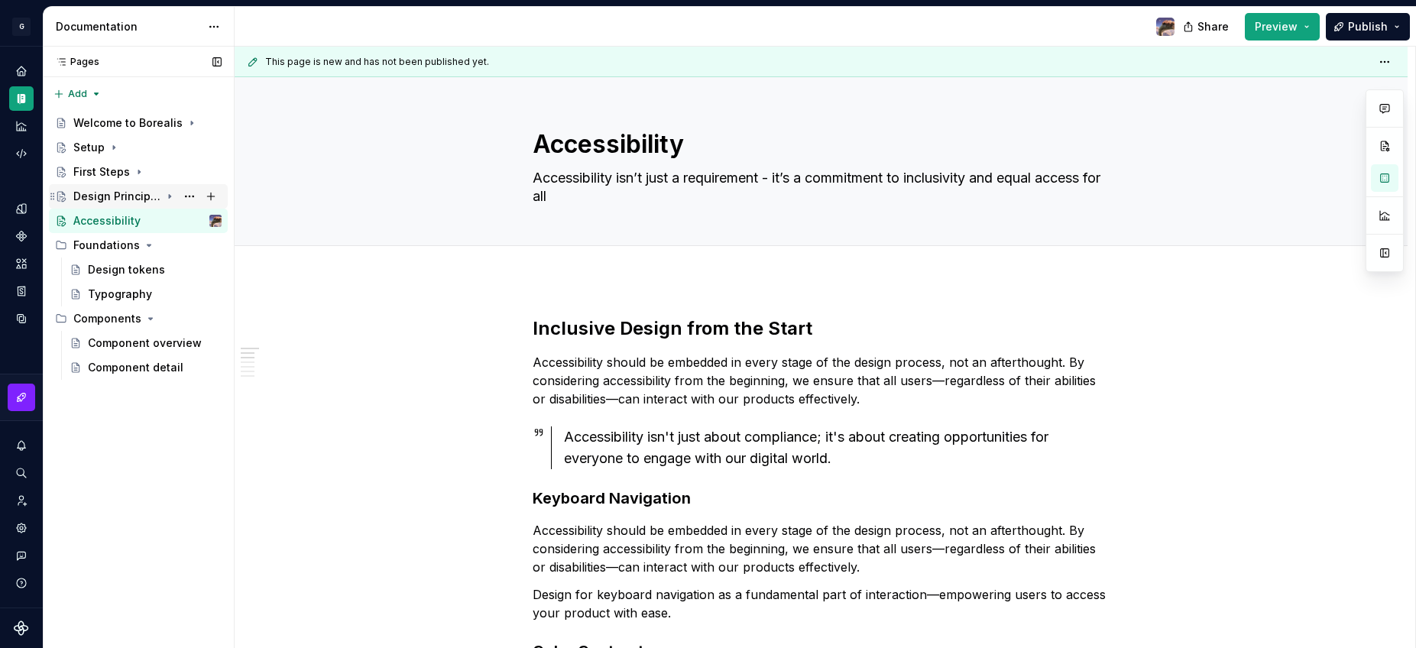
click at [170, 196] on icon "Page tree" at bounding box center [170, 197] width 2 height 4
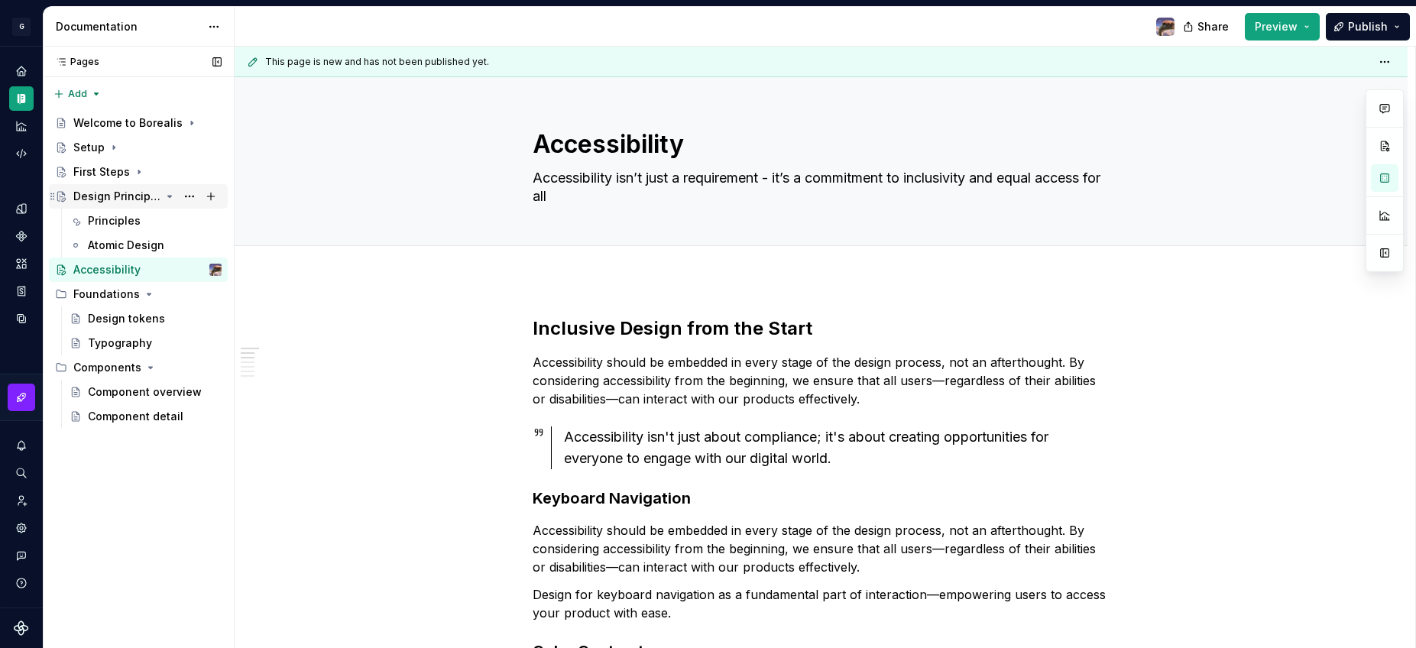
click at [171, 196] on icon "Page tree" at bounding box center [170, 197] width 4 height 2
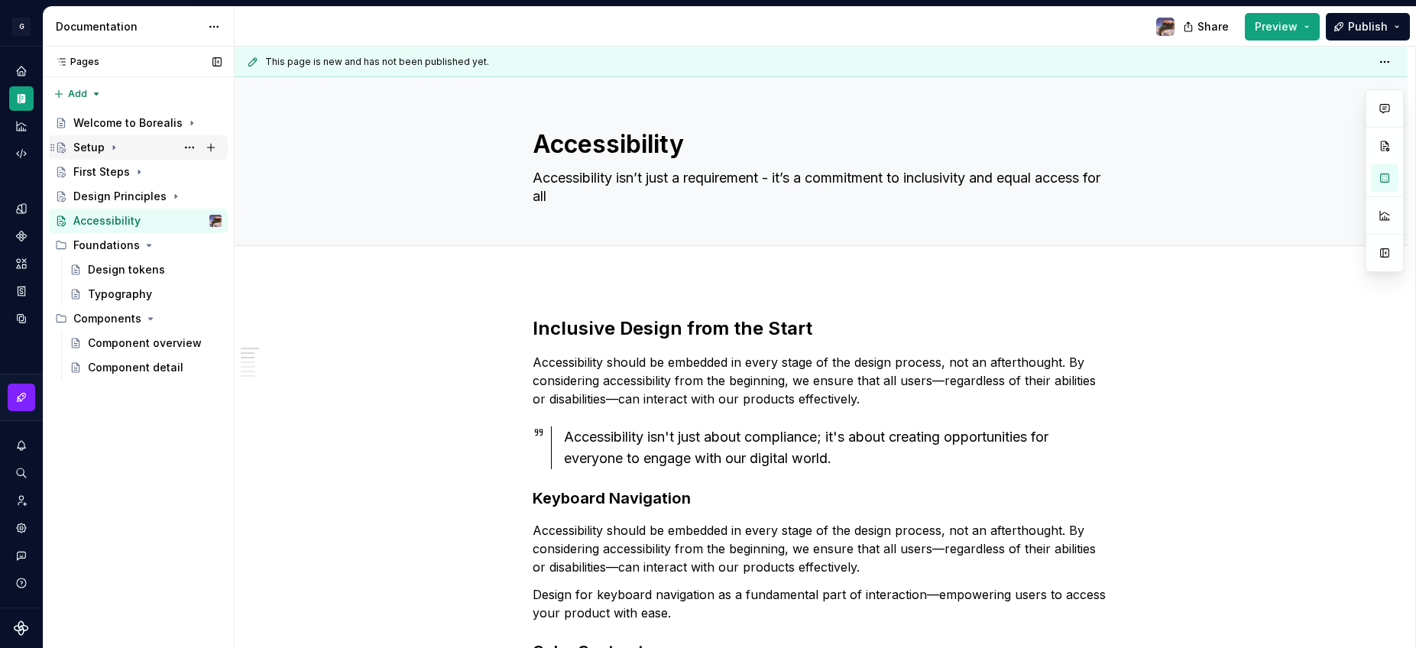
click at [113, 148] on icon "Page tree" at bounding box center [114, 148] width 2 height 4
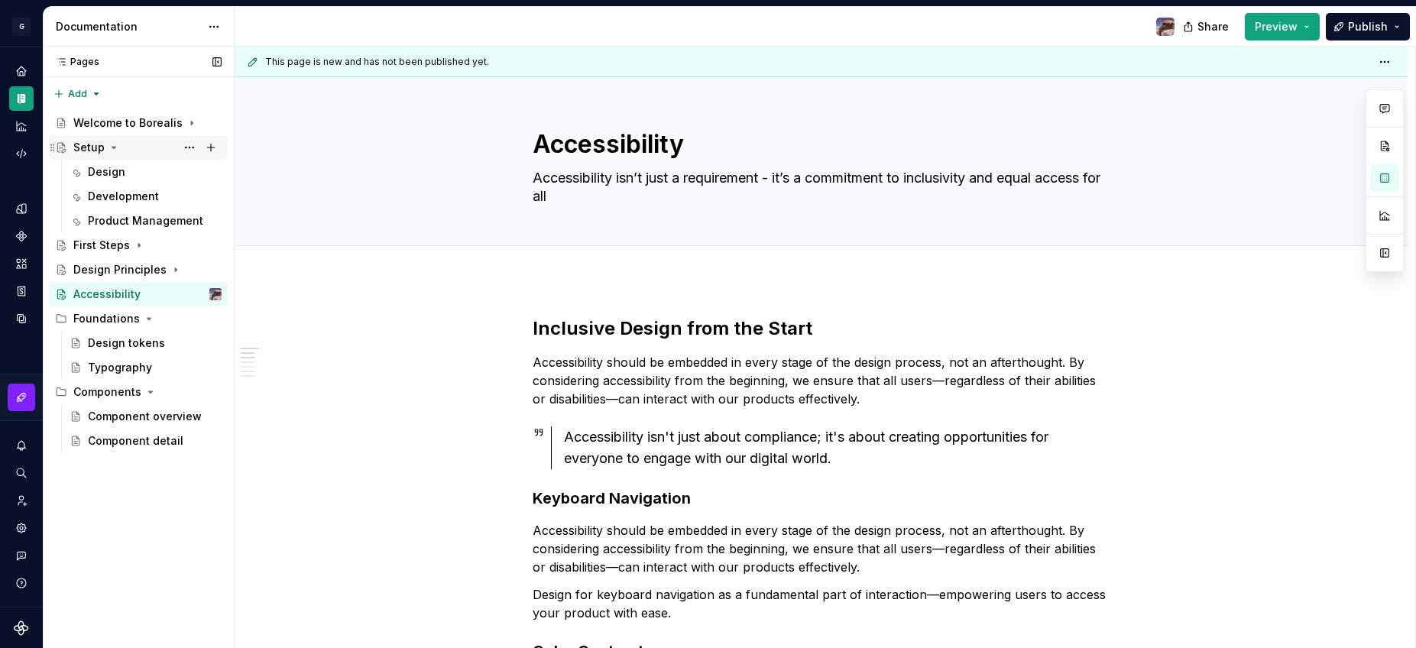
click at [112, 148] on icon "Page tree" at bounding box center [114, 148] width 4 height 2
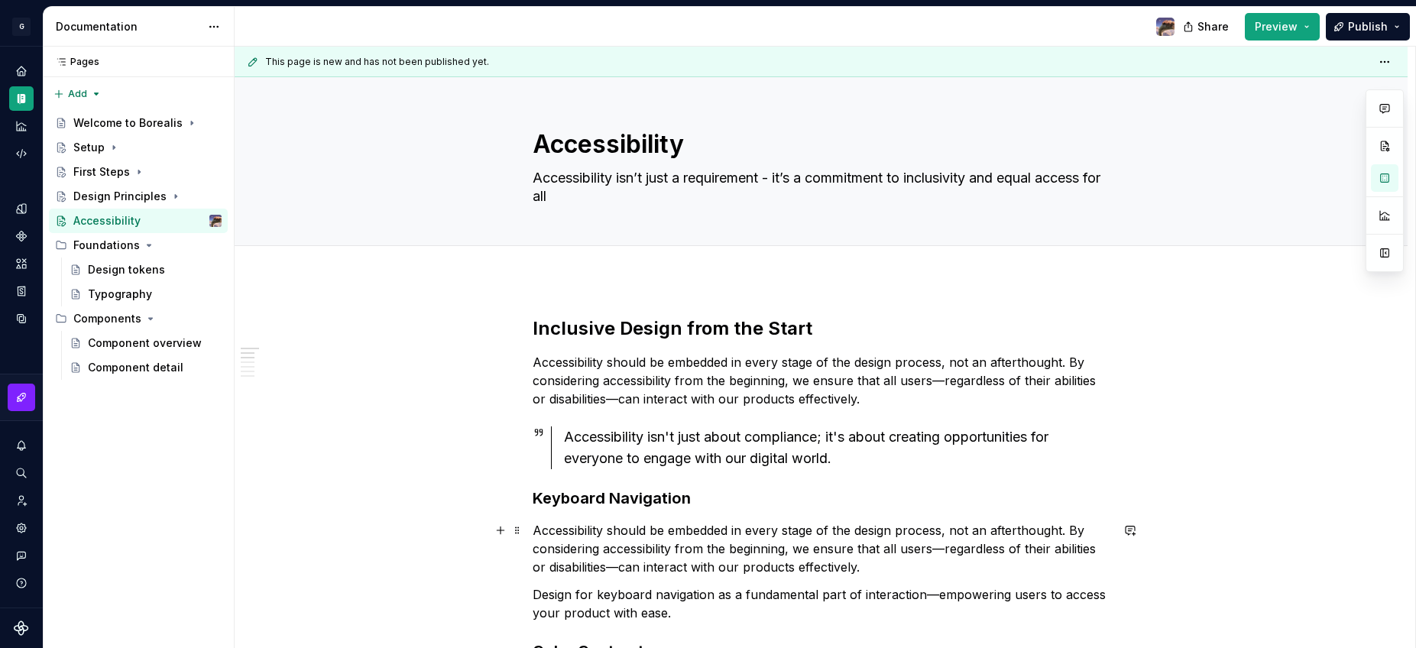
click at [1356, 31] on span "Publish" at bounding box center [1368, 26] width 40 height 15
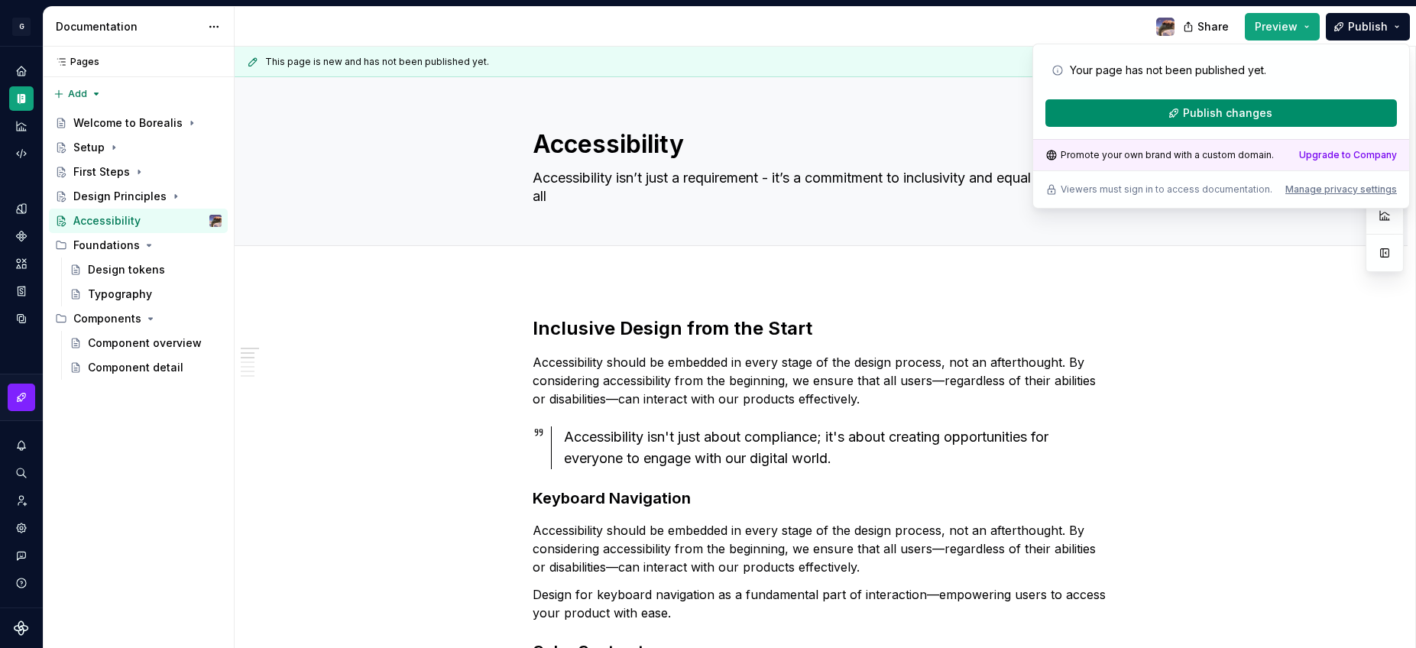
click at [1249, 116] on span "Publish changes" at bounding box center [1227, 112] width 89 height 15
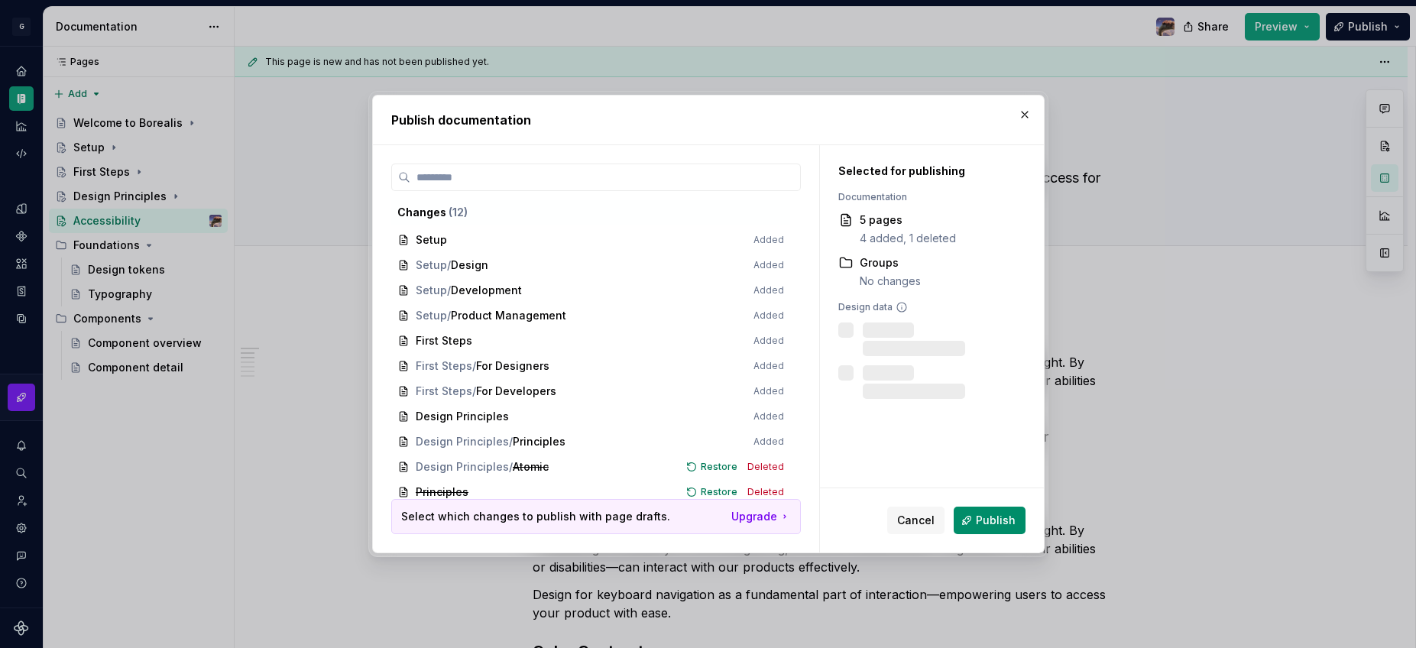
click at [1004, 513] on span "Publish" at bounding box center [996, 520] width 40 height 15
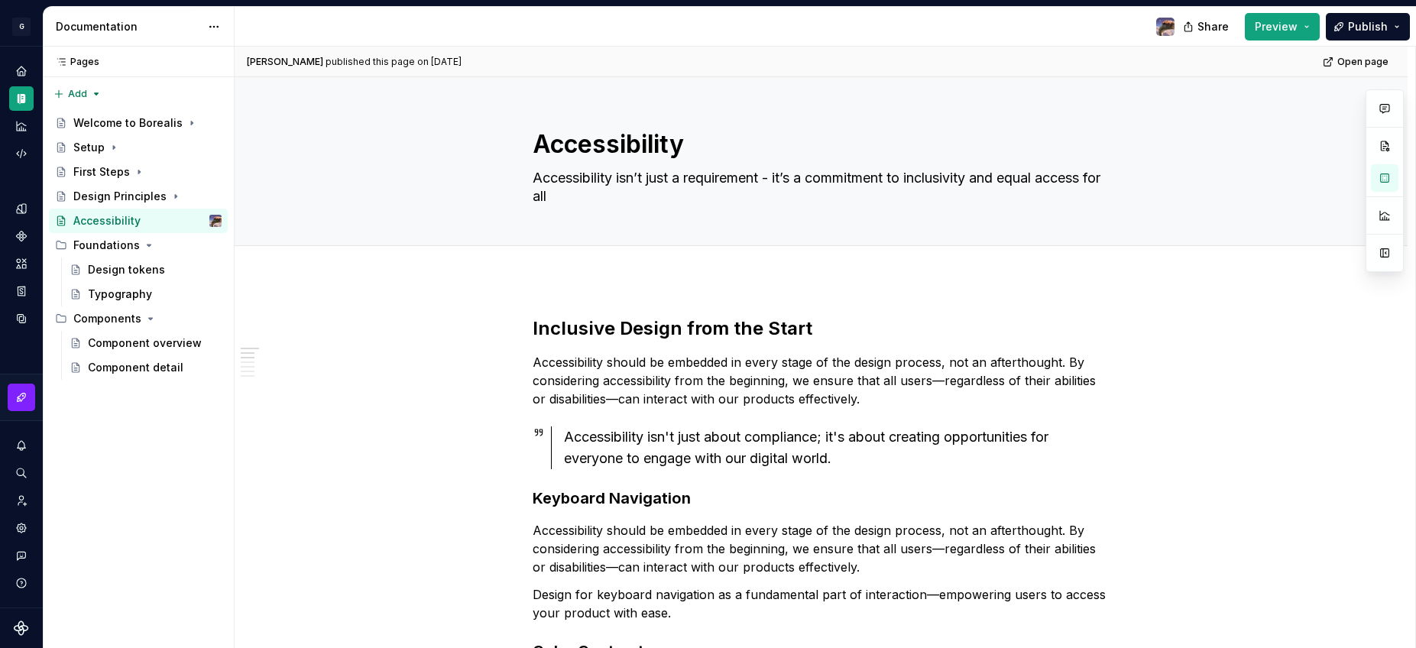
type textarea "*"
